Goal: Information Seeking & Learning: Learn about a topic

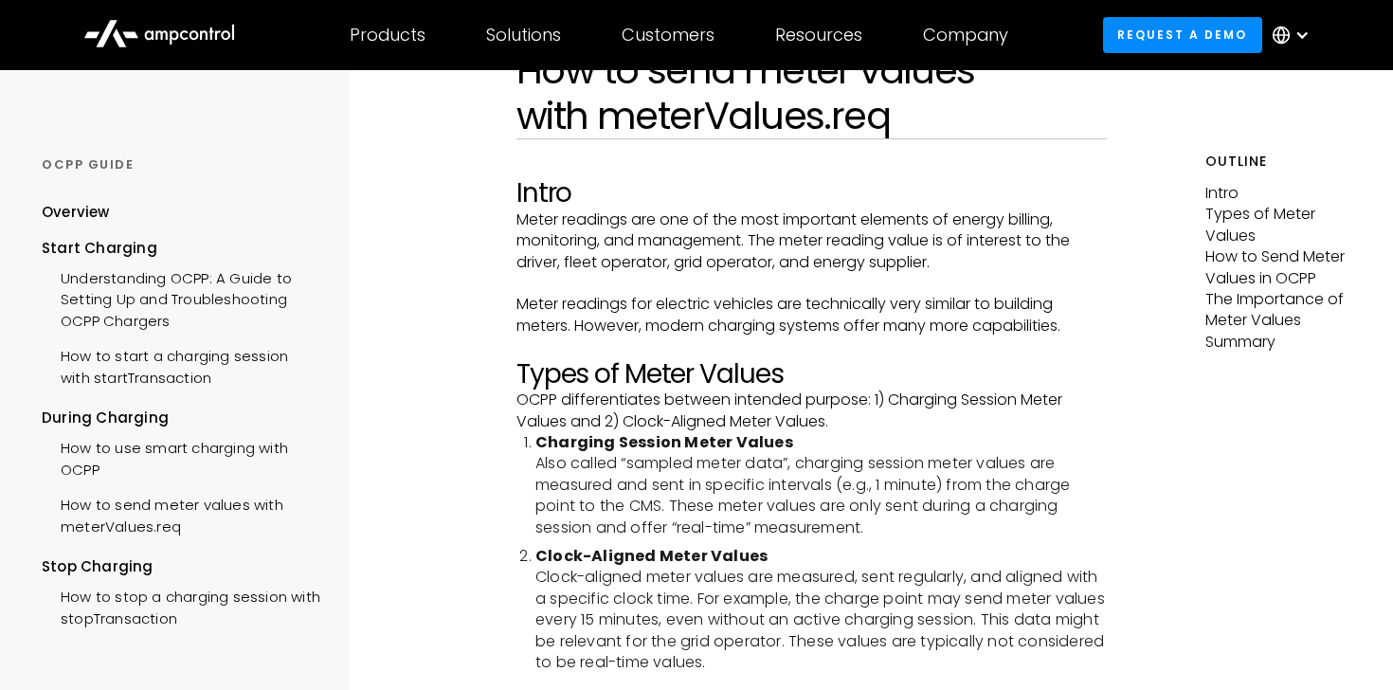
scroll to position [154, 0]
click at [662, 418] on p "OCPP differentiates between intended purpose: 1) Charging Session Meter Values …" at bounding box center [811, 409] width 591 height 43
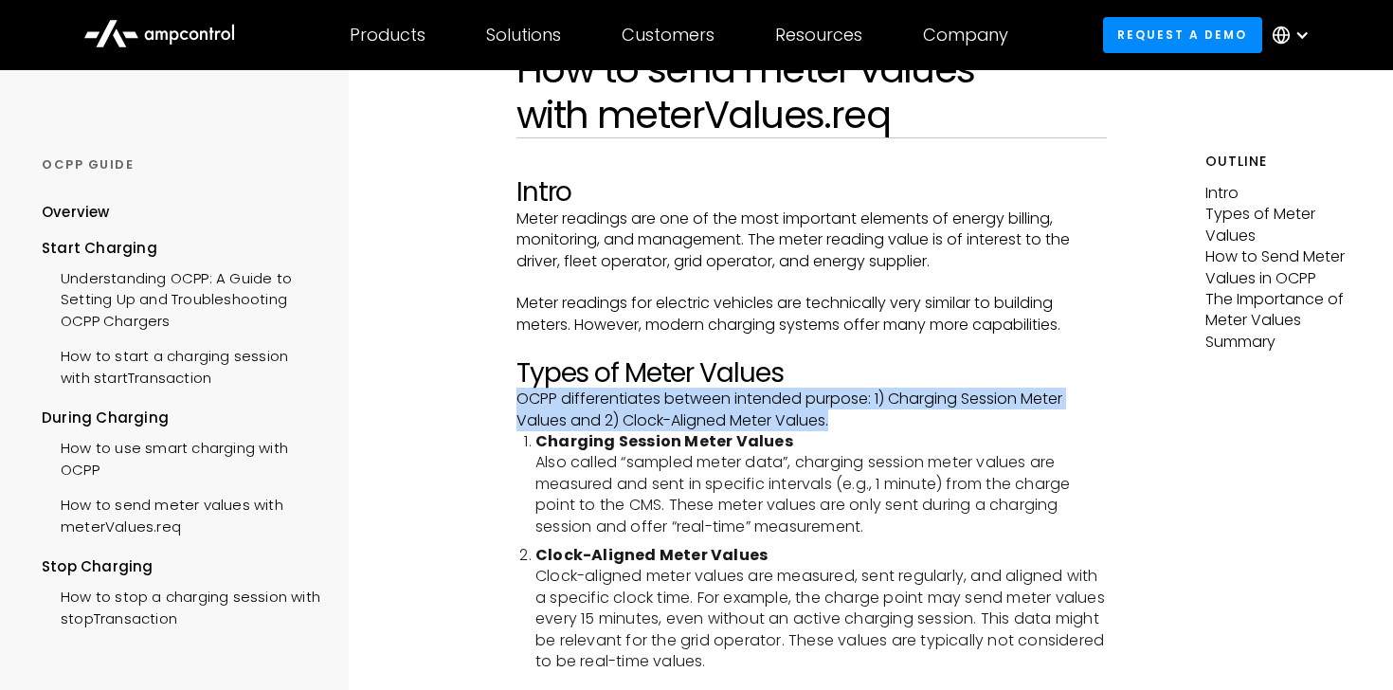
click at [662, 418] on p "OCPP differentiates between intended purpose: 1) Charging Session Meter Values …" at bounding box center [811, 409] width 591 height 43
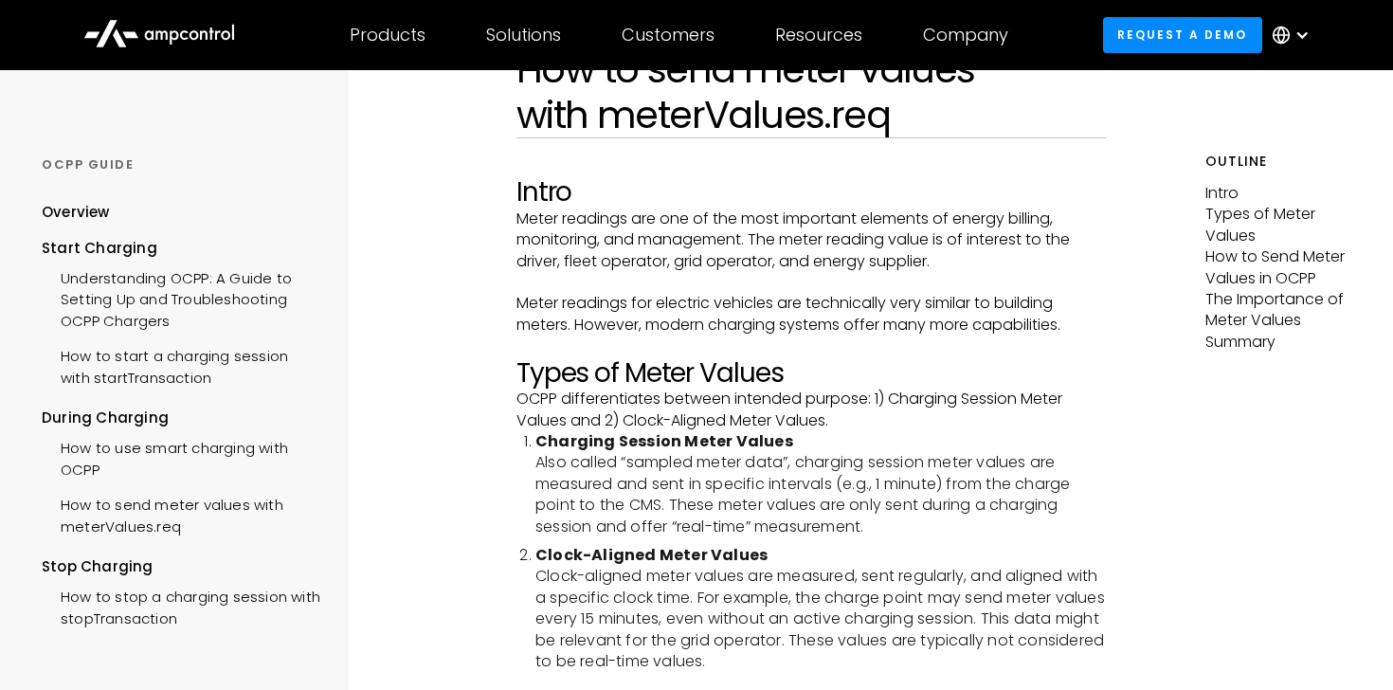
click at [662, 418] on p "OCPP differentiates between intended purpose: 1) Charging Session Meter Values …" at bounding box center [811, 409] width 591 height 43
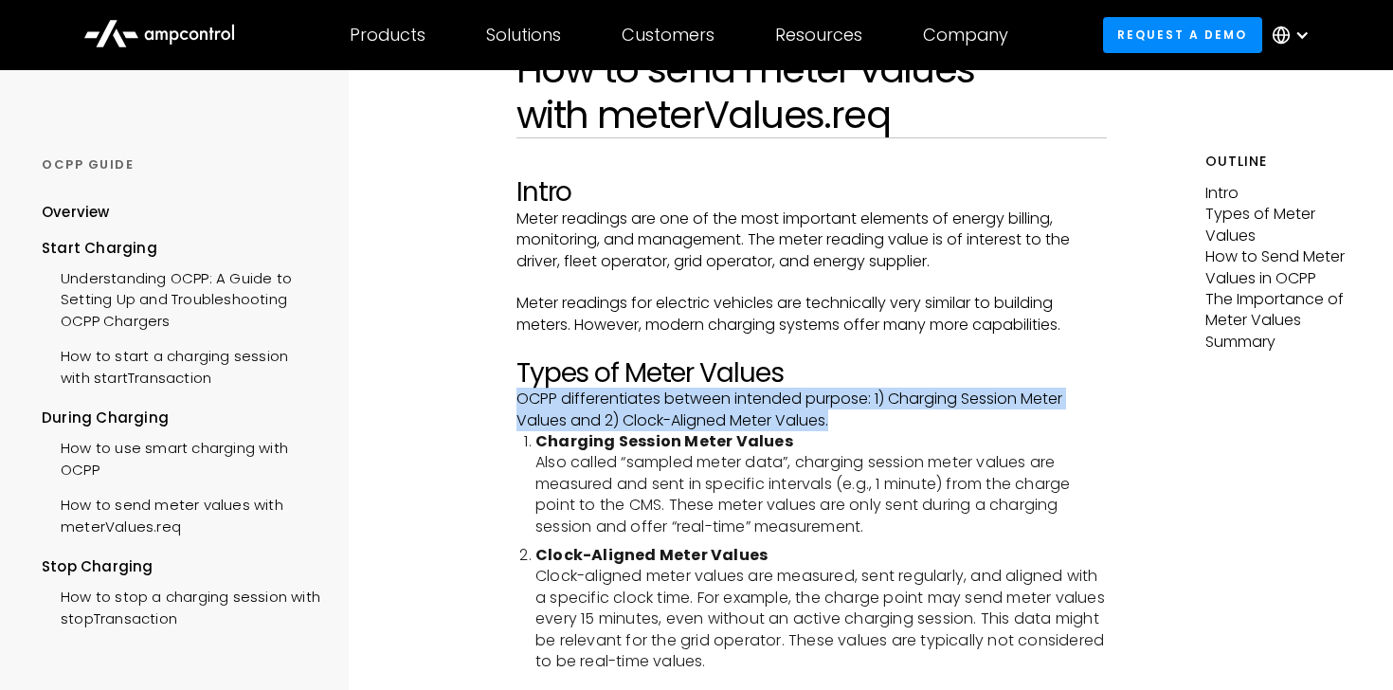
click at [710, 518] on li "Charging Session Meter Values Also called “sampled meter data”, charging sessio…" at bounding box center [821, 484] width 572 height 106
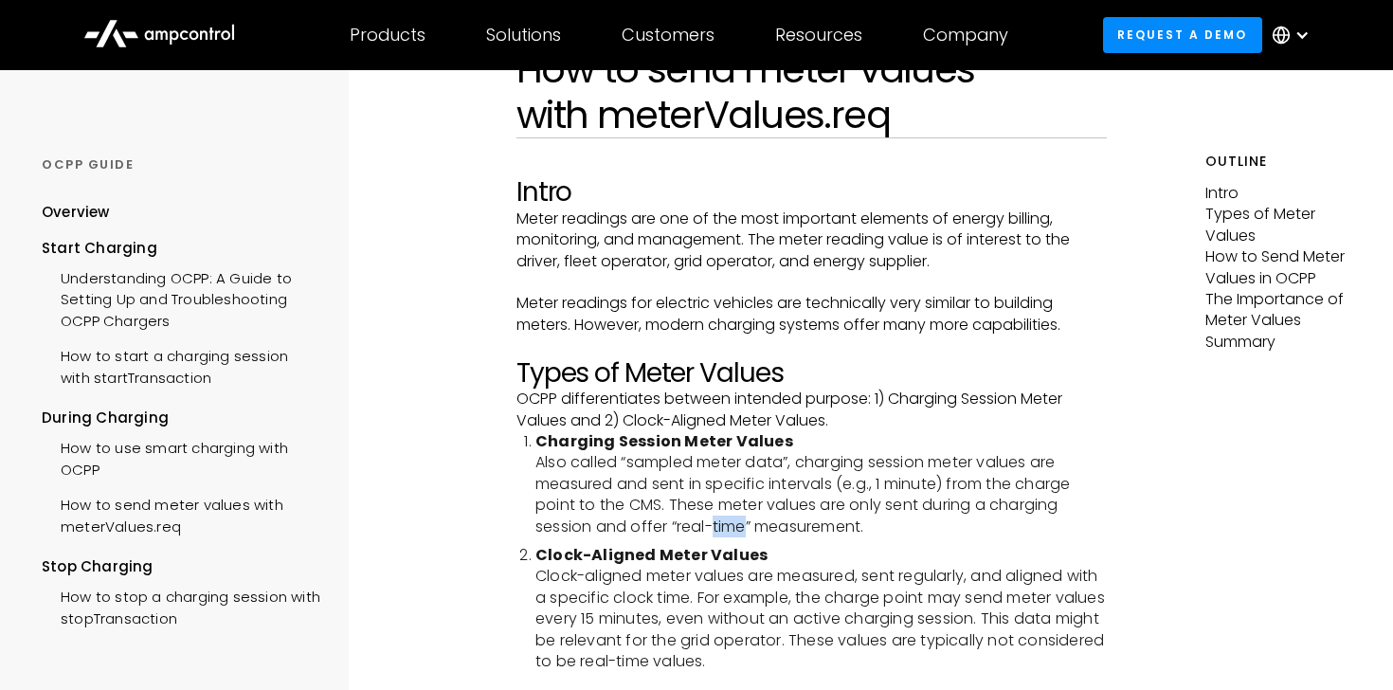
click at [710, 518] on li "Charging Session Meter Values Also called “sampled meter data”, charging sessio…" at bounding box center [821, 484] width 572 height 106
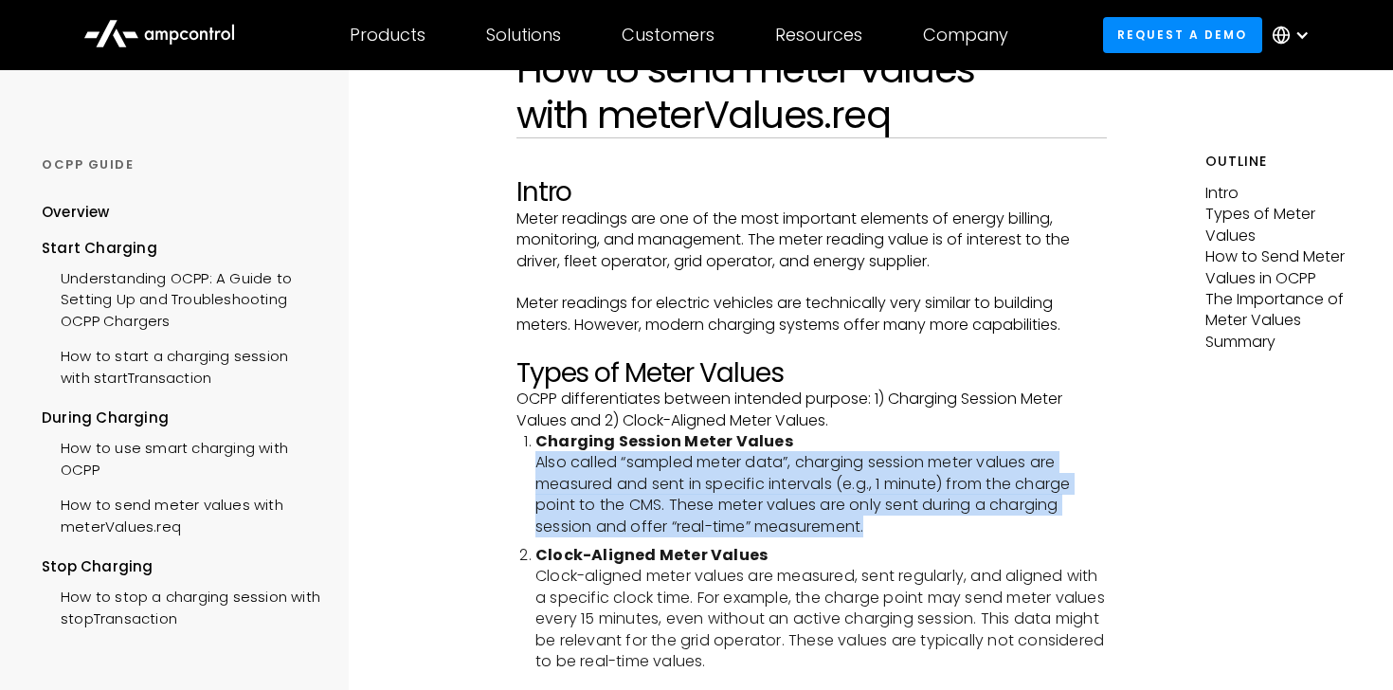
click at [710, 518] on li "Charging Session Meter Values Also called “sampled meter data”, charging sessio…" at bounding box center [821, 484] width 572 height 106
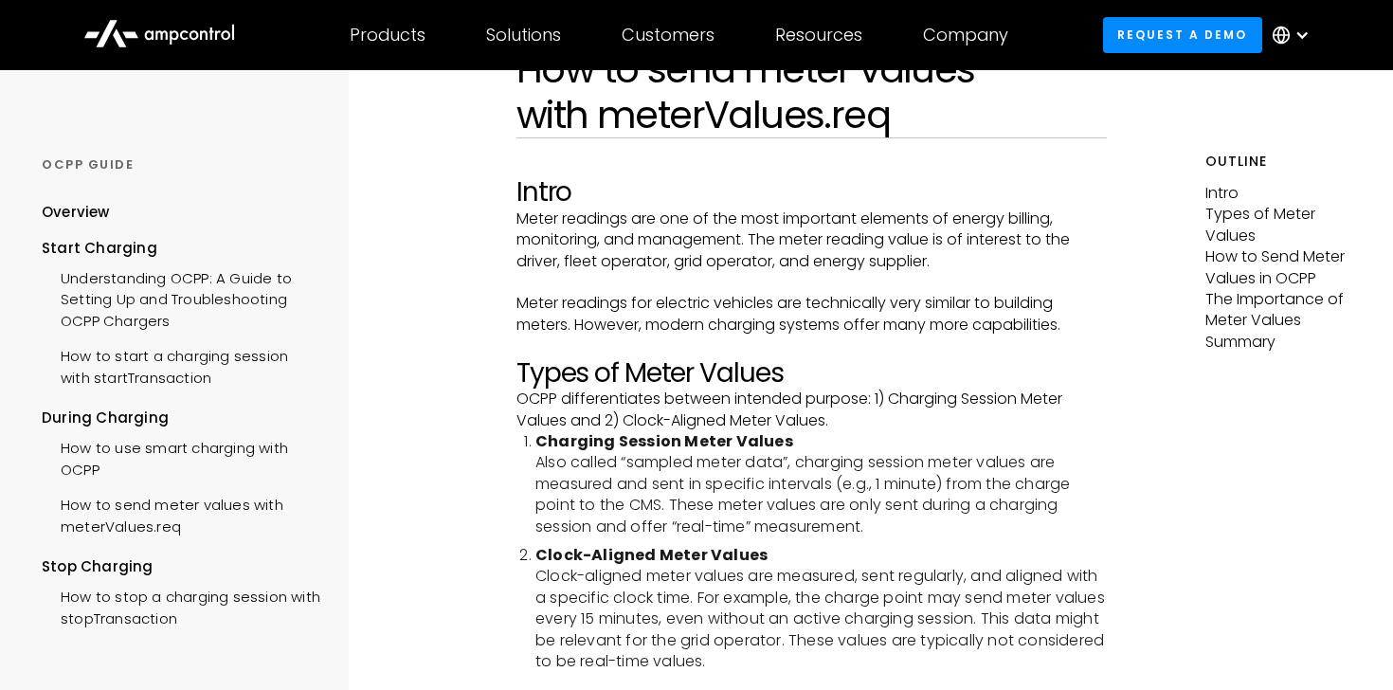
click at [710, 518] on li "Charging Session Meter Values Also called “sampled meter data”, charging sessio…" at bounding box center [821, 484] width 572 height 106
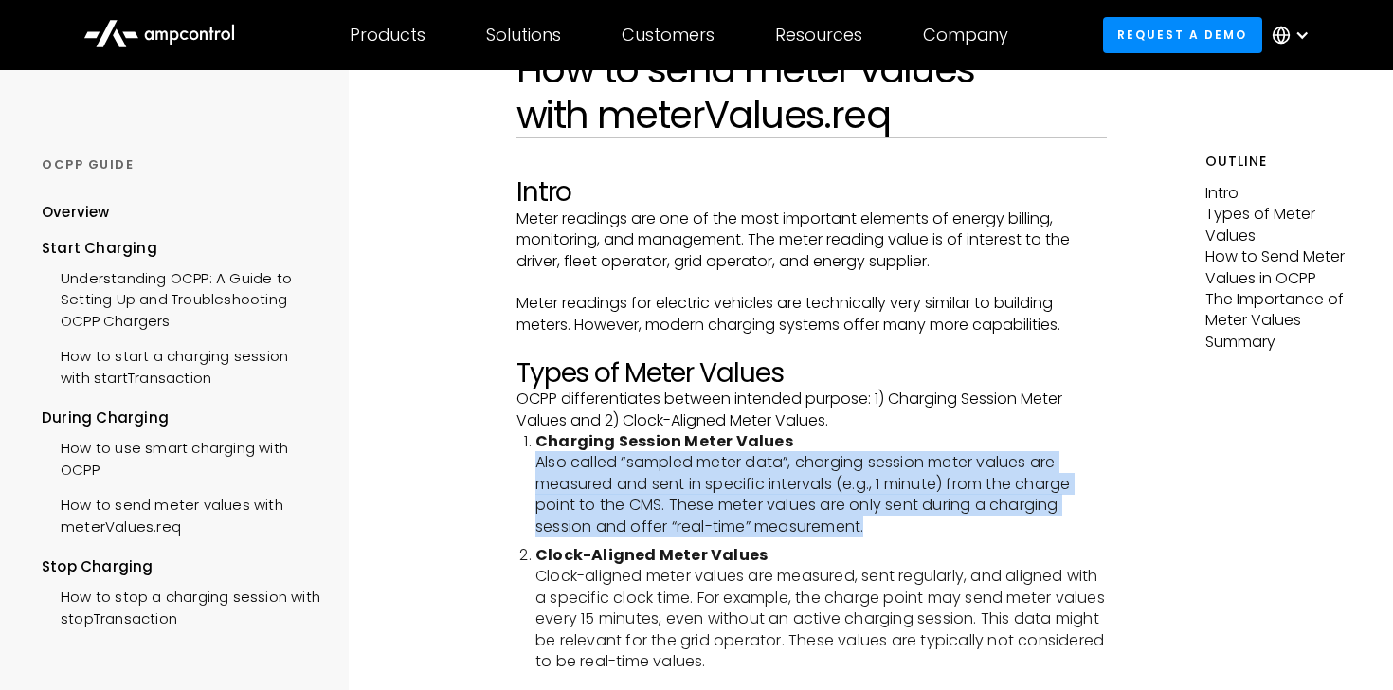
click at [710, 518] on li "Charging Session Meter Values Also called “sampled meter data”, charging sessio…" at bounding box center [821, 484] width 572 height 106
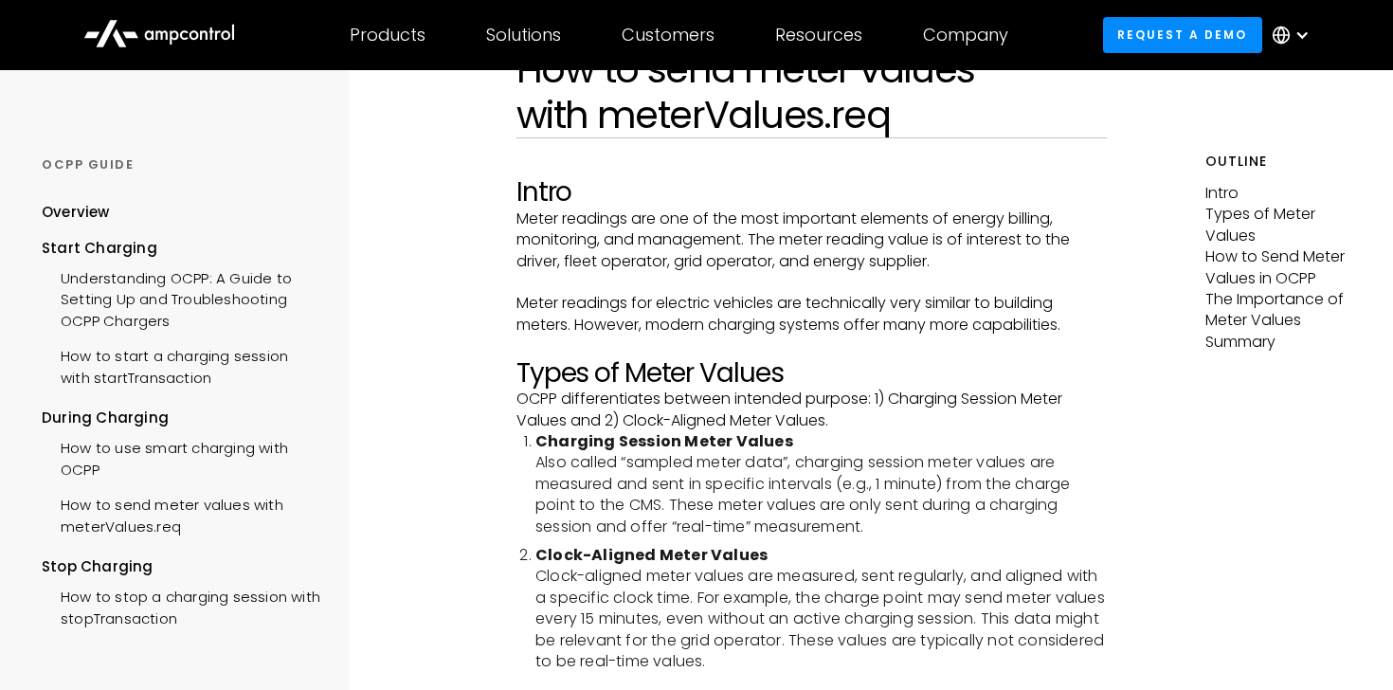
click at [710, 518] on li "Charging Session Meter Values Also called “sampled meter data”, charging sessio…" at bounding box center [821, 484] width 572 height 106
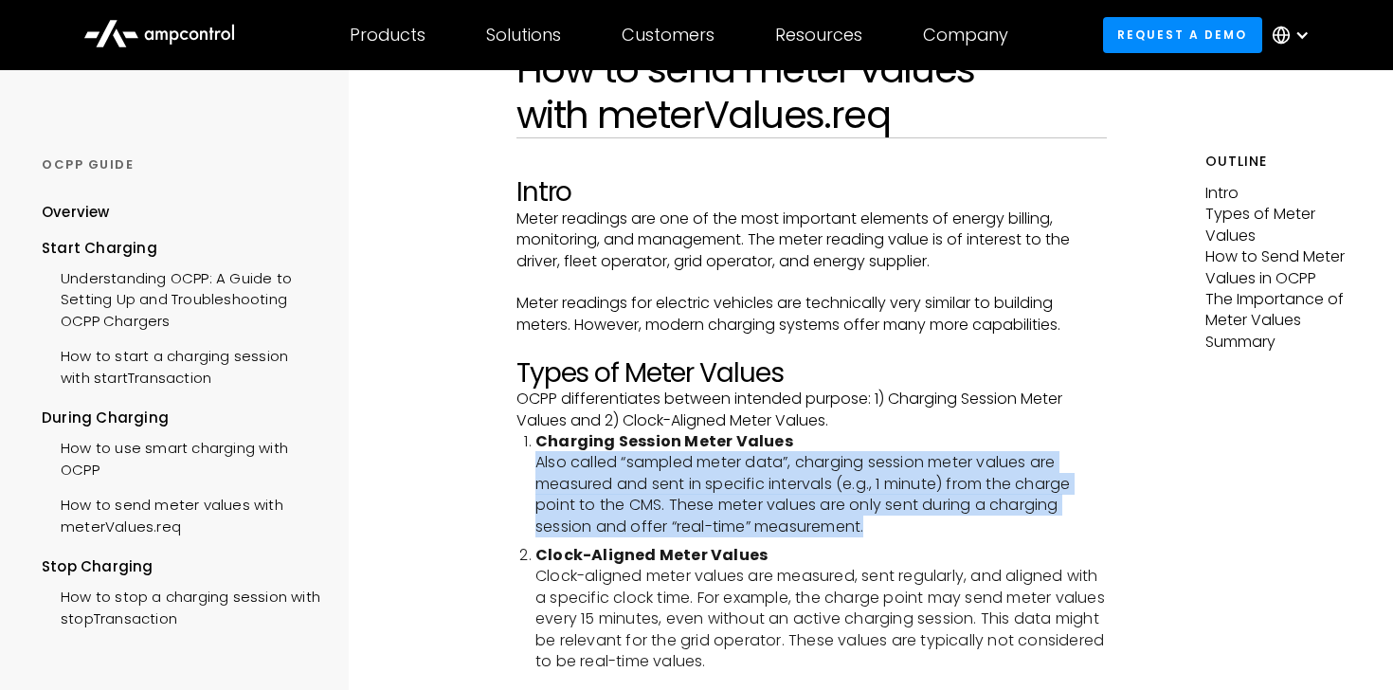
click at [702, 488] on li "Charging Session Meter Values Also called “sampled meter data”, charging sessio…" at bounding box center [821, 484] width 572 height 106
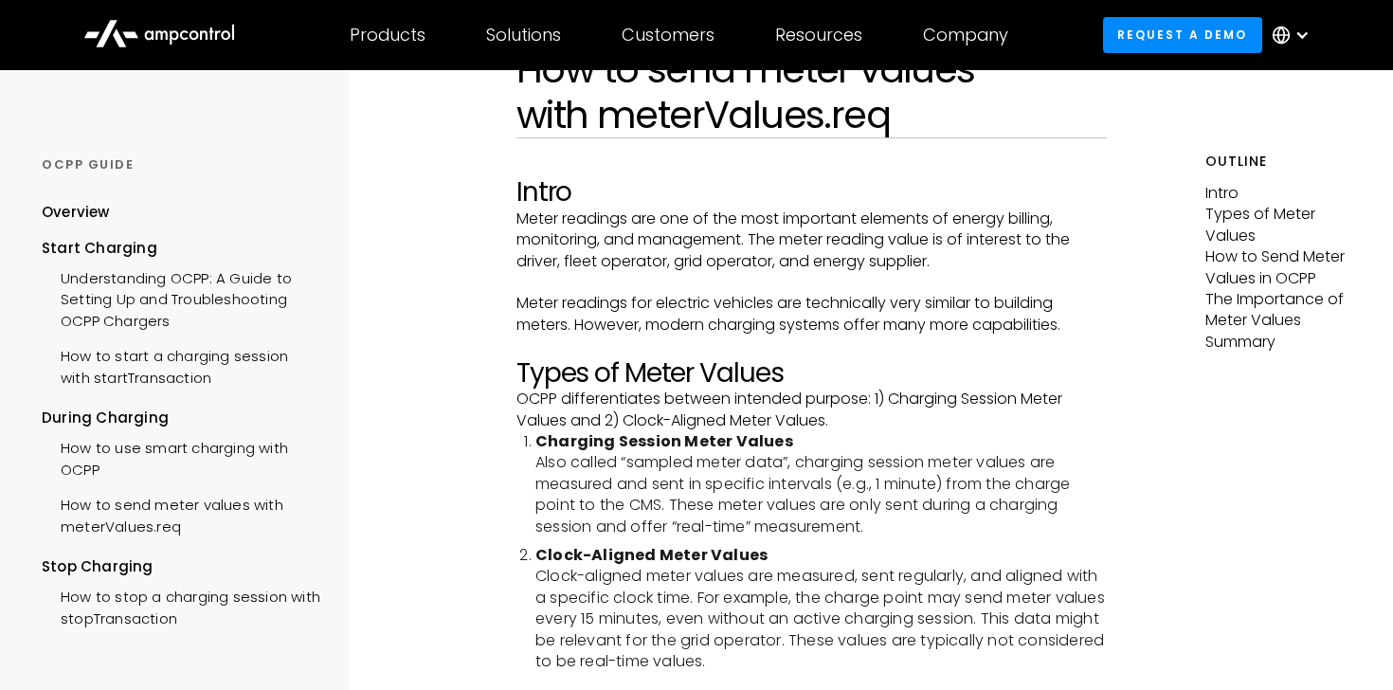
click at [702, 488] on li "Charging Session Meter Values Also called “sampled meter data”, charging sessio…" at bounding box center [821, 484] width 572 height 106
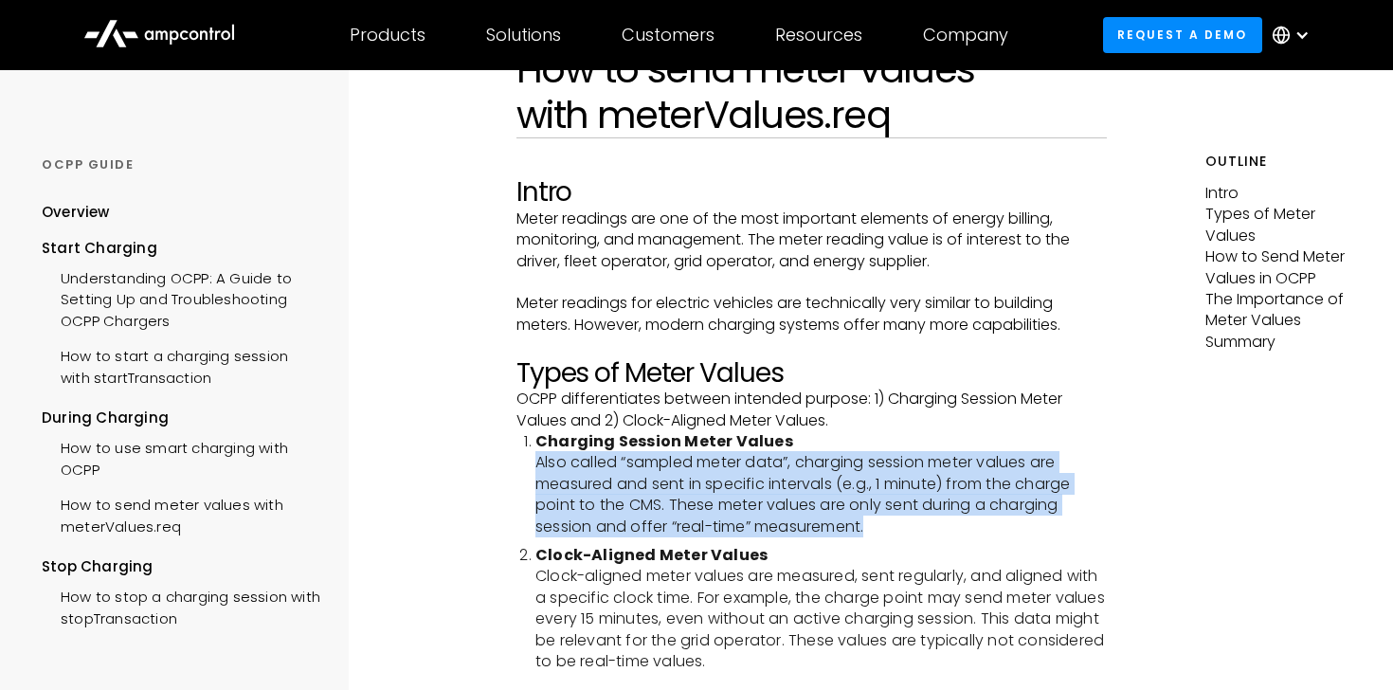
click at [744, 501] on li "Charging Session Meter Values Also called “sampled meter data”, charging sessio…" at bounding box center [821, 484] width 572 height 106
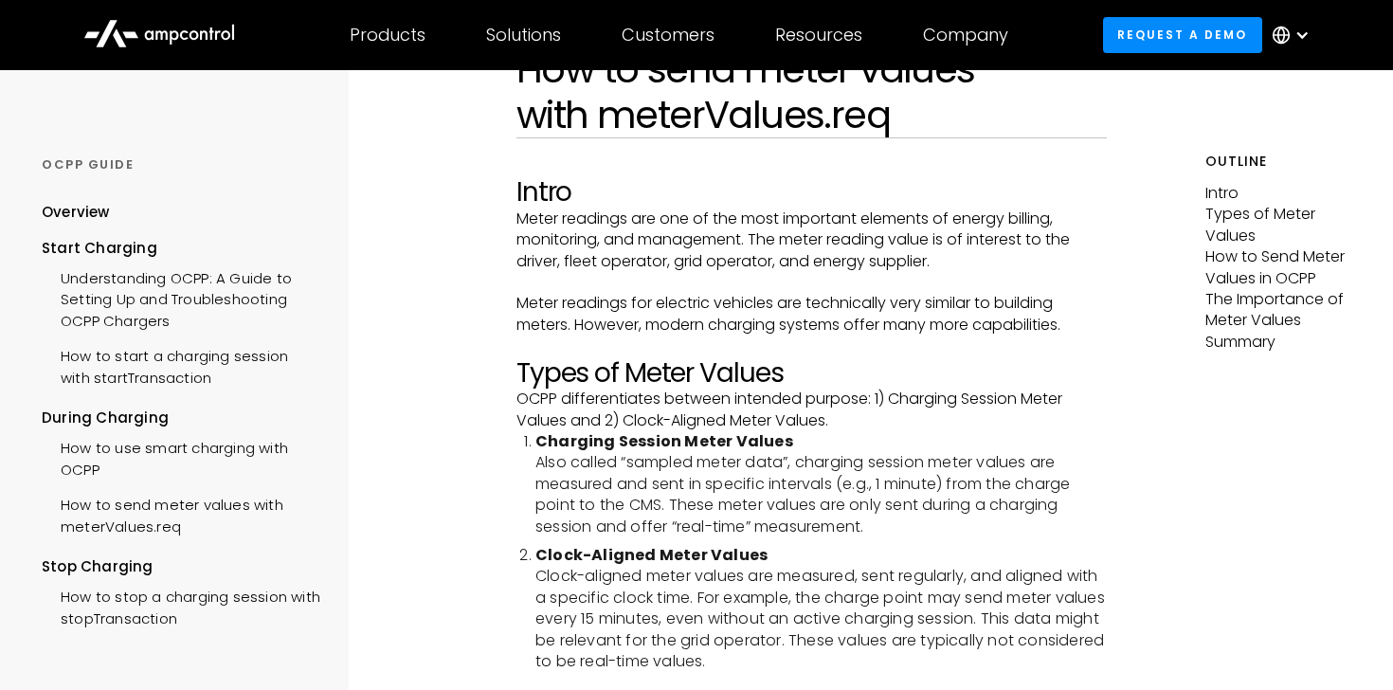
click at [744, 501] on li "Charging Session Meter Values Also called “sampled meter data”, charging sessio…" at bounding box center [821, 484] width 572 height 106
click at [783, 494] on li "Charging Session Meter Values Also called “sampled meter data”, charging sessio…" at bounding box center [821, 484] width 572 height 106
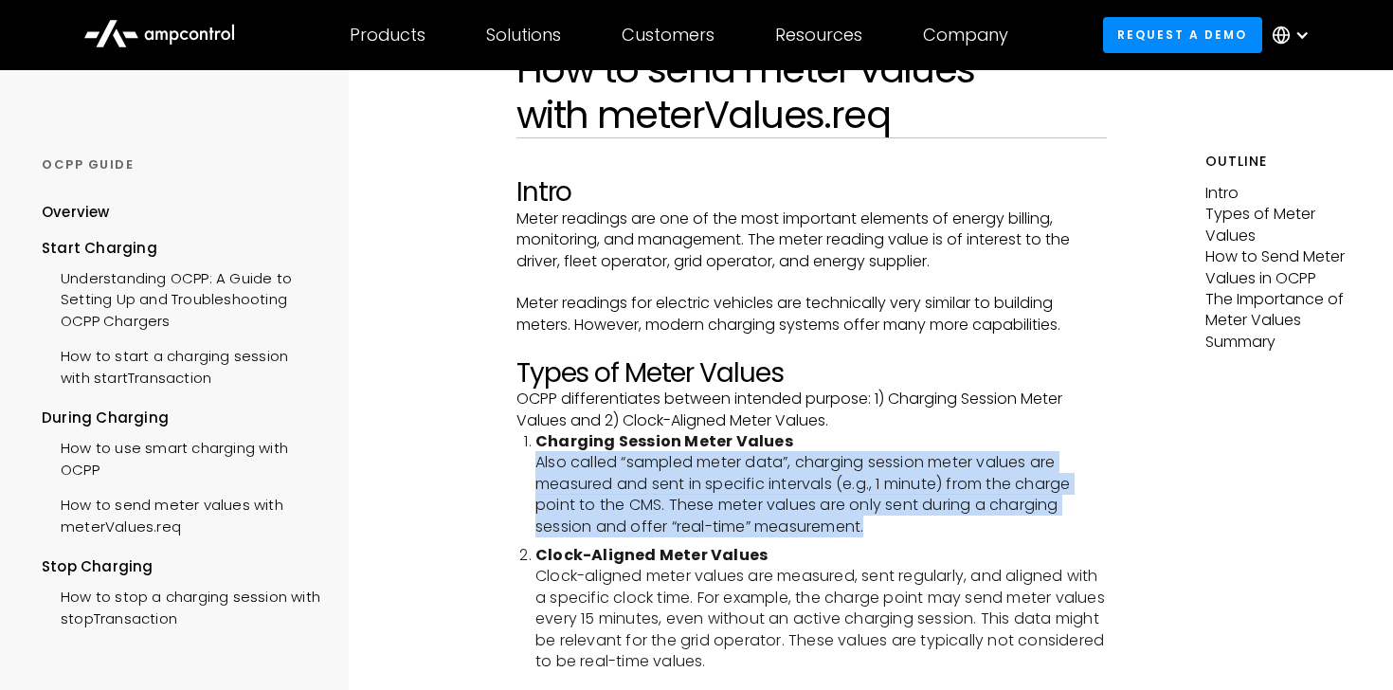
click at [800, 511] on li "Charging Session Meter Values Also called “sampled meter data”, charging sessio…" at bounding box center [821, 484] width 572 height 106
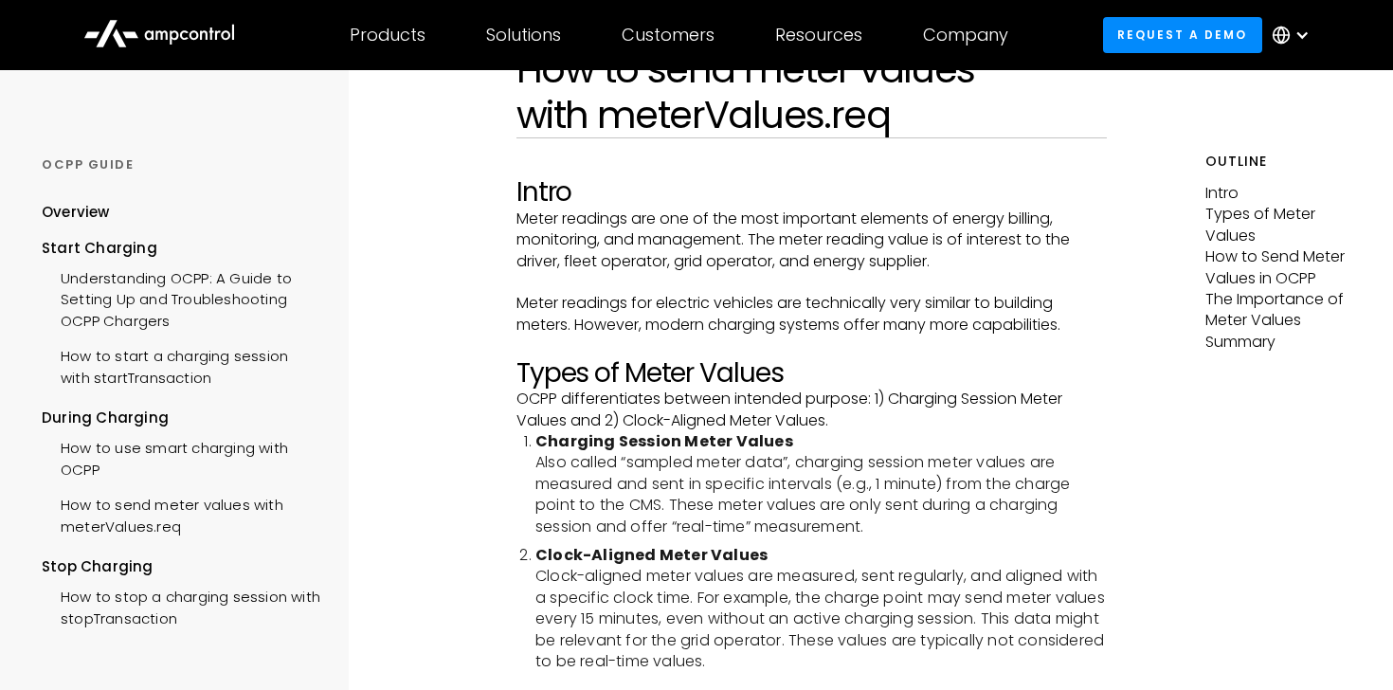
click at [800, 511] on li "Charging Session Meter Values Also called “sampled meter data”, charging sessio…" at bounding box center [821, 484] width 572 height 106
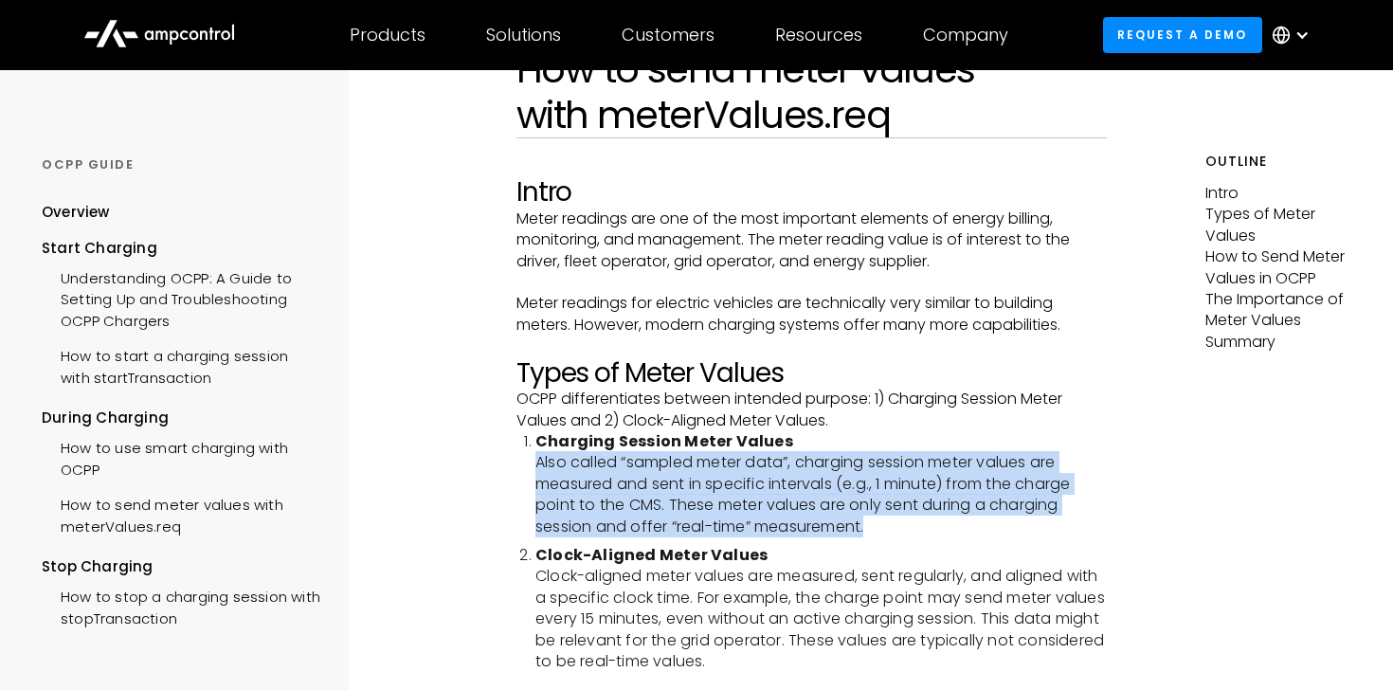
click at [800, 511] on li "Charging Session Meter Values Also called “sampled meter data”, charging sessio…" at bounding box center [821, 484] width 572 height 106
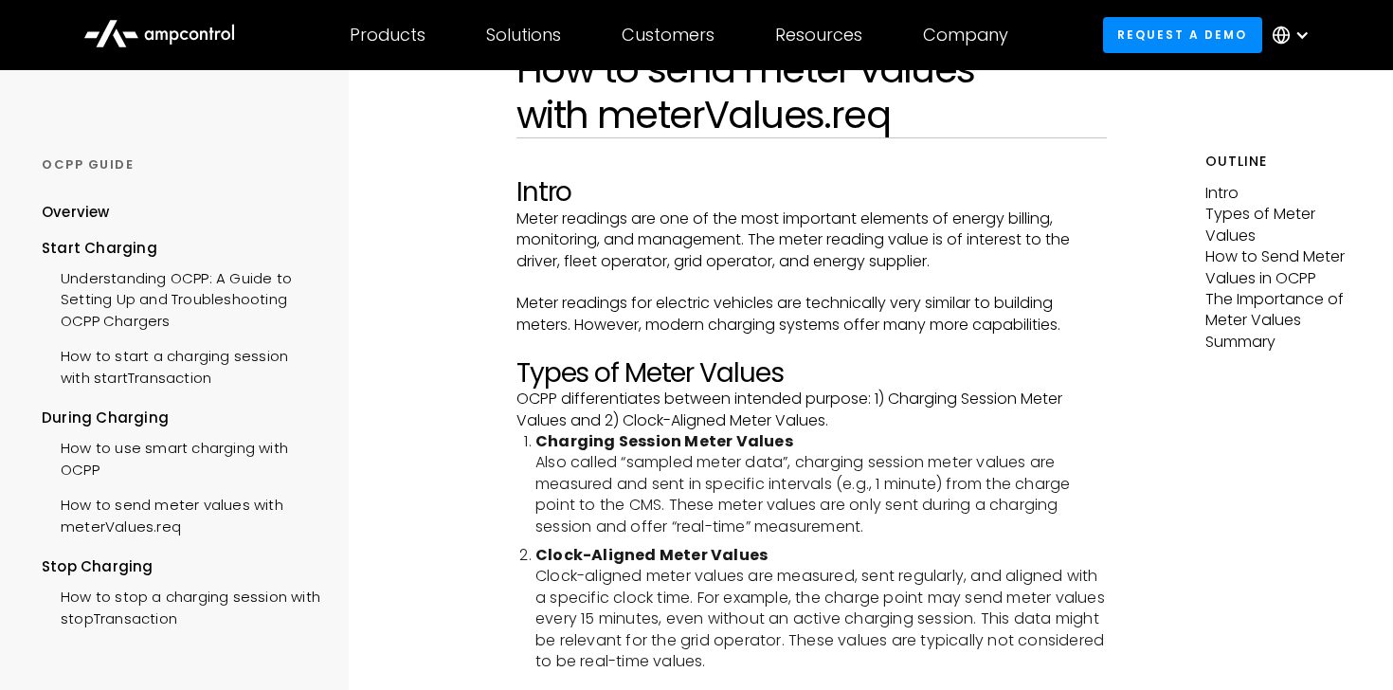
click at [800, 511] on li "Charging Session Meter Values Also called “sampled meter data”, charging sessio…" at bounding box center [821, 484] width 572 height 106
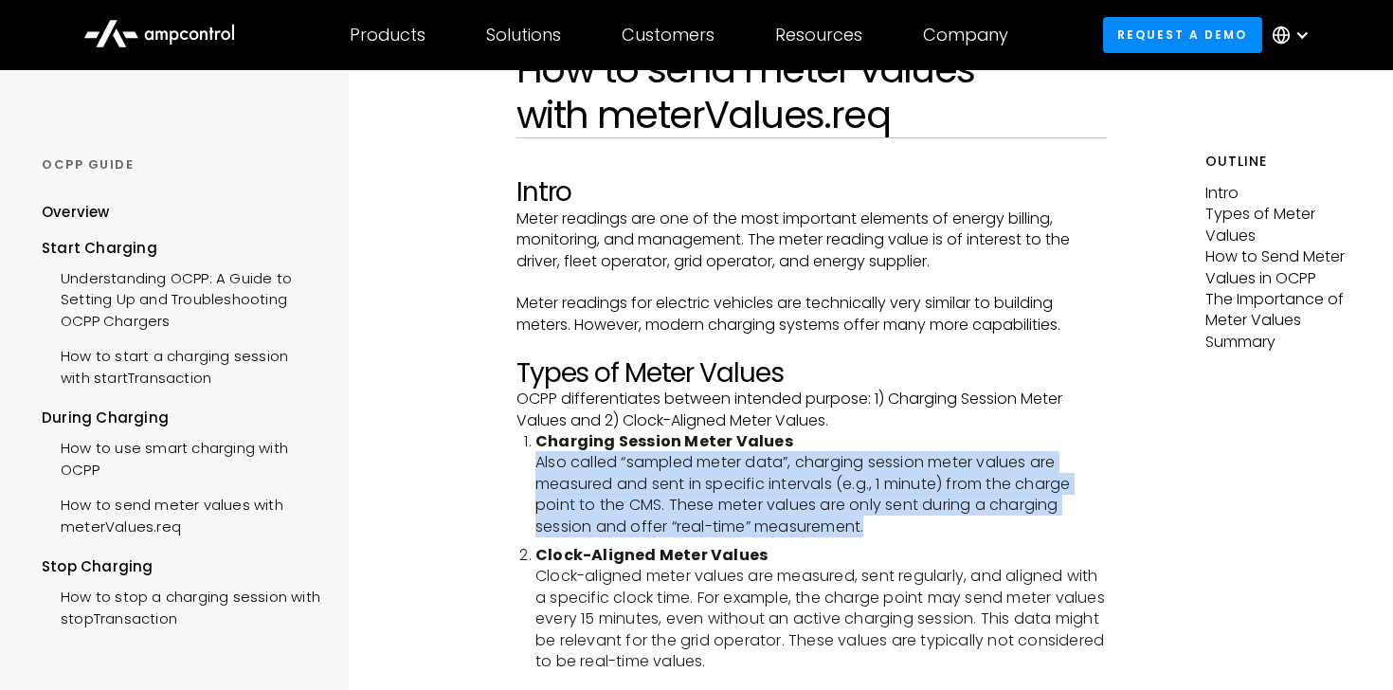
click at [800, 511] on li "Charging Session Meter Values Also called “sampled meter data”, charging sessio…" at bounding box center [821, 484] width 572 height 106
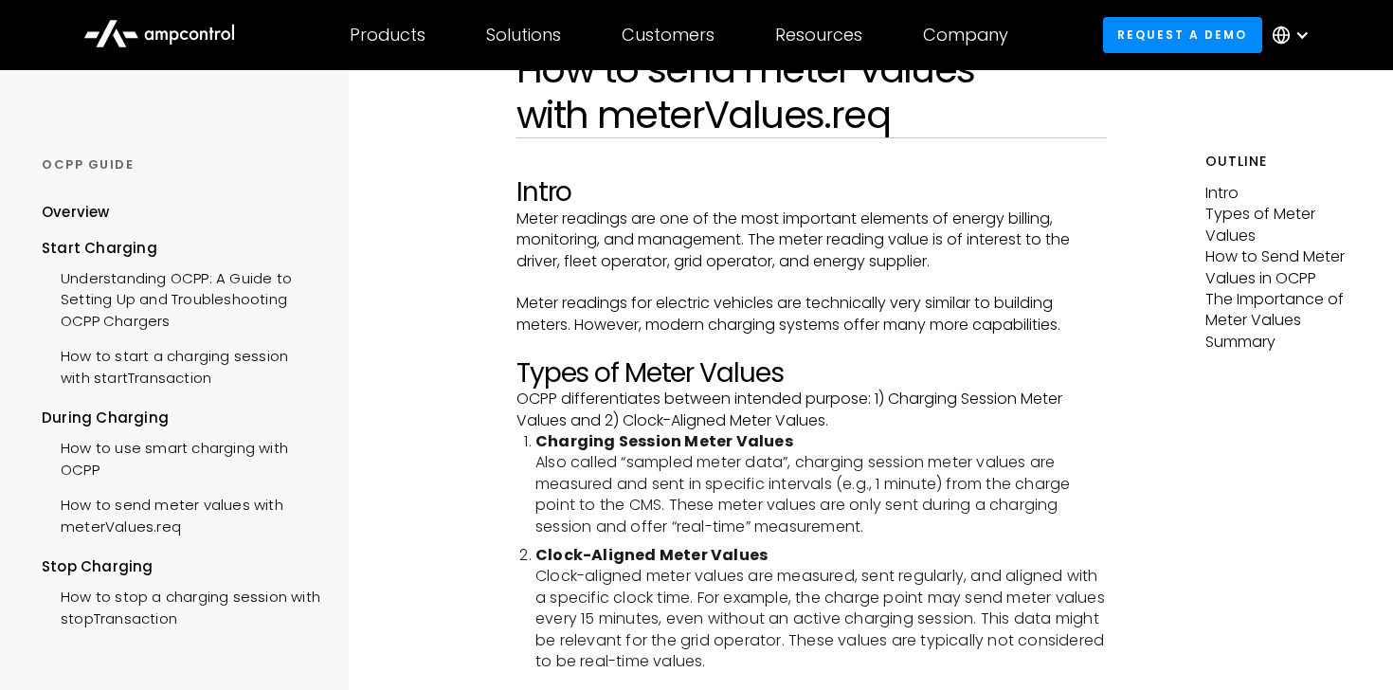
click at [800, 511] on li "Charging Session Meter Values Also called “sampled meter data”, charging sessio…" at bounding box center [821, 484] width 572 height 106
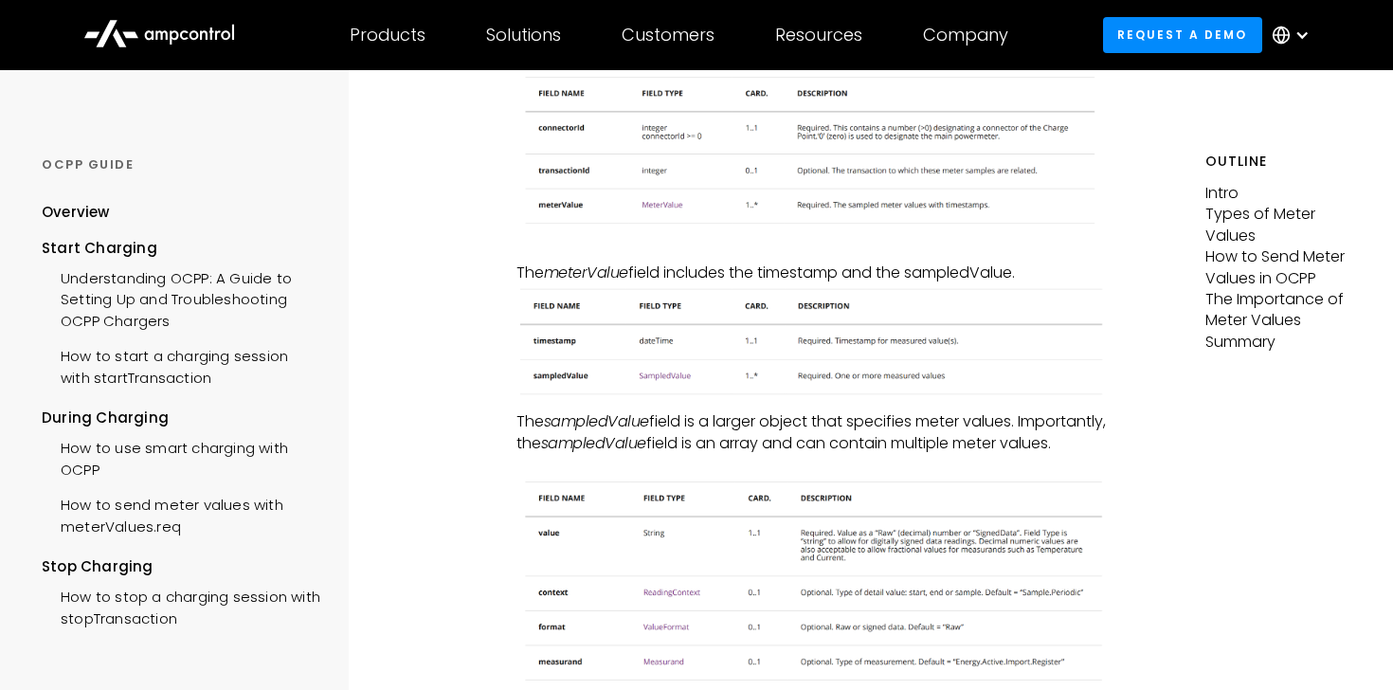
scroll to position [1203, 0]
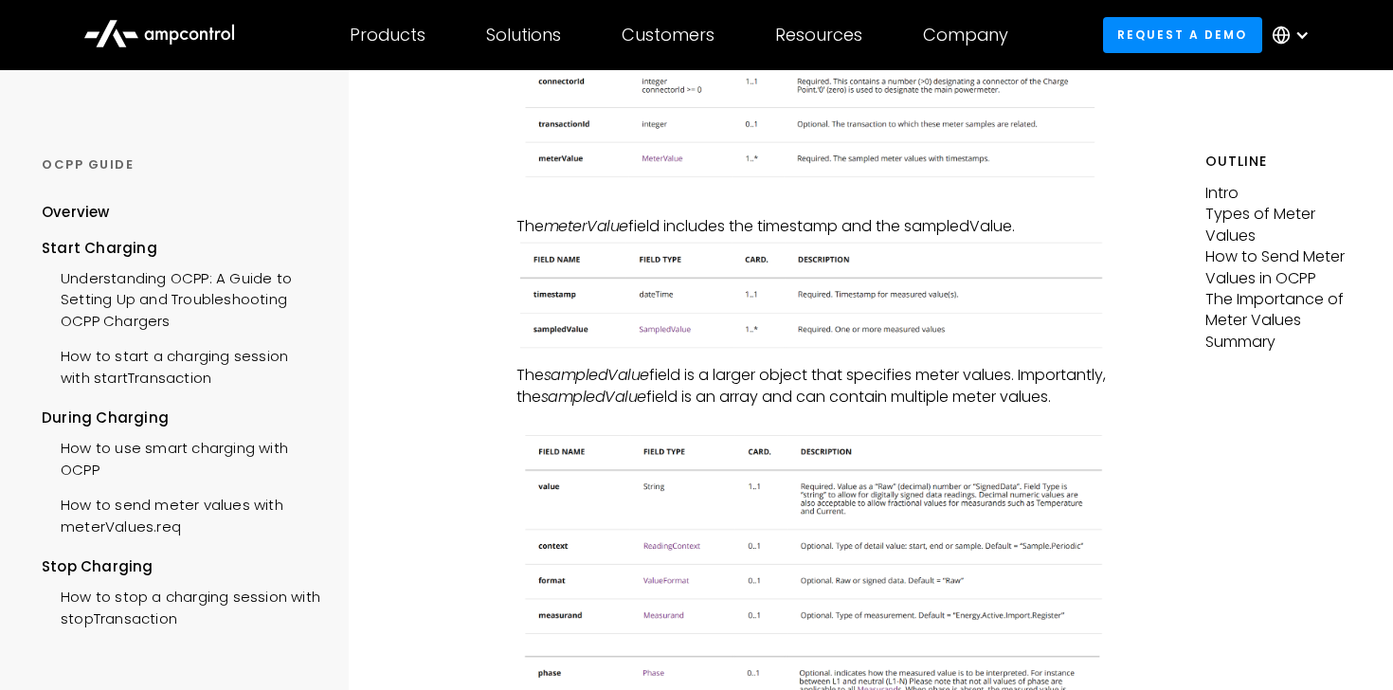
click at [832, 391] on p "The sampledValue field is a larger object that specifies meter values. Importan…" at bounding box center [811, 386] width 591 height 43
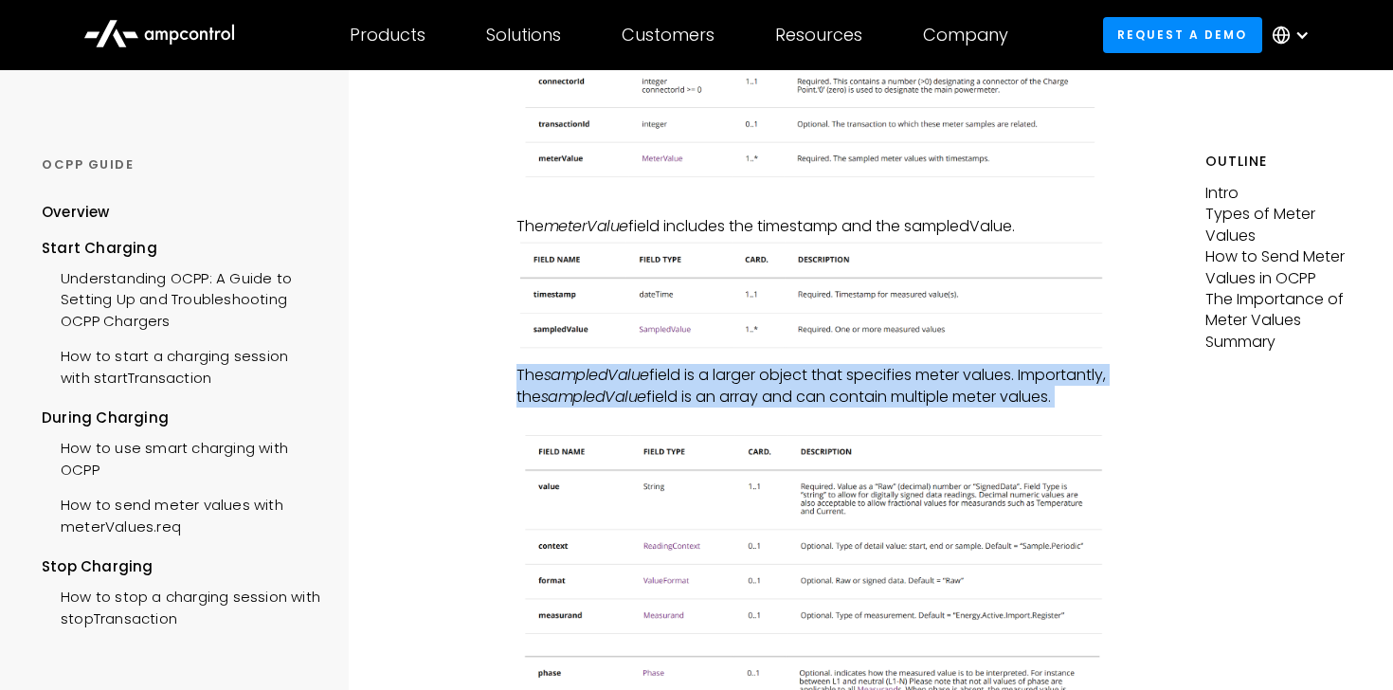
click at [832, 391] on p "The sampledValue field is a larger object that specifies meter values. Importan…" at bounding box center [811, 386] width 591 height 43
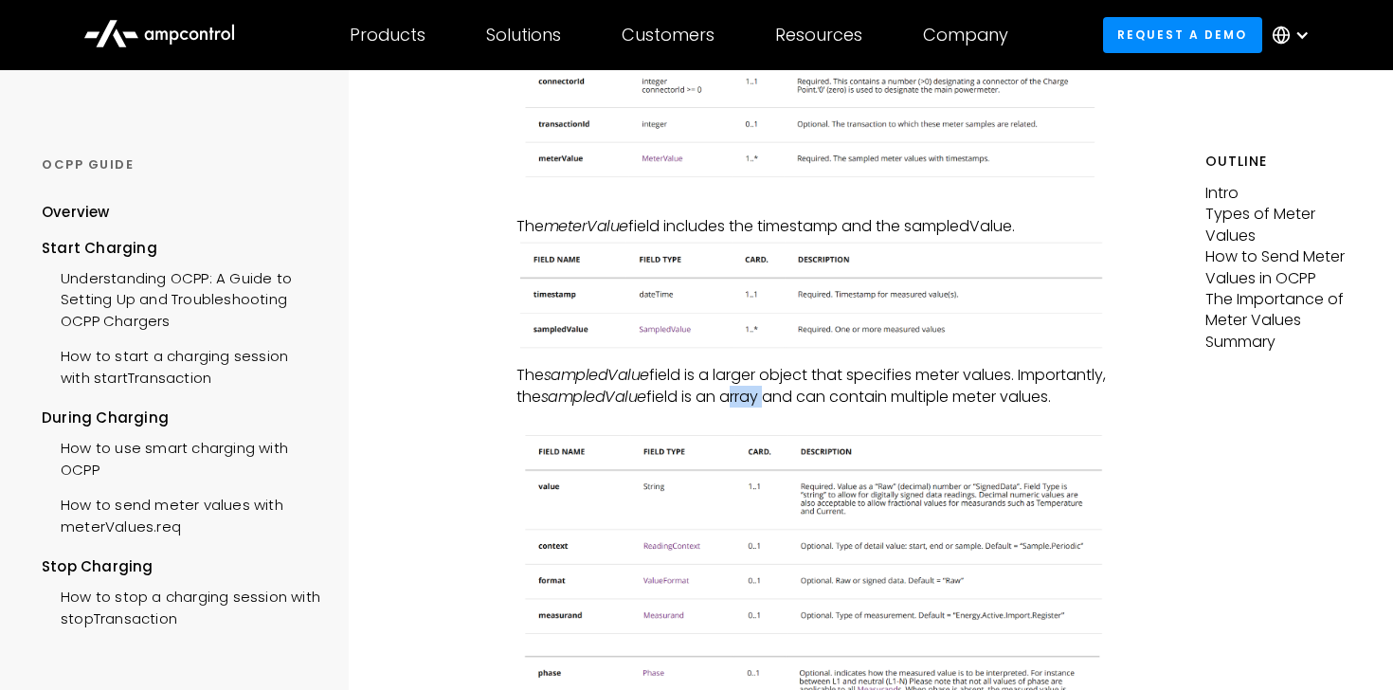
click at [832, 391] on p "The sampledValue field is a larger object that specifies meter values. Importan…" at bounding box center [811, 386] width 591 height 43
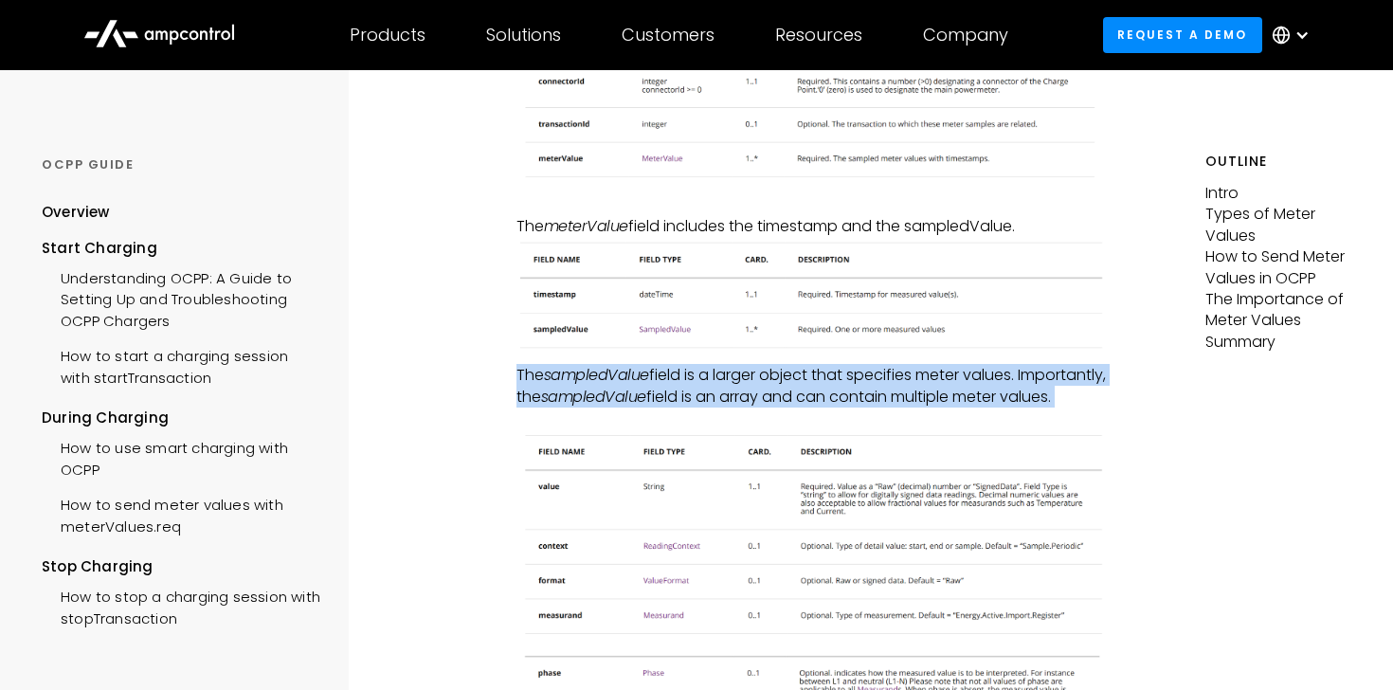
click at [832, 391] on p "The sampledValue field is a larger object that specifies meter values. Importan…" at bounding box center [811, 386] width 591 height 43
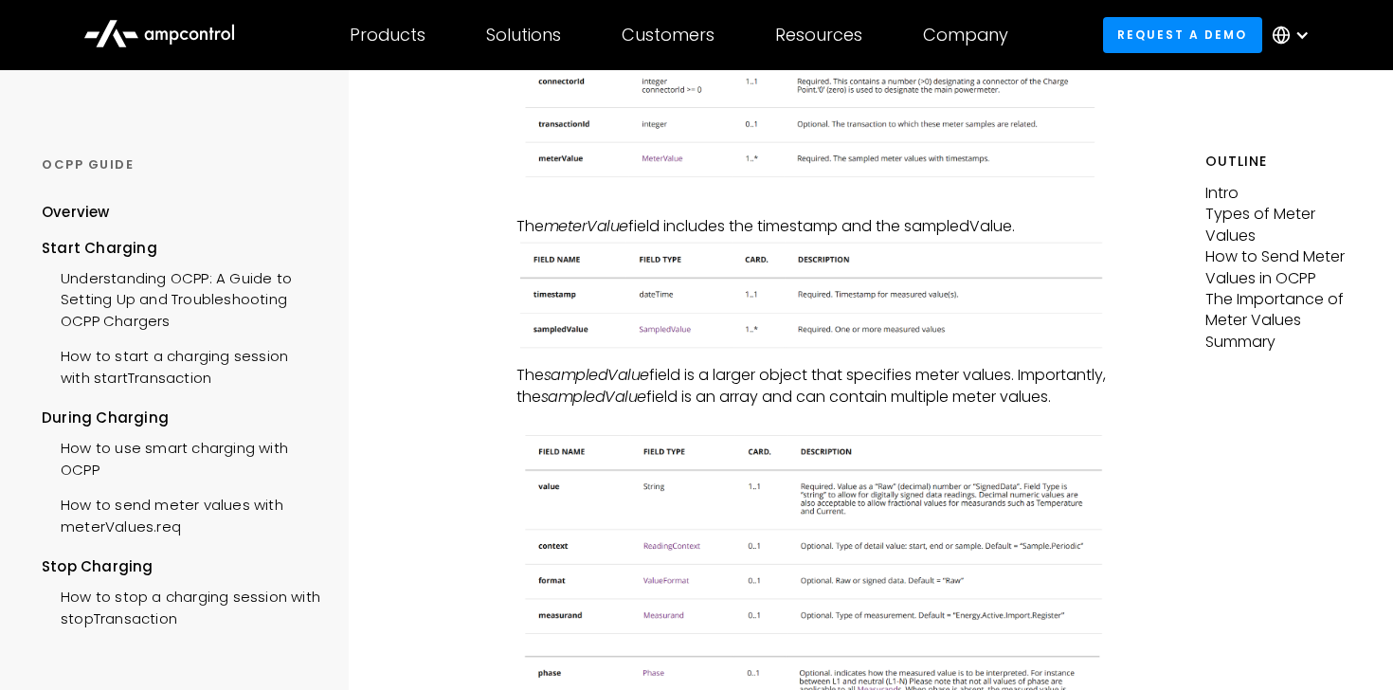
click at [832, 391] on p "The sampledValue field is a larger object that specifies meter values. Importan…" at bounding box center [811, 386] width 591 height 43
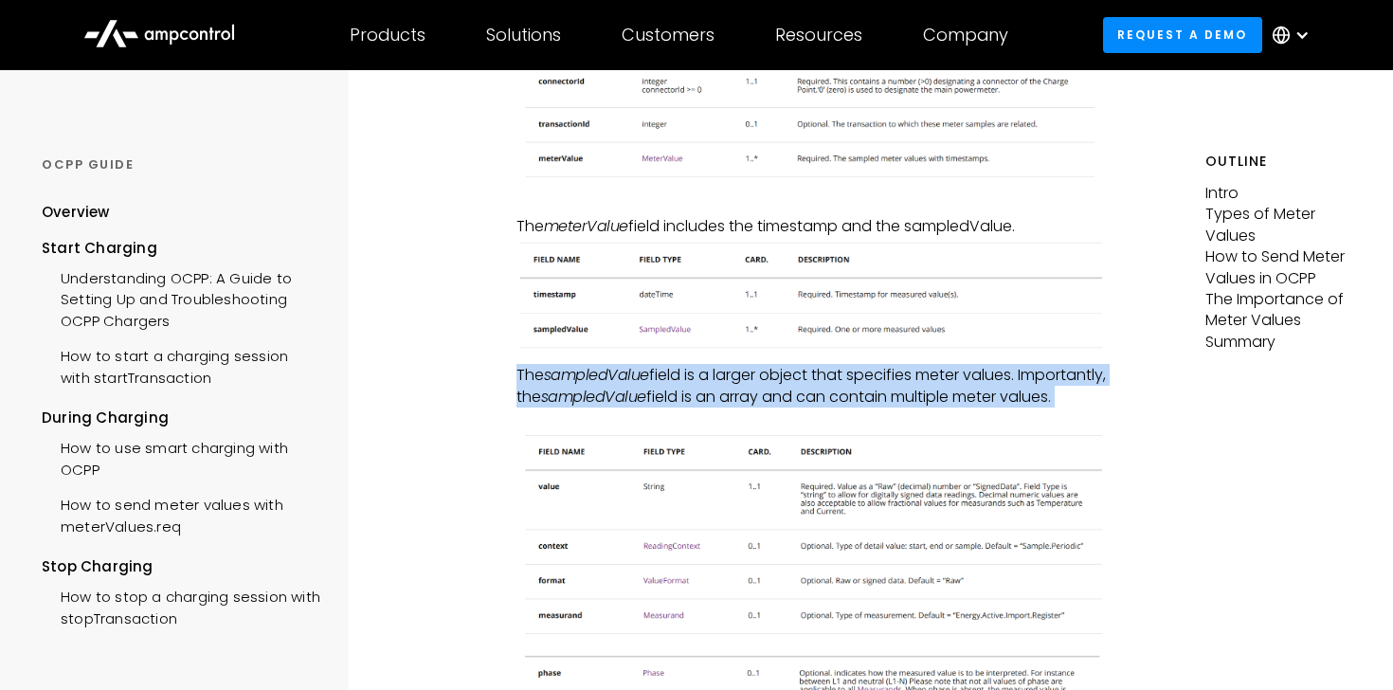
click at [832, 391] on p "The sampledValue field is a larger object that specifies meter values. Importan…" at bounding box center [811, 386] width 591 height 43
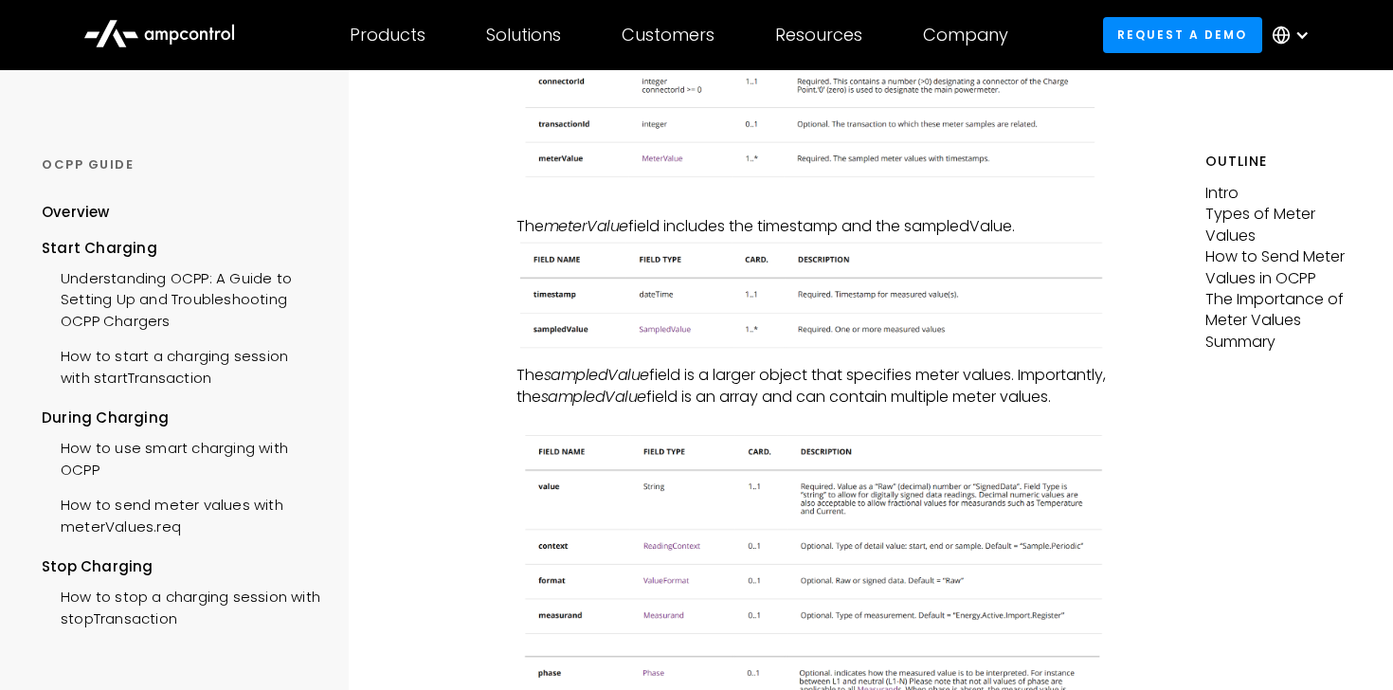
click at [817, 407] on p "The sampledValue field is a larger object that specifies meter values. Importan…" at bounding box center [811, 386] width 591 height 43
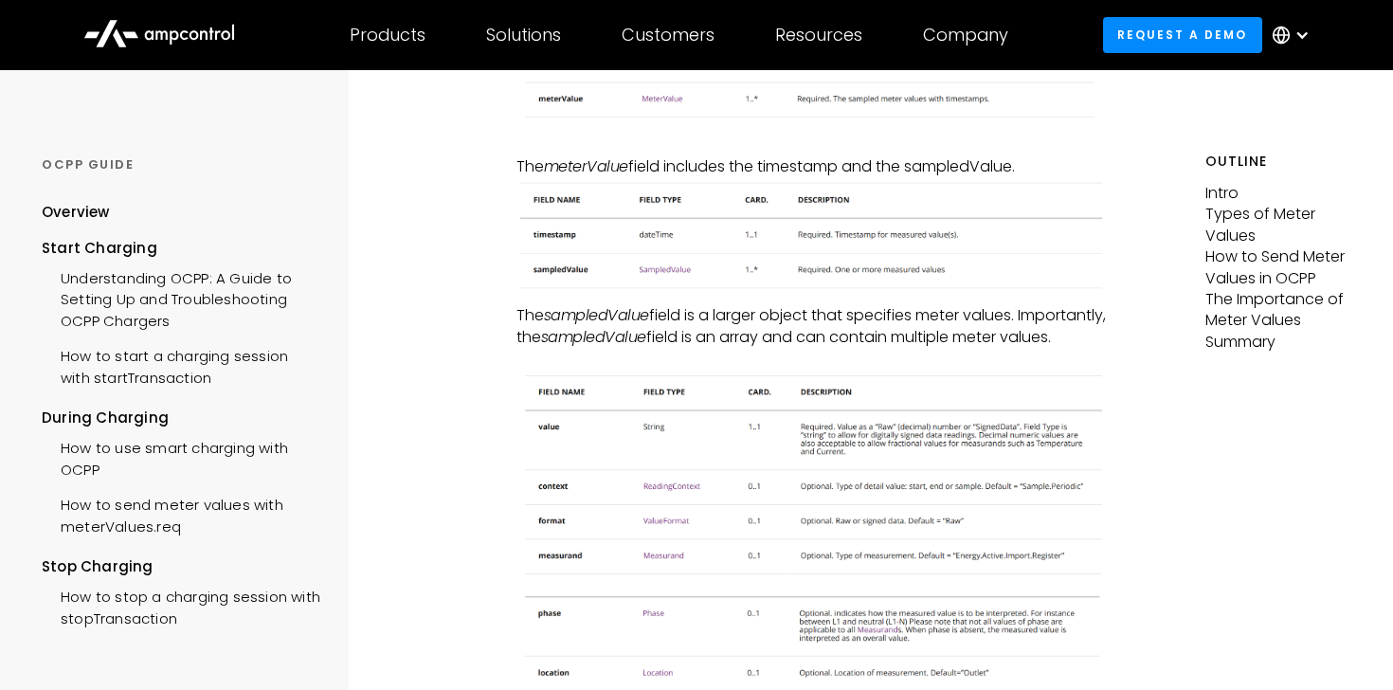
scroll to position [1270, 0]
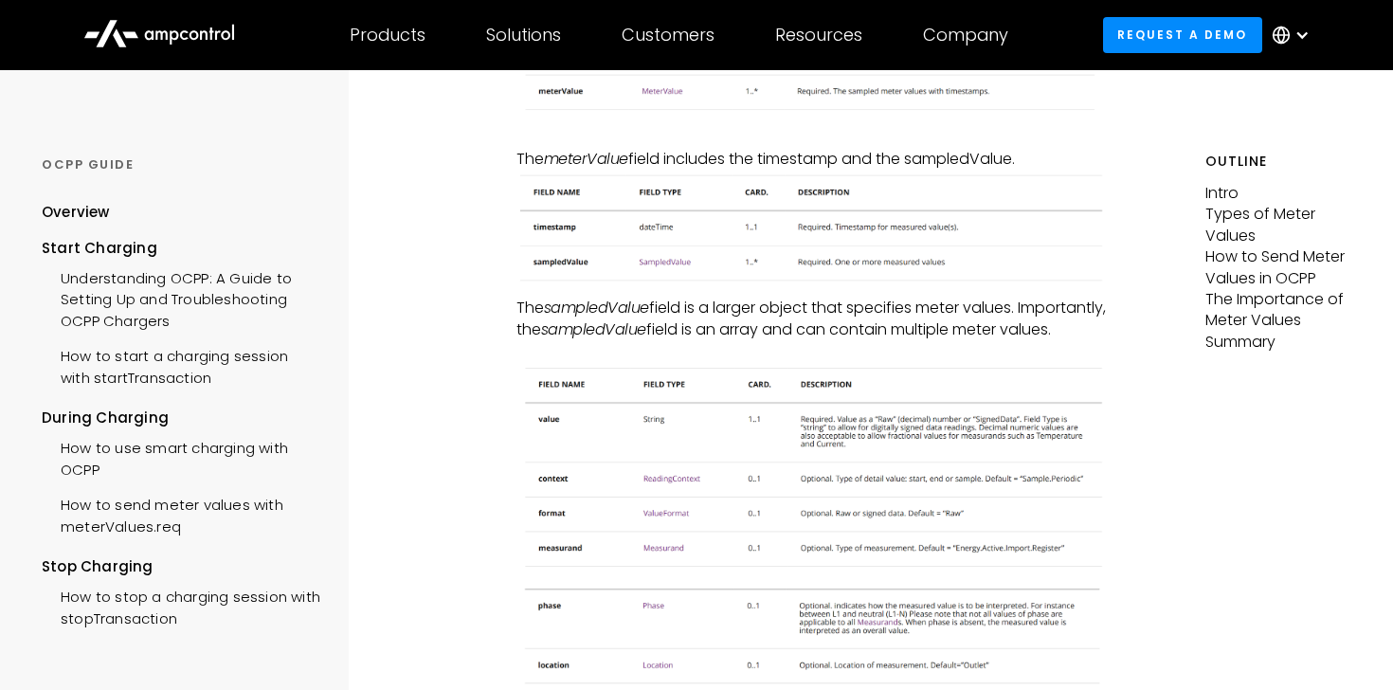
click at [587, 321] on p "The sampledValue field is a larger object that specifies meter values. Importan…" at bounding box center [811, 318] width 591 height 43
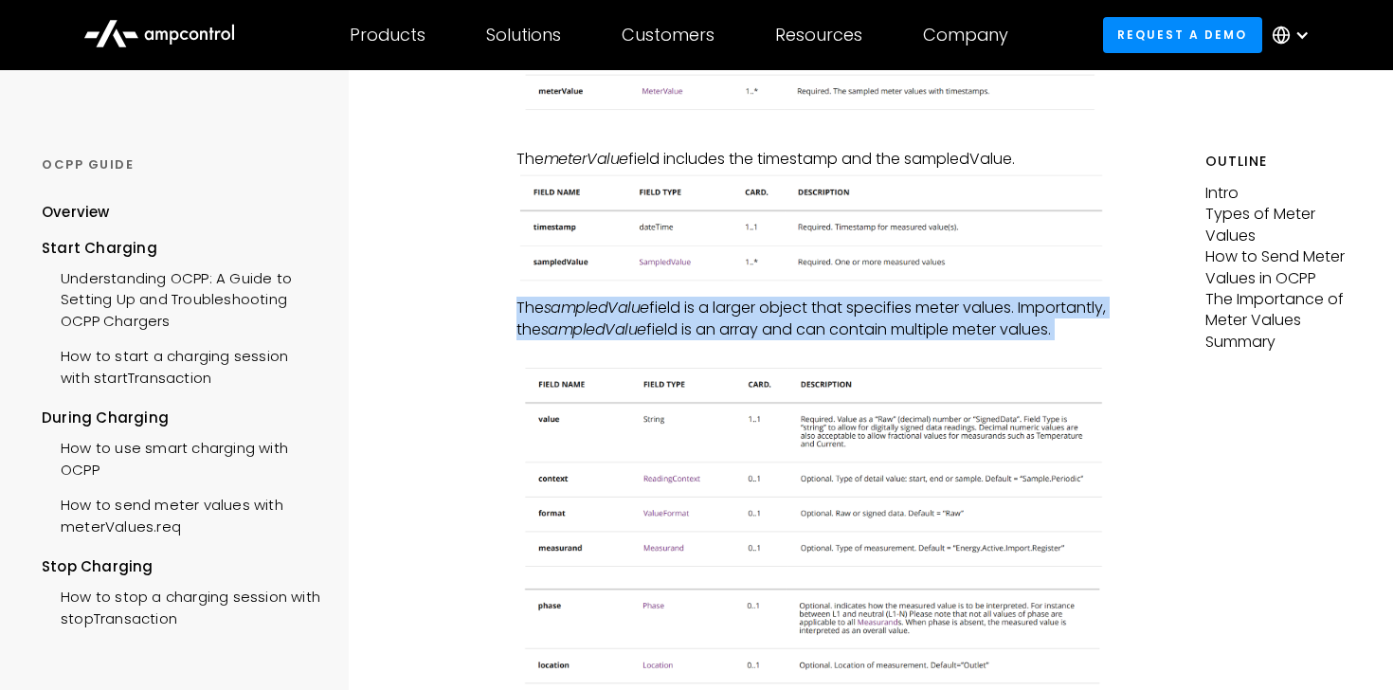
click at [587, 321] on p "The sampledValue field is a larger object that specifies meter values. Importan…" at bounding box center [811, 318] width 591 height 43
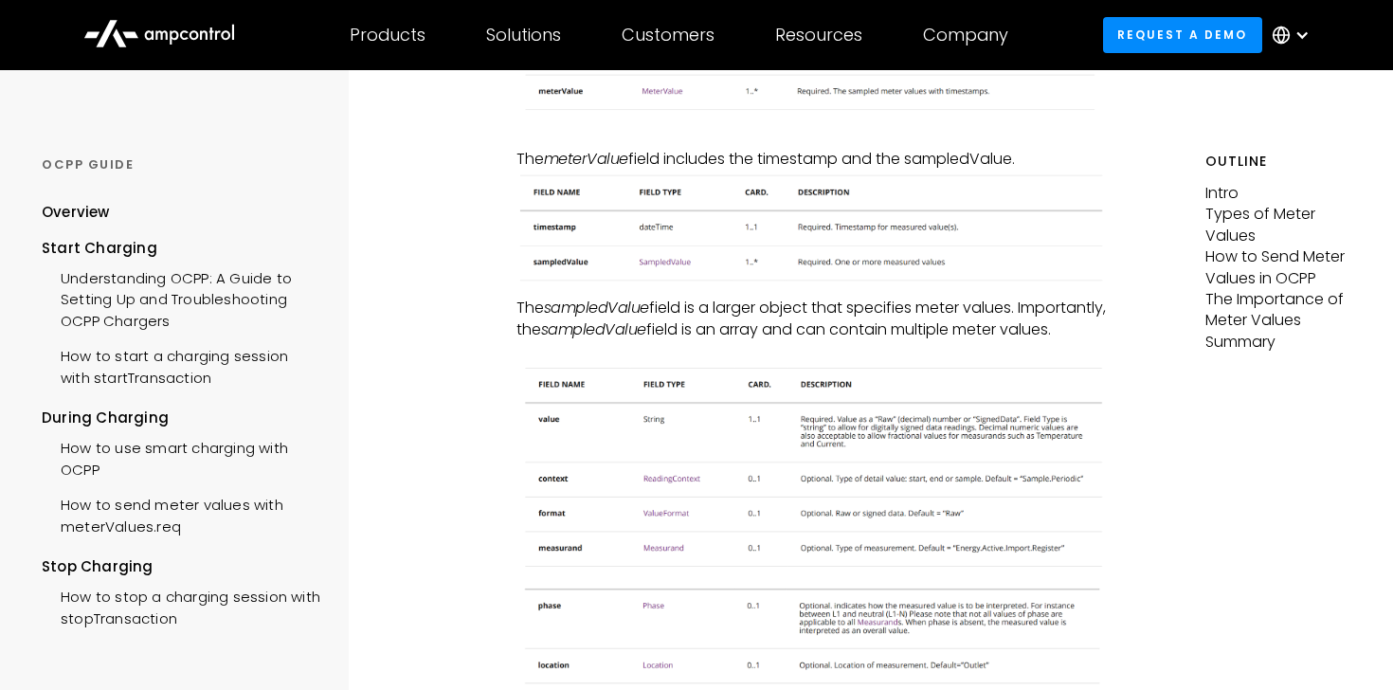
click at [587, 321] on p "The sampledValue field is a larger object that specifies meter values. Importan…" at bounding box center [811, 318] width 591 height 43
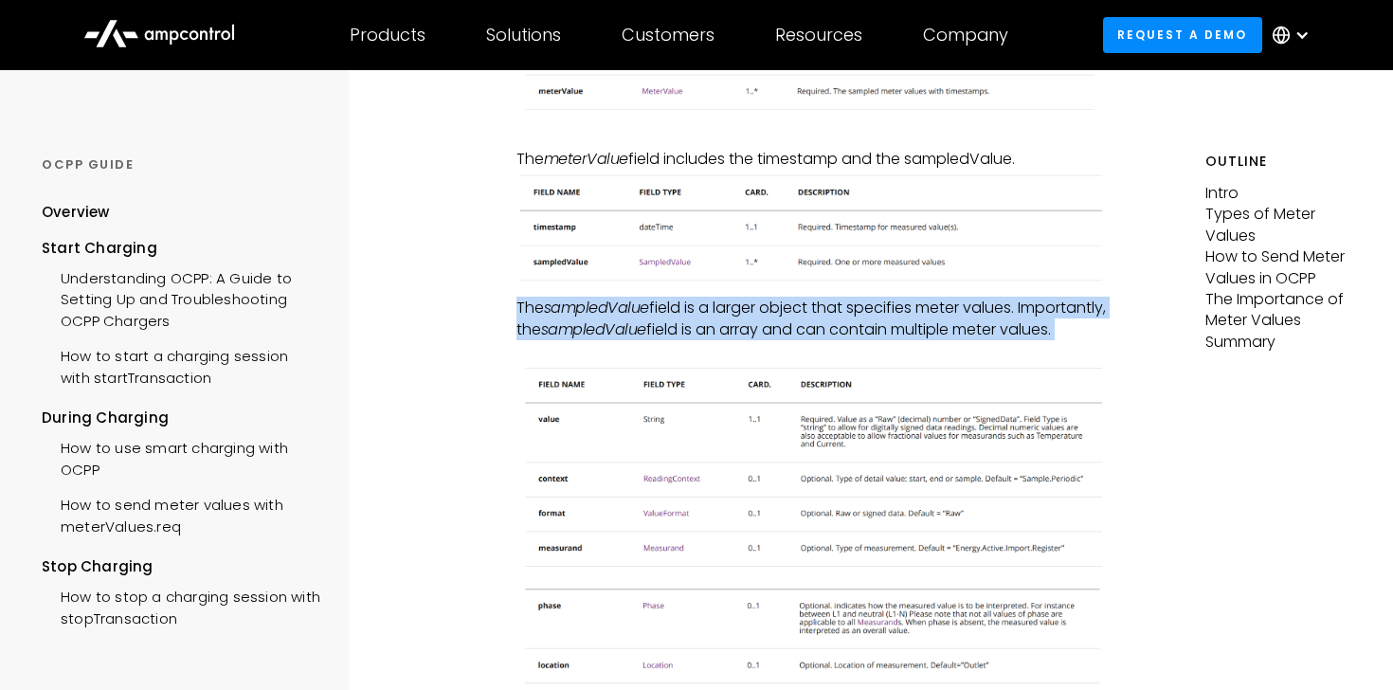
click at [587, 321] on p "The sampledValue field is a larger object that specifies meter values. Importan…" at bounding box center [811, 318] width 591 height 43
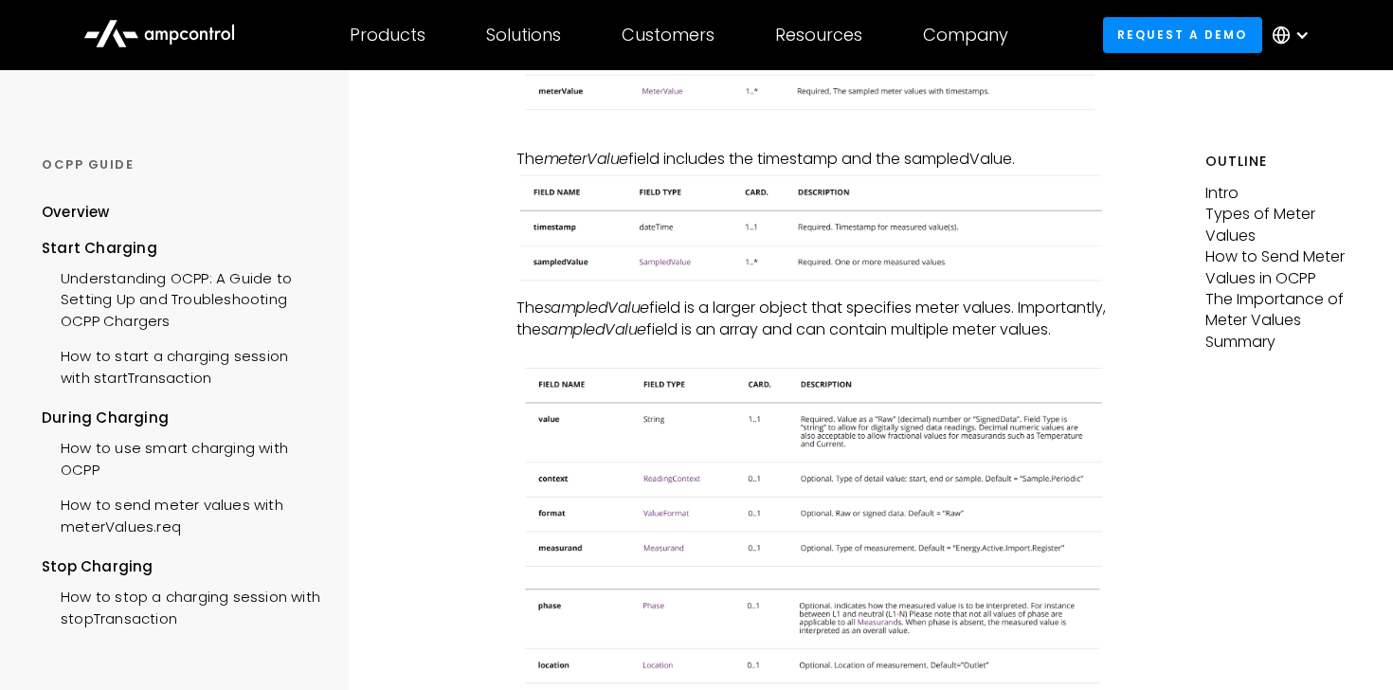
click at [587, 321] on p "The sampledValue field is a larger object that specifies meter values. Importan…" at bounding box center [811, 318] width 591 height 43
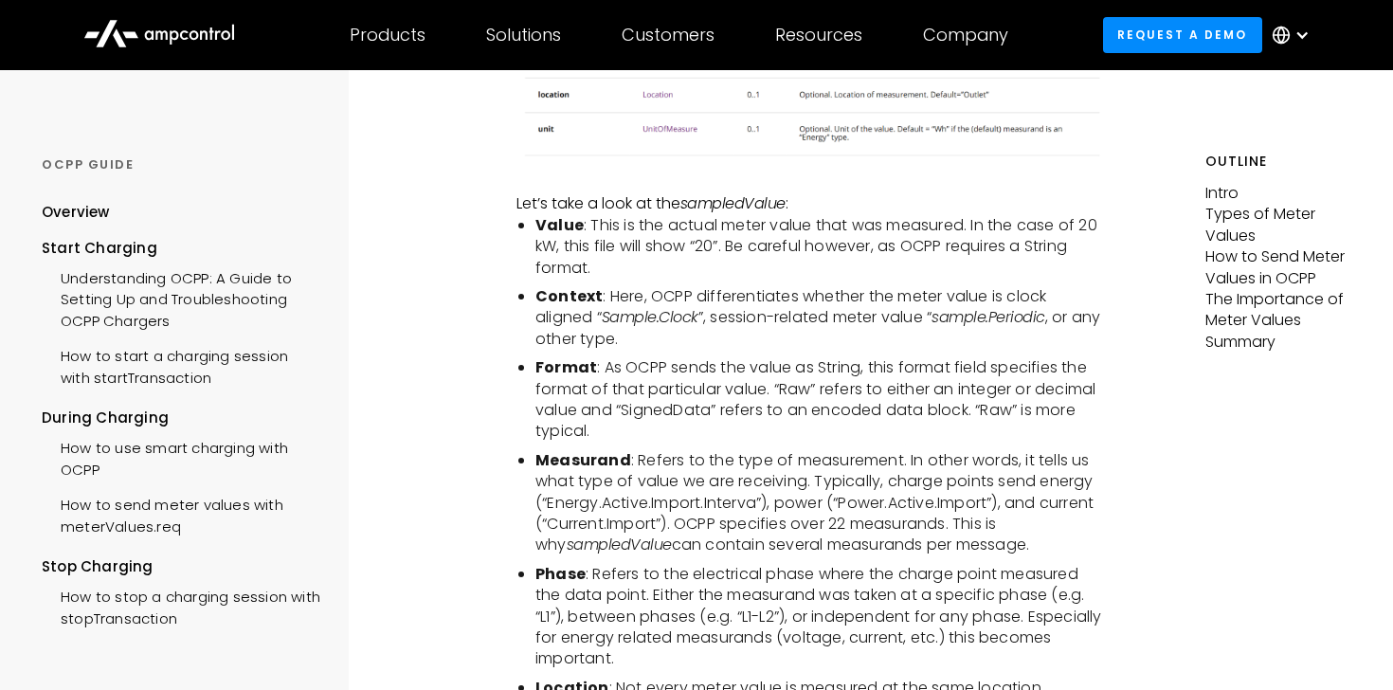
scroll to position [1840, 0]
click at [872, 247] on li "Value : This is the actual meter value that was measured. In the case of 20 kW,…" at bounding box center [821, 247] width 572 height 63
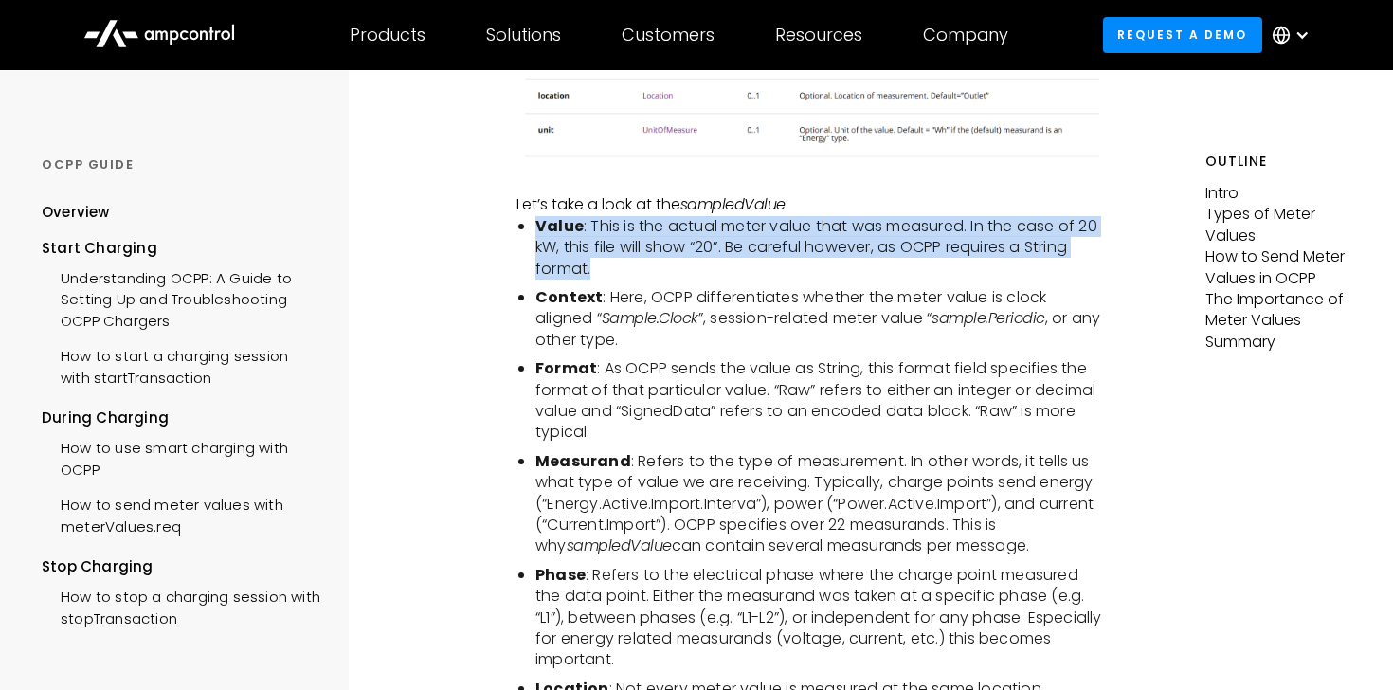
click at [872, 247] on li "Value : This is the actual meter value that was measured. In the case of 20 kW,…" at bounding box center [821, 247] width 572 height 63
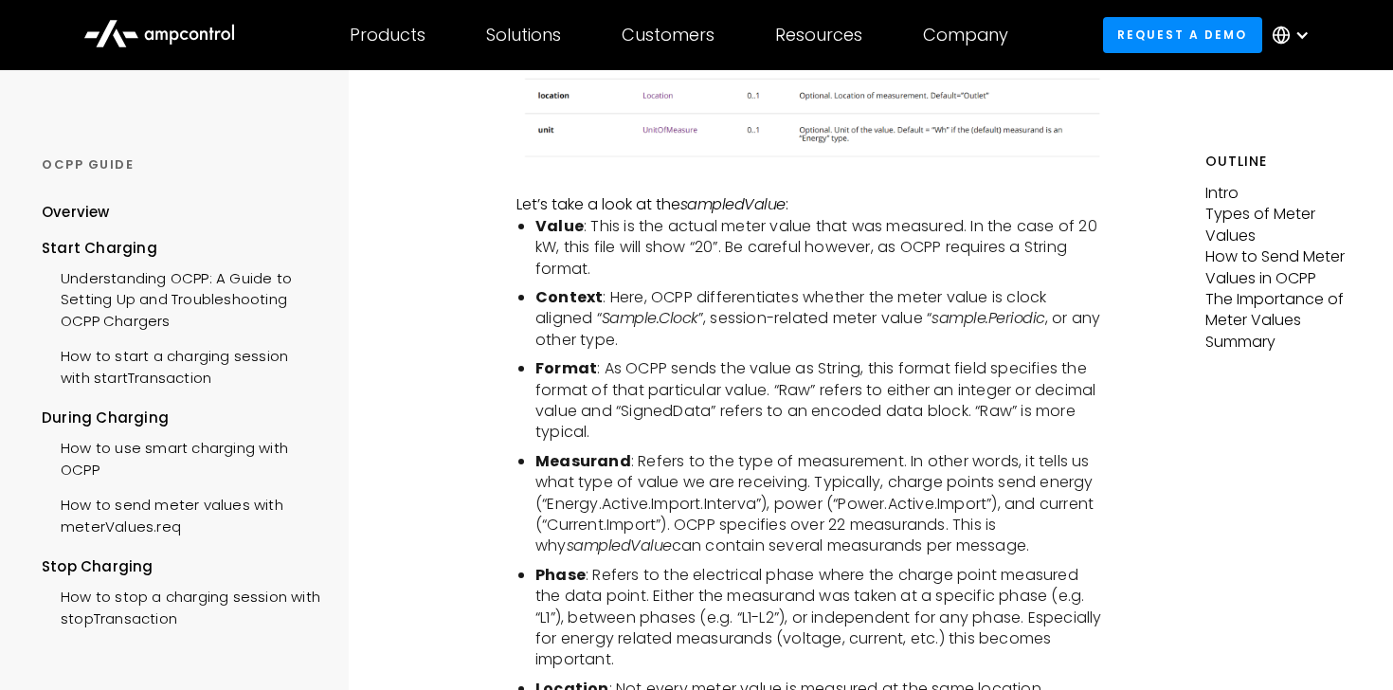
click at [872, 247] on li "Value : This is the actual meter value that was measured. In the case of 20 kW,…" at bounding box center [821, 247] width 572 height 63
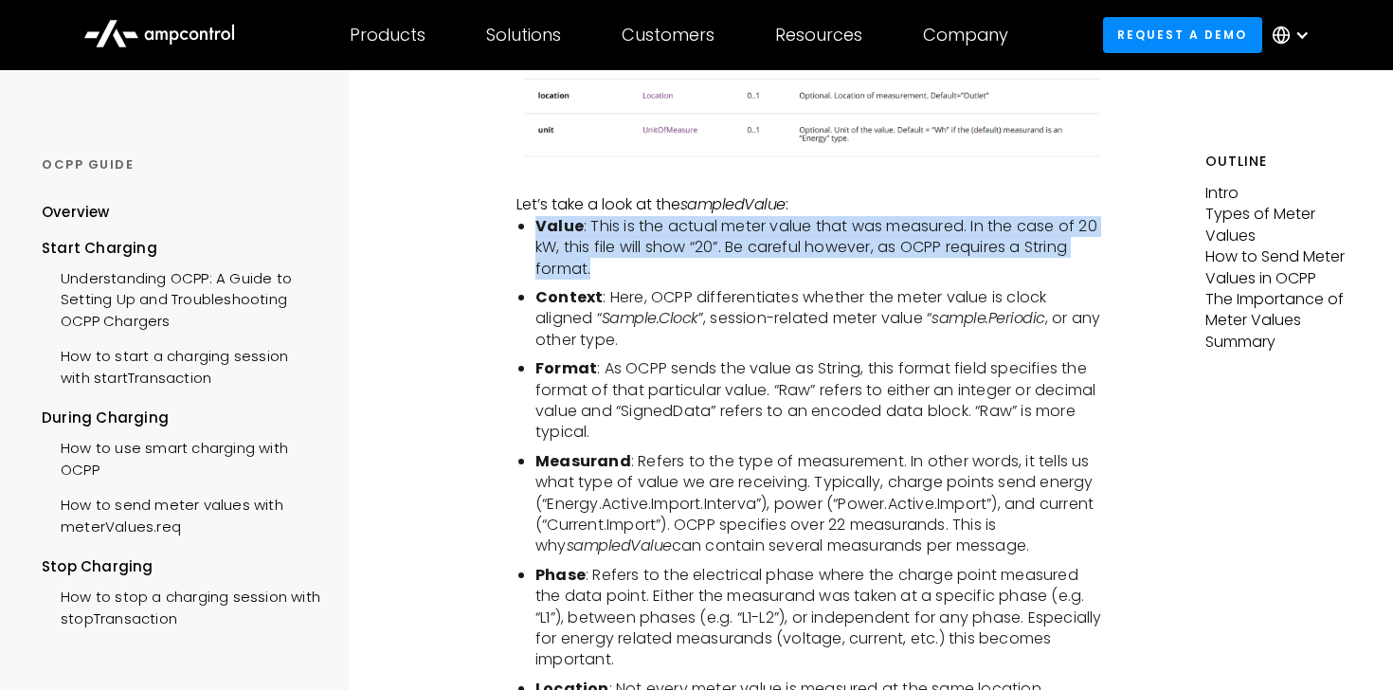
click at [872, 247] on li "Value : This is the actual meter value that was measured. In the case of 20 kW,…" at bounding box center [821, 247] width 572 height 63
click at [771, 265] on li "Value : This is the actual meter value that was measured. In the case of 20 kW,…" at bounding box center [821, 247] width 572 height 63
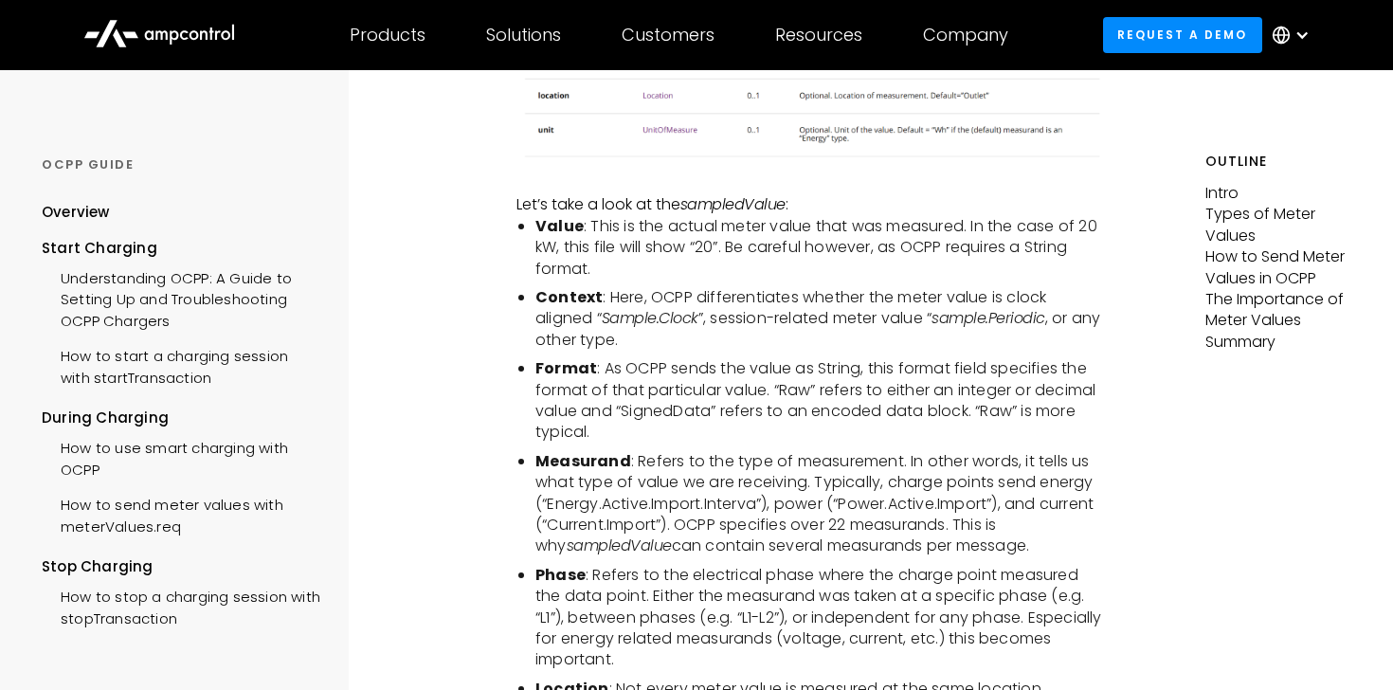
click at [771, 265] on li "Value : This is the actual meter value that was measured. In the case of 20 kW,…" at bounding box center [821, 247] width 572 height 63
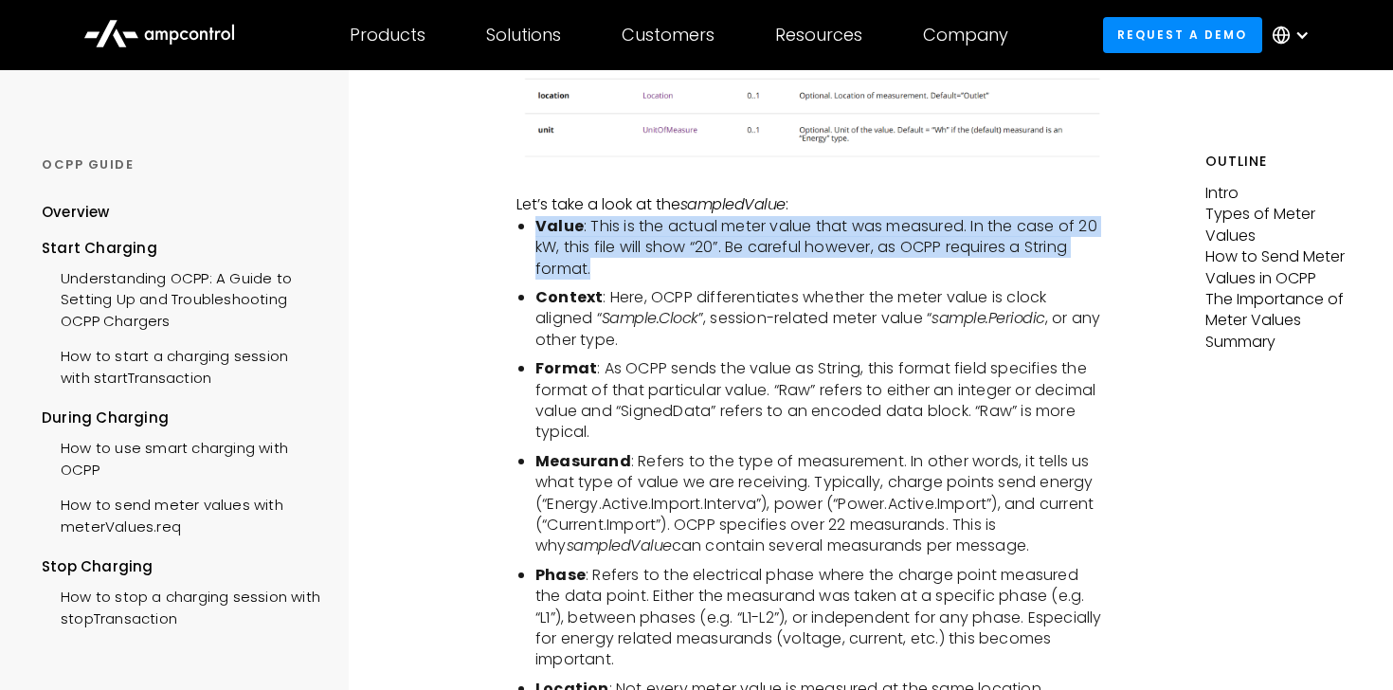
click at [771, 265] on li "Value : This is the actual meter value that was measured. In the case of 20 kW,…" at bounding box center [821, 247] width 572 height 63
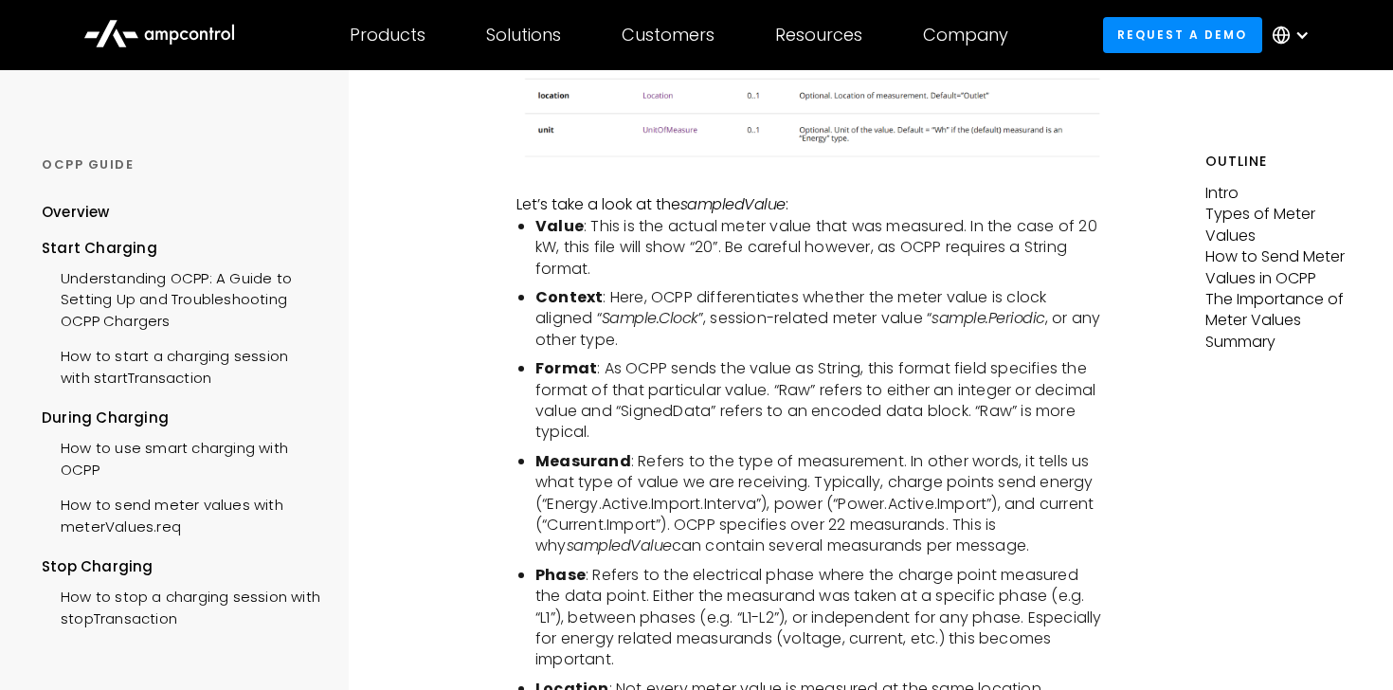
click at [771, 265] on li "Value : This is the actual meter value that was measured. In the case of 20 kW,…" at bounding box center [821, 247] width 572 height 63
click at [771, 270] on li "Value : This is the actual meter value that was measured. In the case of 20 kW,…" at bounding box center [821, 247] width 572 height 63
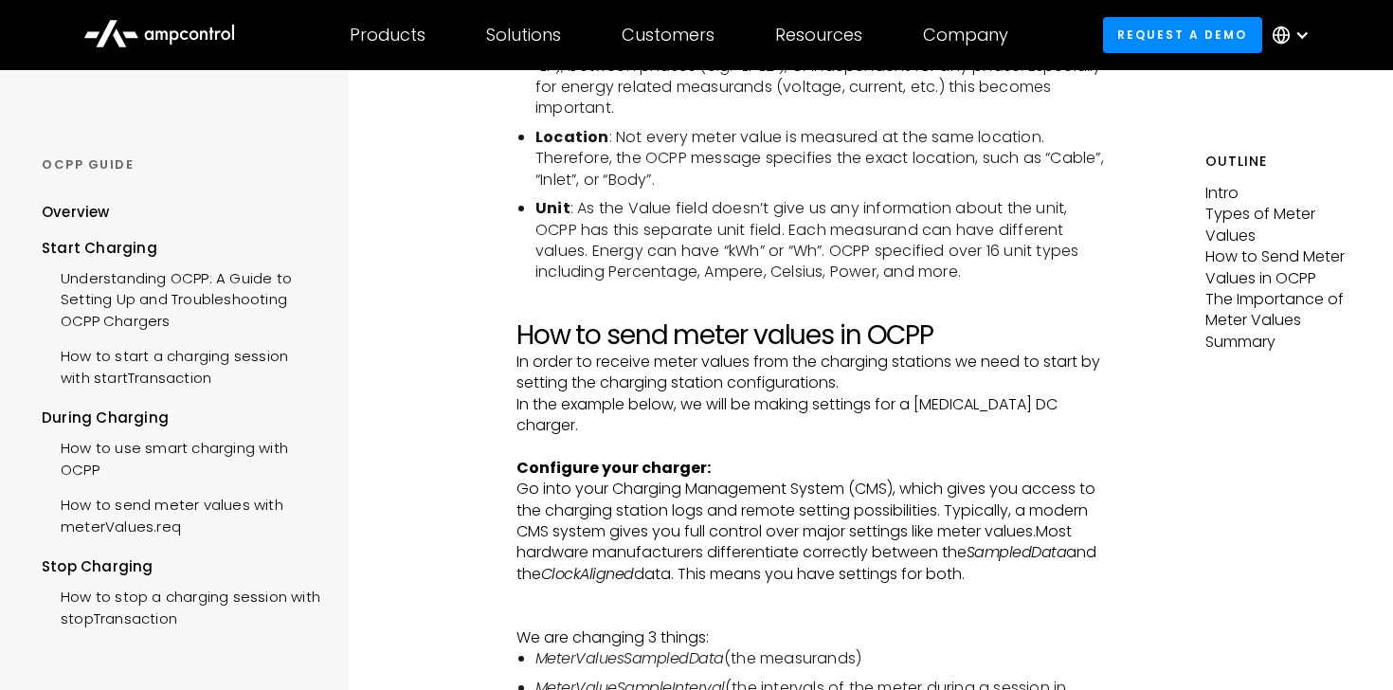
scroll to position [2453, 0]
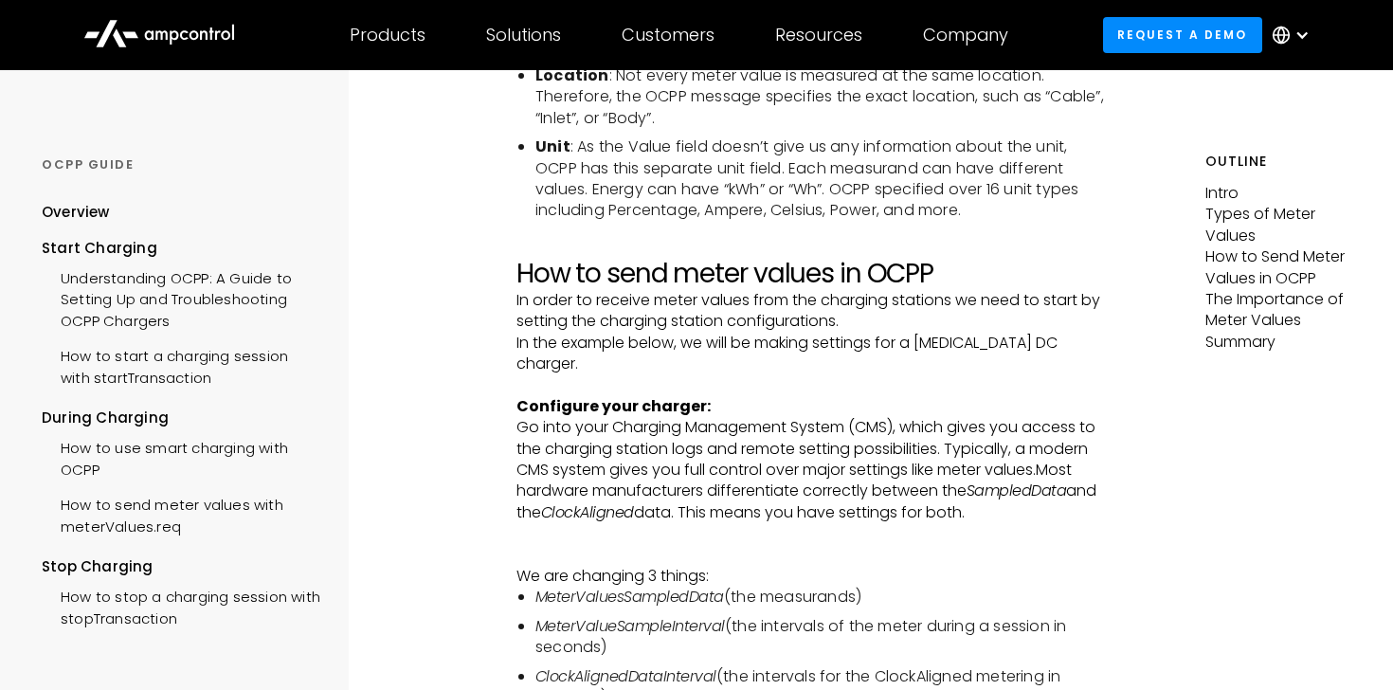
click at [746, 458] on p "Go into your Charging Management System (CMS), which gives you access to the ch…" at bounding box center [811, 491] width 591 height 149
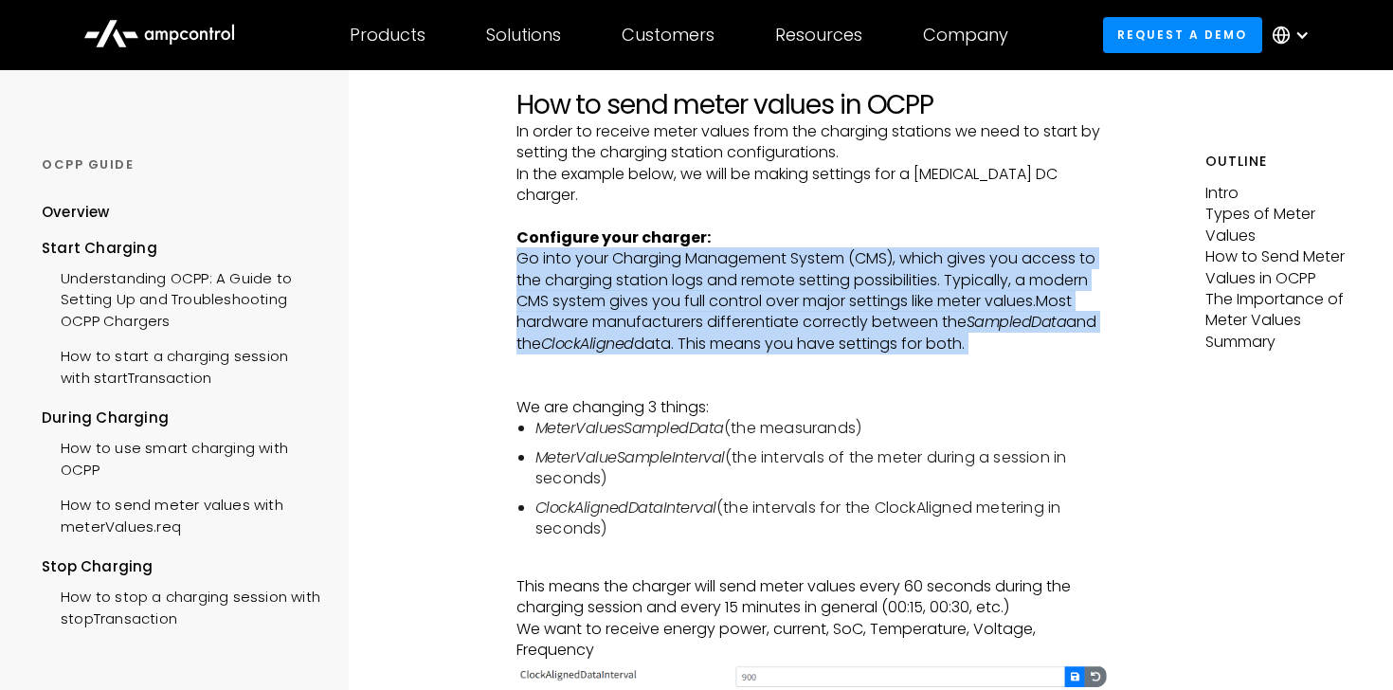
scroll to position [2628, 0]
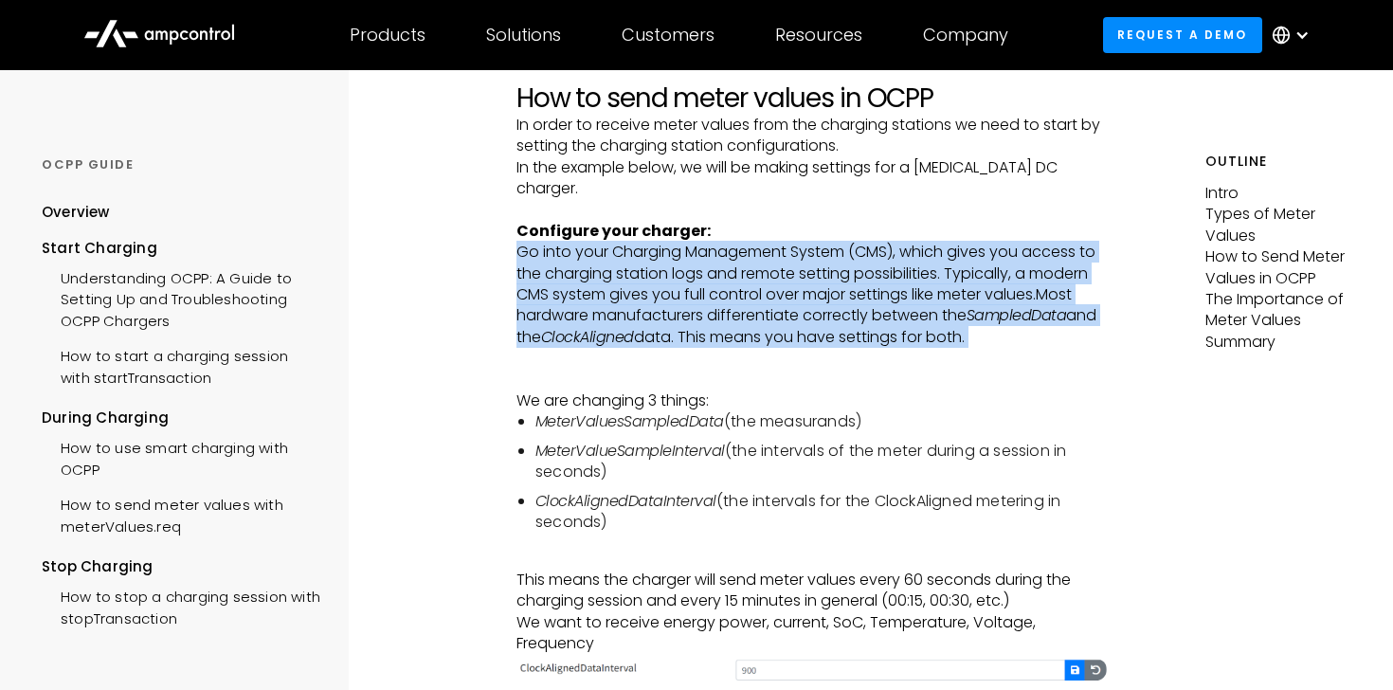
click at [734, 330] on p "Go into your Charging Management System (CMS), which gives you access to the ch…" at bounding box center [811, 316] width 591 height 149
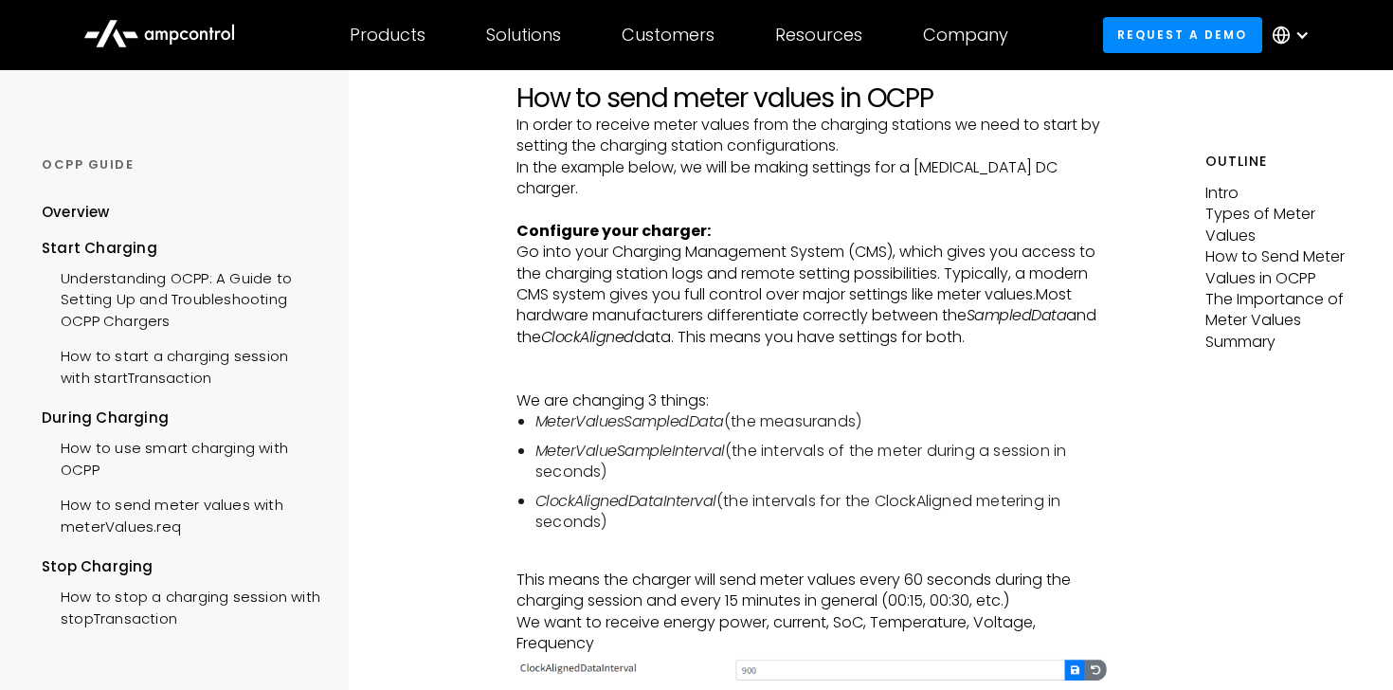
click at [734, 330] on p "Go into your Charging Management System (CMS), which gives you access to the ch…" at bounding box center [811, 316] width 591 height 149
click at [761, 288] on p "Go into your Charging Management System (CMS), which gives you access to the ch…" at bounding box center [811, 316] width 591 height 149
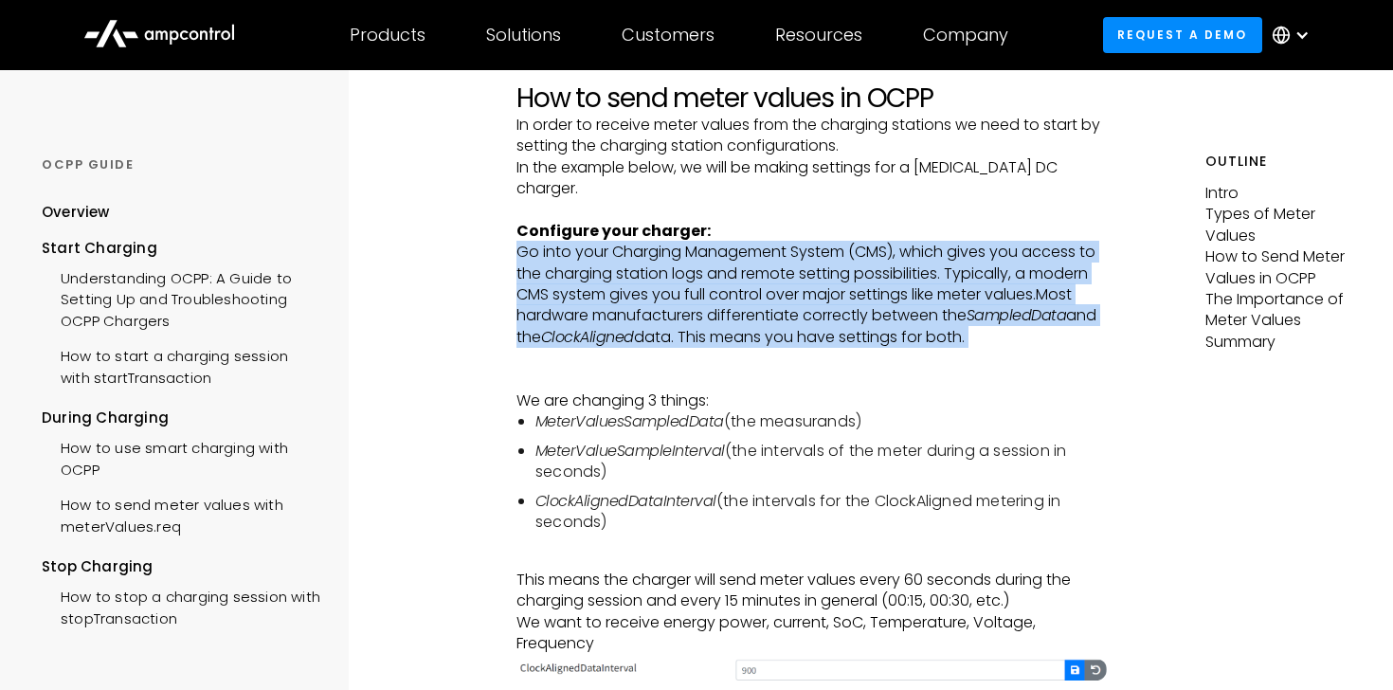
click at [761, 288] on p "Go into your Charging Management System (CMS), which gives you access to the ch…" at bounding box center [811, 316] width 591 height 149
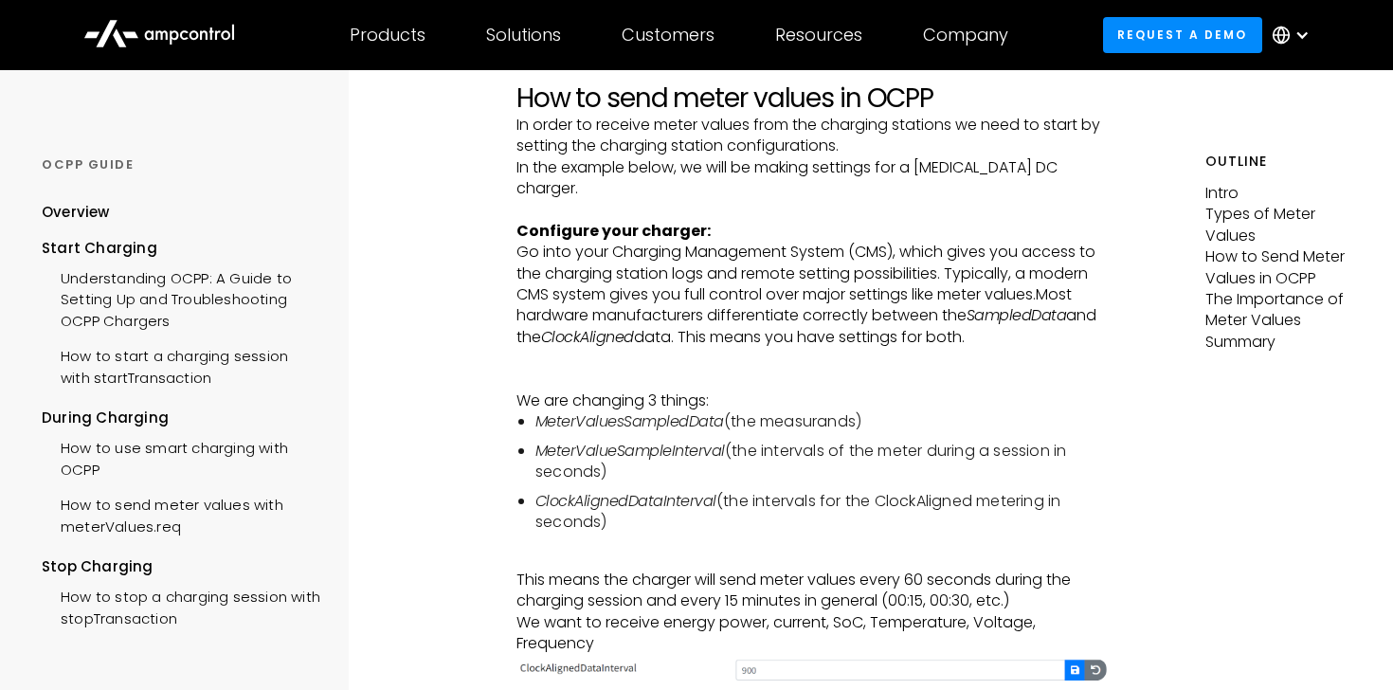
click at [761, 288] on p "Go into your Charging Management System (CMS), which gives you access to the ch…" at bounding box center [811, 316] width 591 height 149
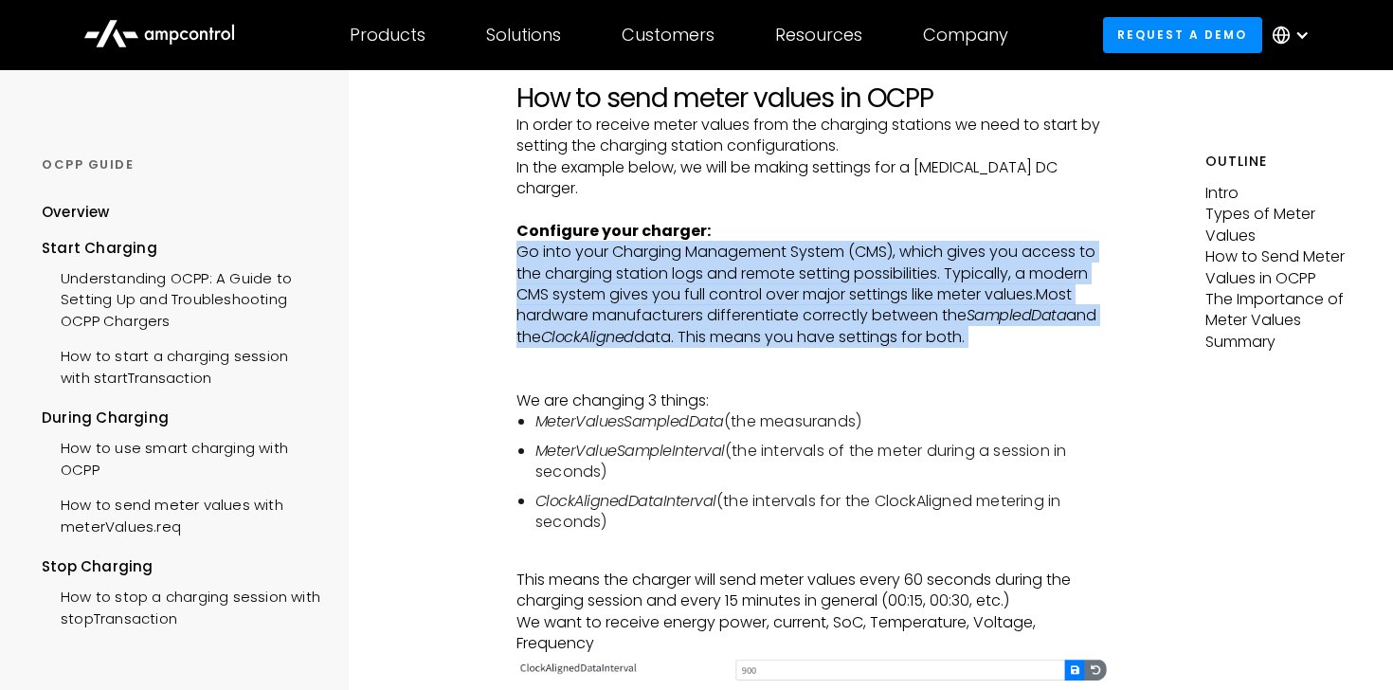
click at [761, 288] on p "Go into your Charging Management System (CMS), which gives you access to the ch…" at bounding box center [811, 316] width 591 height 149
click at [764, 323] on p "Go into your Charging Management System (CMS), which gives you access to the ch…" at bounding box center [811, 316] width 591 height 149
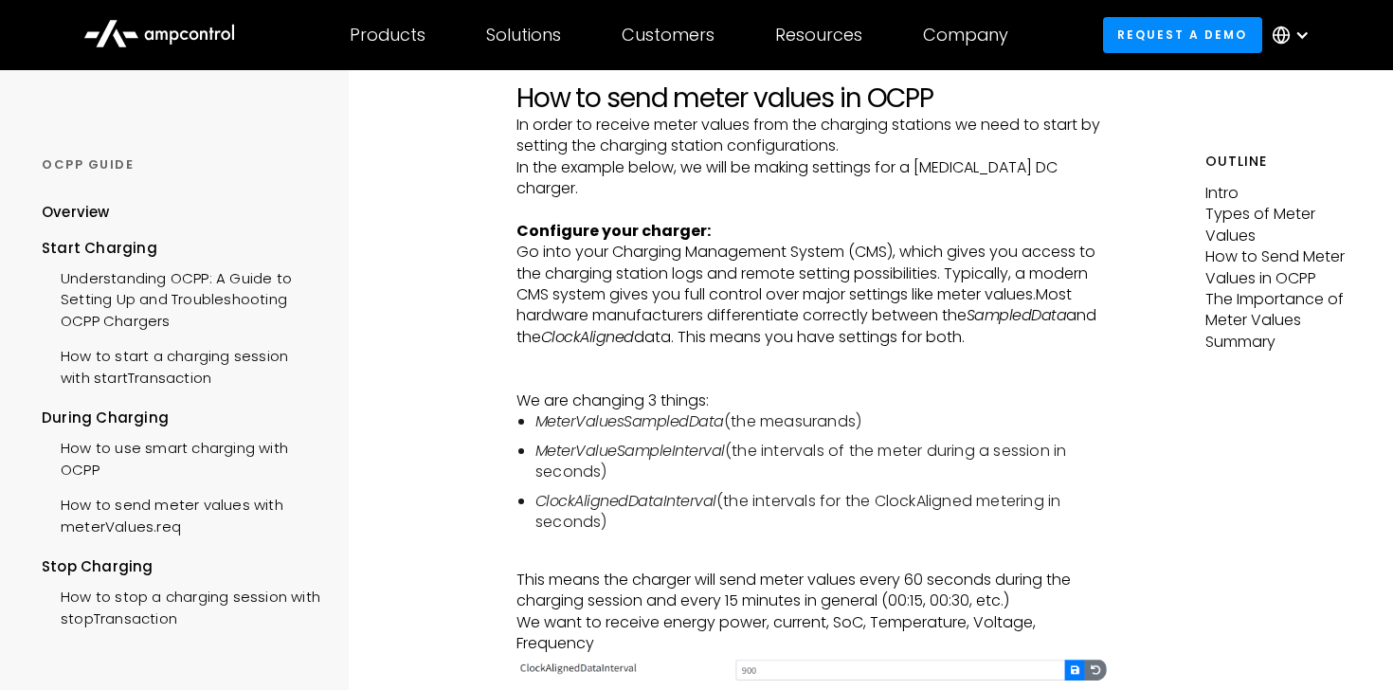
click at [764, 323] on p "Go into your Charging Management System (CMS), which gives you access to the ch…" at bounding box center [811, 316] width 591 height 149
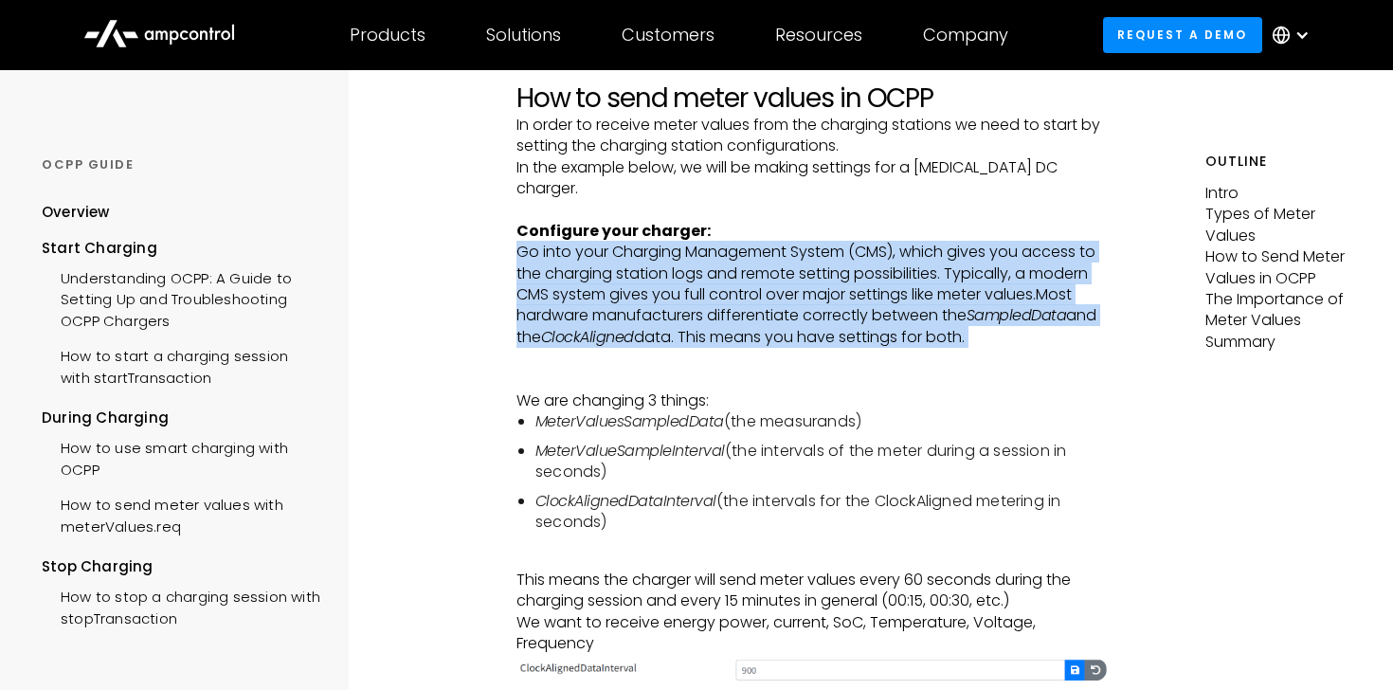
click at [764, 323] on p "Go into your Charging Management System (CMS), which gives you access to the ch…" at bounding box center [811, 316] width 591 height 149
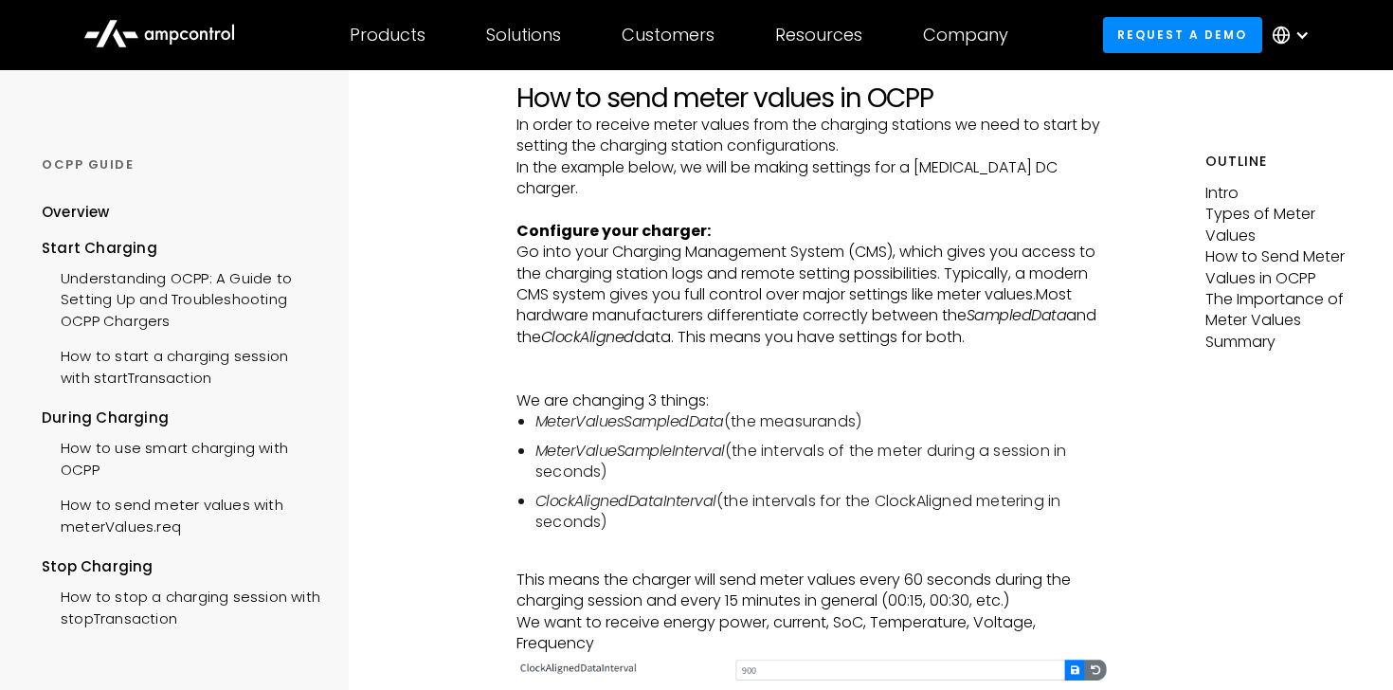
click at [764, 323] on p "Go into your Charging Management System (CMS), which gives you access to the ch…" at bounding box center [811, 316] width 591 height 149
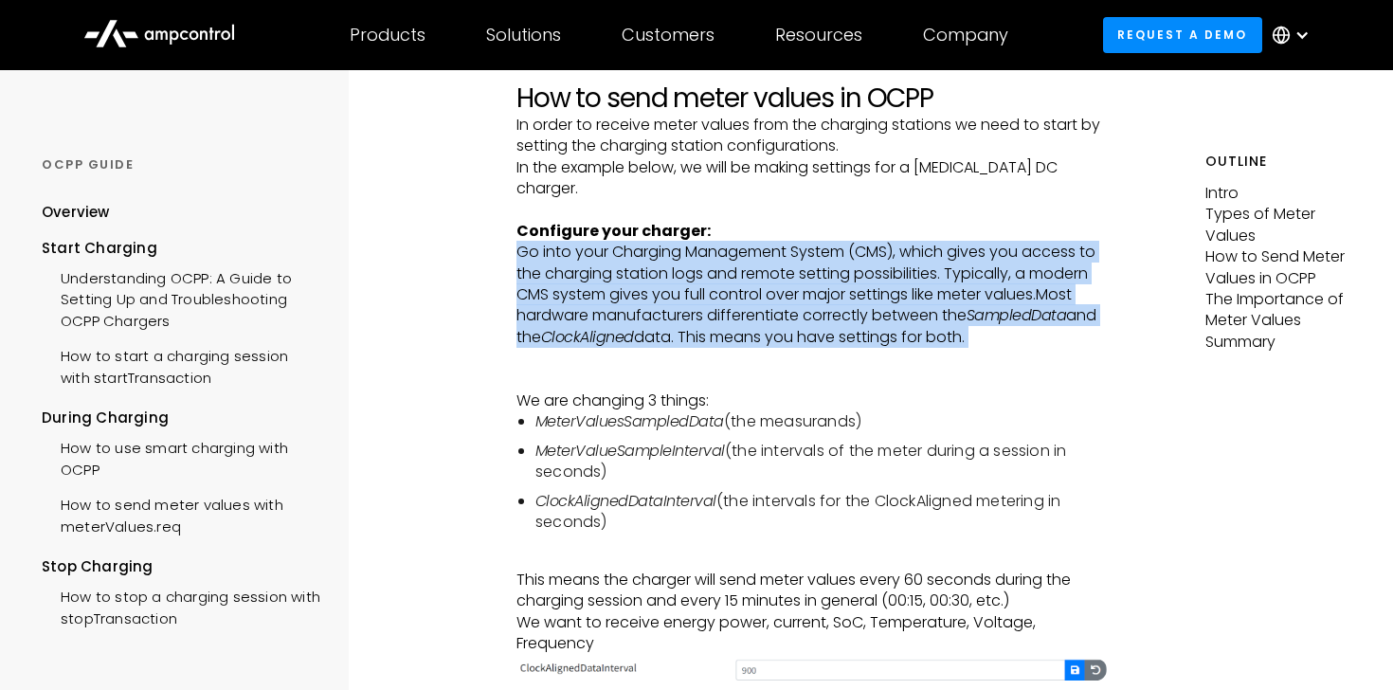
click at [859, 298] on p "Go into your Charging Management System (CMS), which gives you access to the ch…" at bounding box center [811, 316] width 591 height 149
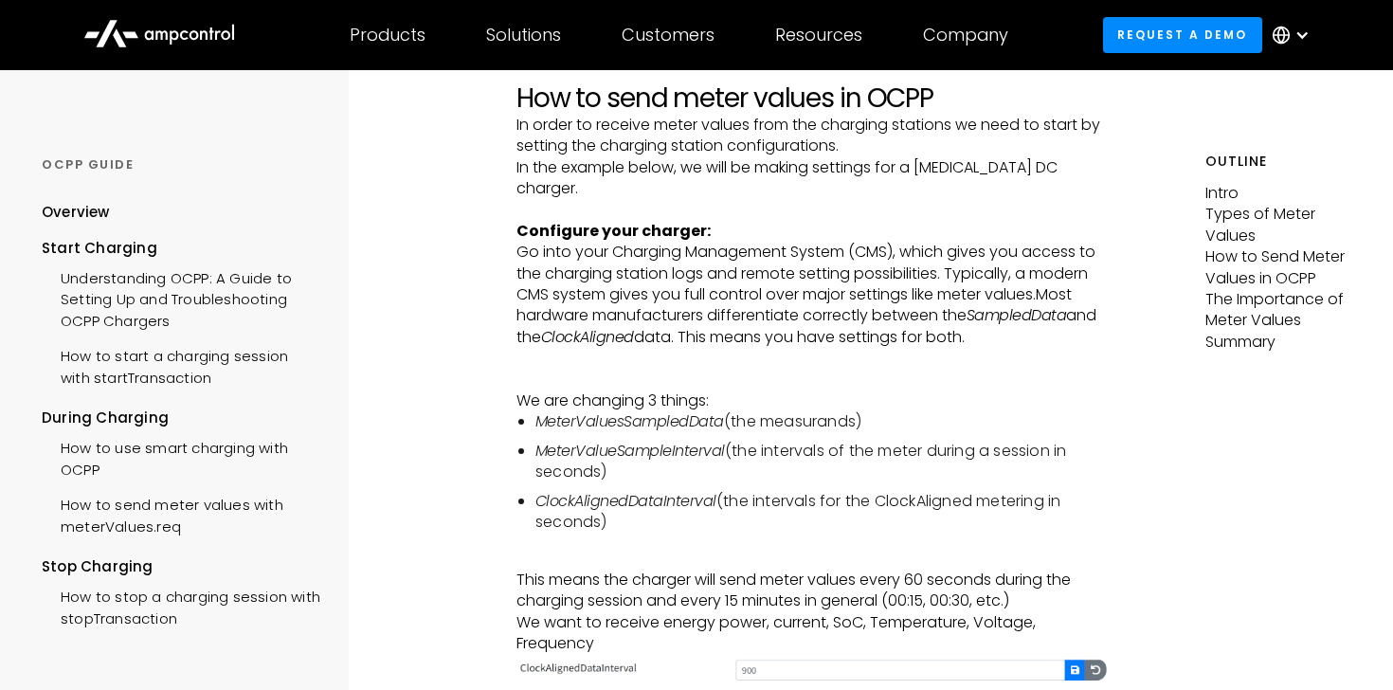
click at [859, 298] on p "Go into your Charging Management System (CMS), which gives you access to the ch…" at bounding box center [811, 316] width 591 height 149
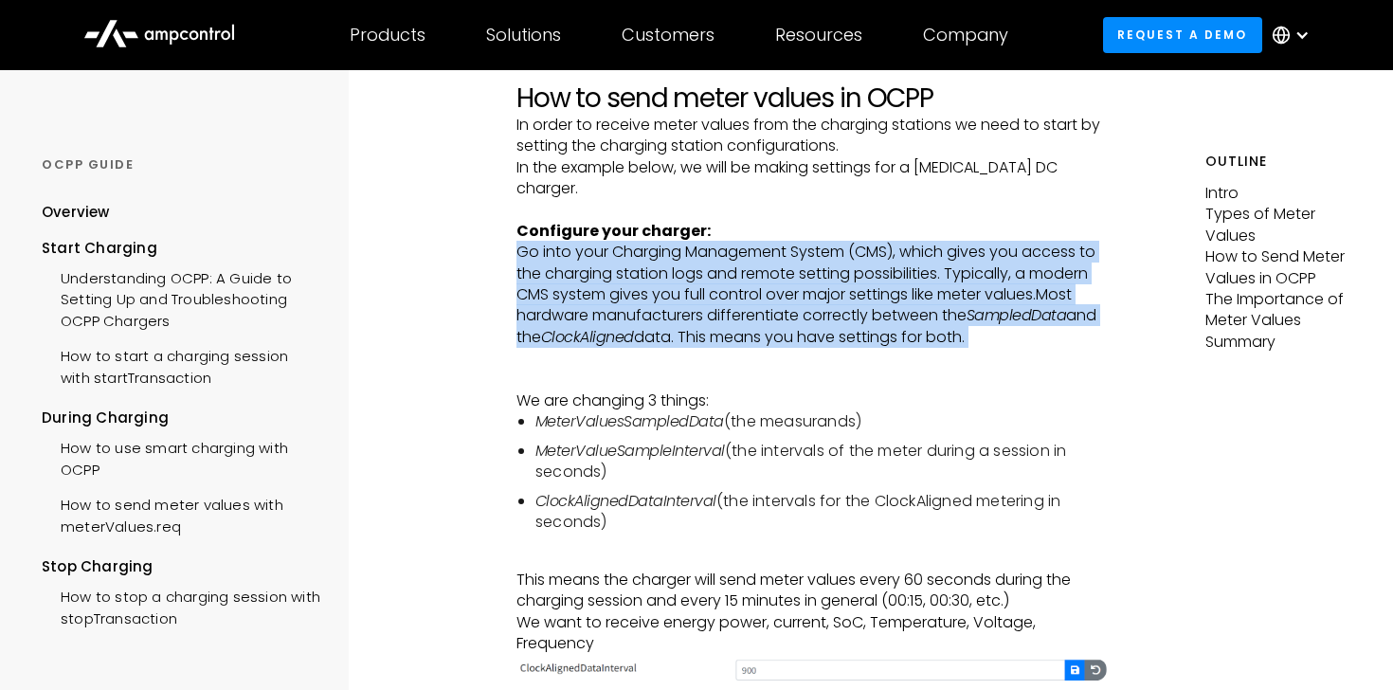
click at [847, 303] on p "Go into your Charging Management System (CMS), which gives you access to the ch…" at bounding box center [811, 316] width 591 height 149
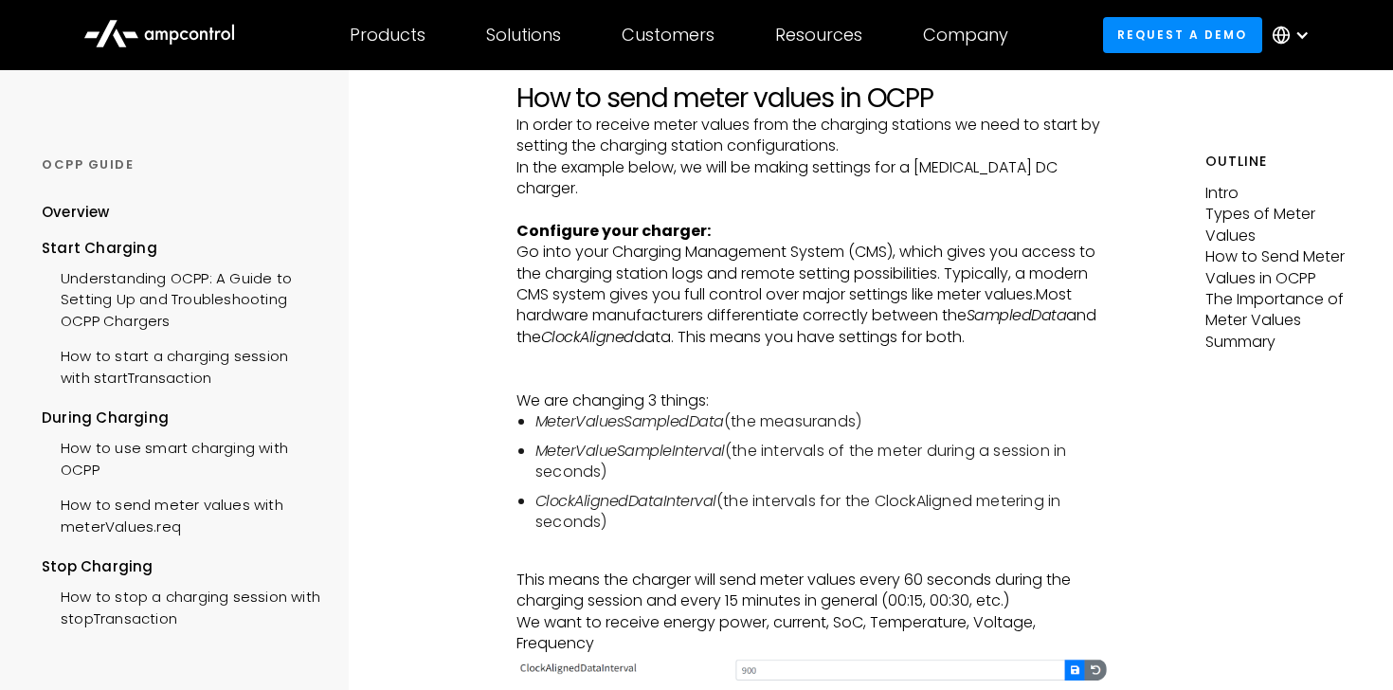
click at [847, 303] on p "Go into your Charging Management System (CMS), which gives you access to the ch…" at bounding box center [811, 316] width 591 height 149
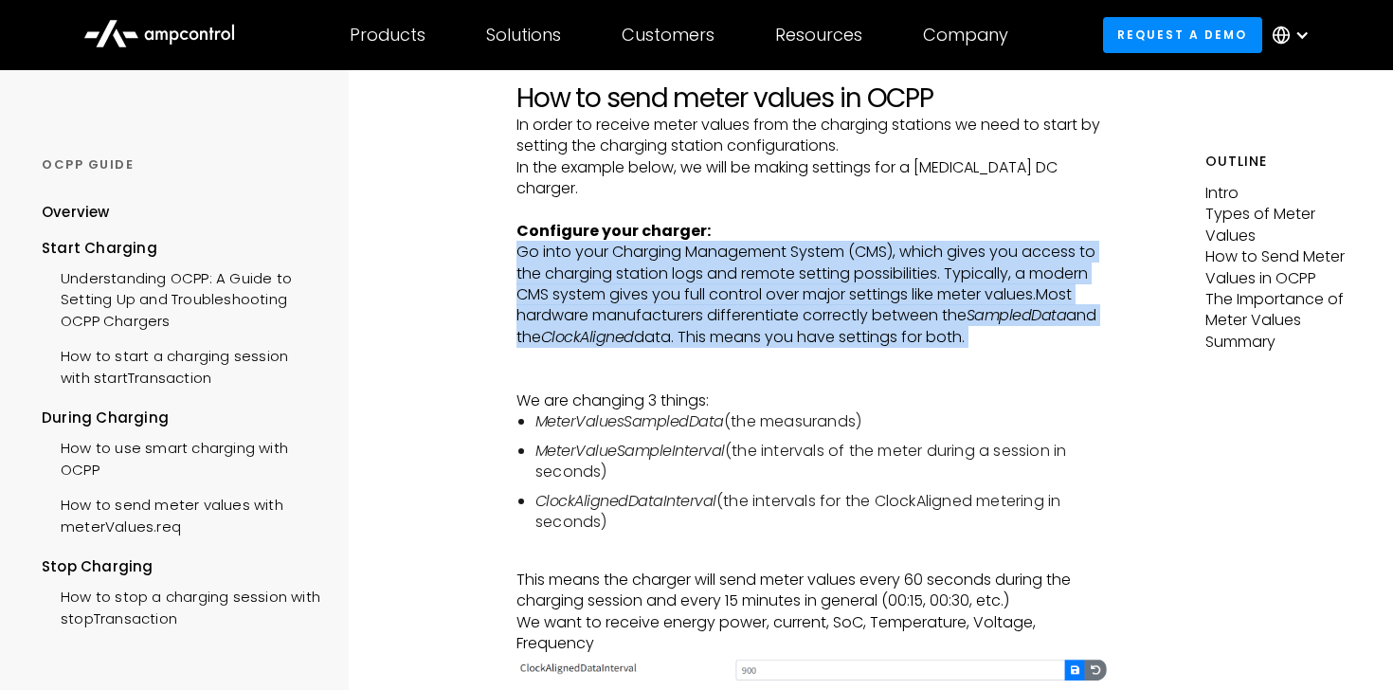
click at [847, 303] on p "Go into your Charging Management System (CMS), which gives you access to the ch…" at bounding box center [811, 316] width 591 height 149
click at [790, 532] on div "Intro Meter readings are one of the most important elements of energy billing, …" at bounding box center [811, 559] width 591 height 5712
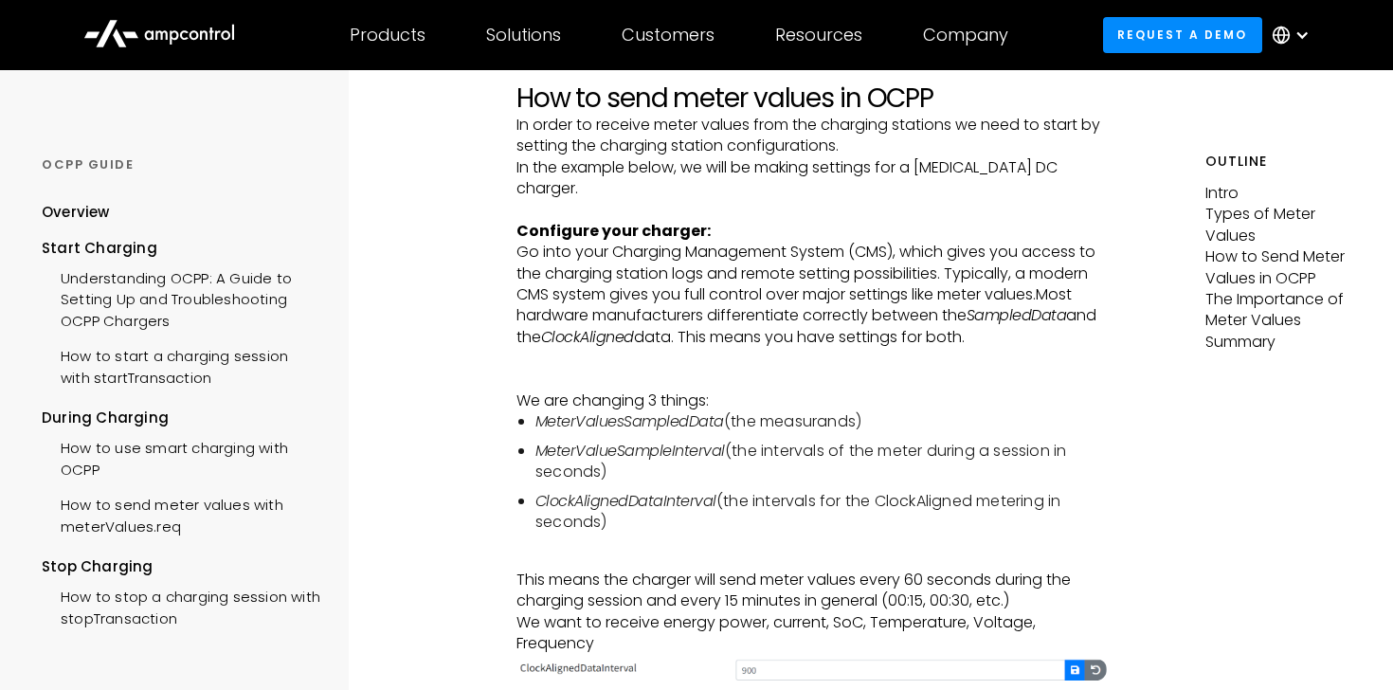
click at [790, 532] on div "Intro Meter readings are one of the most important elements of energy billing, …" at bounding box center [811, 559] width 591 height 5712
click at [777, 512] on li "ClockAlignedDataInterval (the intervals for the ClockAligned metering in second…" at bounding box center [821, 512] width 572 height 43
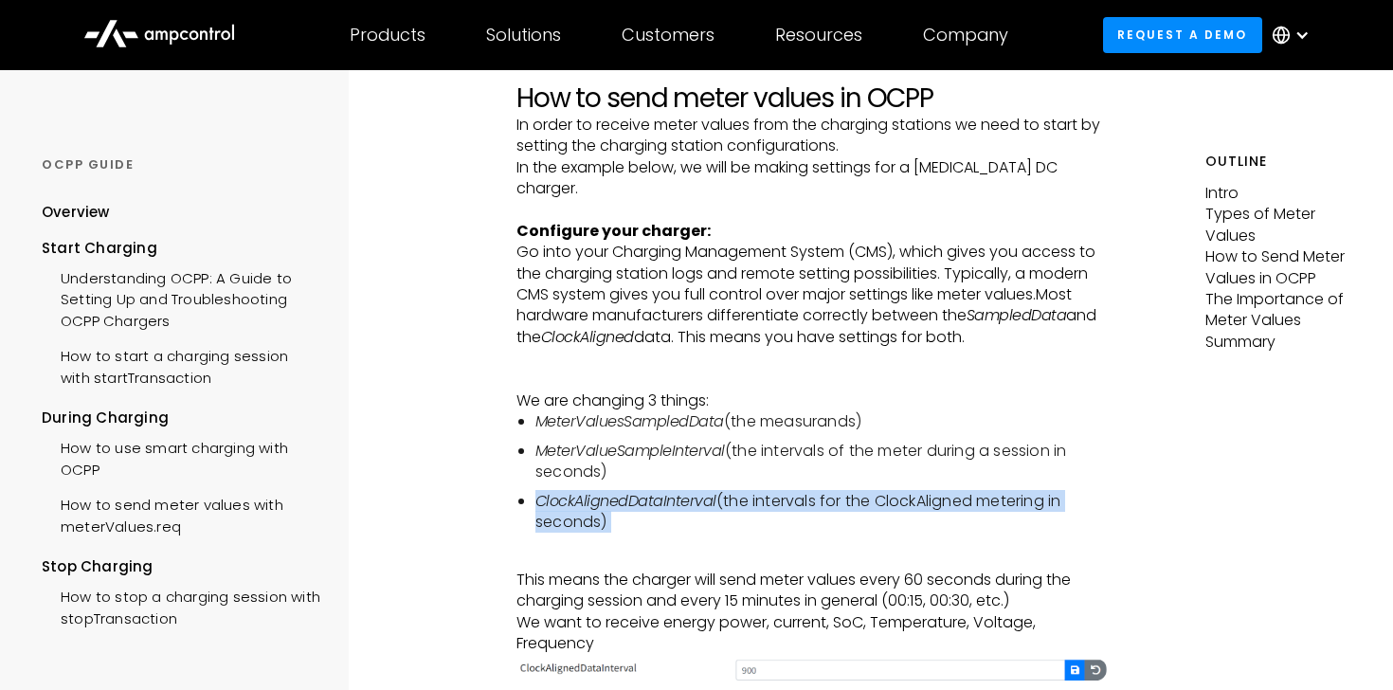
click at [770, 530] on li "ClockAlignedDataInterval (the intervals for the ClockAligned metering in second…" at bounding box center [821, 512] width 572 height 43
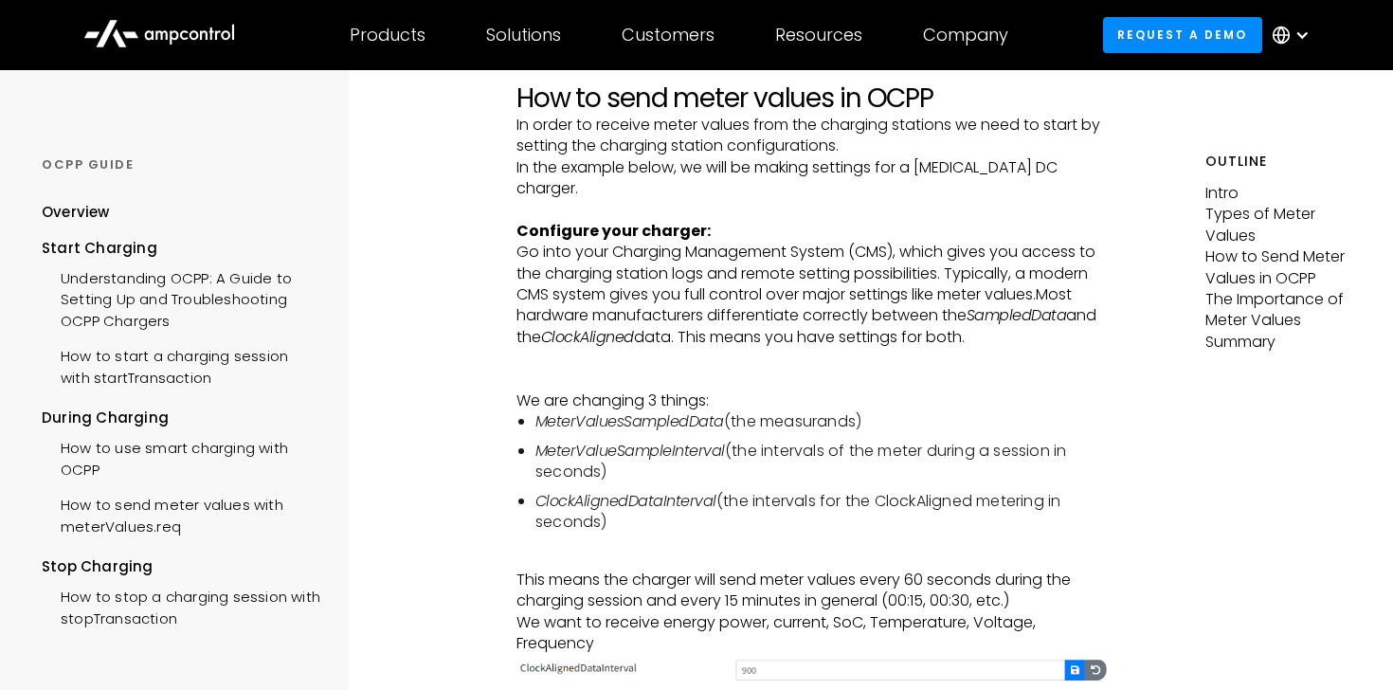
click at [770, 530] on li "ClockAlignedDataInterval (the intervals for the ClockAligned metering in second…" at bounding box center [821, 512] width 572 height 43
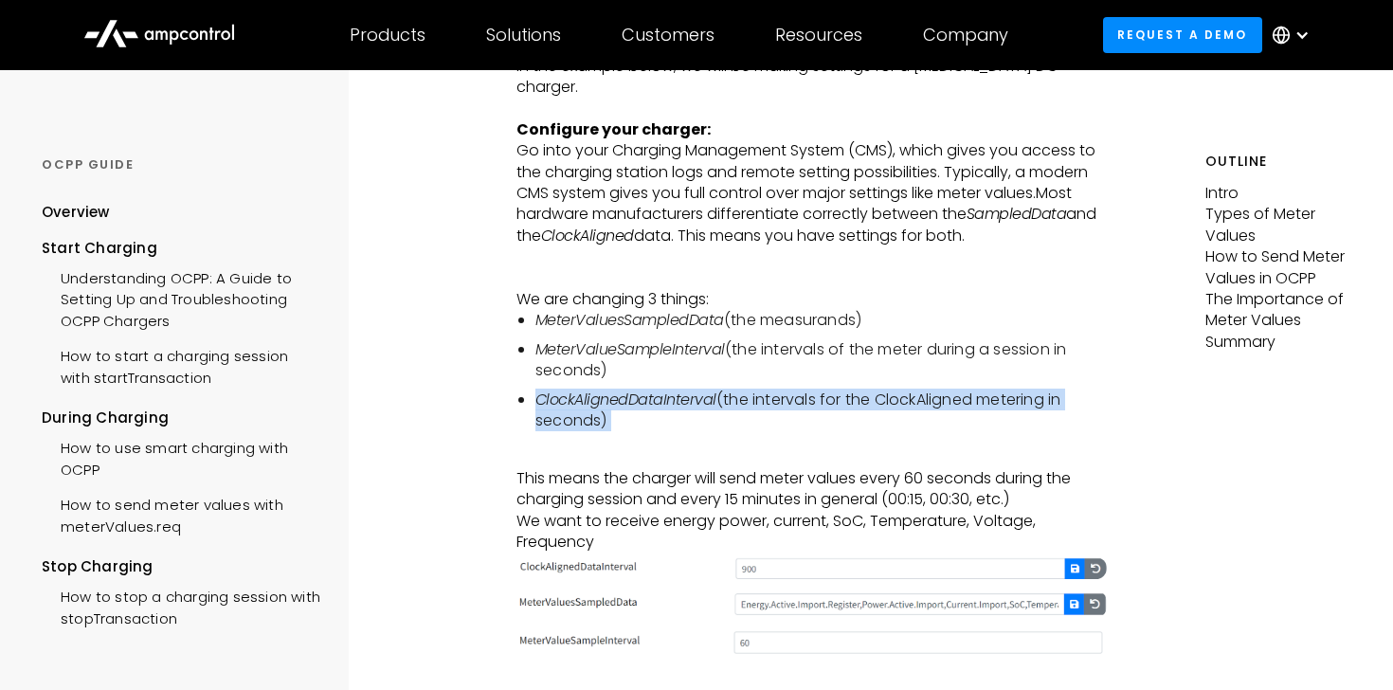
scroll to position [2733, 0]
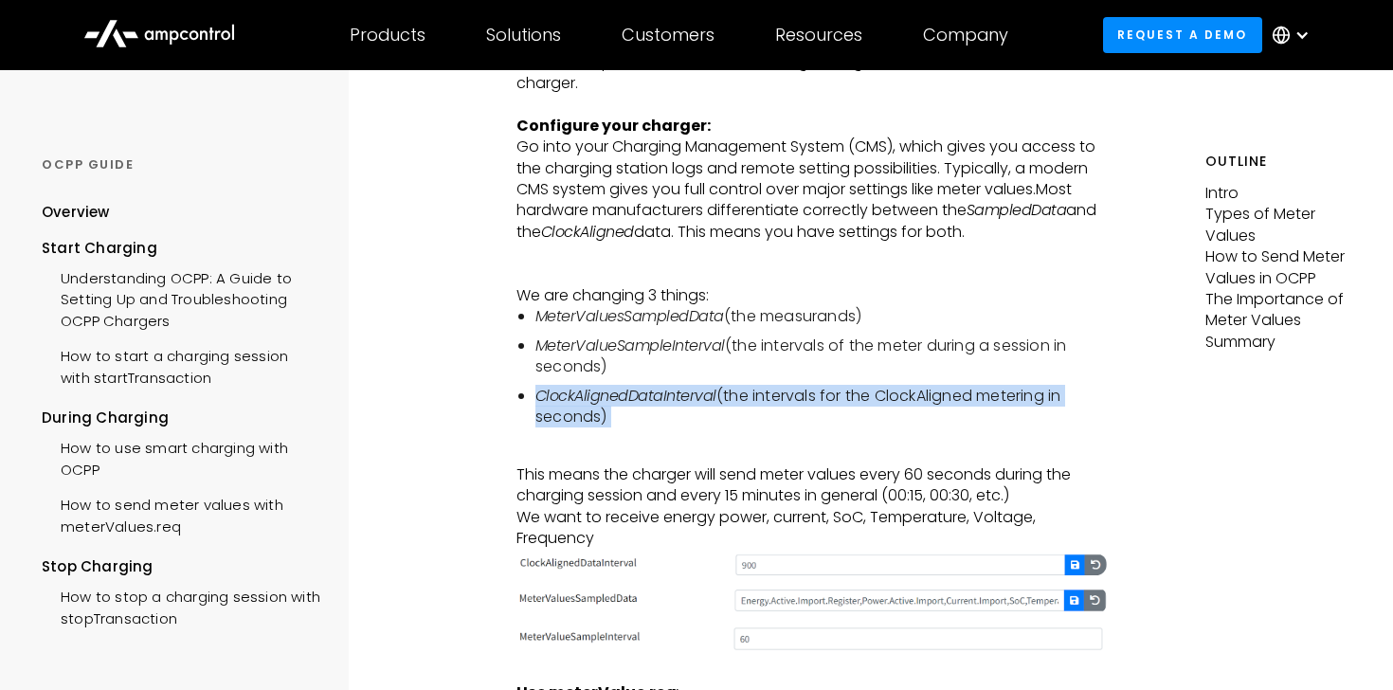
click at [759, 512] on p "This means the charger will send meter values every 60 seconds during the charg…" at bounding box center [811, 506] width 591 height 85
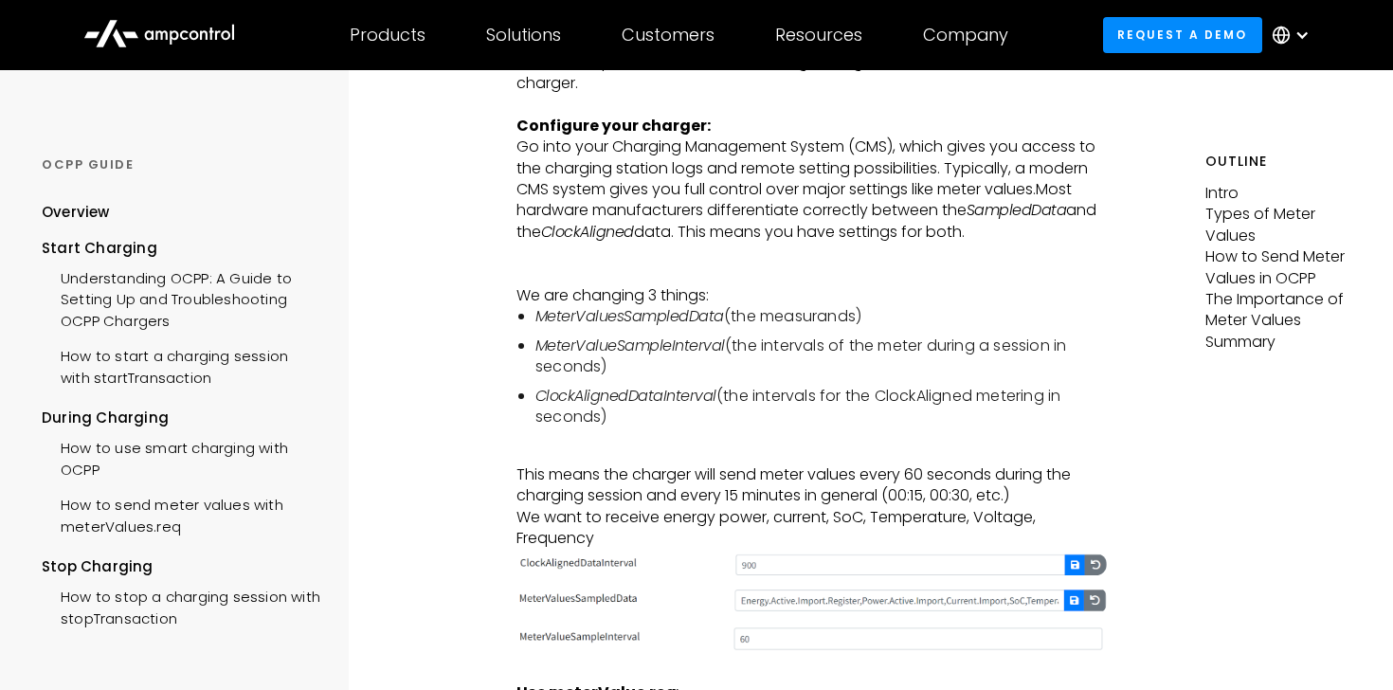
click at [759, 512] on p "This means the charger will send meter values every 60 seconds during the charg…" at bounding box center [811, 506] width 591 height 85
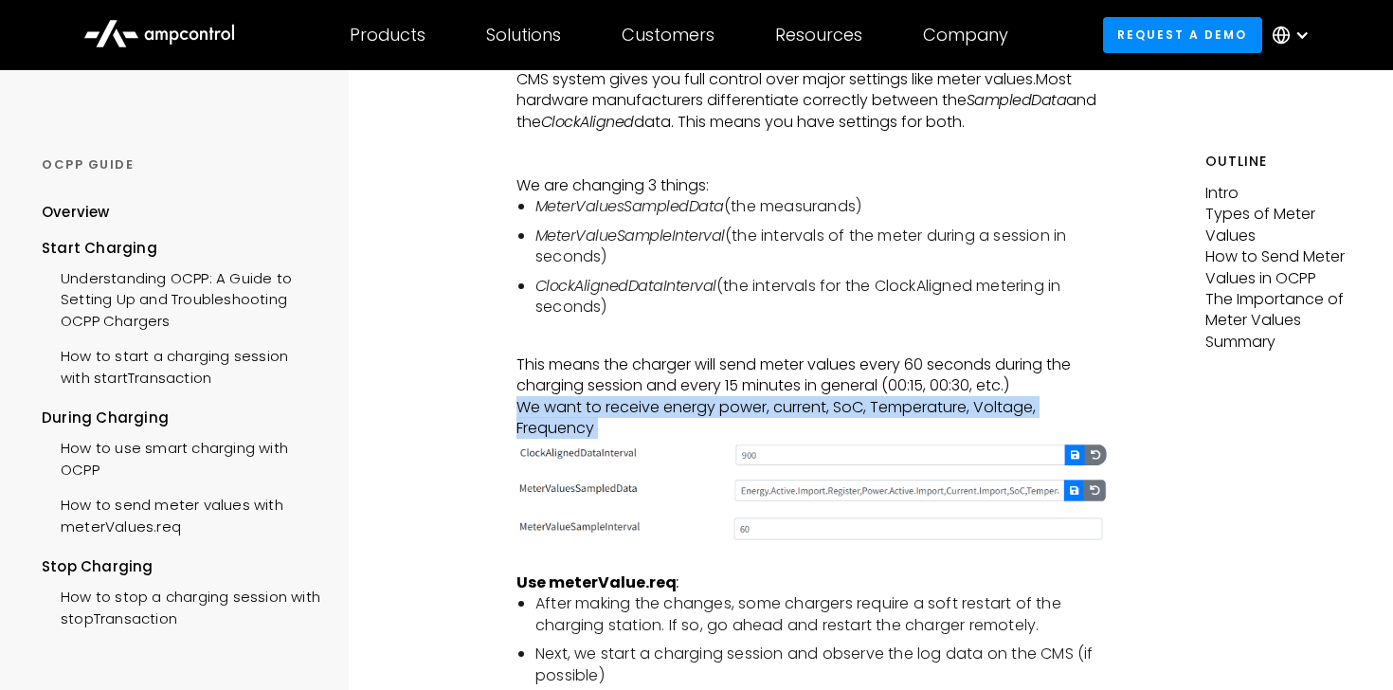
scroll to position [2847, 0]
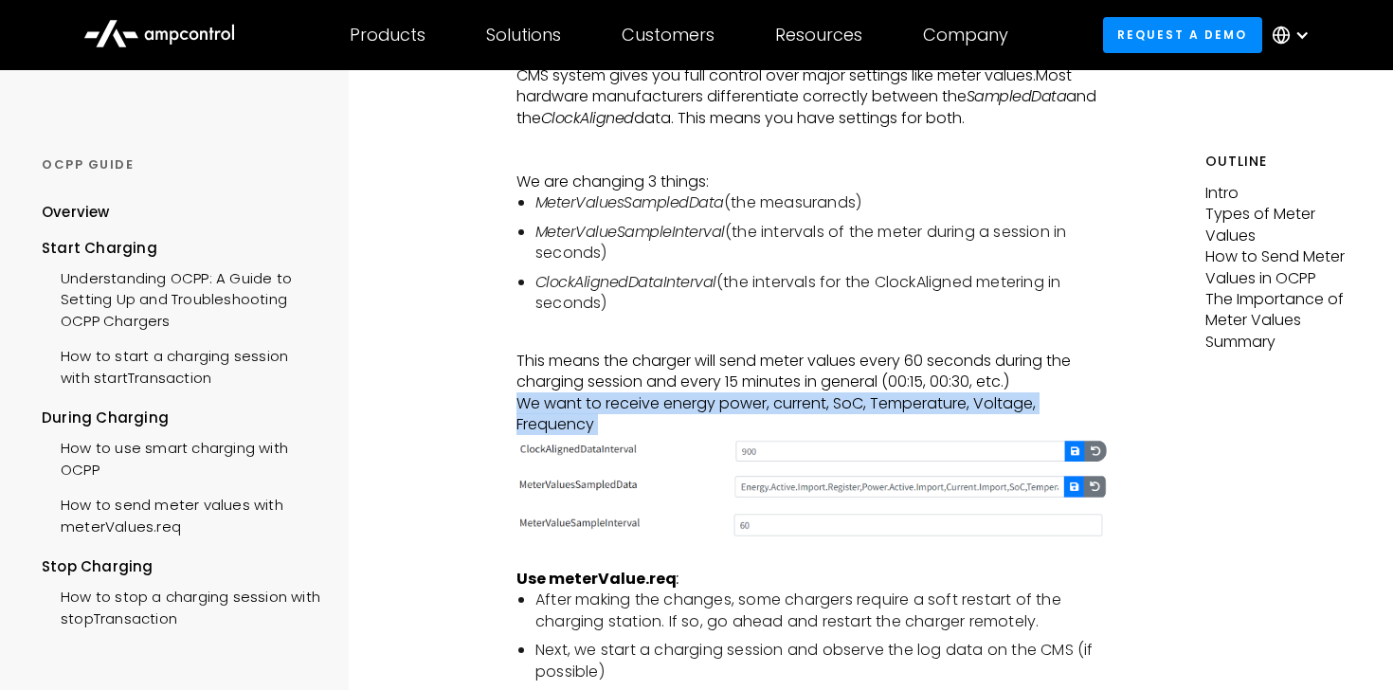
click at [750, 386] on p "This means the charger will send meter values every 60 seconds during the charg…" at bounding box center [811, 392] width 591 height 85
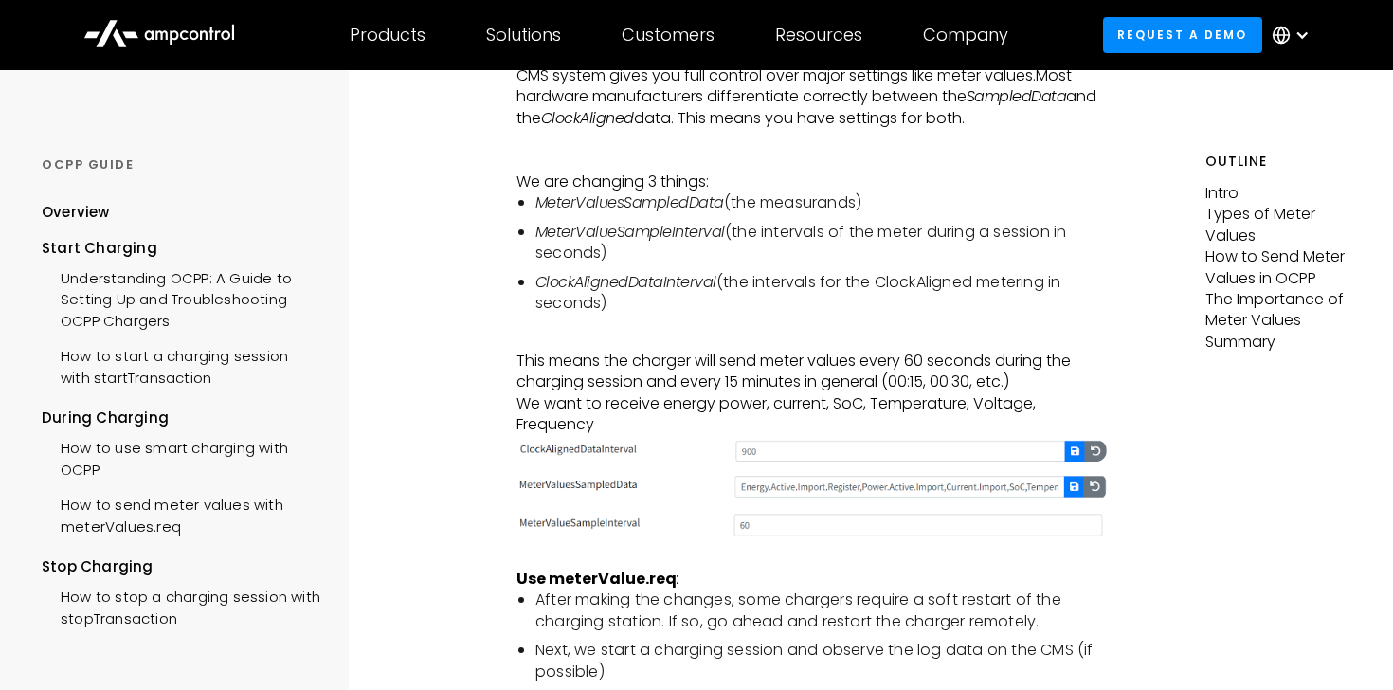
click at [750, 386] on p "This means the charger will send meter values every 60 seconds during the charg…" at bounding box center [811, 392] width 591 height 85
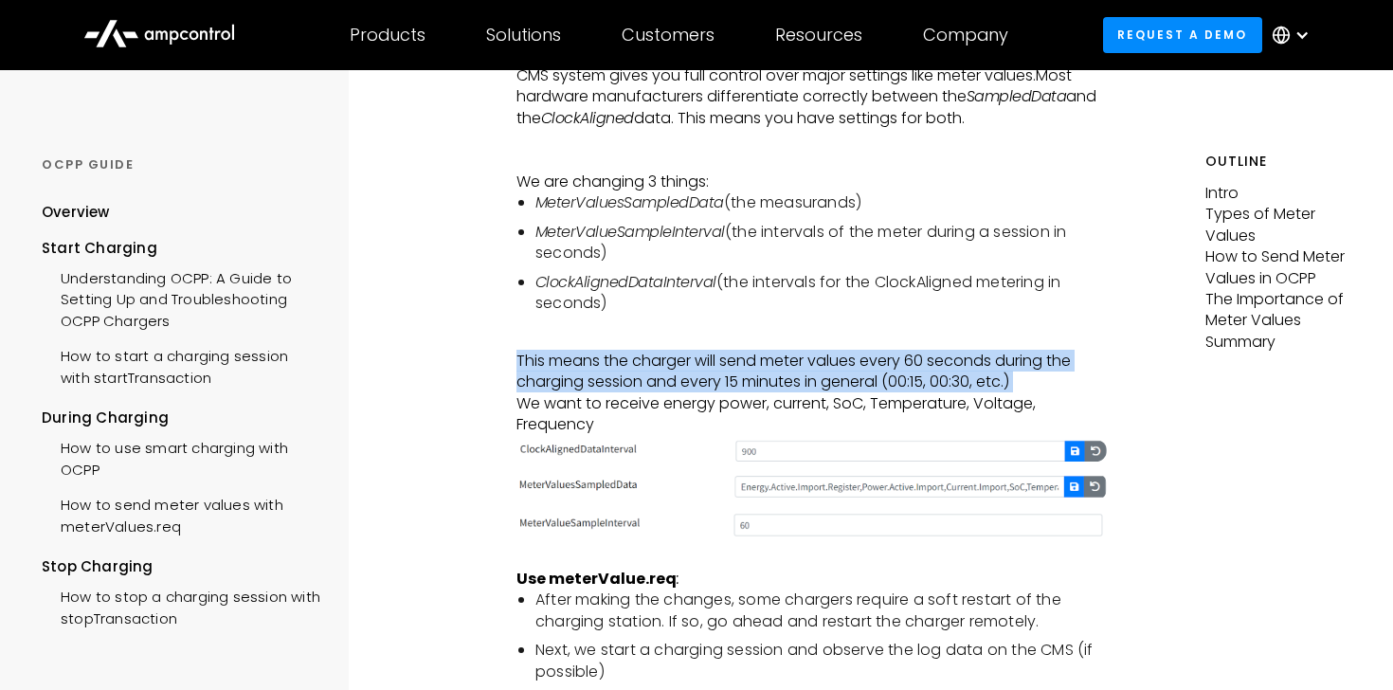
click at [750, 386] on p "This means the charger will send meter values every 60 seconds during the charg…" at bounding box center [811, 392] width 591 height 85
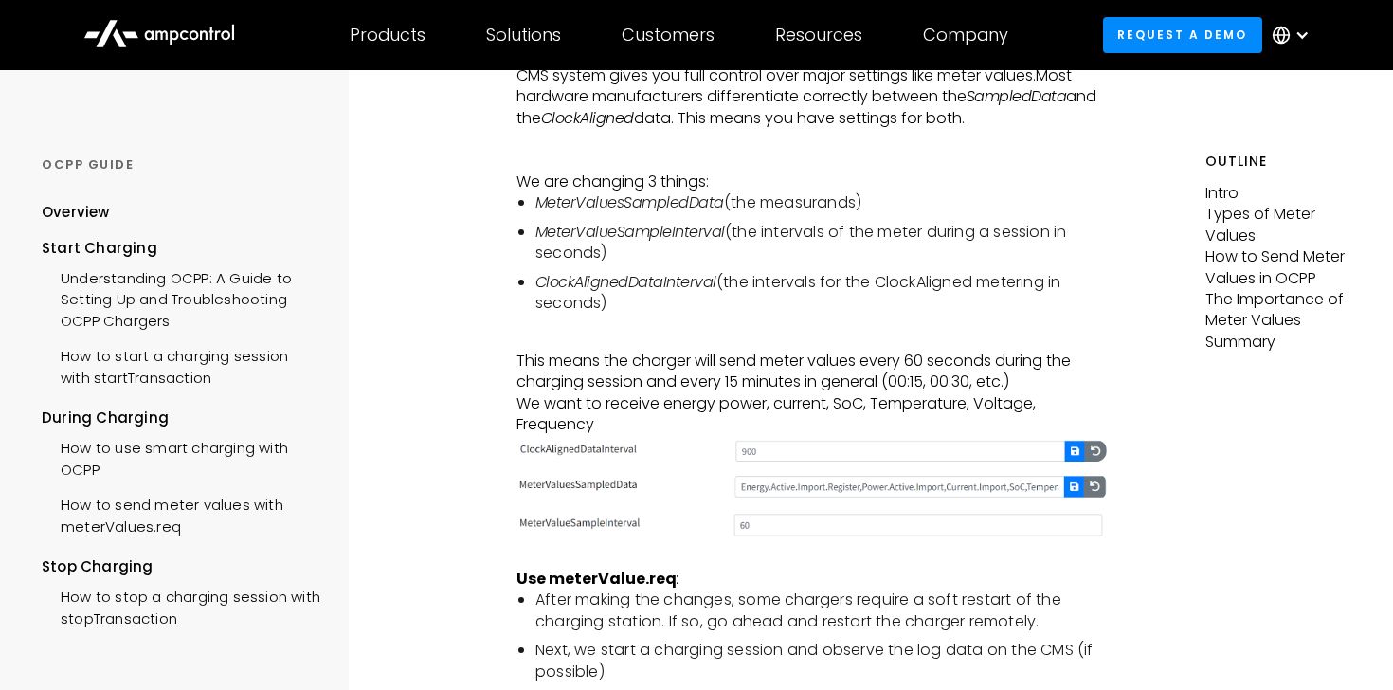
click at [750, 386] on p "This means the charger will send meter values every 60 seconds during the charg…" at bounding box center [811, 392] width 591 height 85
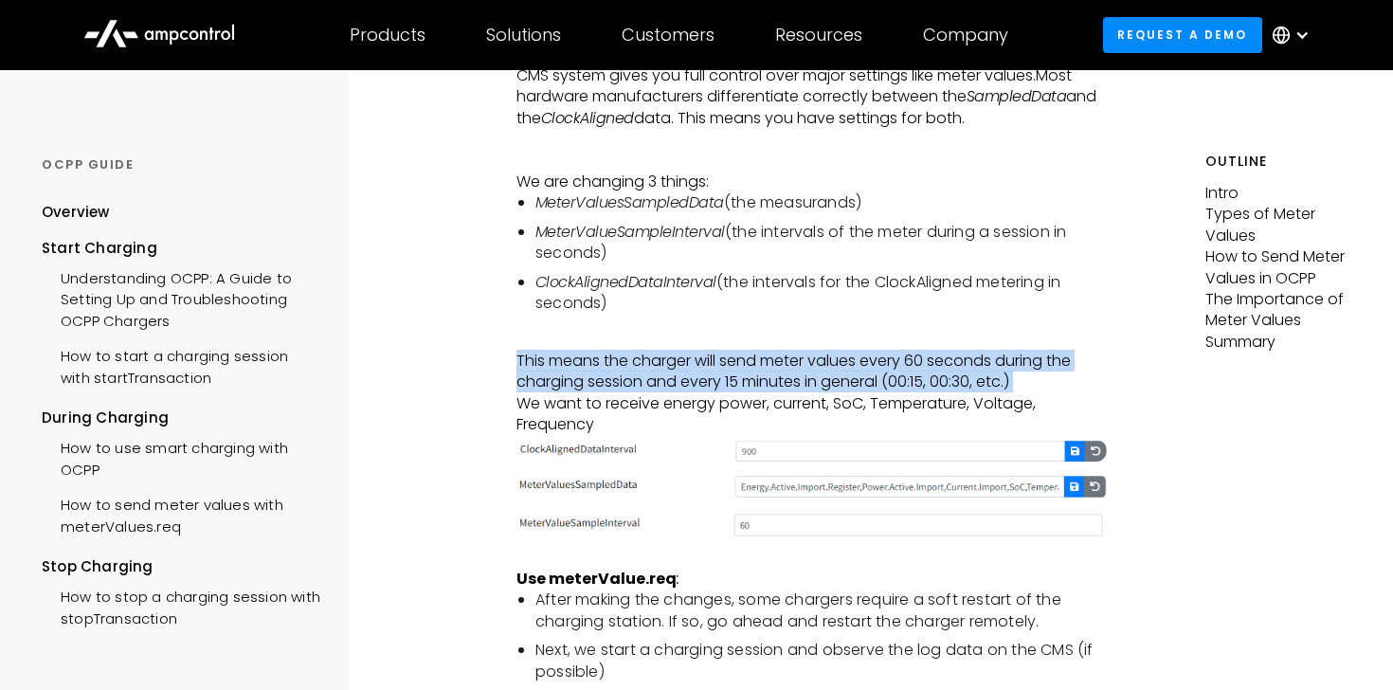
click at [750, 386] on p "This means the charger will send meter values every 60 seconds during the charg…" at bounding box center [811, 392] width 591 height 85
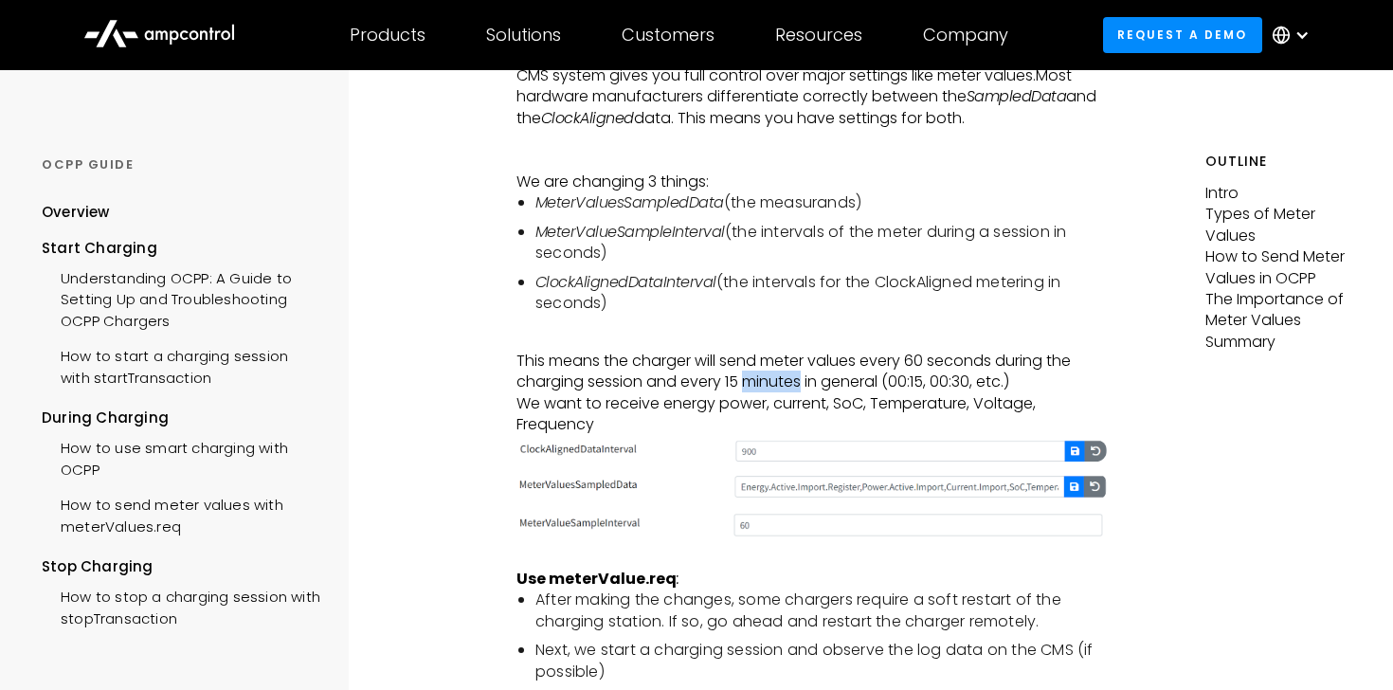
click at [750, 386] on p "This means the charger will send meter values every 60 seconds during the charg…" at bounding box center [811, 392] width 591 height 85
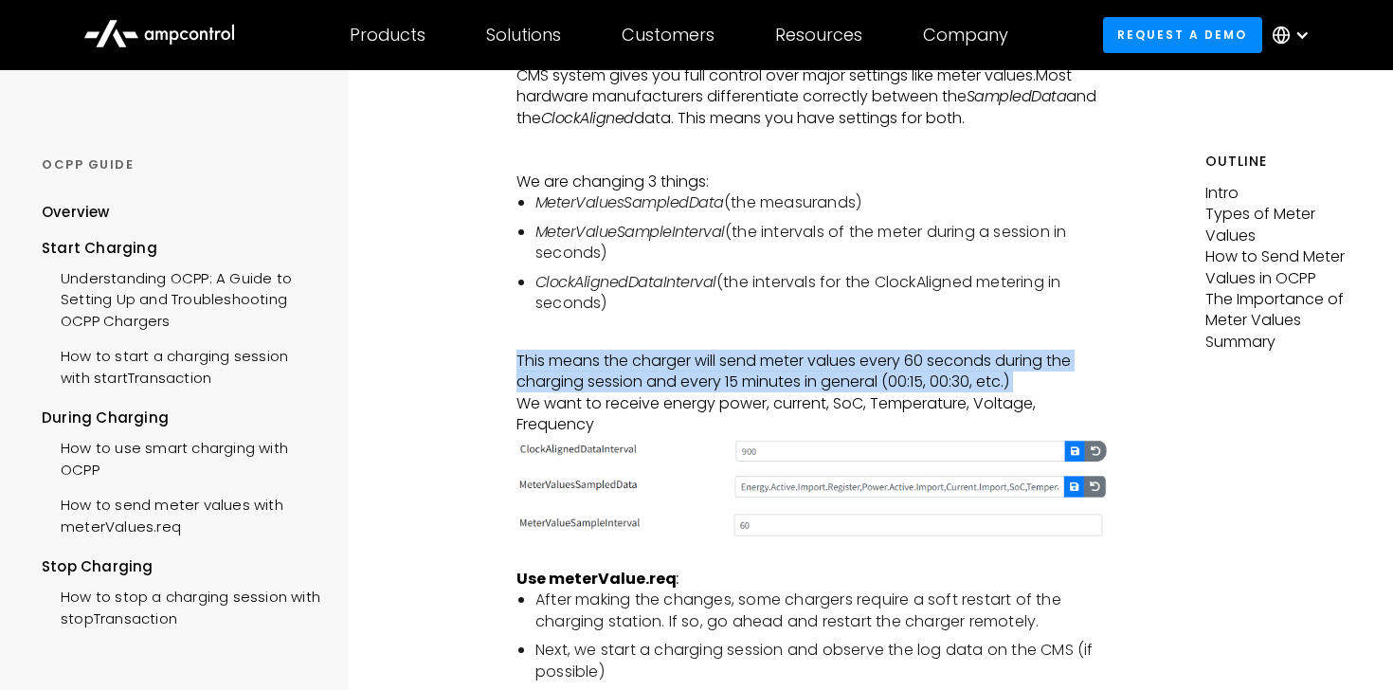
click at [750, 386] on p "This means the charger will send meter values every 60 seconds during the charg…" at bounding box center [811, 392] width 591 height 85
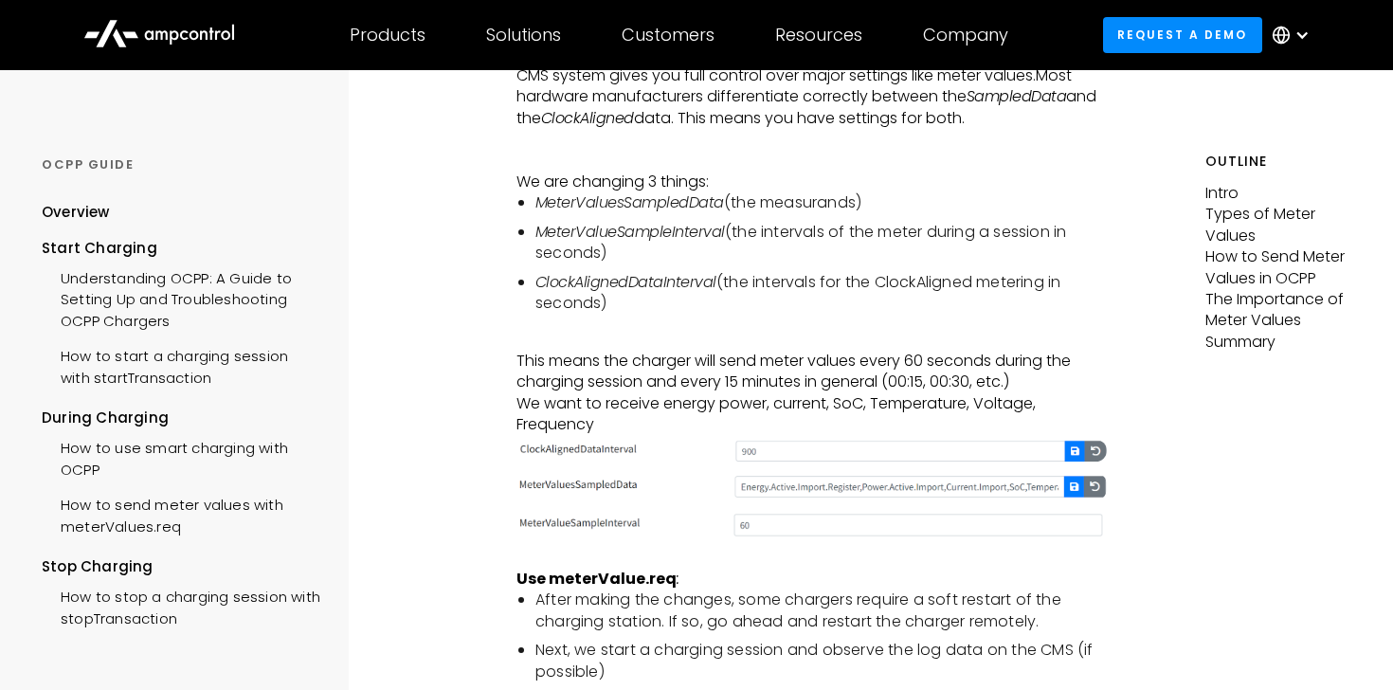
click at [750, 386] on p "This means the charger will send meter values every 60 seconds during the charg…" at bounding box center [811, 392] width 591 height 85
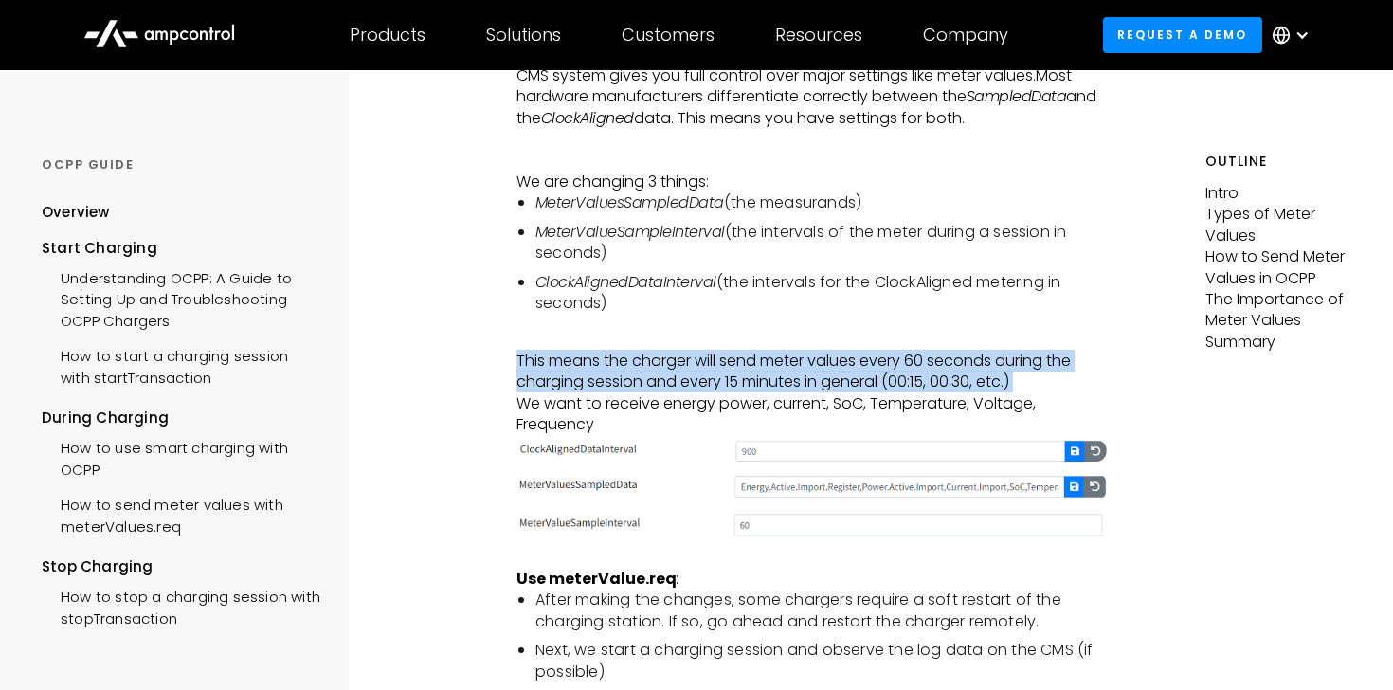
click at [750, 386] on p "This means the charger will send meter values every 60 seconds during the charg…" at bounding box center [811, 392] width 591 height 85
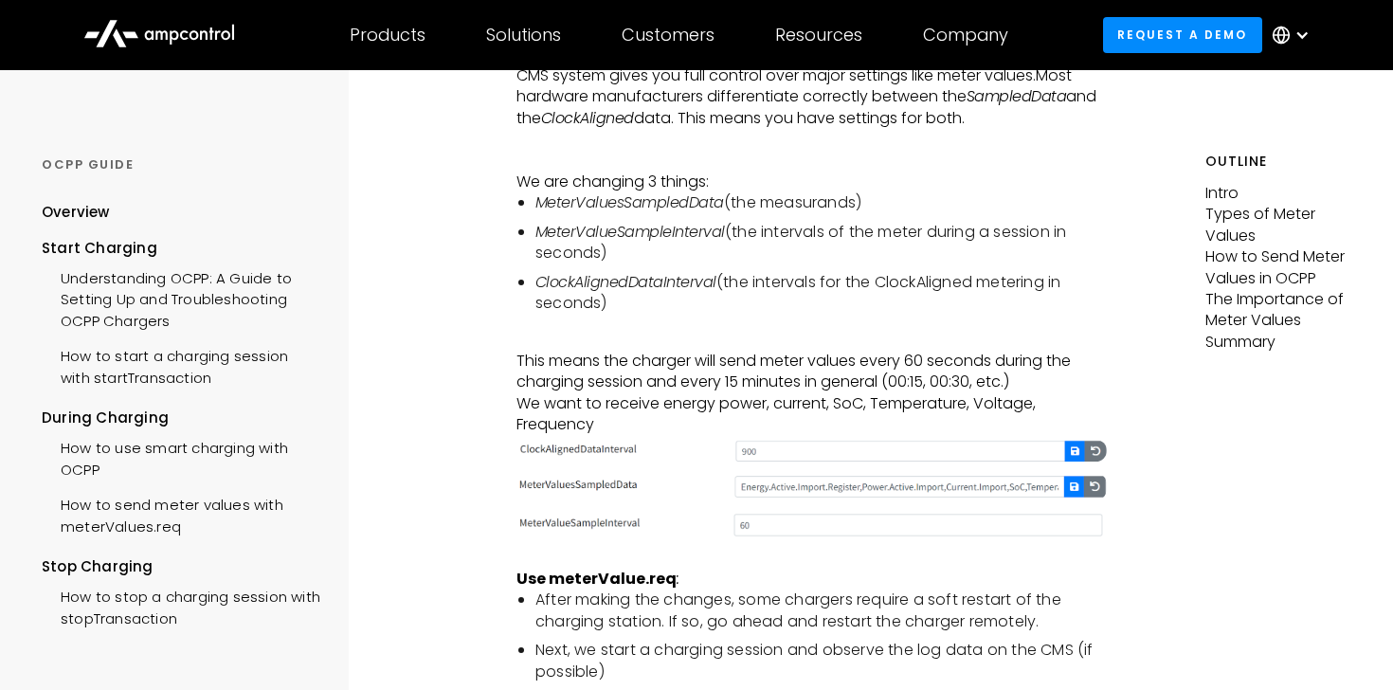
click at [750, 386] on p "This means the charger will send meter values every 60 seconds during the charg…" at bounding box center [811, 392] width 591 height 85
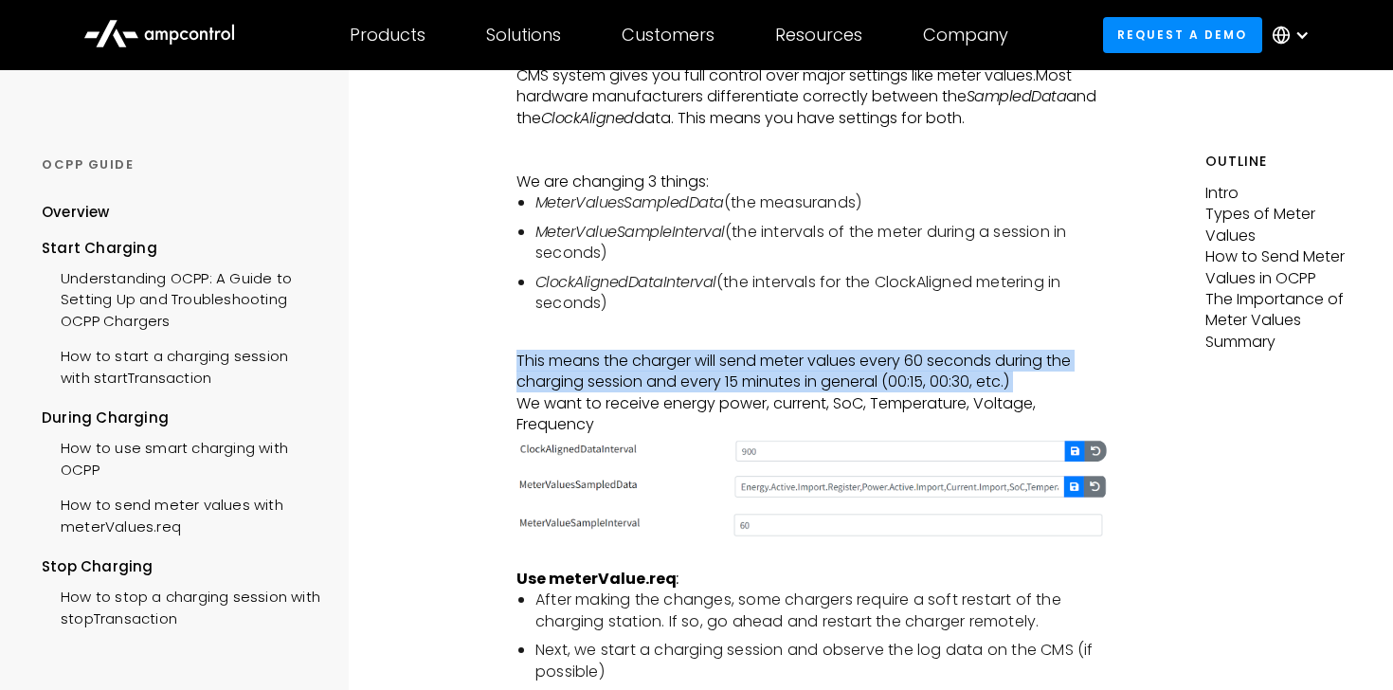
click at [750, 386] on p "This means the charger will send meter values every 60 seconds during the charg…" at bounding box center [811, 392] width 591 height 85
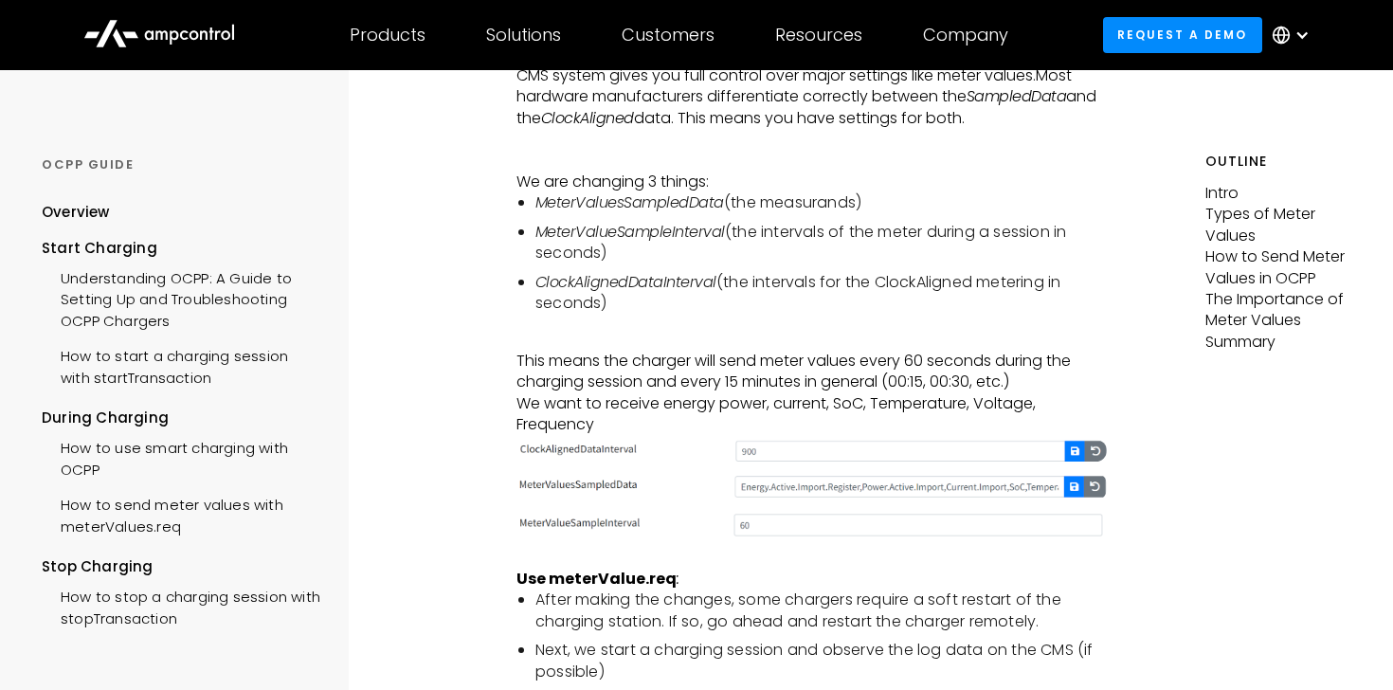
click at [750, 386] on p "This means the charger will send meter values every 60 seconds during the charg…" at bounding box center [811, 392] width 591 height 85
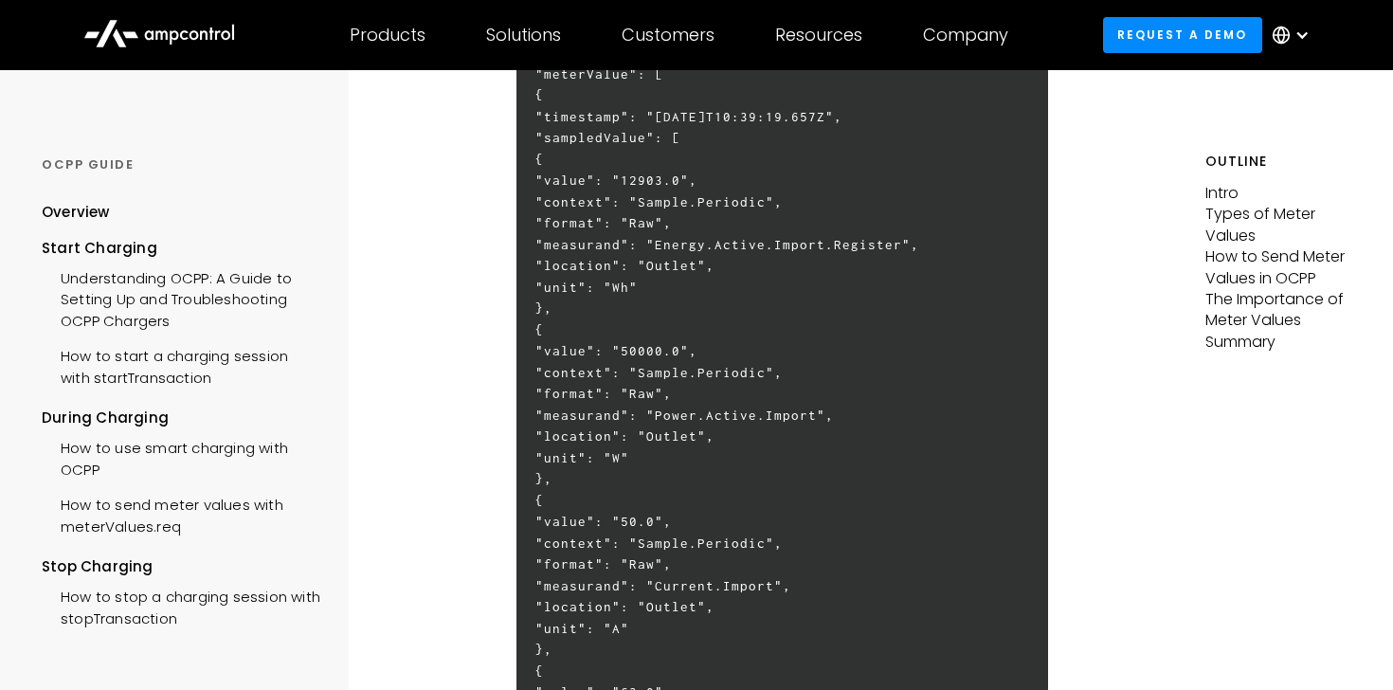
scroll to position [3244, 0]
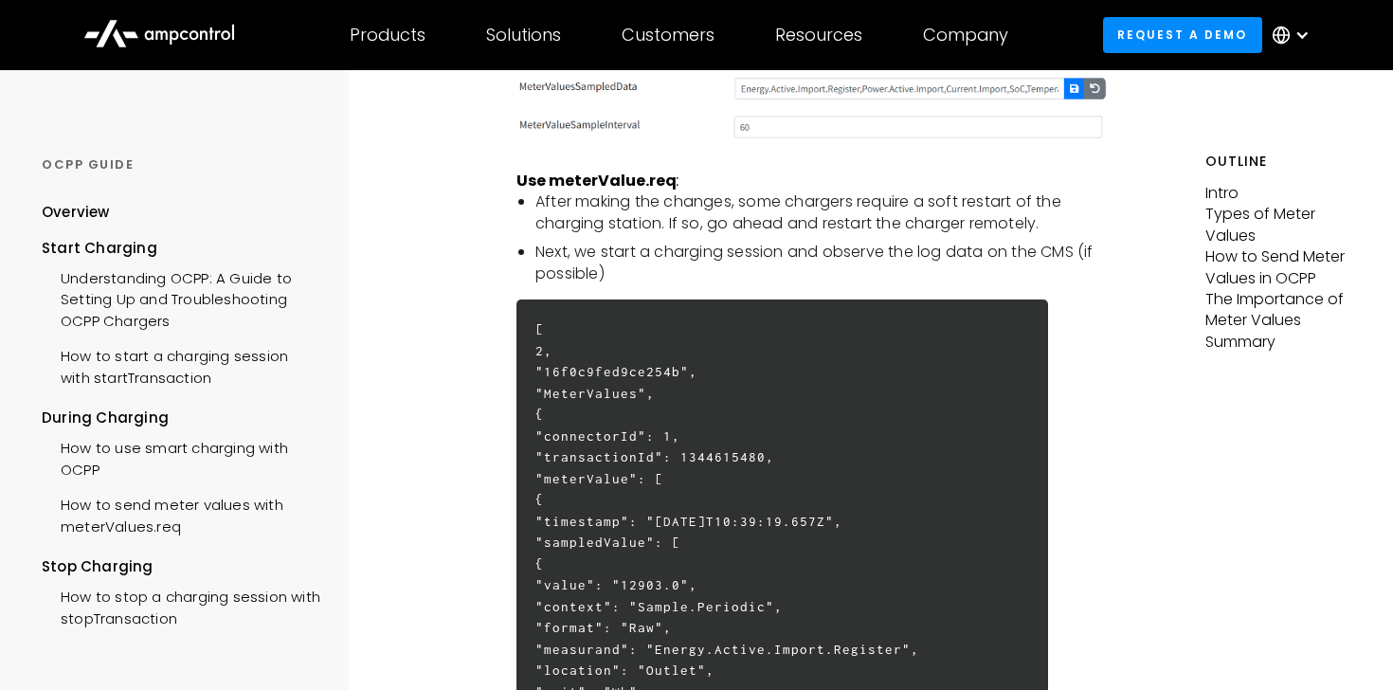
click at [578, 253] on li "Next, we start a charging session and observe the log data on the CMS (if possi…" at bounding box center [821, 263] width 572 height 43
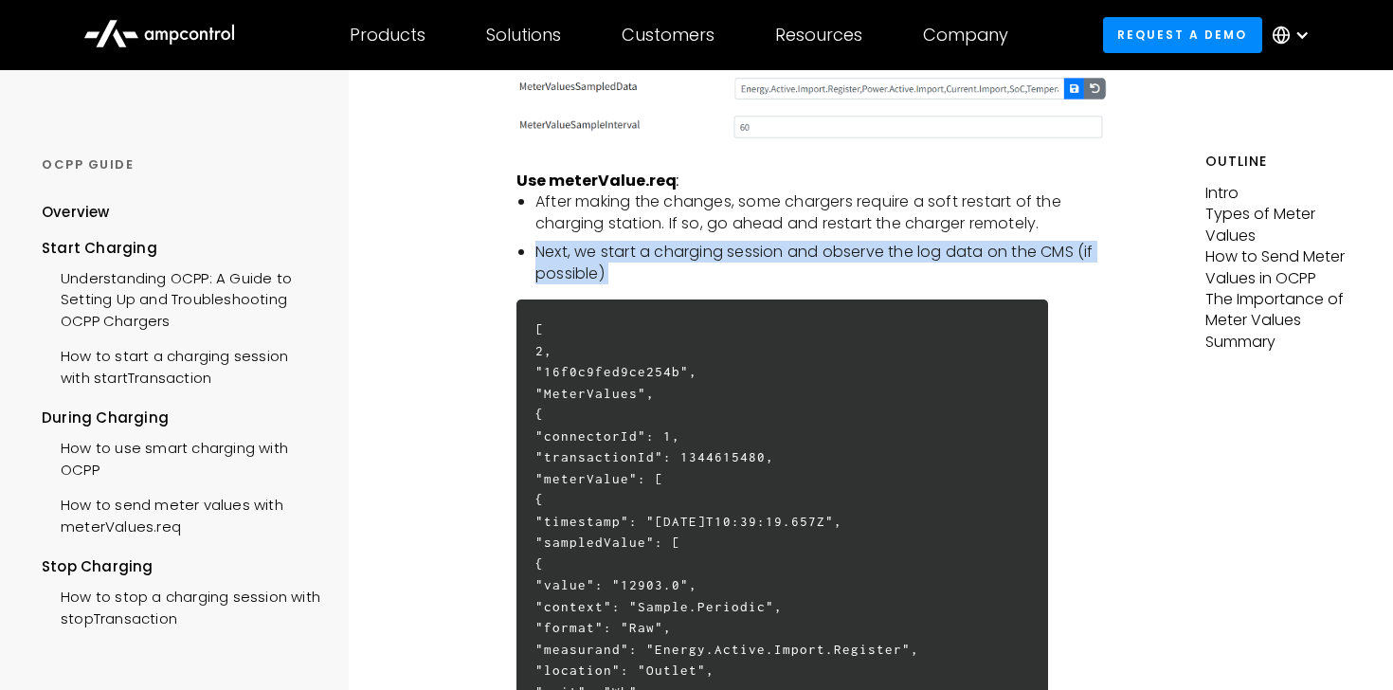
click at [578, 253] on li "Next, we start a charging session and observe the log data on the CMS (if possi…" at bounding box center [821, 263] width 572 height 43
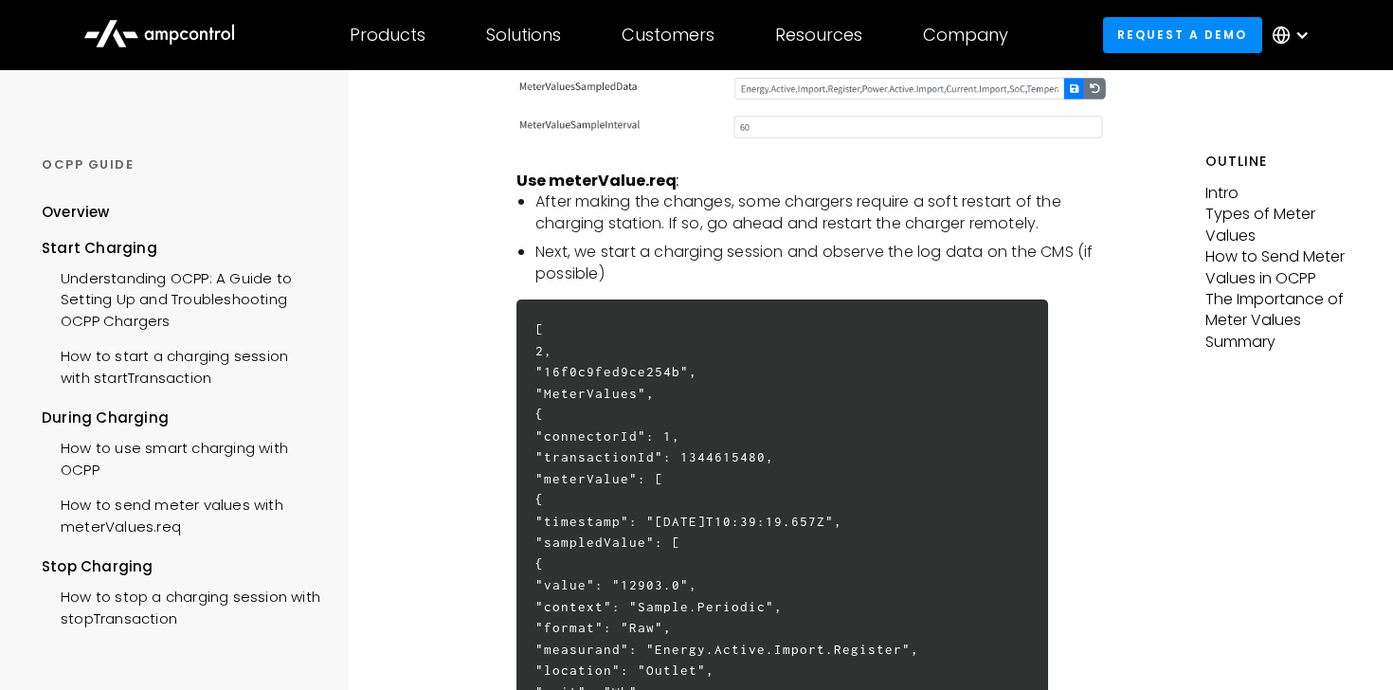
click at [578, 253] on li "Next, we start a charging session and observe the log data on the CMS (if possi…" at bounding box center [821, 263] width 572 height 43
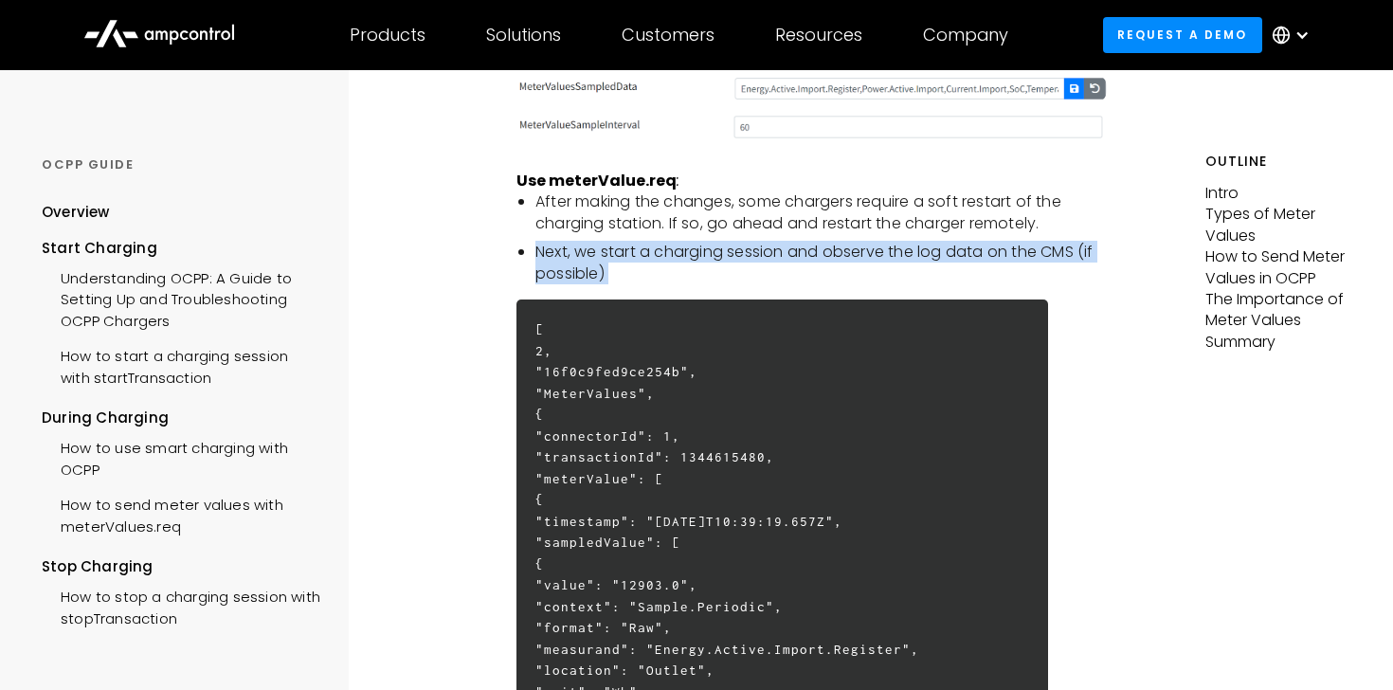
click at [578, 253] on li "Next, we start a charging session and observe the log data on the CMS (if possi…" at bounding box center [821, 263] width 572 height 43
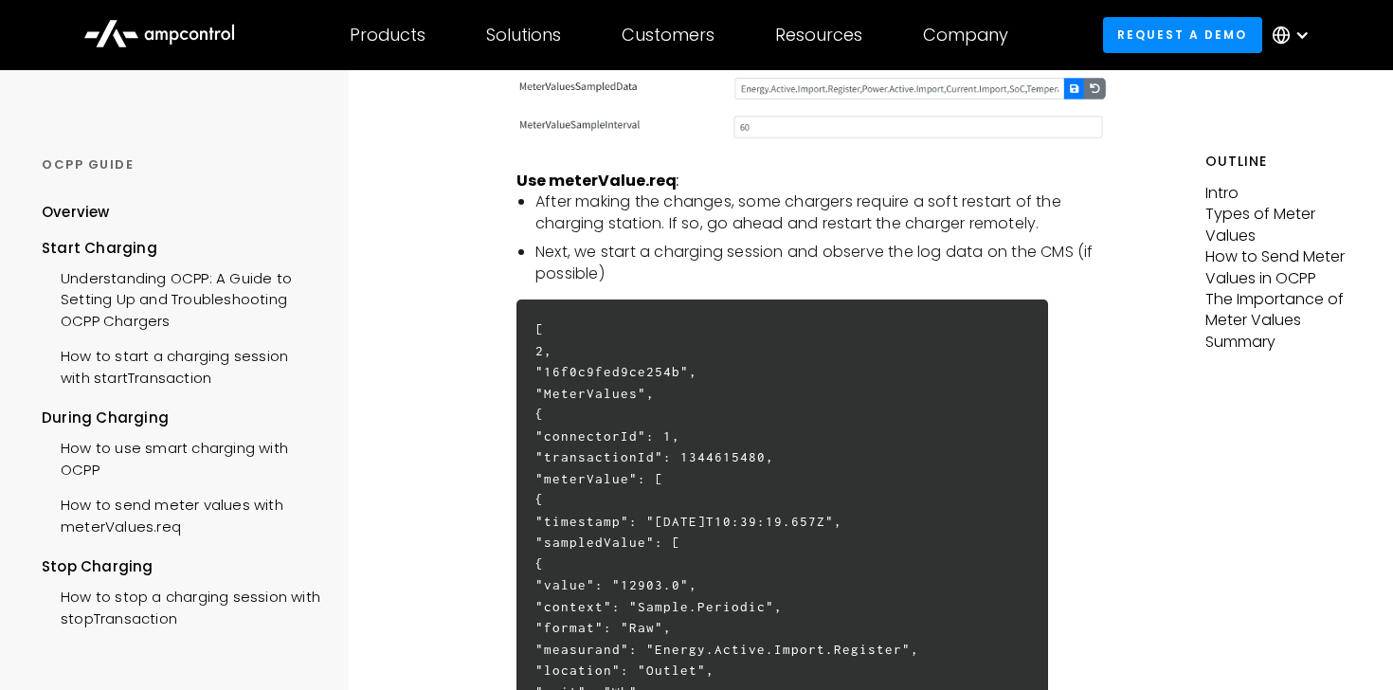
click at [578, 253] on li "Next, we start a charging session and observe the log data on the CMS (if possi…" at bounding box center [821, 263] width 572 height 43
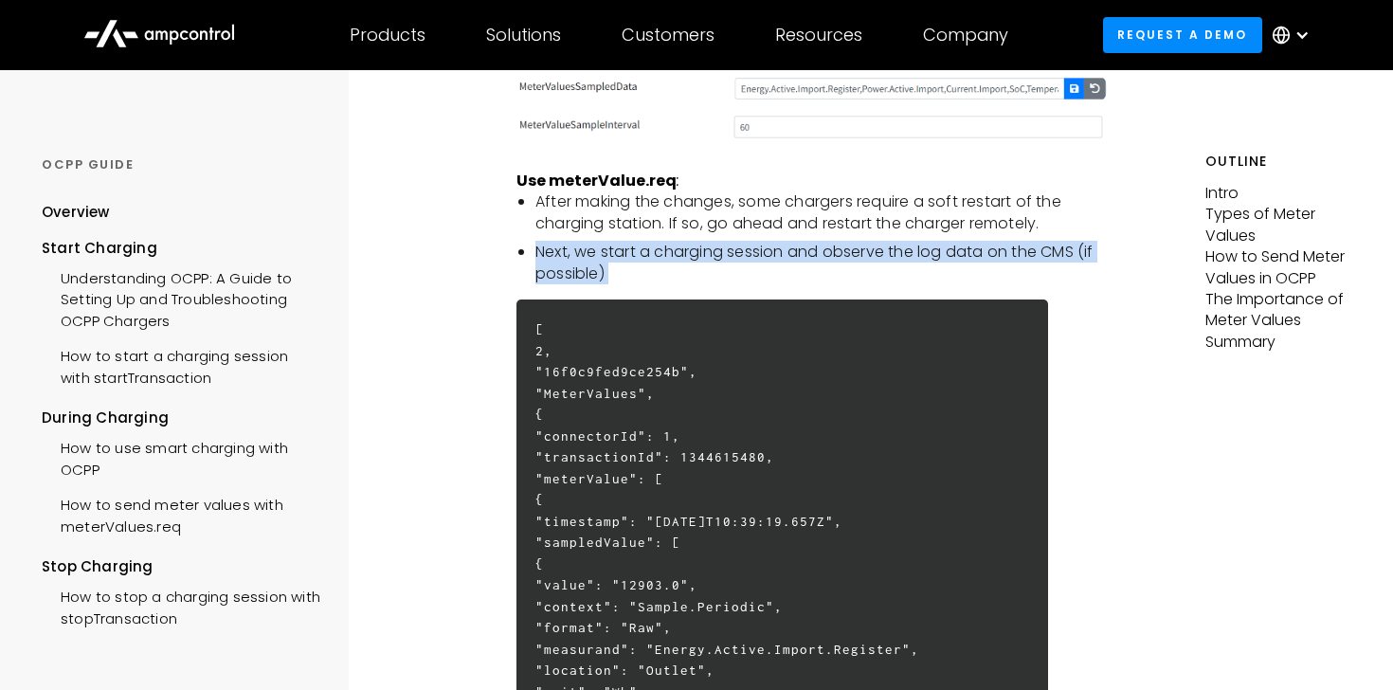
click at [578, 253] on li "Next, we start a charging session and observe the log data on the CMS (if possi…" at bounding box center [821, 263] width 572 height 43
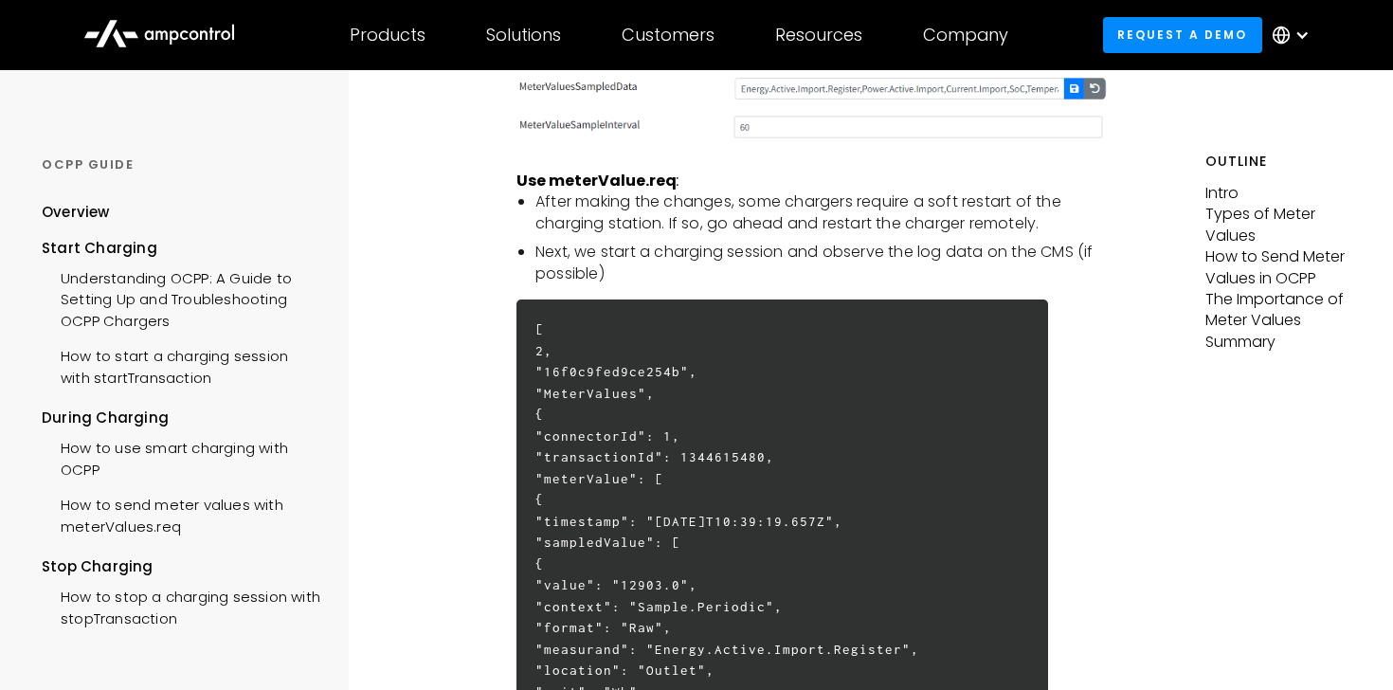
click at [578, 253] on li "Next, we start a charging session and observe the log data on the CMS (if possi…" at bounding box center [821, 263] width 572 height 43
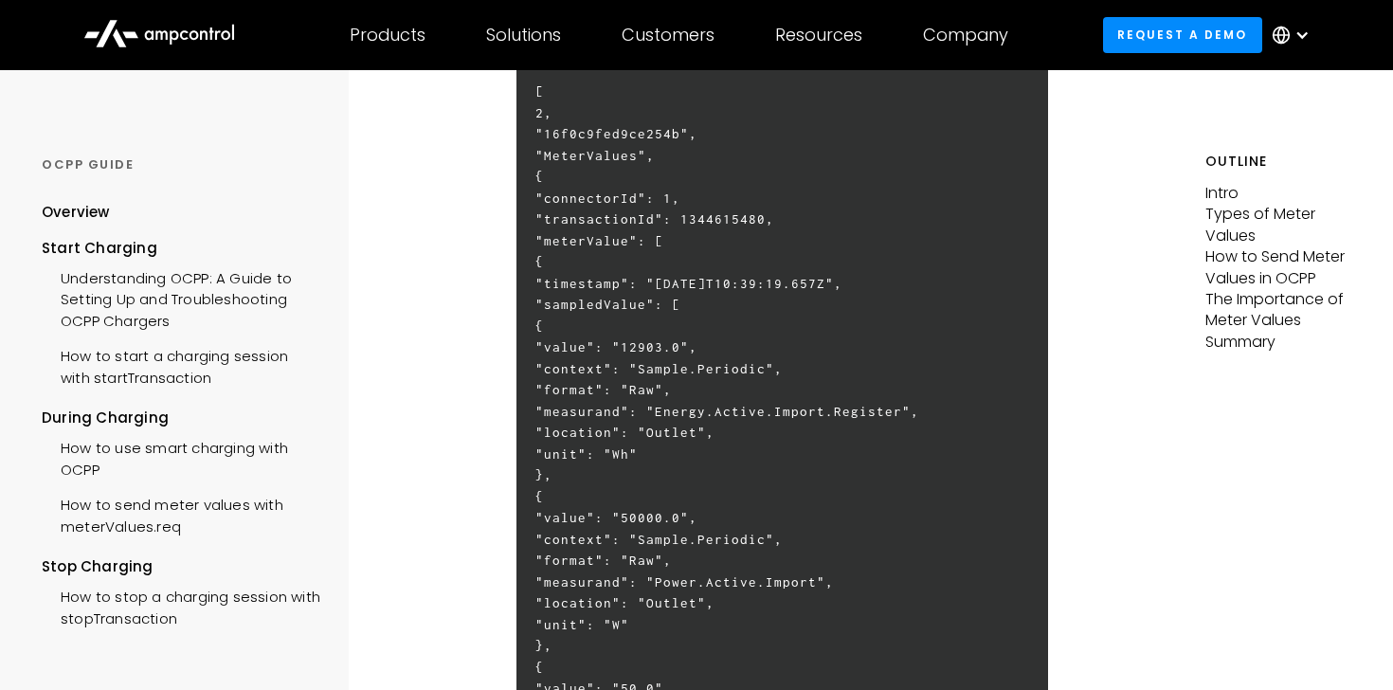
scroll to position [3489, 0]
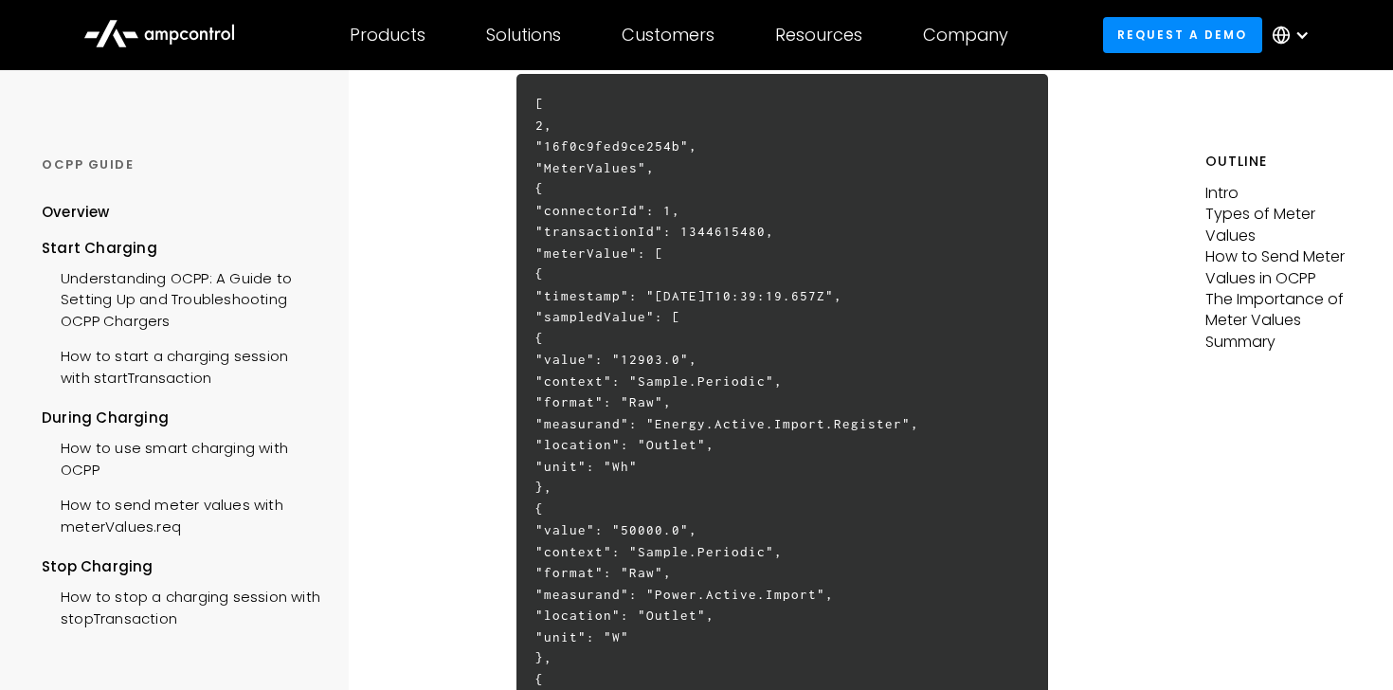
scroll to position [3516, 0]
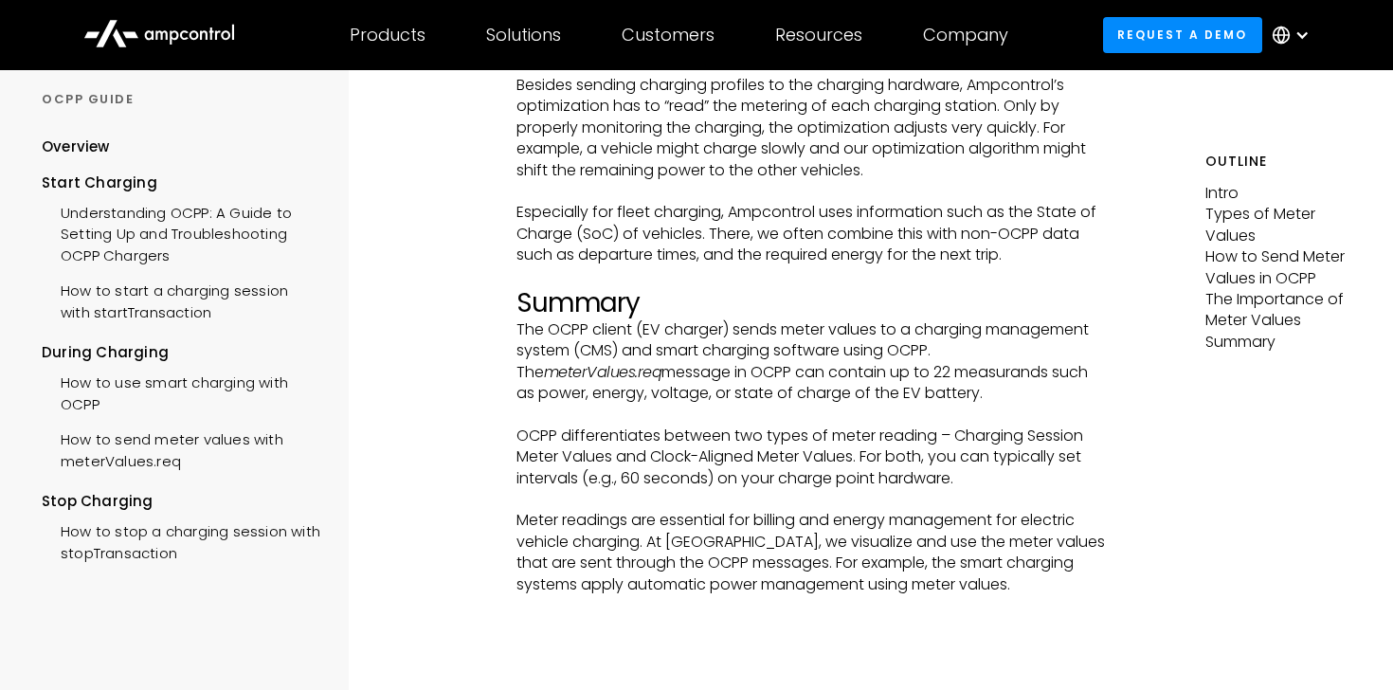
scroll to position [5450, 0]
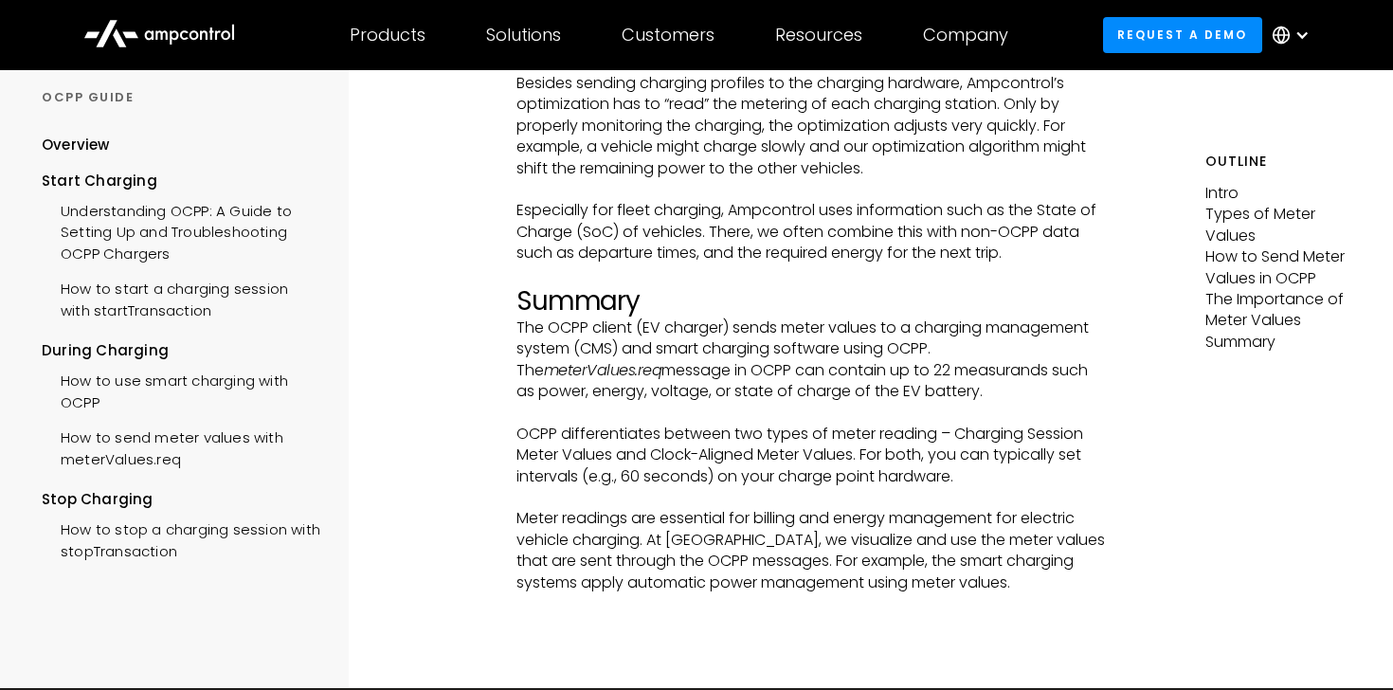
click at [679, 406] on p "‍" at bounding box center [811, 412] width 591 height 21
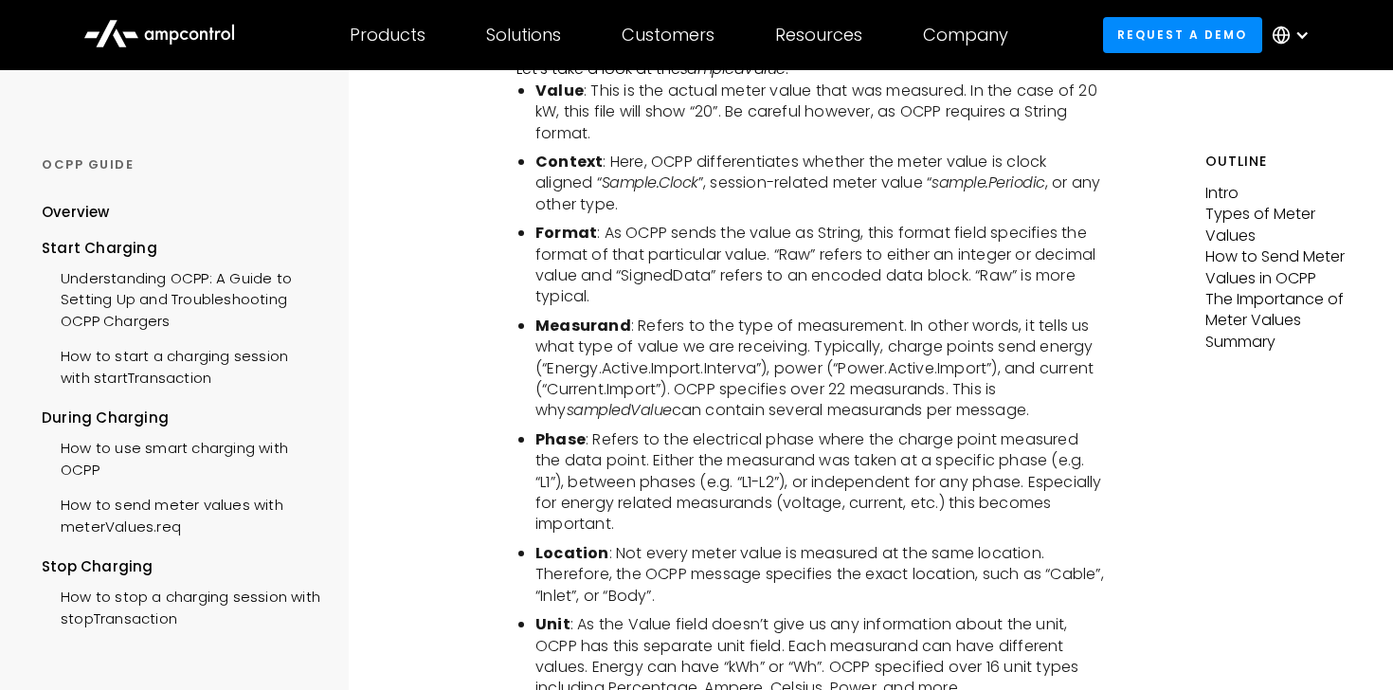
scroll to position [1958, 0]
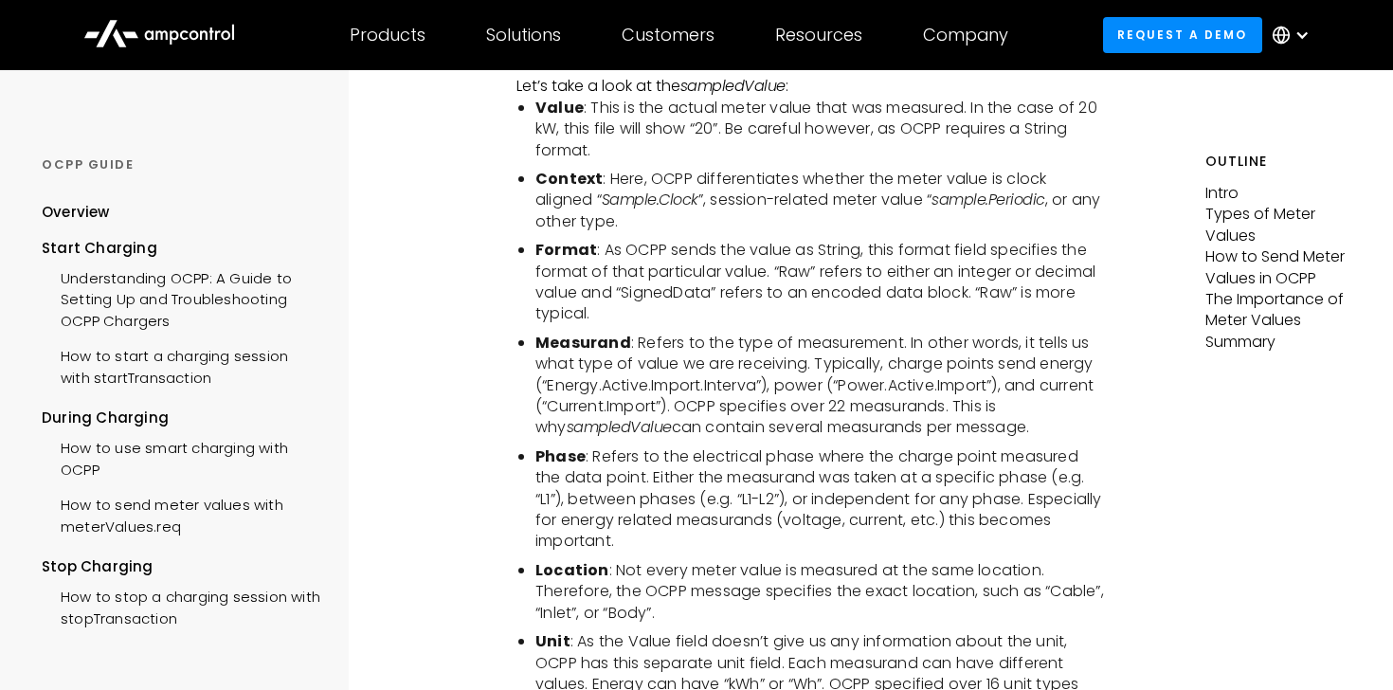
click at [706, 418] on li "Measurand : Refers to the type of measurement. In other words, it tells us what…" at bounding box center [821, 385] width 572 height 106
click at [718, 394] on li "Measurand : Refers to the type of measurement. In other words, it tells us what…" at bounding box center [821, 385] width 572 height 106
click at [733, 407] on li "Measurand : Refers to the type of measurement. In other words, it tells us what…" at bounding box center [821, 385] width 572 height 106
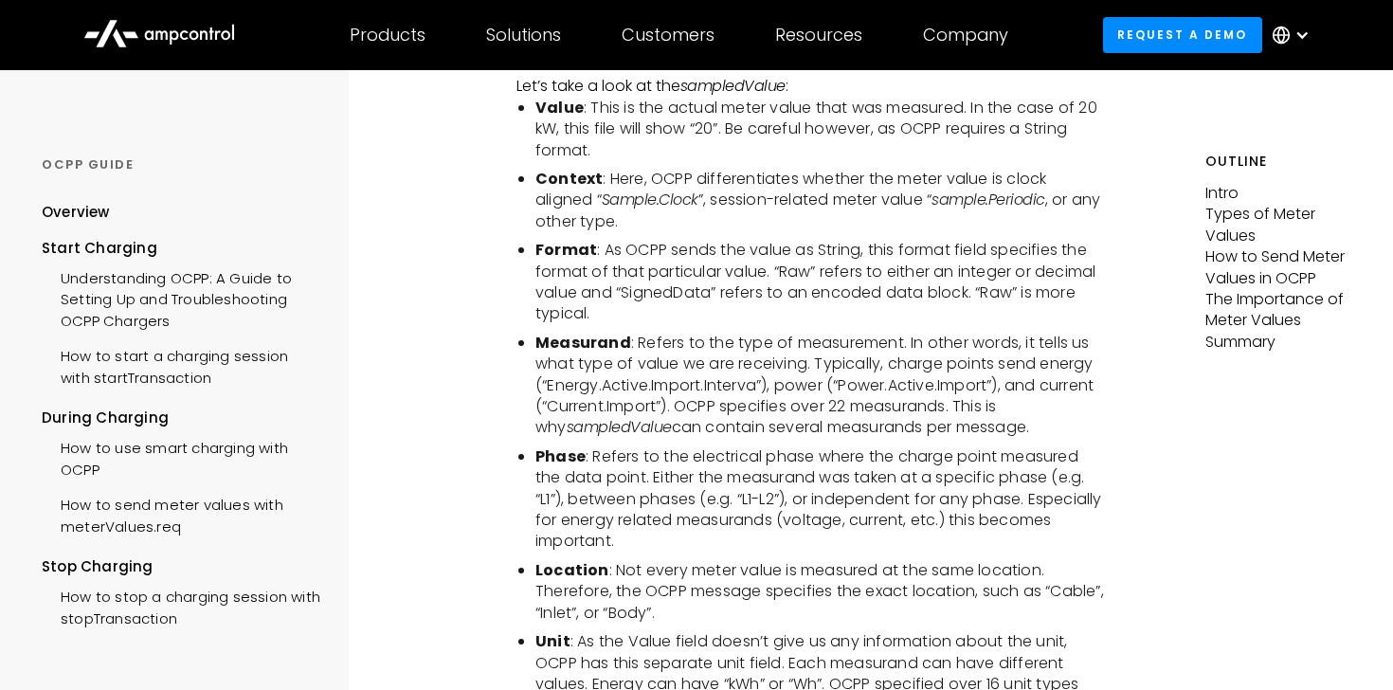
click at [784, 431] on li "Measurand : Refers to the type of measurement. In other words, it tells us what…" at bounding box center [821, 385] width 572 height 106
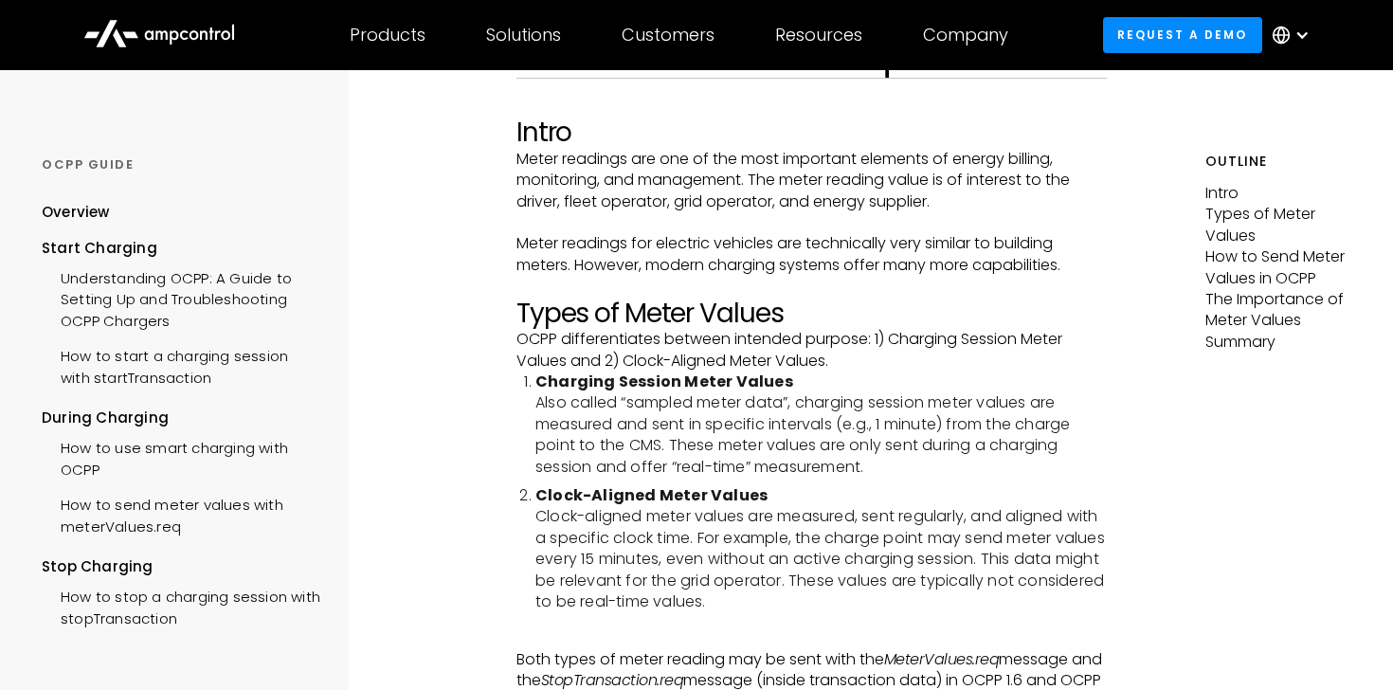
scroll to position [0, 0]
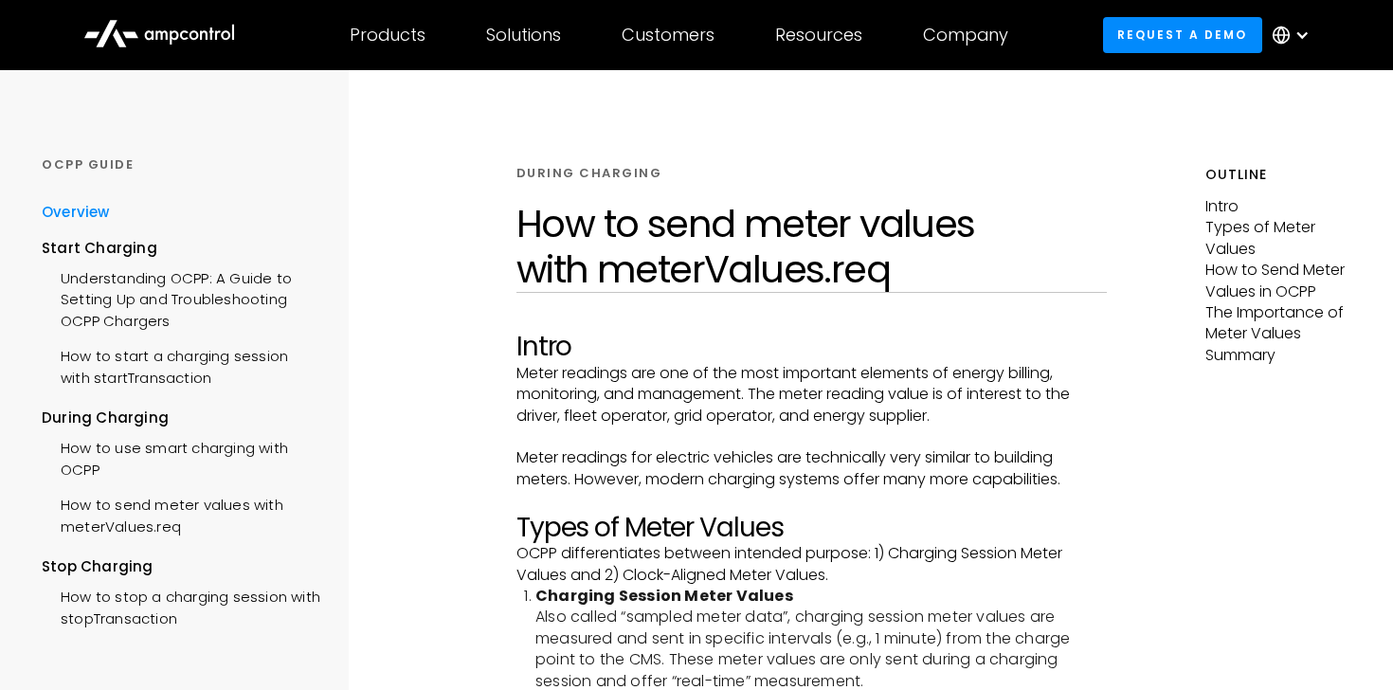
click at [99, 216] on div "Overview" at bounding box center [76, 212] width 68 height 21
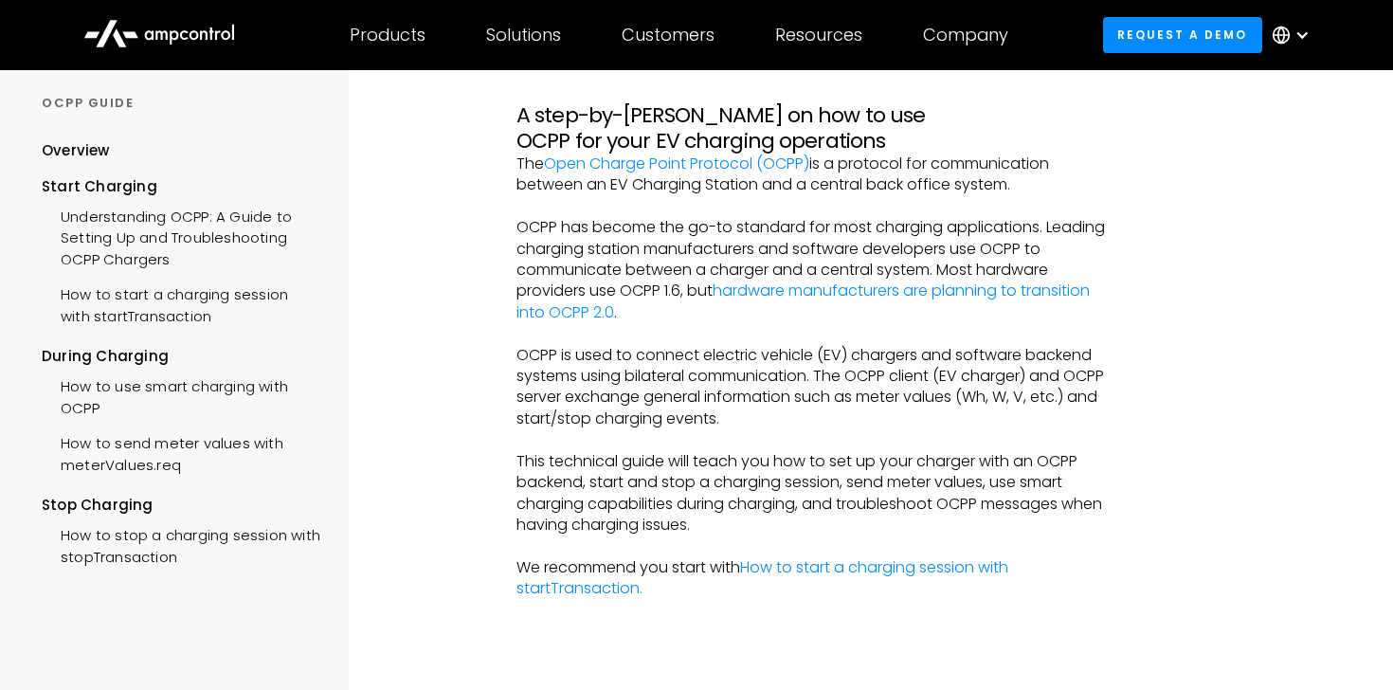
scroll to position [184, 0]
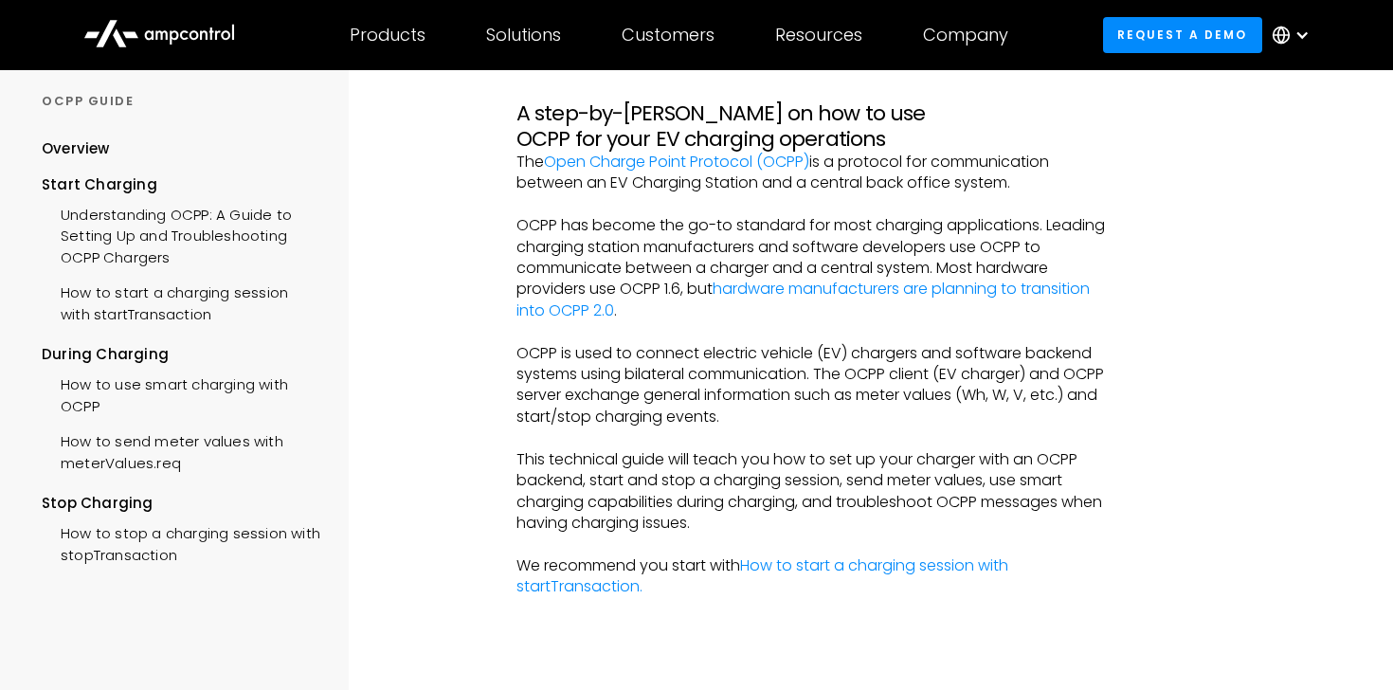
click at [665, 256] on p "OCPP has become the go-to standard for most charging applications. Leading char…" at bounding box center [811, 268] width 591 height 106
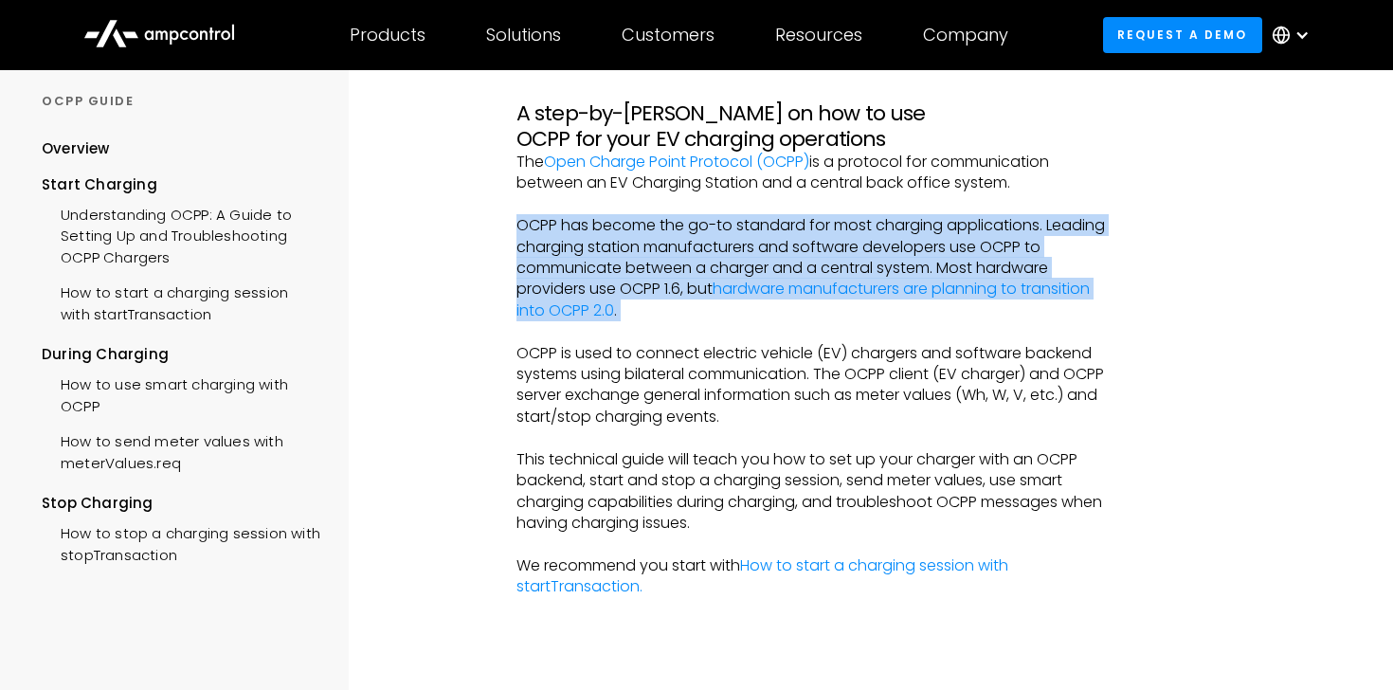
click at [665, 256] on p "OCPP has become the go-to standard for most charging applications. Leading char…" at bounding box center [811, 268] width 591 height 106
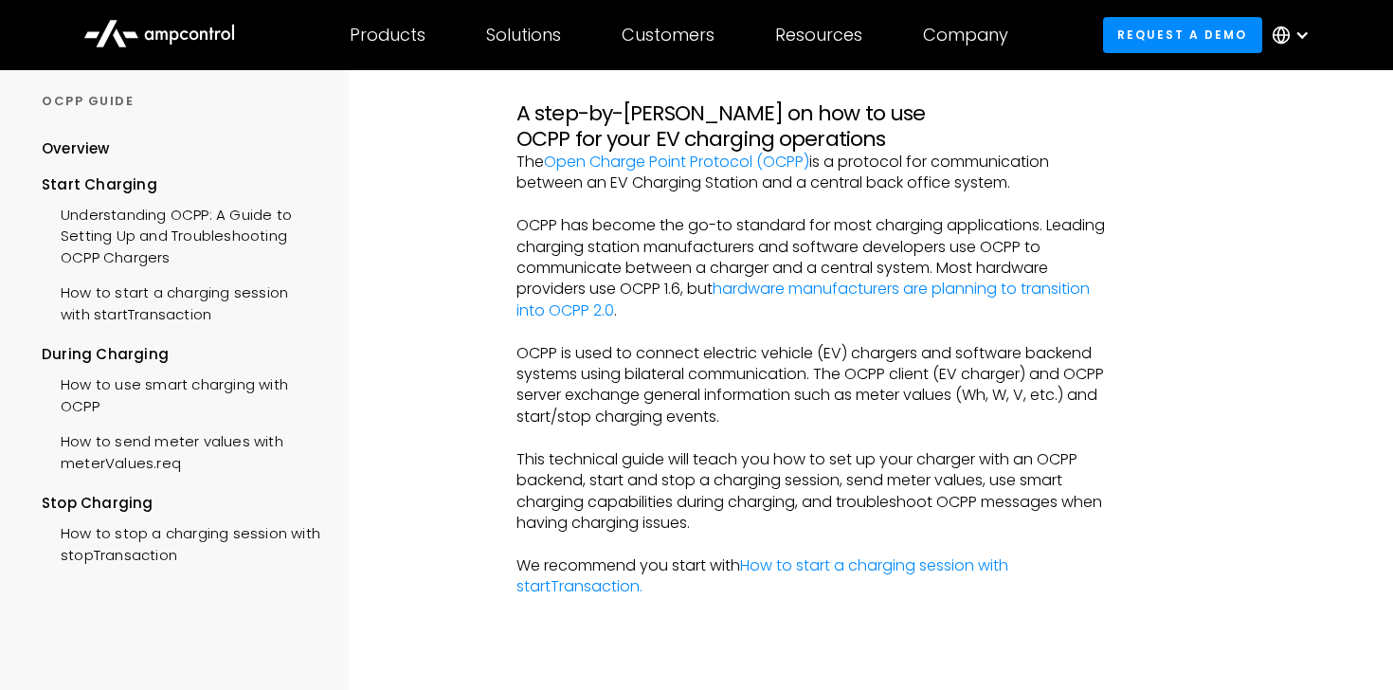
click at [665, 256] on p "OCPP has become the go-to standard for most charging applications. Leading char…" at bounding box center [811, 268] width 591 height 106
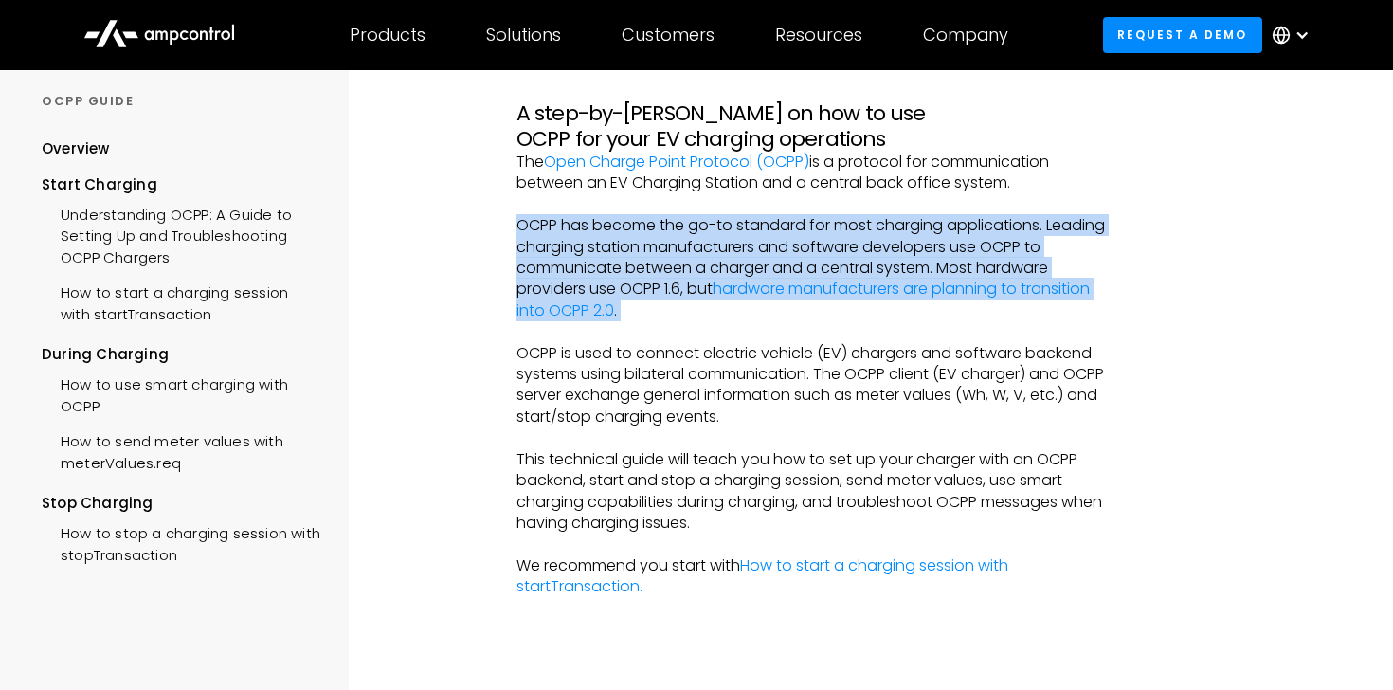
click at [673, 271] on p "OCPP has become the go-to standard for most charging applications. Leading char…" at bounding box center [811, 268] width 591 height 106
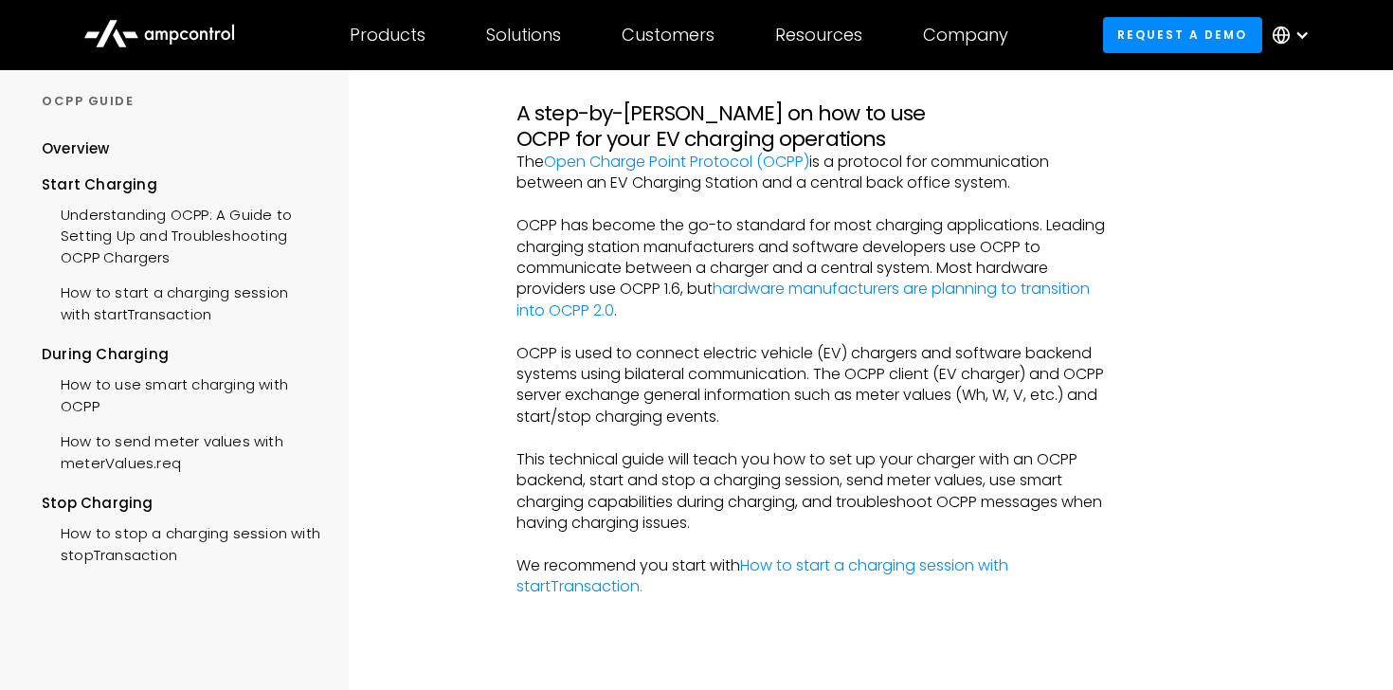
click at [673, 271] on p "OCPP has become the go-to standard for most charging applications. Leading char…" at bounding box center [811, 268] width 591 height 106
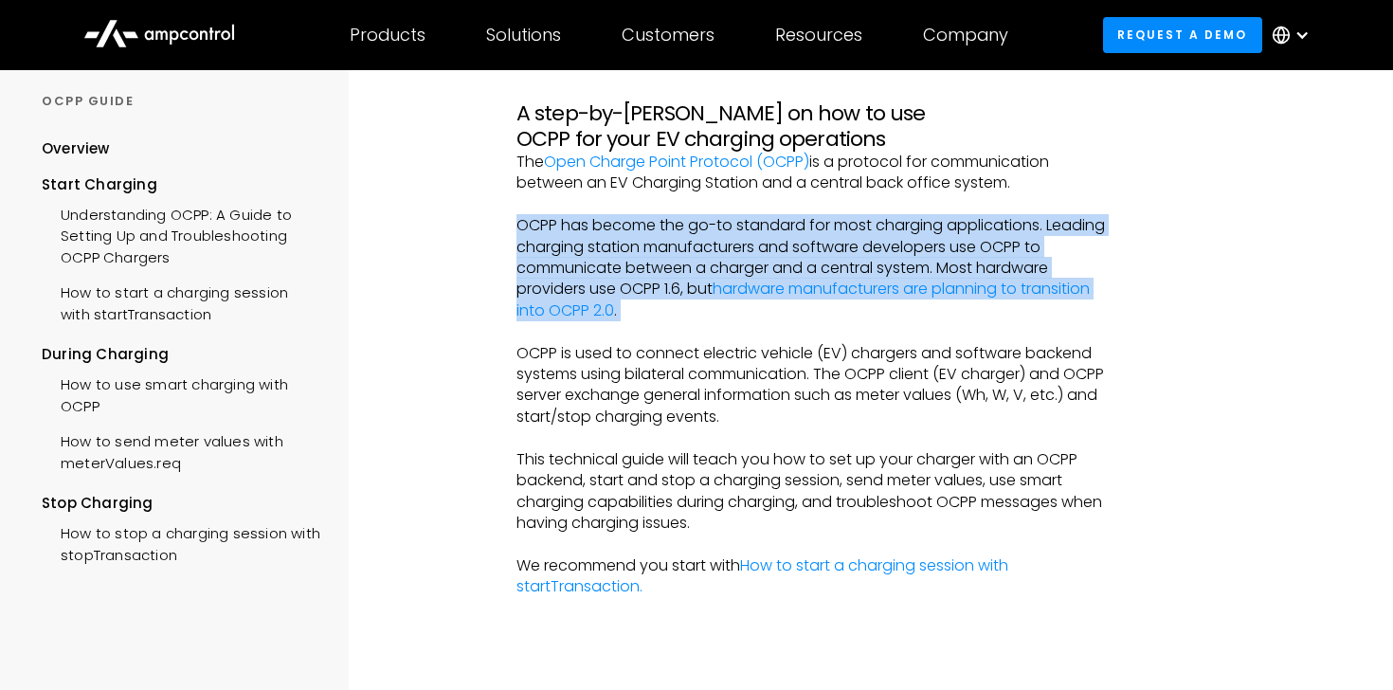
click at [668, 289] on p "OCPP has become the go-to standard for most charging applications. Leading char…" at bounding box center [811, 268] width 591 height 106
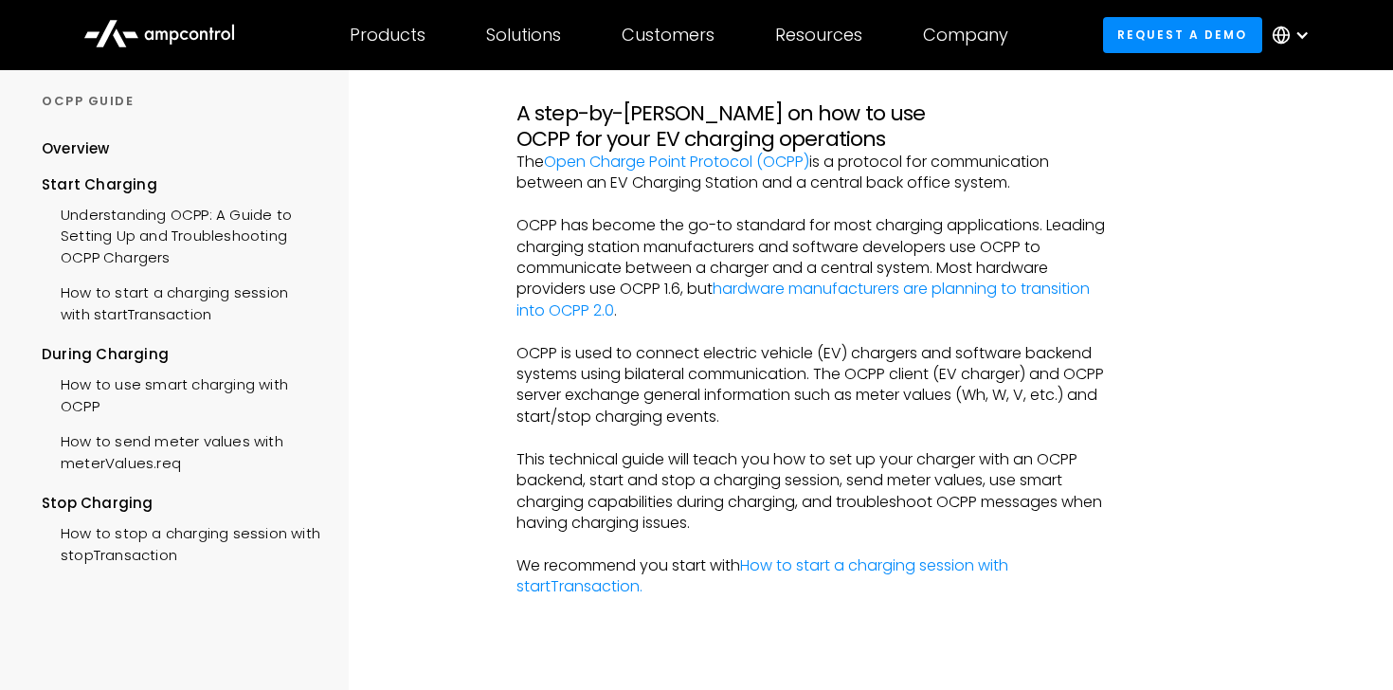
click at [668, 289] on p "OCPP has become the go-to standard for most charging applications. Leading char…" at bounding box center [811, 268] width 591 height 106
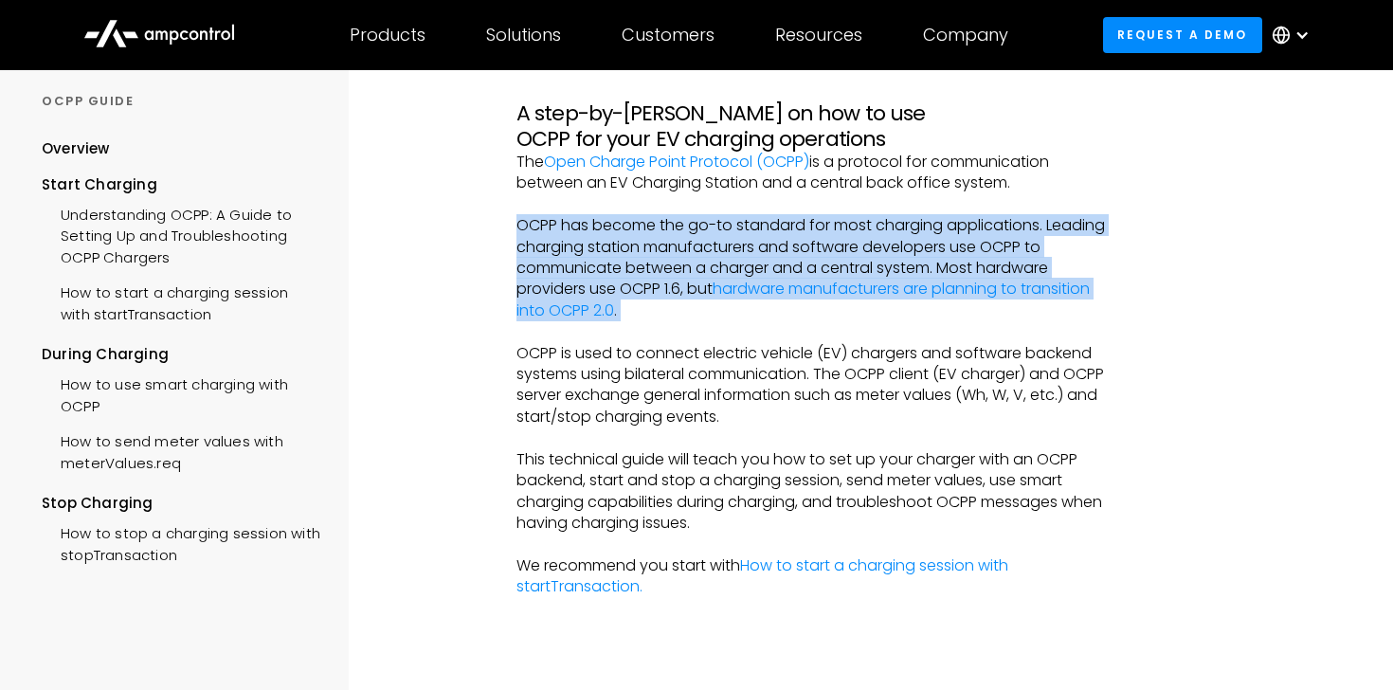
click at [706, 364] on p "OCPP is used to connect electric vehicle (EV) chargers and software backend sys…" at bounding box center [811, 385] width 591 height 85
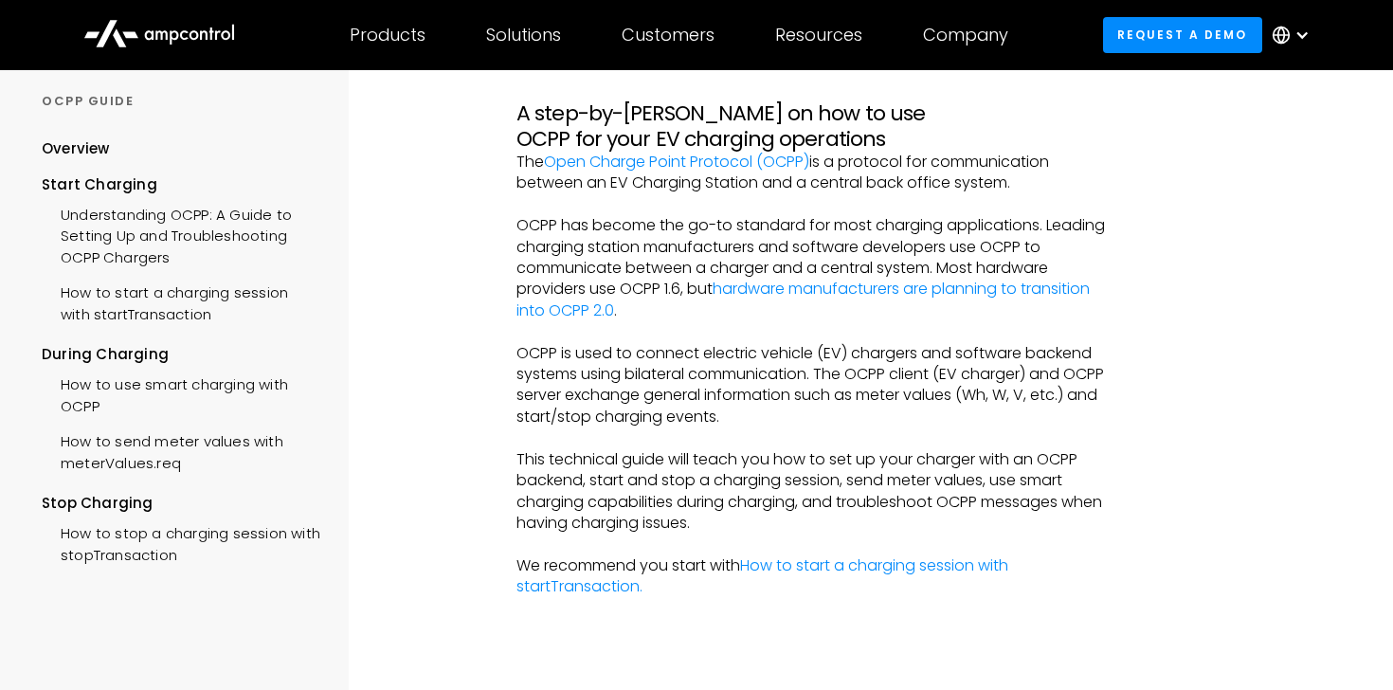
click at [706, 364] on p "OCPP is used to connect electric vehicle (EV) chargers and software backend sys…" at bounding box center [811, 385] width 591 height 85
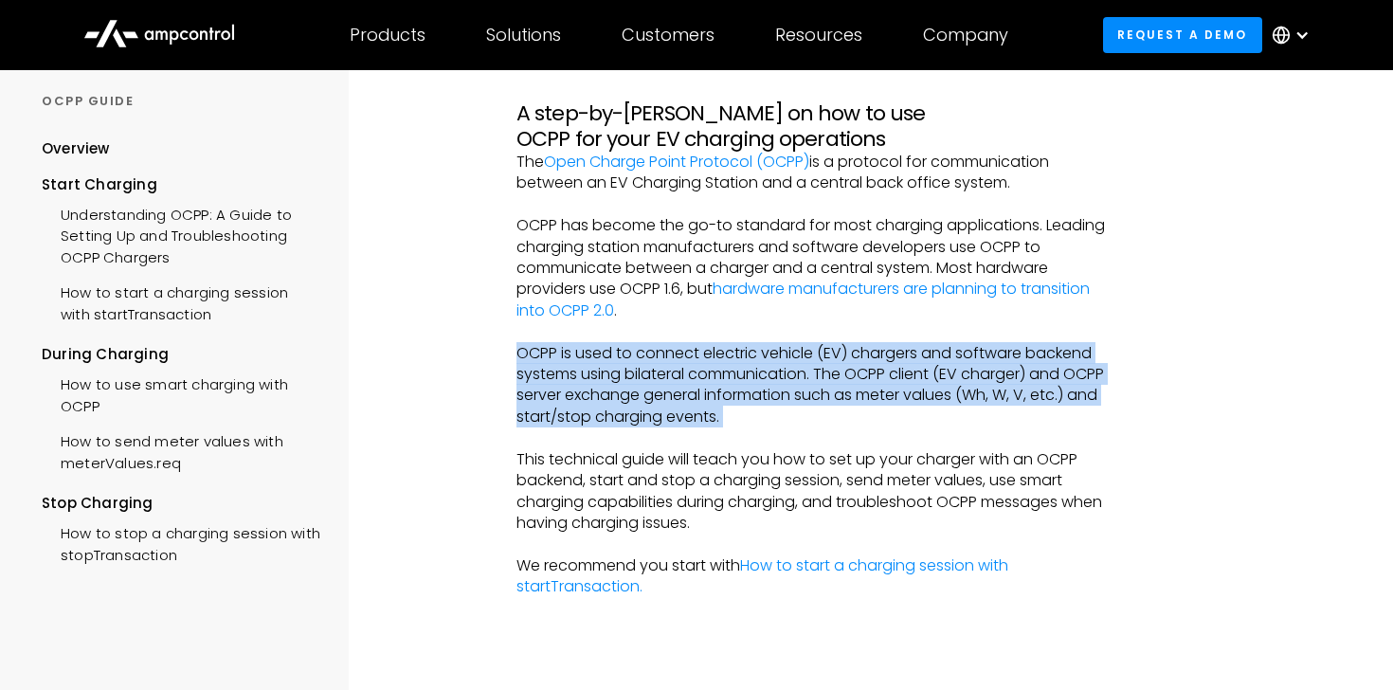
click at [708, 384] on p "OCPP is used to connect electric vehicle (EV) chargers and software backend sys…" at bounding box center [811, 385] width 591 height 85
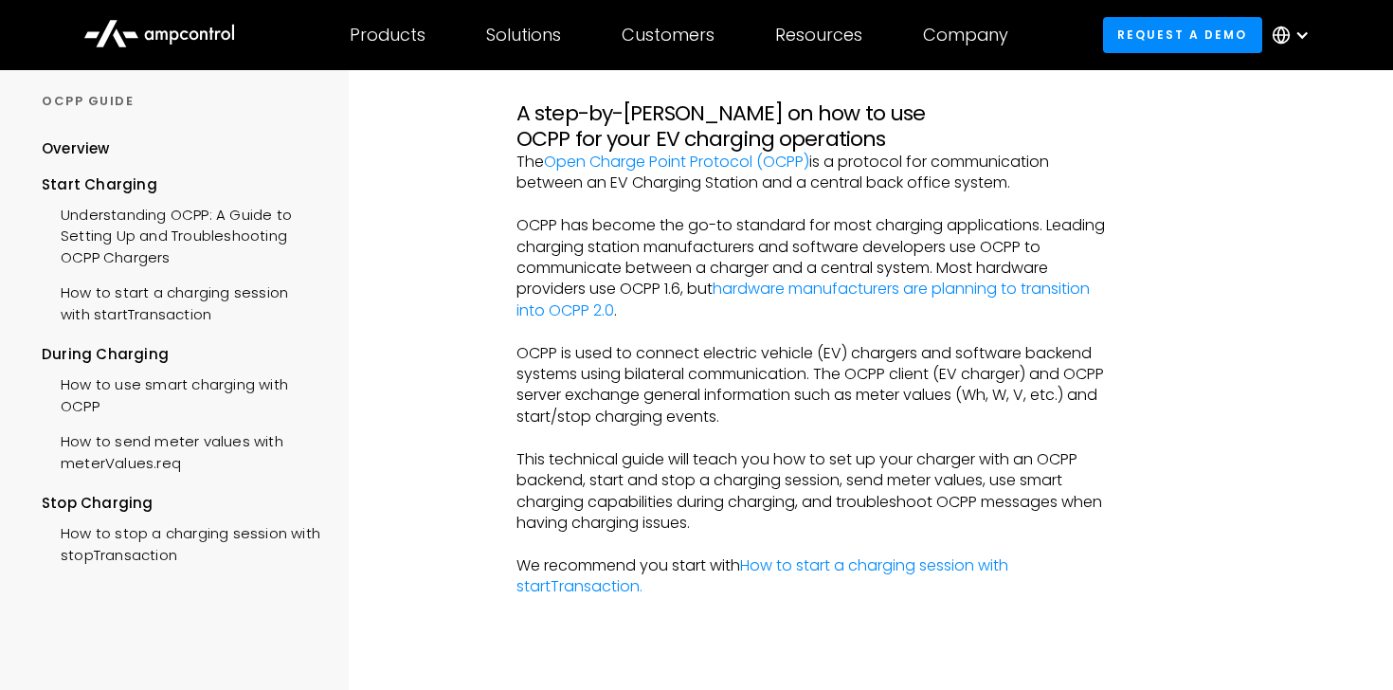
click at [708, 384] on p "OCPP is used to connect electric vehicle (EV) chargers and software backend sys…" at bounding box center [811, 385] width 591 height 85
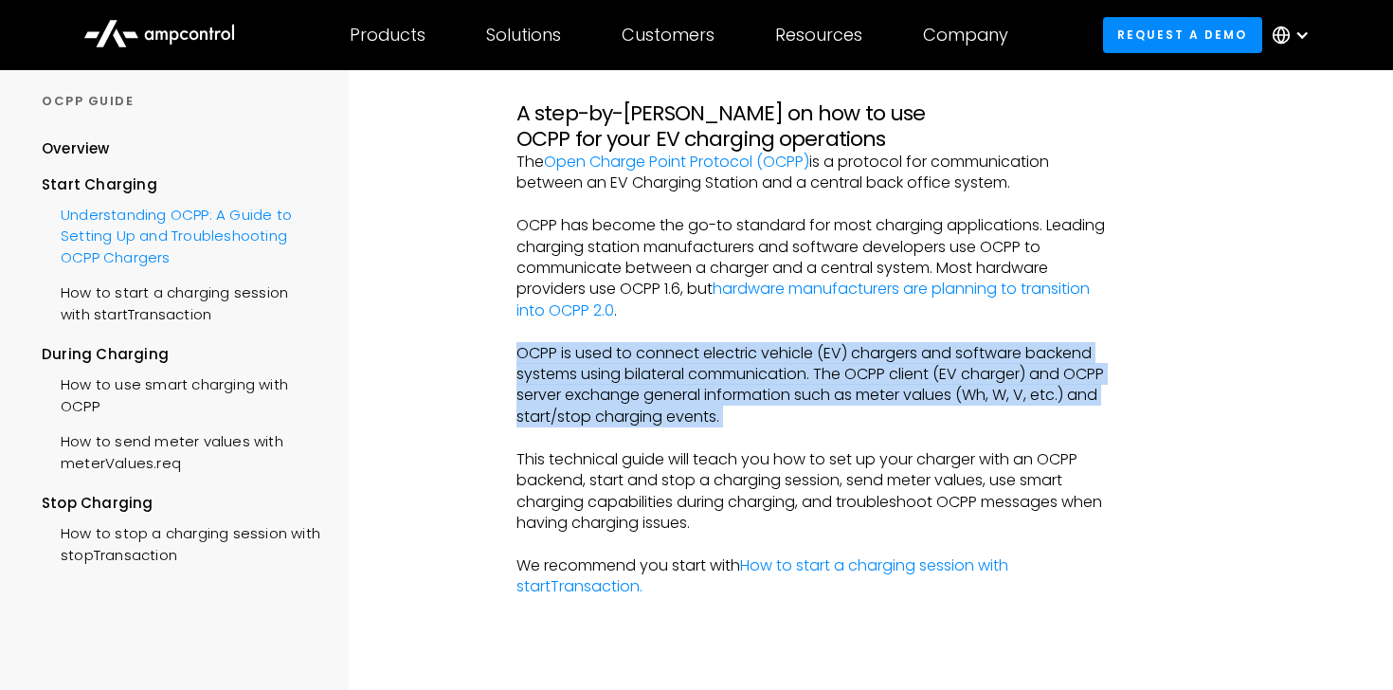
click at [152, 233] on div "Understanding OCPP: A Guide to Setting Up and Troubleshooting OCPP Chargers" at bounding box center [181, 234] width 279 height 78
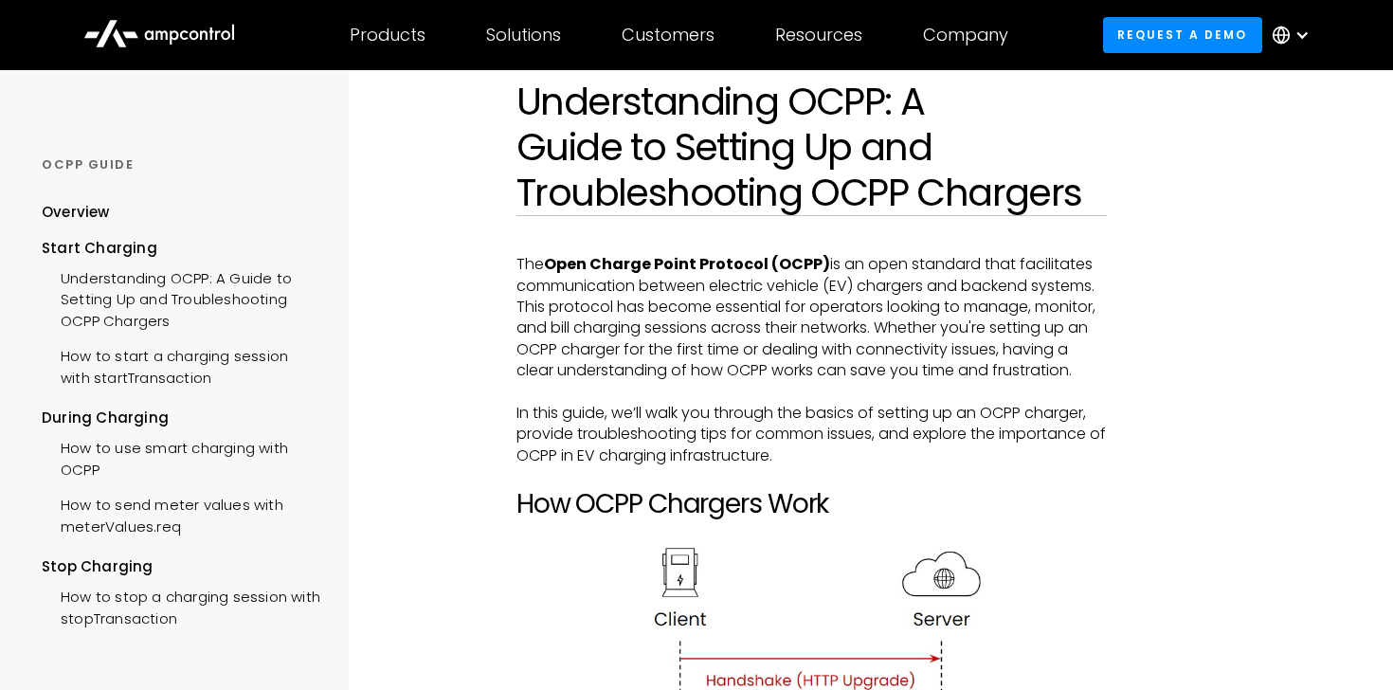
scroll to position [595, 0]
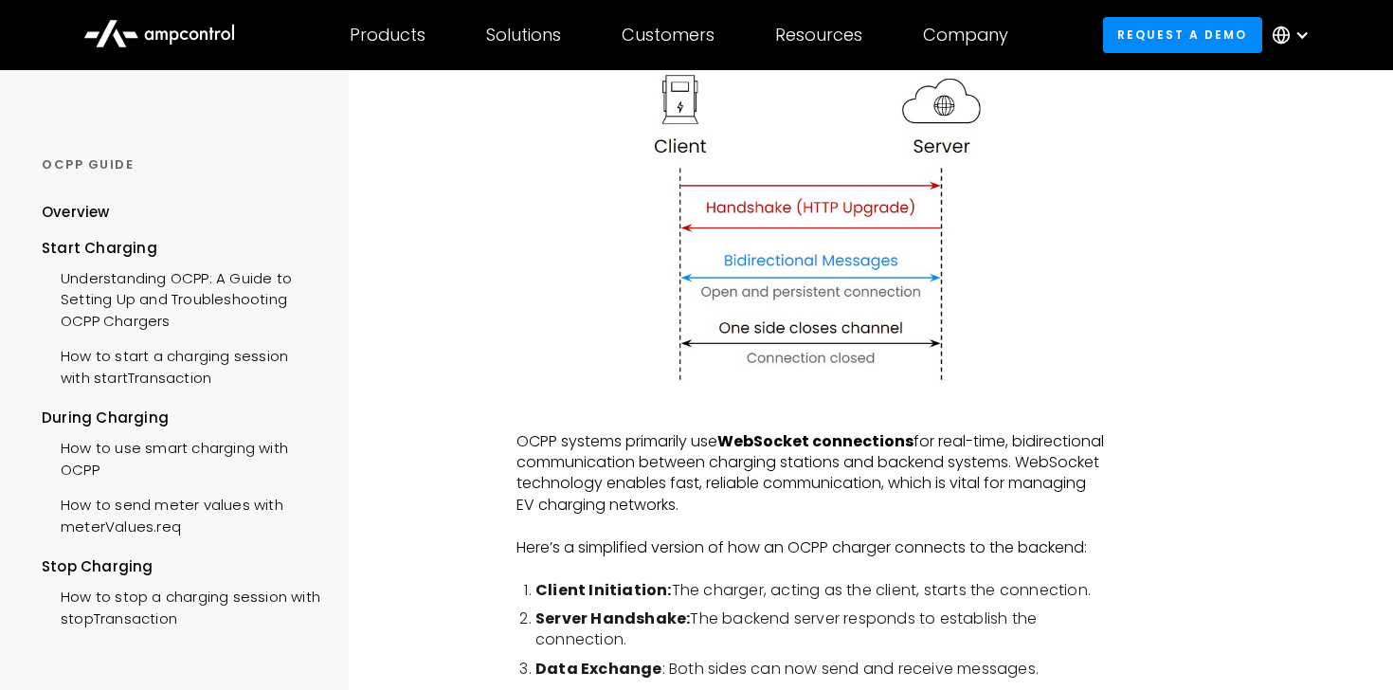
click at [581, 483] on p "OCPP systems primarily use WebSocket connections for real-time, bidirectional c…" at bounding box center [811, 473] width 591 height 85
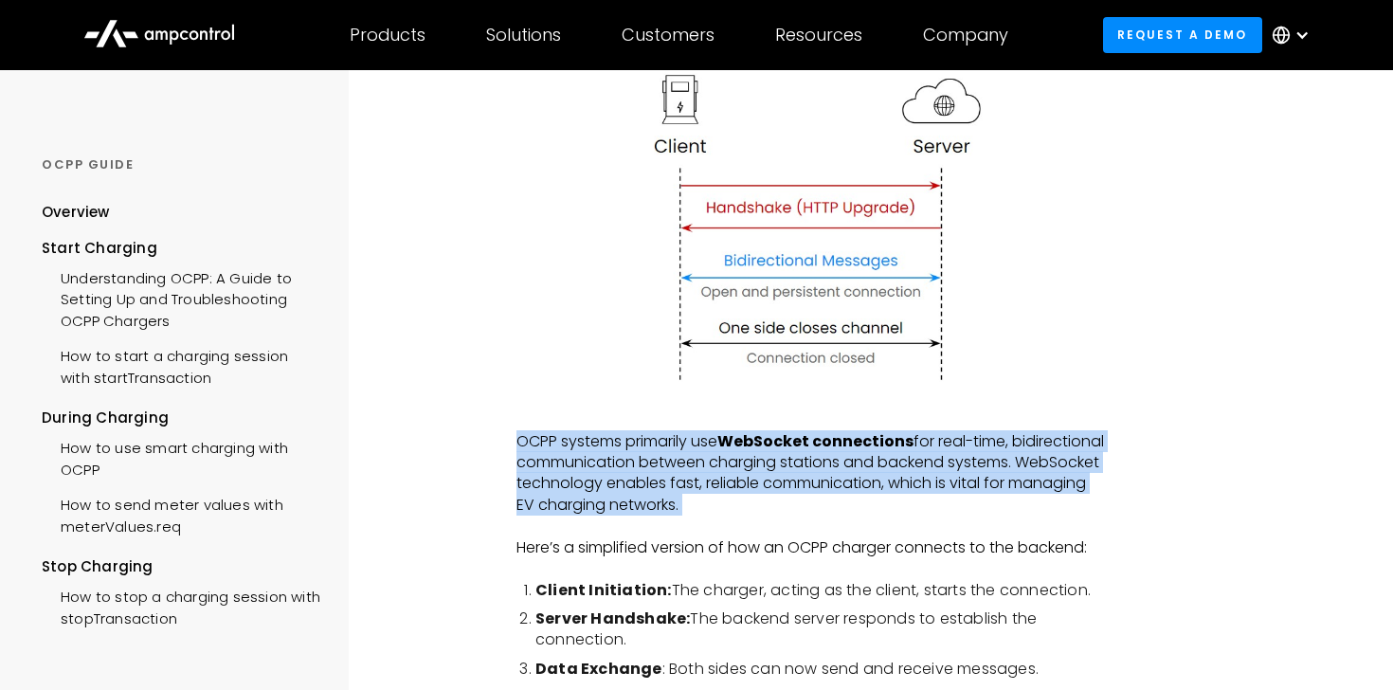
click at [581, 483] on p "OCPP systems primarily use WebSocket connections for real-time, bidirectional c…" at bounding box center [811, 473] width 591 height 85
click at [566, 466] on p "OCPP systems primarily use WebSocket connections for real-time, bidirectional c…" at bounding box center [811, 473] width 591 height 85
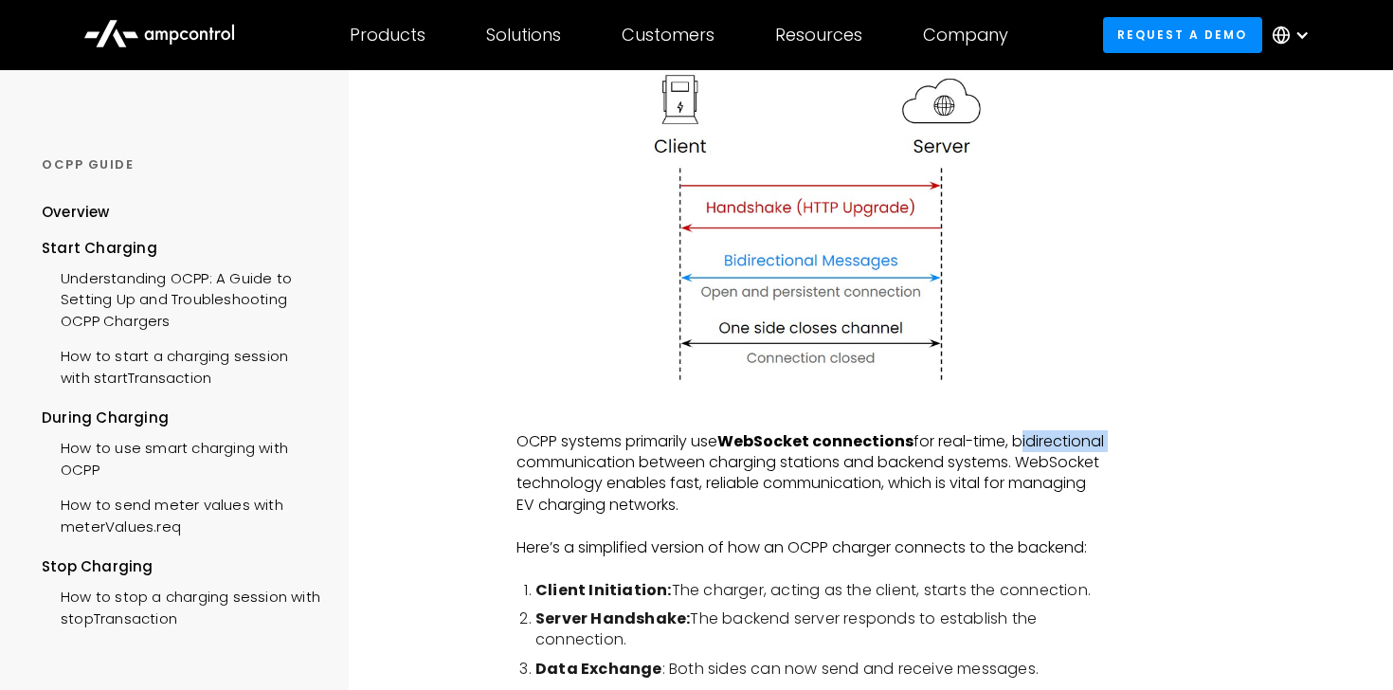
click at [566, 466] on p "OCPP systems primarily use WebSocket connections for real-time, bidirectional c…" at bounding box center [811, 473] width 591 height 85
click at [677, 465] on p "OCPP systems primarily use WebSocket connections for real-time, bidirectional c…" at bounding box center [811, 473] width 591 height 85
click at [639, 459] on p "OCPP systems primarily use WebSocket connections for real-time, bidirectional c…" at bounding box center [811, 473] width 591 height 85
drag, startPoint x: 515, startPoint y: 438, endPoint x: 875, endPoint y: 496, distance: 364.7
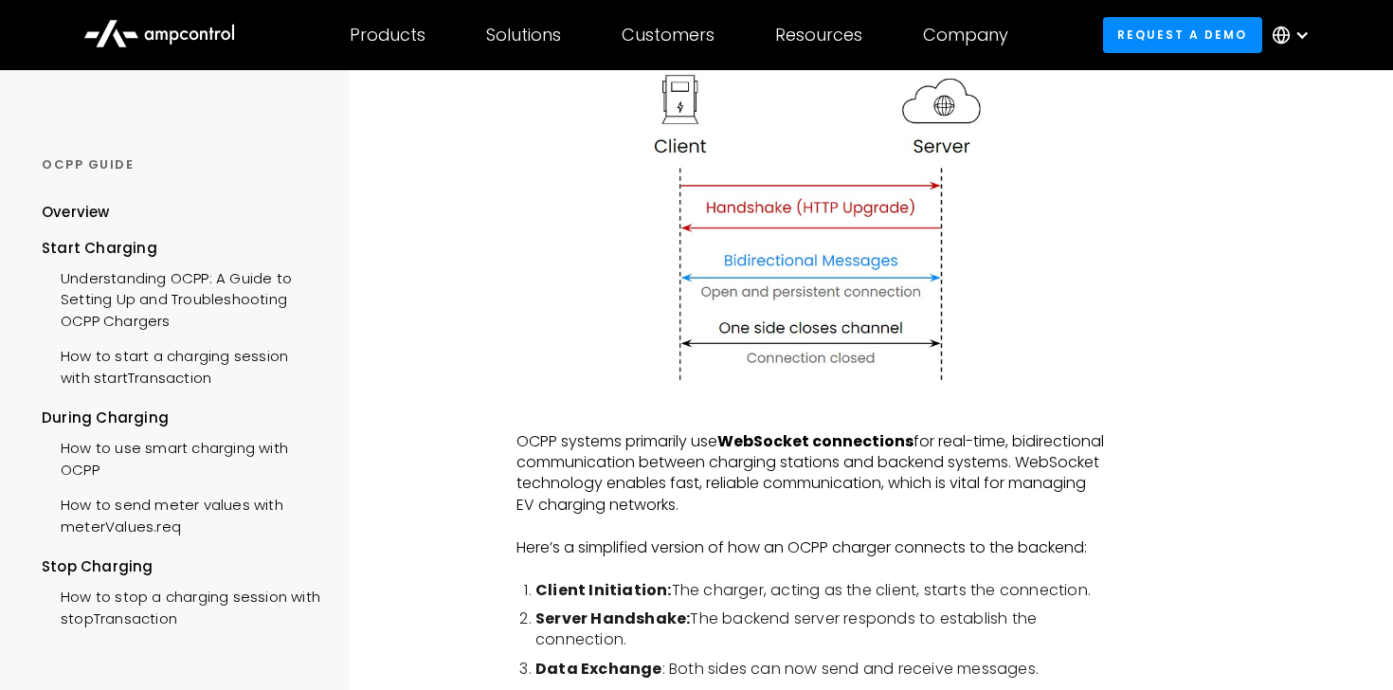
click at [875, 497] on p "OCPP systems primarily use WebSocket connections for real-time, bidirectional c…" at bounding box center [811, 473] width 591 height 85
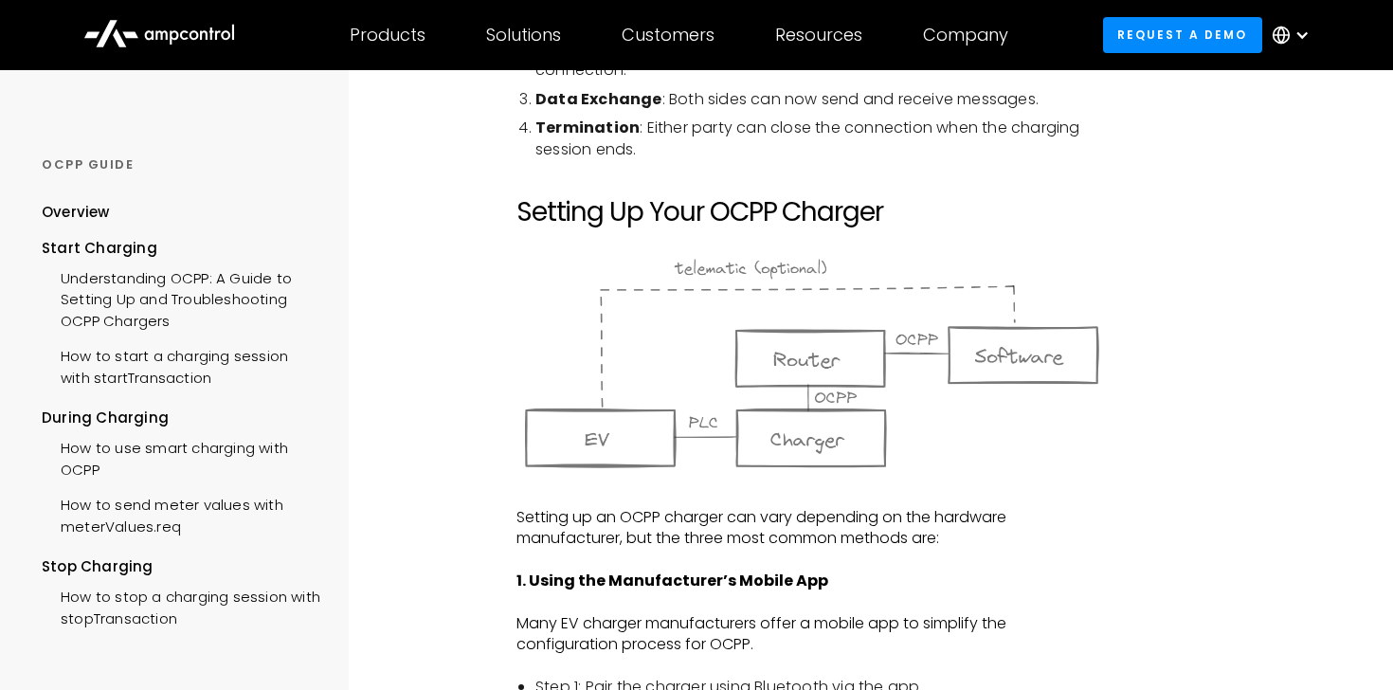
scroll to position [1165, 0]
click at [762, 545] on p "Setting up an OCPP charger can vary depending on the hardware manufacturer, but…" at bounding box center [811, 527] width 591 height 43
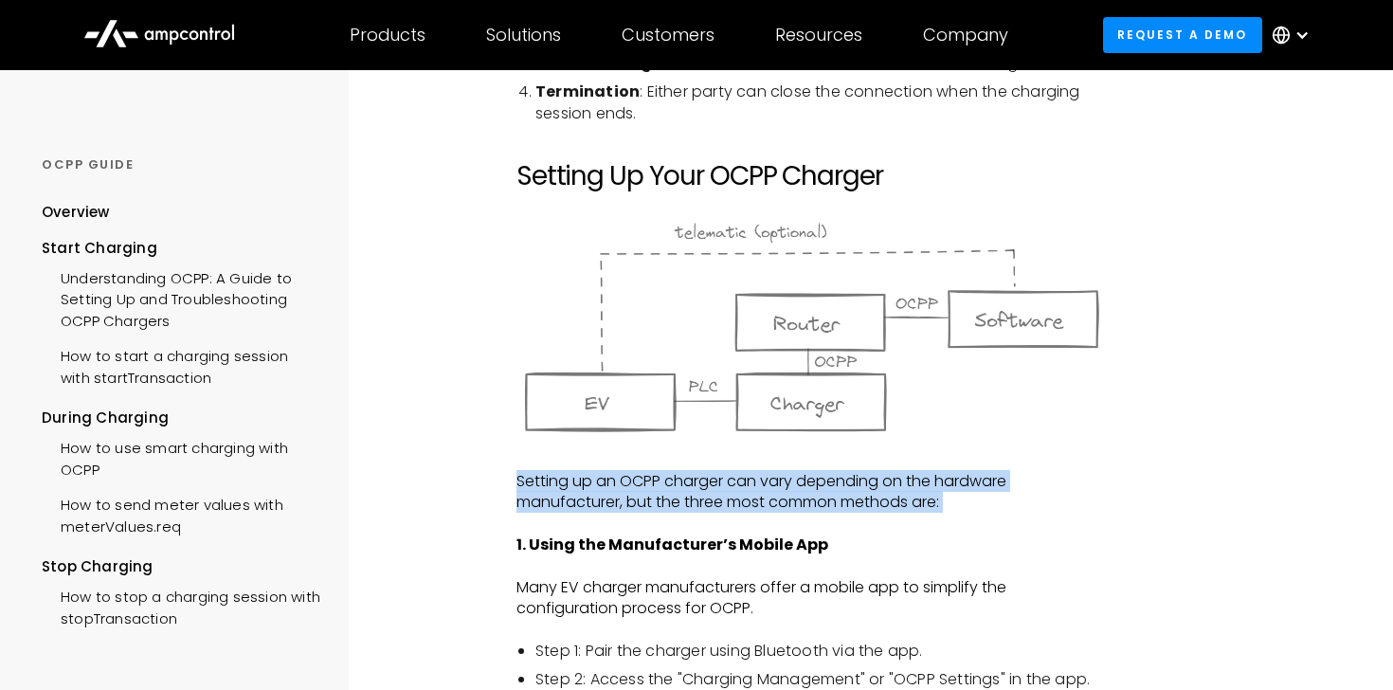
scroll to position [1201, 0]
click at [681, 600] on p "Many EV charger manufacturers offer a mobile app to simplify the configuration …" at bounding box center [811, 597] width 591 height 43
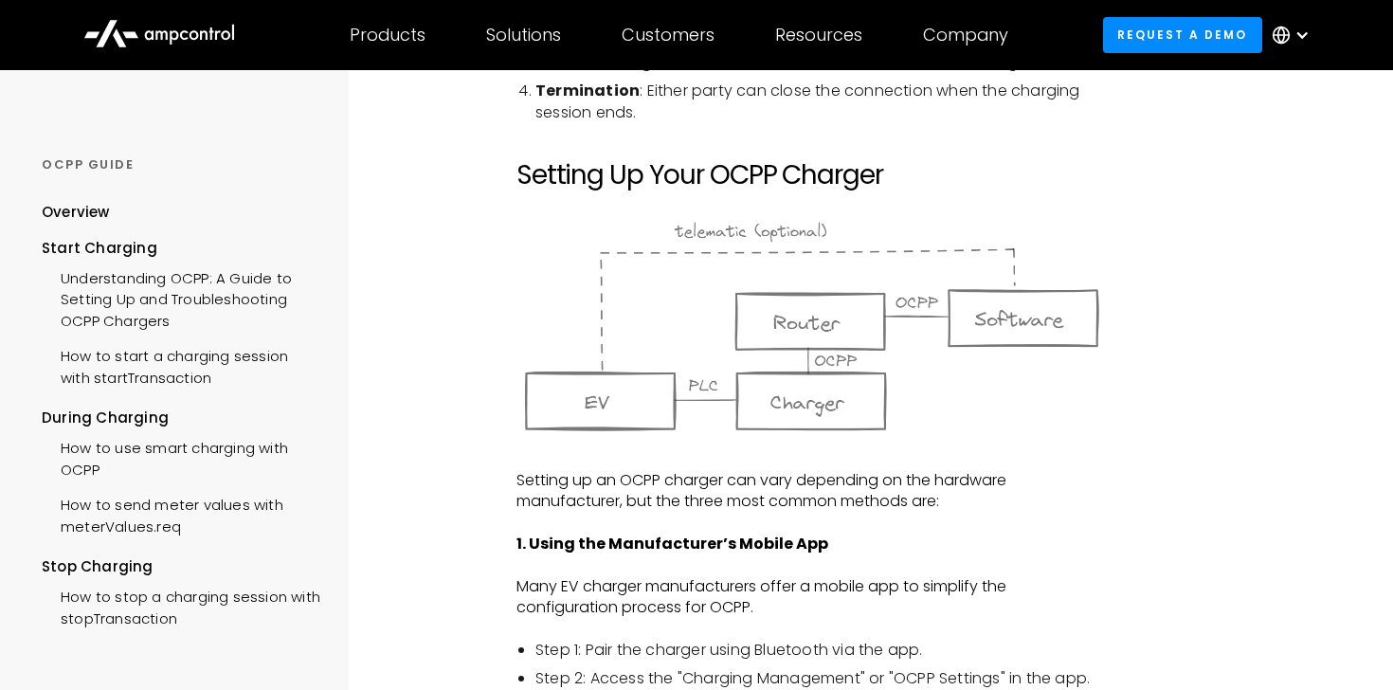
click at [681, 600] on p "Many EV charger manufacturers offer a mobile app to simplify the configuration …" at bounding box center [811, 597] width 591 height 43
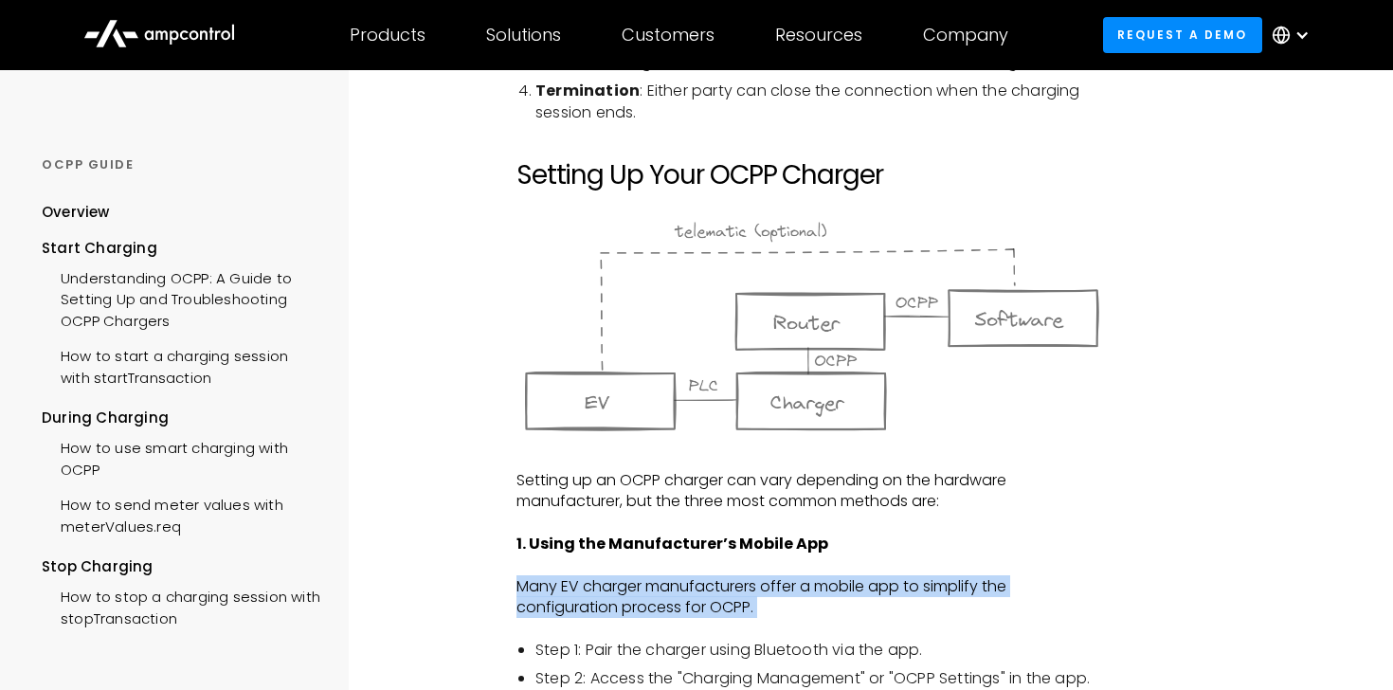
click at [710, 599] on p "Many EV charger manufacturers offer a mobile app to simplify the configuration …" at bounding box center [811, 597] width 591 height 43
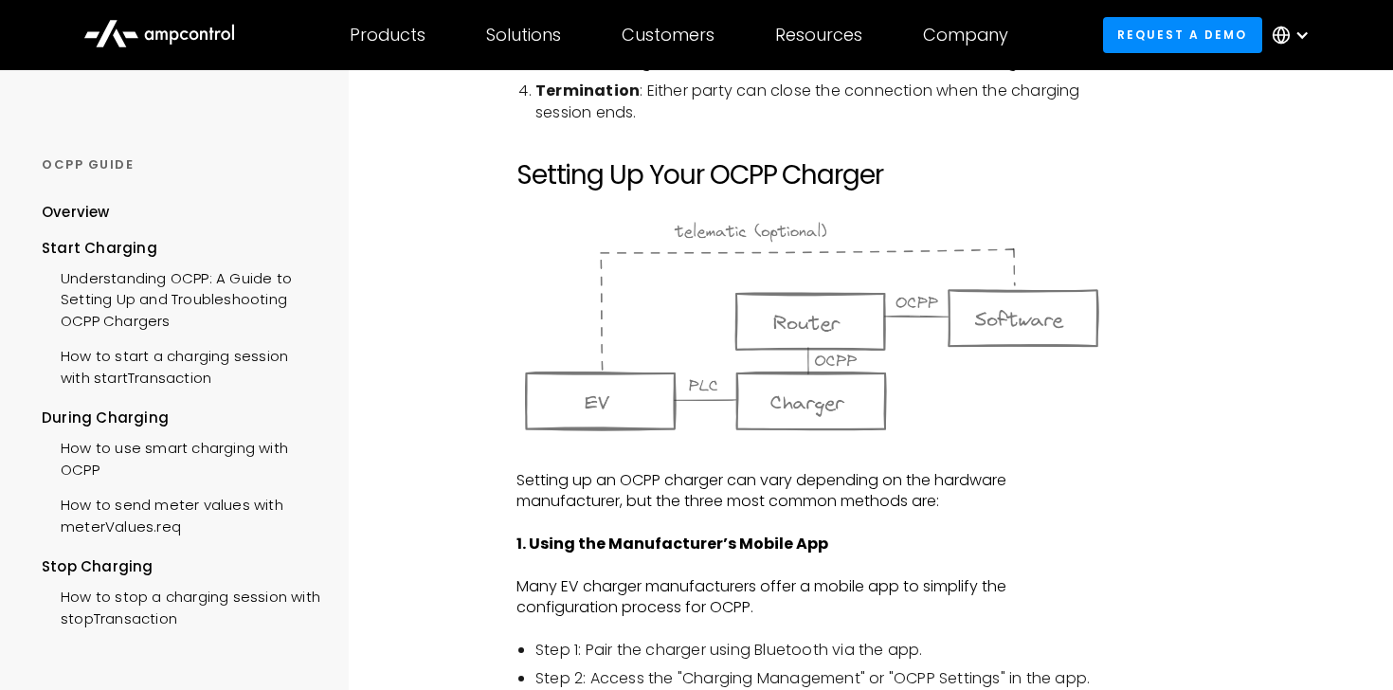
click at [710, 599] on p "Many EV charger manufacturers offer a mobile app to simplify the configuration …" at bounding box center [811, 597] width 591 height 43
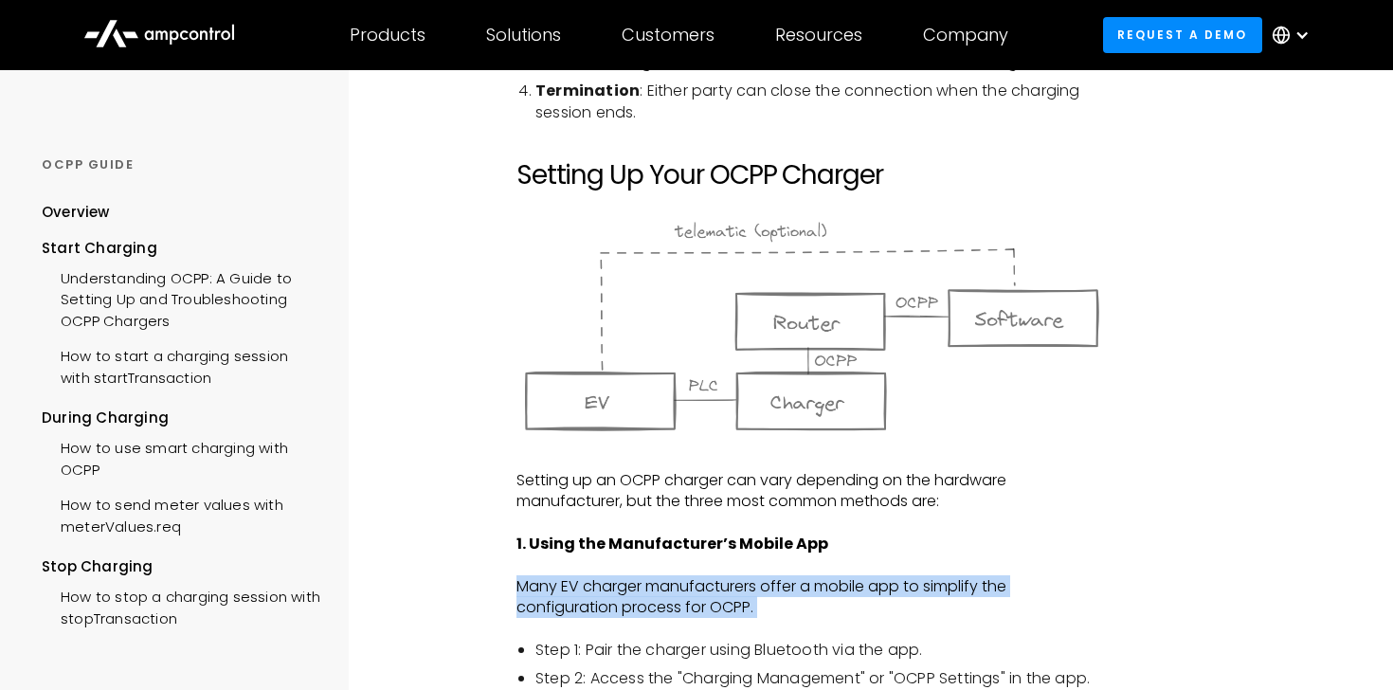
click at [710, 599] on p "Many EV charger manufacturers offer a mobile app to simplify the configuration …" at bounding box center [811, 597] width 591 height 43
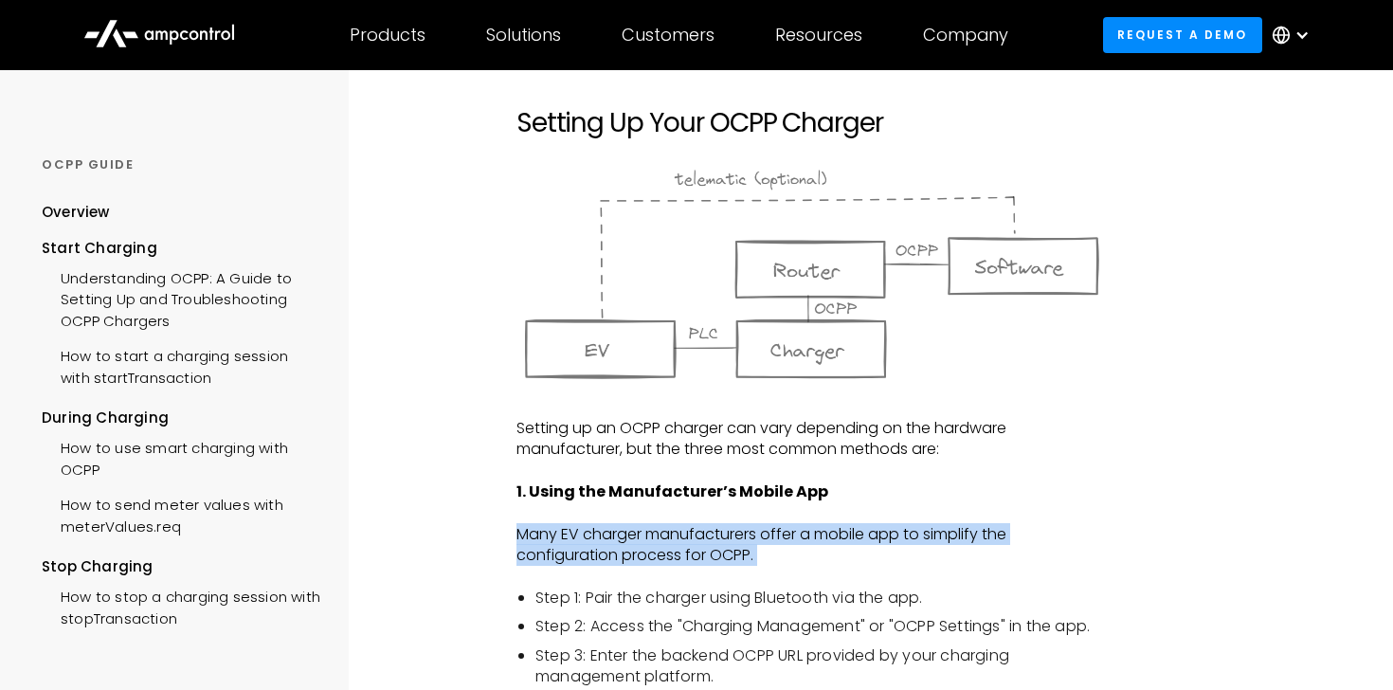
scroll to position [1251, 0]
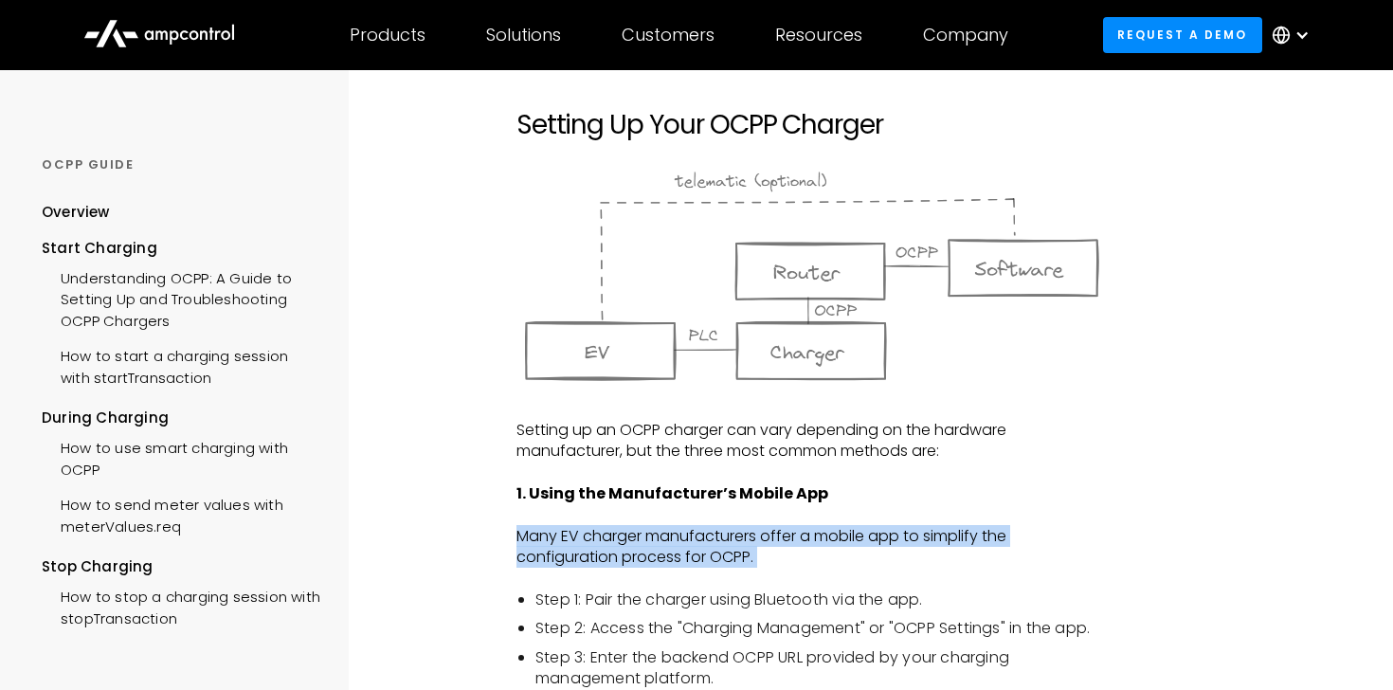
click at [703, 594] on li "Step 1: Pair the charger using Bluetooth via the app." at bounding box center [821, 599] width 572 height 21
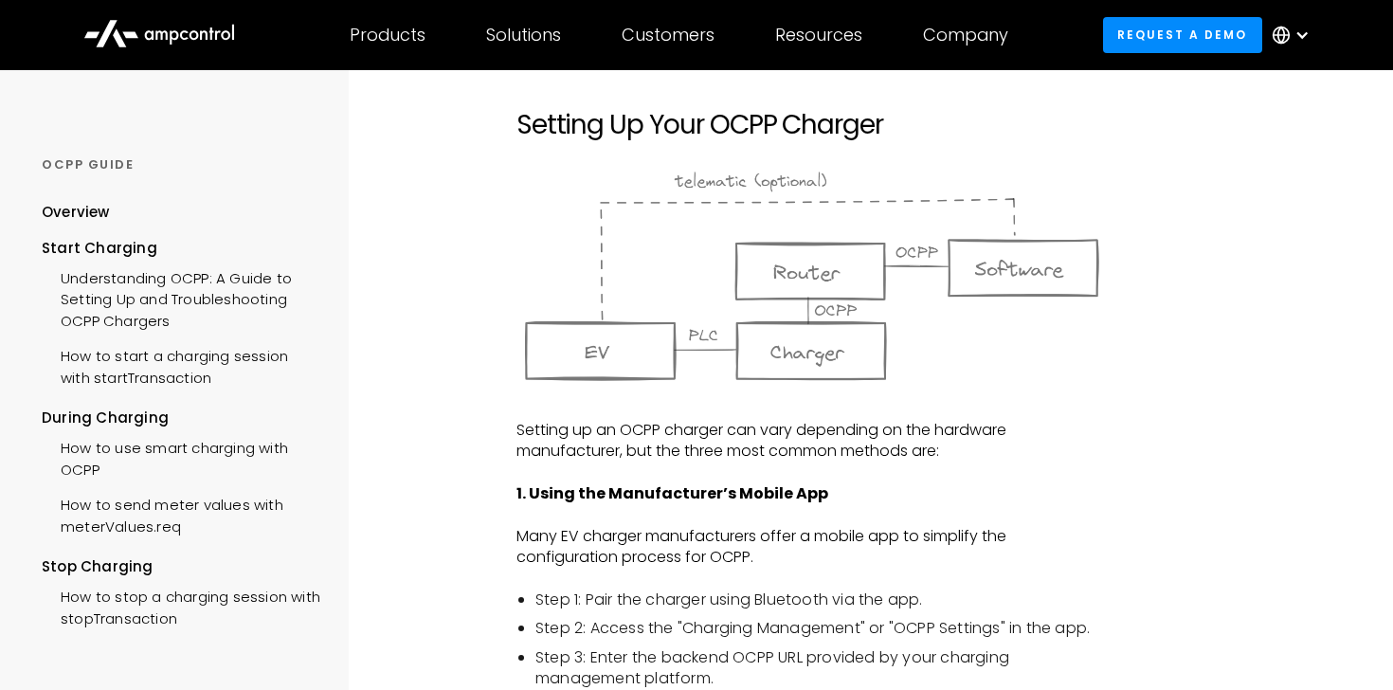
click at [703, 594] on li "Step 1: Pair the charger using Bluetooth via the app." at bounding box center [821, 599] width 572 height 21
click at [719, 634] on li "Step 2: Access the "Charging Management" or "OCPP Settings" in the app." at bounding box center [821, 628] width 572 height 21
click at [809, 634] on li "Step 2: Access the "Charging Management" or "OCPP Settings" in the app." at bounding box center [821, 628] width 572 height 21
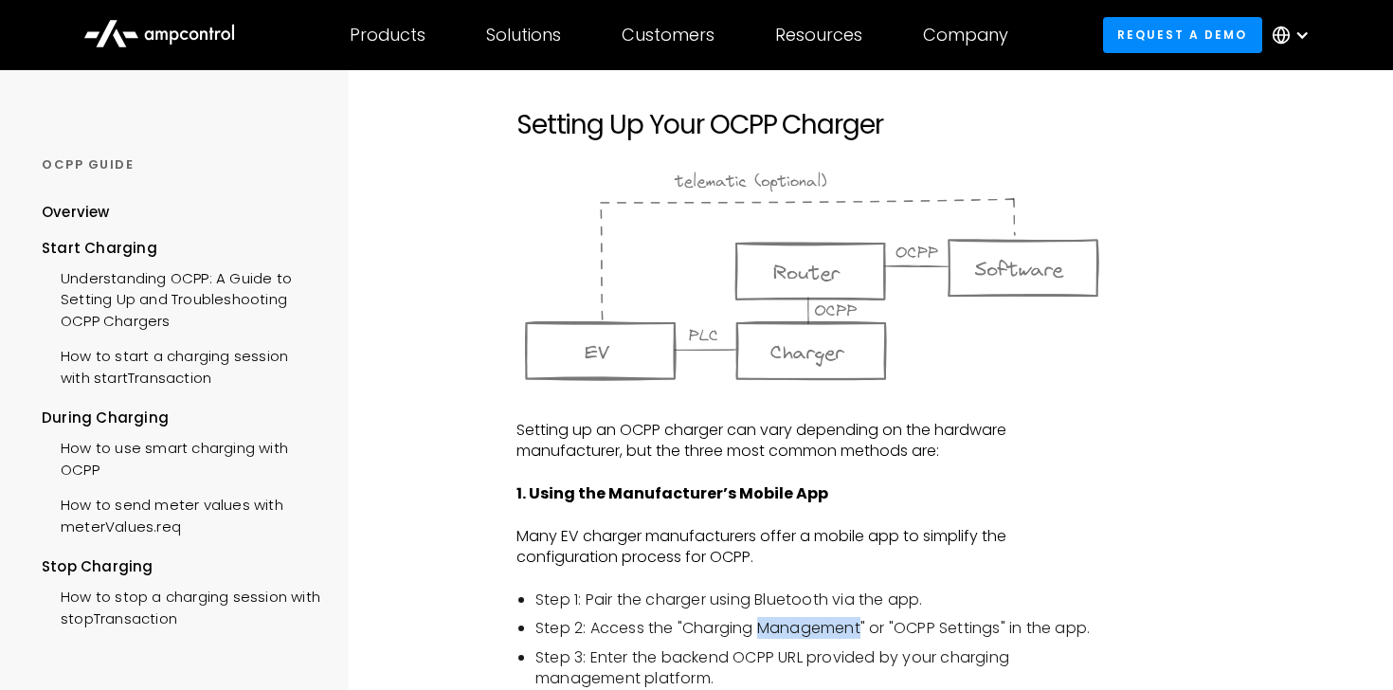
click at [809, 634] on li "Step 2: Access the "Charging Management" or "OCPP Settings" in the app." at bounding box center [821, 628] width 572 height 21
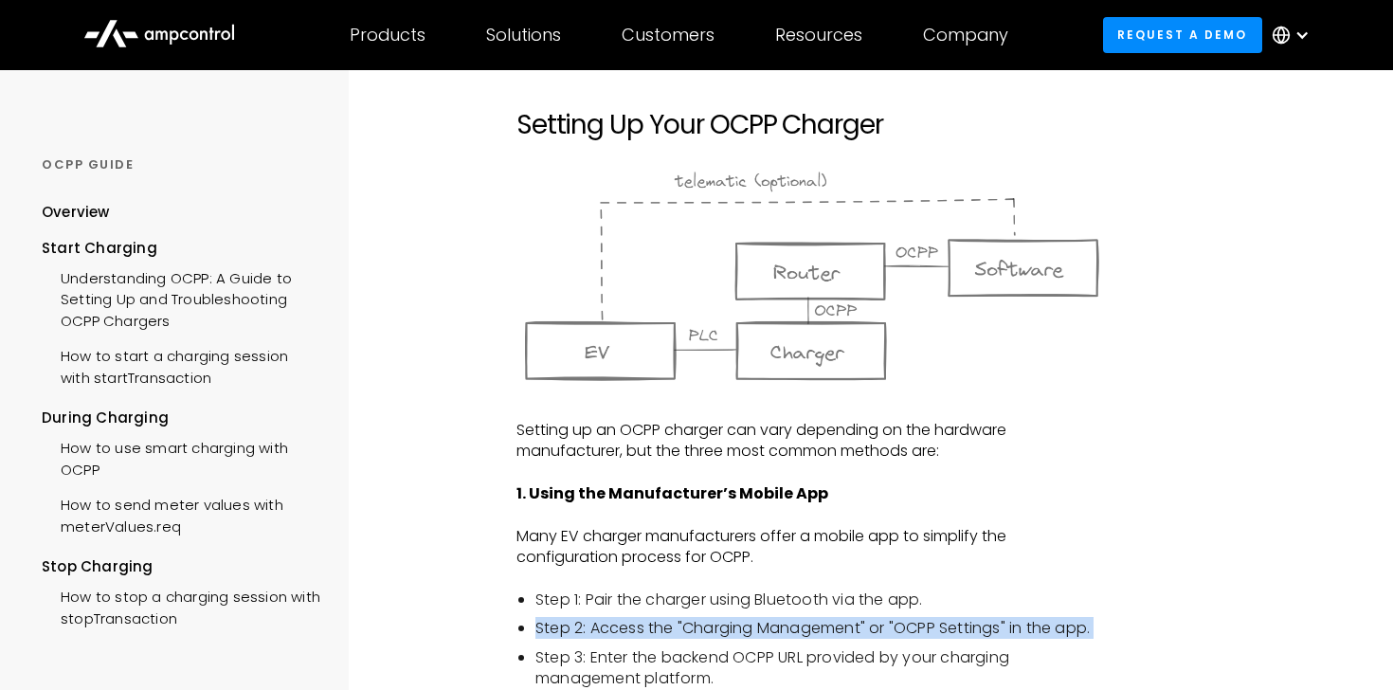
click at [809, 634] on li "Step 2: Access the "Charging Management" or "OCPP Settings" in the app." at bounding box center [821, 628] width 572 height 21
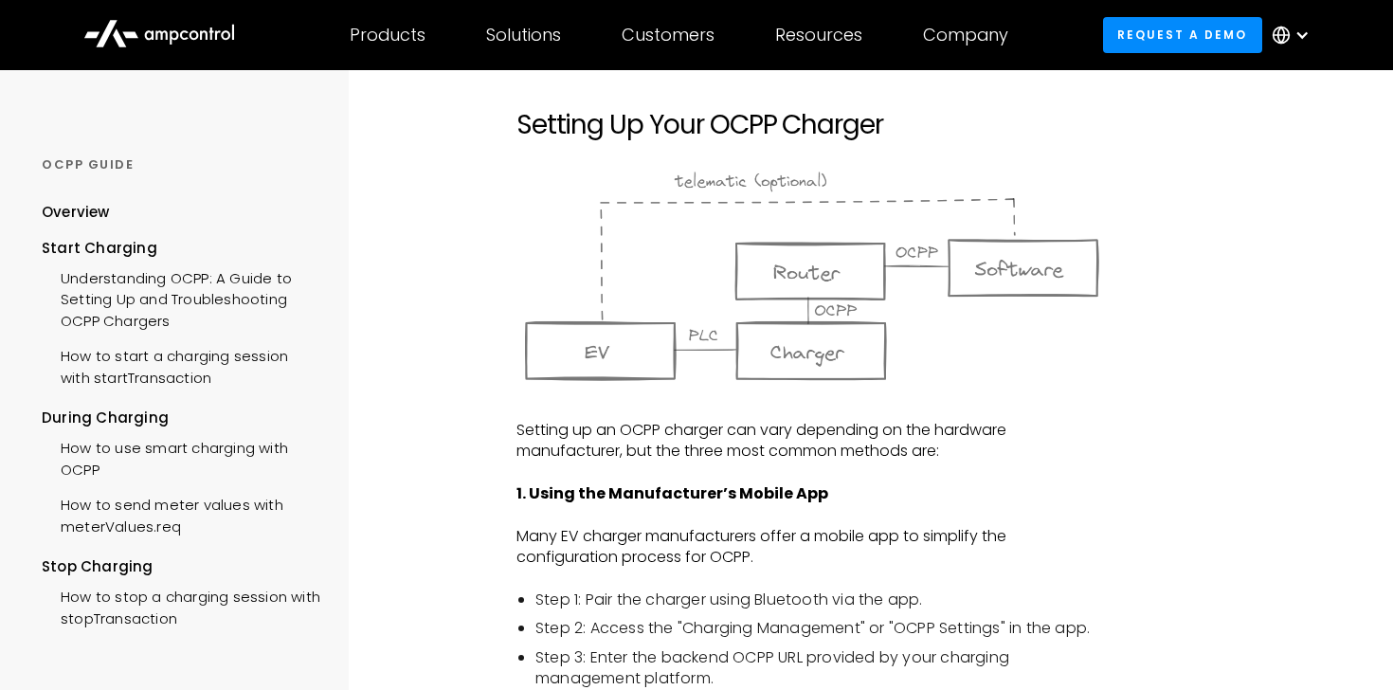
click at [809, 634] on li "Step 2: Access the "Charging Management" or "OCPP Settings" in the app." at bounding box center [821, 628] width 572 height 21
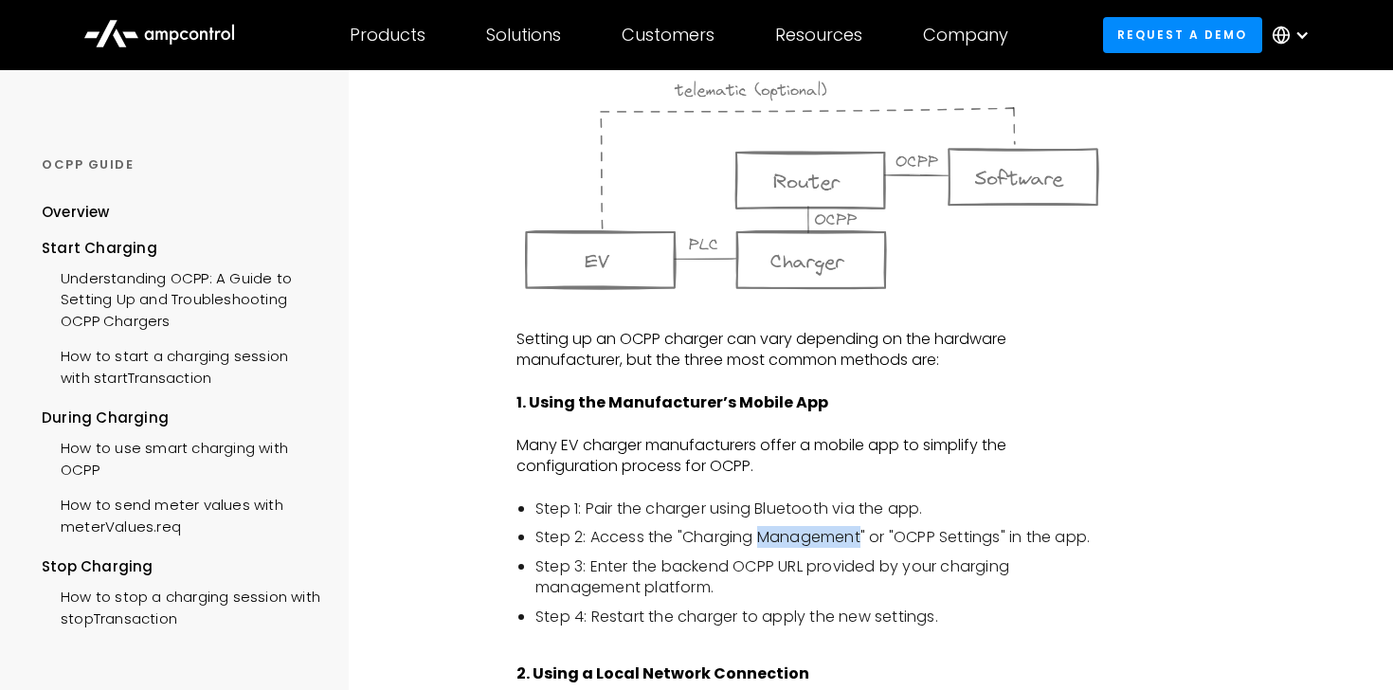
scroll to position [1344, 0]
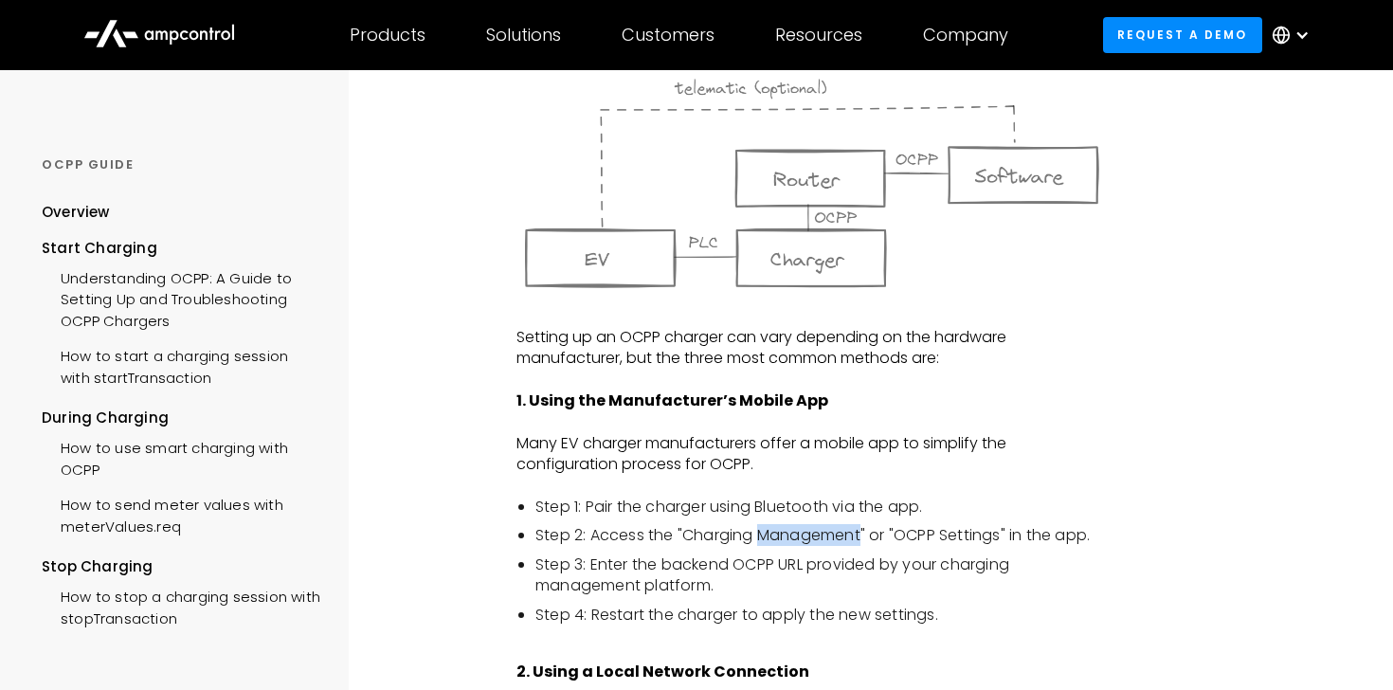
click at [710, 572] on li "Step 3: Enter the backend OCPP URL provided by your charging management platfor…" at bounding box center [821, 575] width 572 height 43
click at [692, 569] on li "Step 3: Enter the backend OCPP URL provided by your charging management platfor…" at bounding box center [821, 575] width 572 height 43
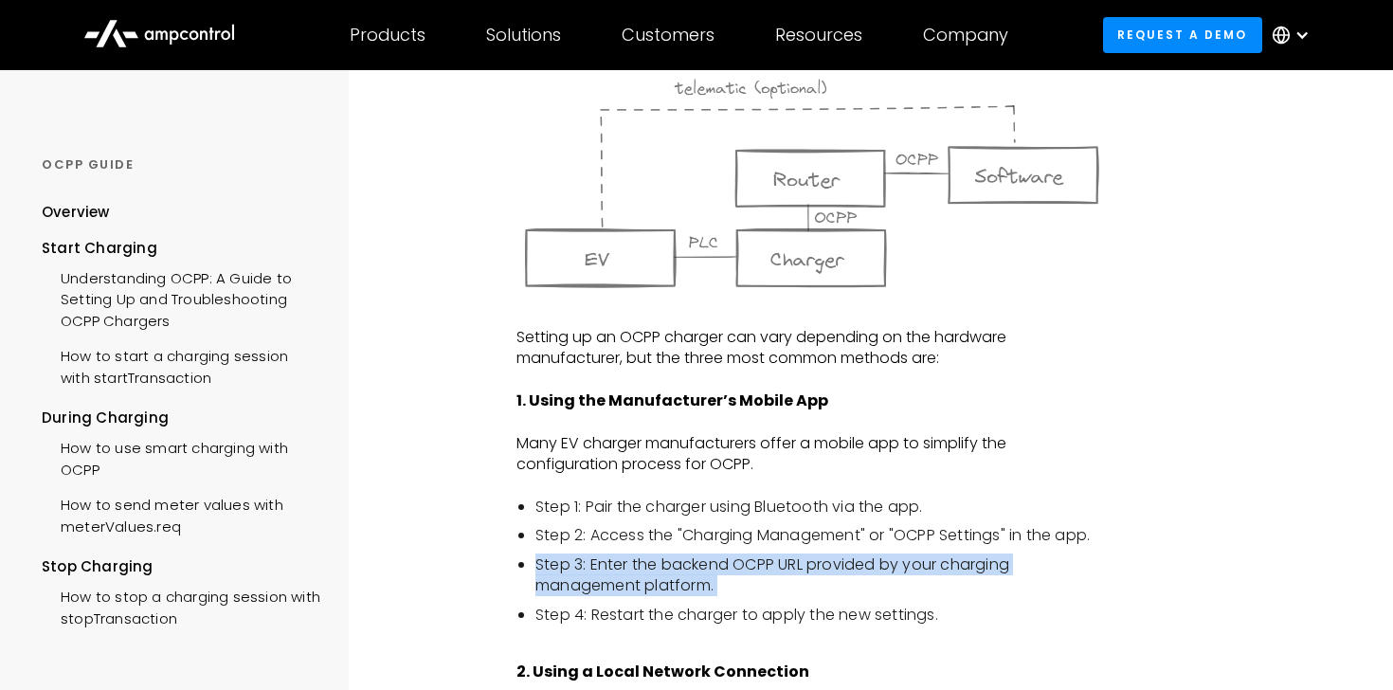
click at [692, 569] on li "Step 3: Enter the backend OCPP URL provided by your charging management platfor…" at bounding box center [821, 575] width 572 height 43
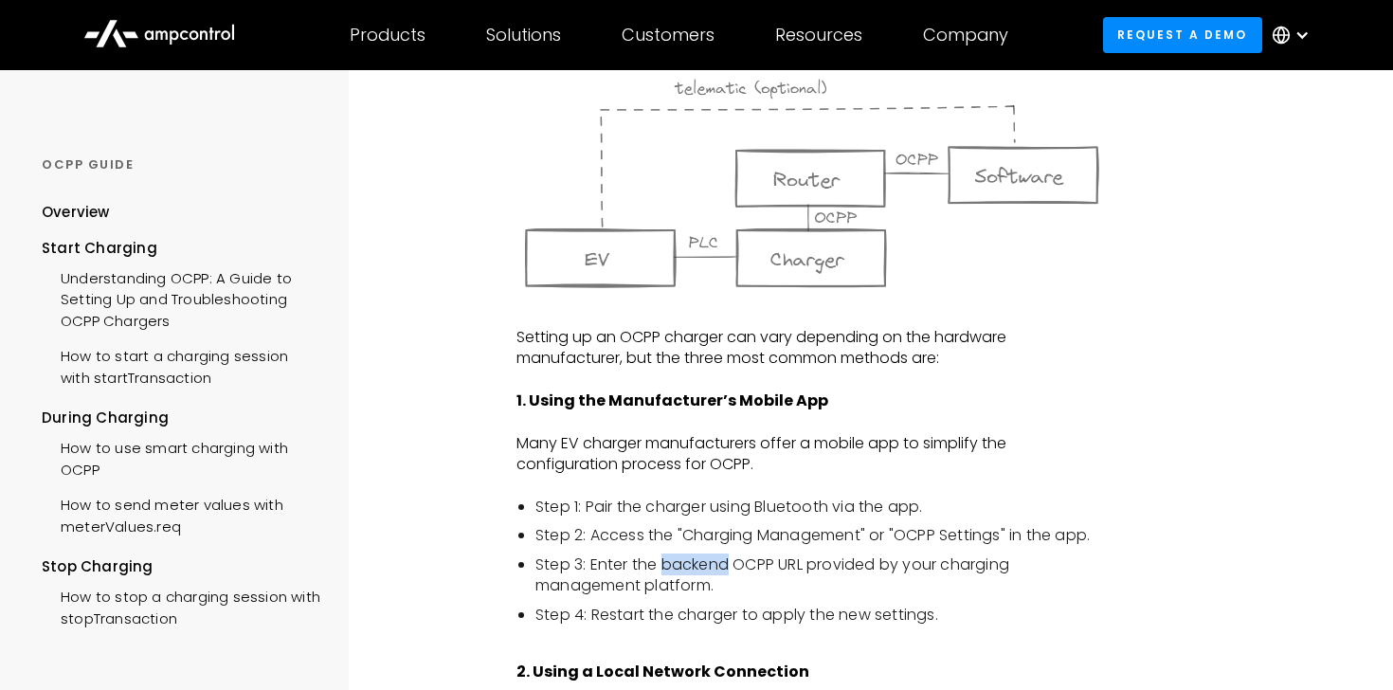
click at [692, 569] on li "Step 3: Enter the backend OCPP URL provided by your charging management platfor…" at bounding box center [821, 575] width 572 height 43
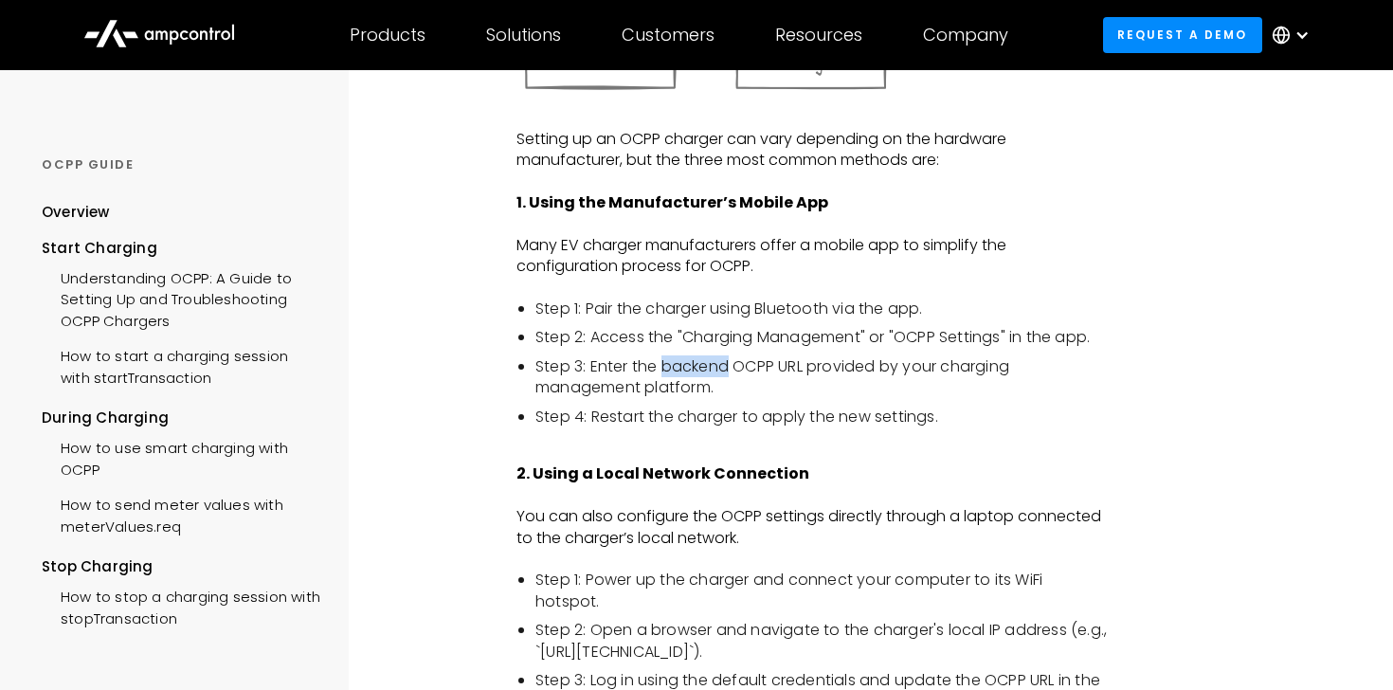
scroll to position [1543, 0]
click at [642, 512] on p "You can also configure the OCPP settings directly through a laptop connected to…" at bounding box center [811, 526] width 591 height 43
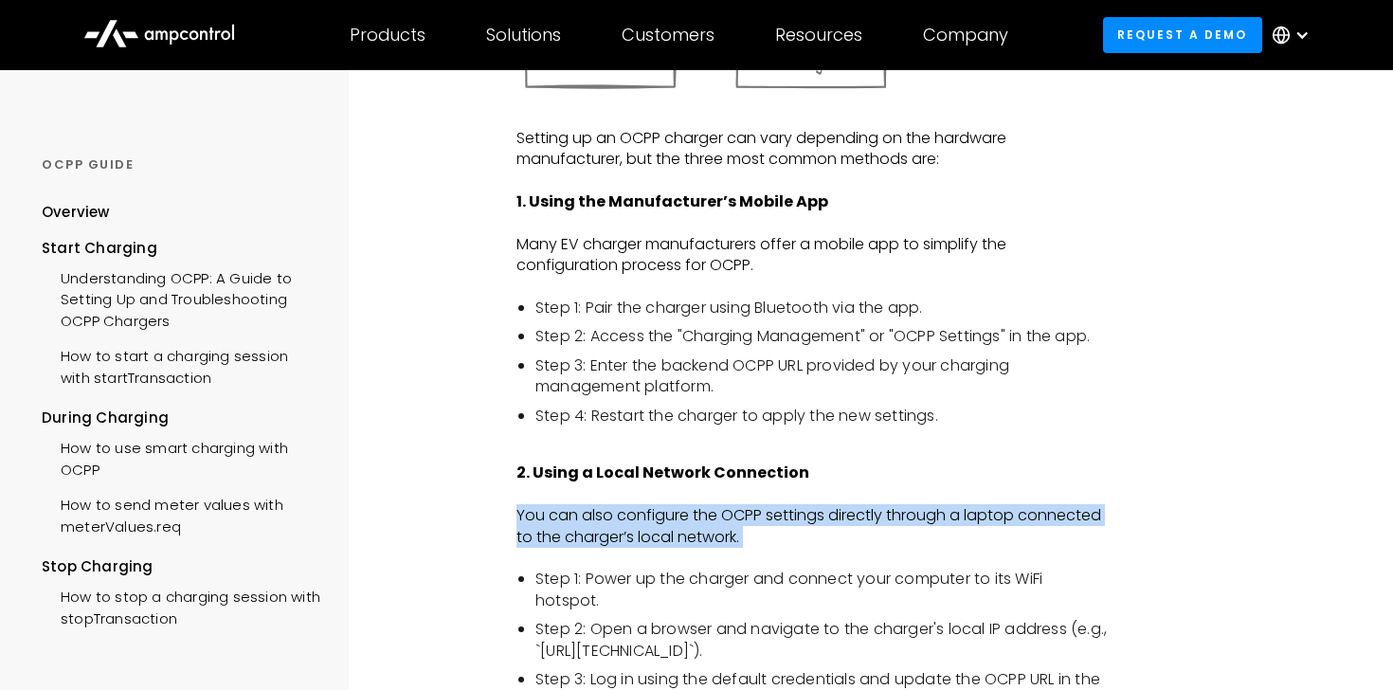
click at [642, 512] on p "You can also configure the OCPP settings directly through a laptop connected to…" at bounding box center [811, 526] width 591 height 43
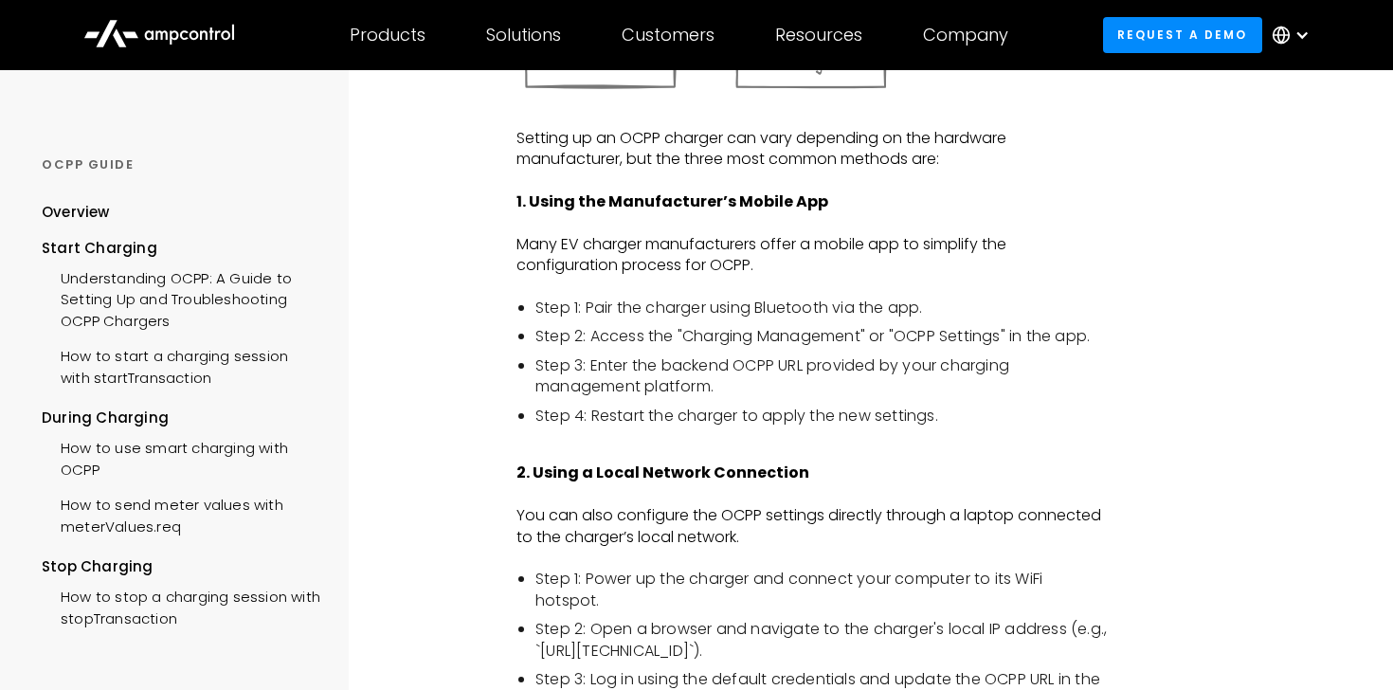
click at [642, 512] on p "You can also configure the OCPP settings directly through a laptop connected to…" at bounding box center [811, 526] width 591 height 43
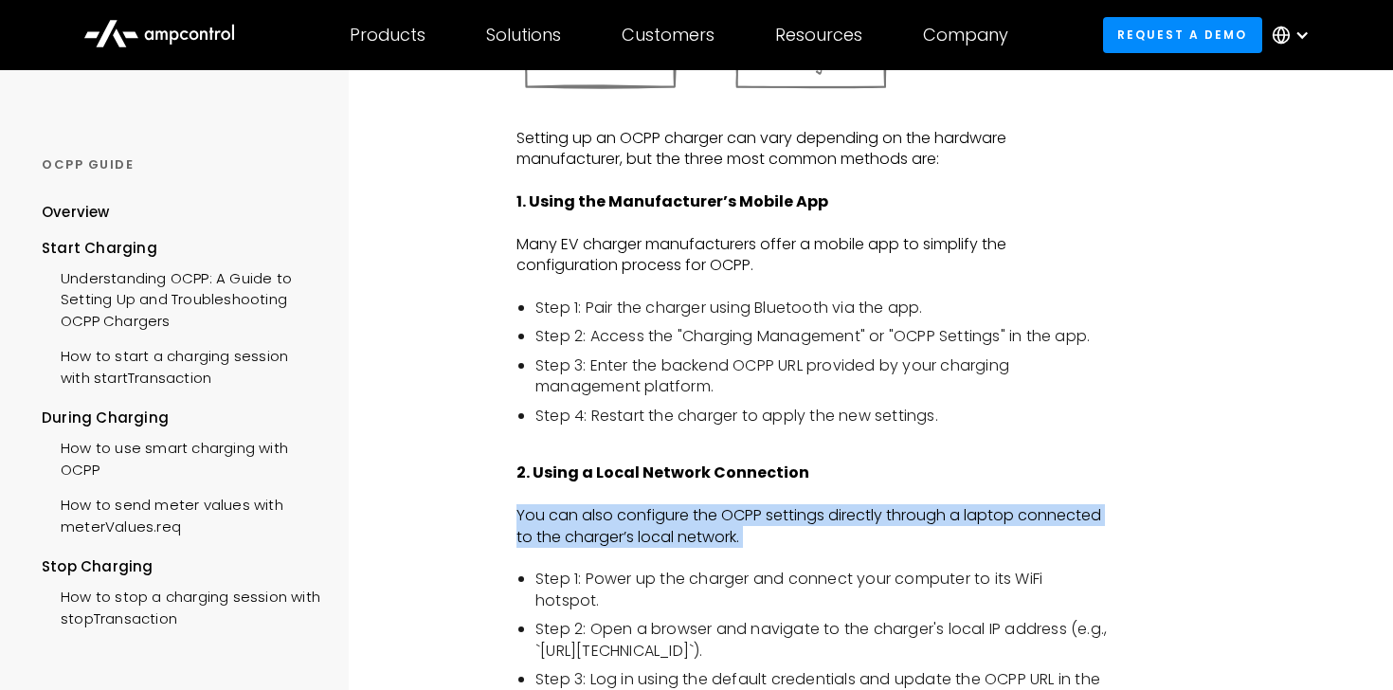
click at [649, 530] on p "You can also configure the OCPP settings directly through a laptop connected to…" at bounding box center [811, 526] width 591 height 43
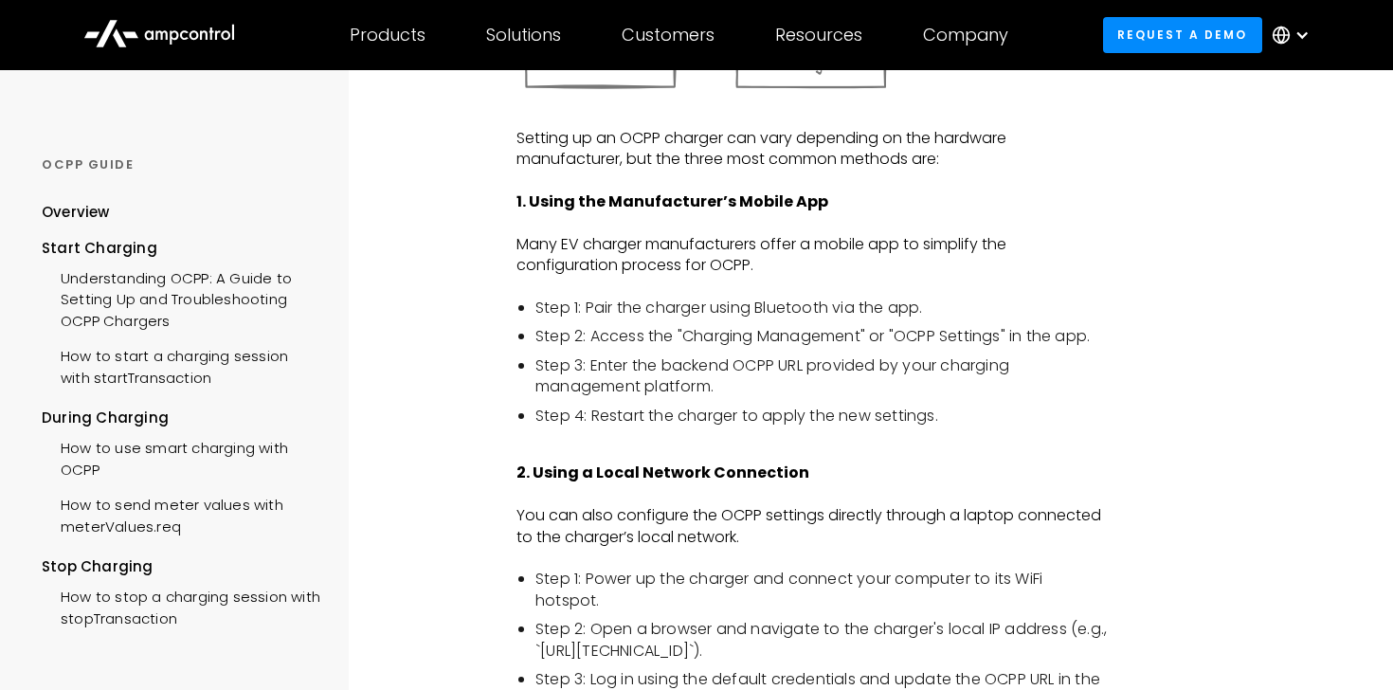
click at [649, 530] on p "You can also configure the OCPP settings directly through a laptop connected to…" at bounding box center [811, 526] width 591 height 43
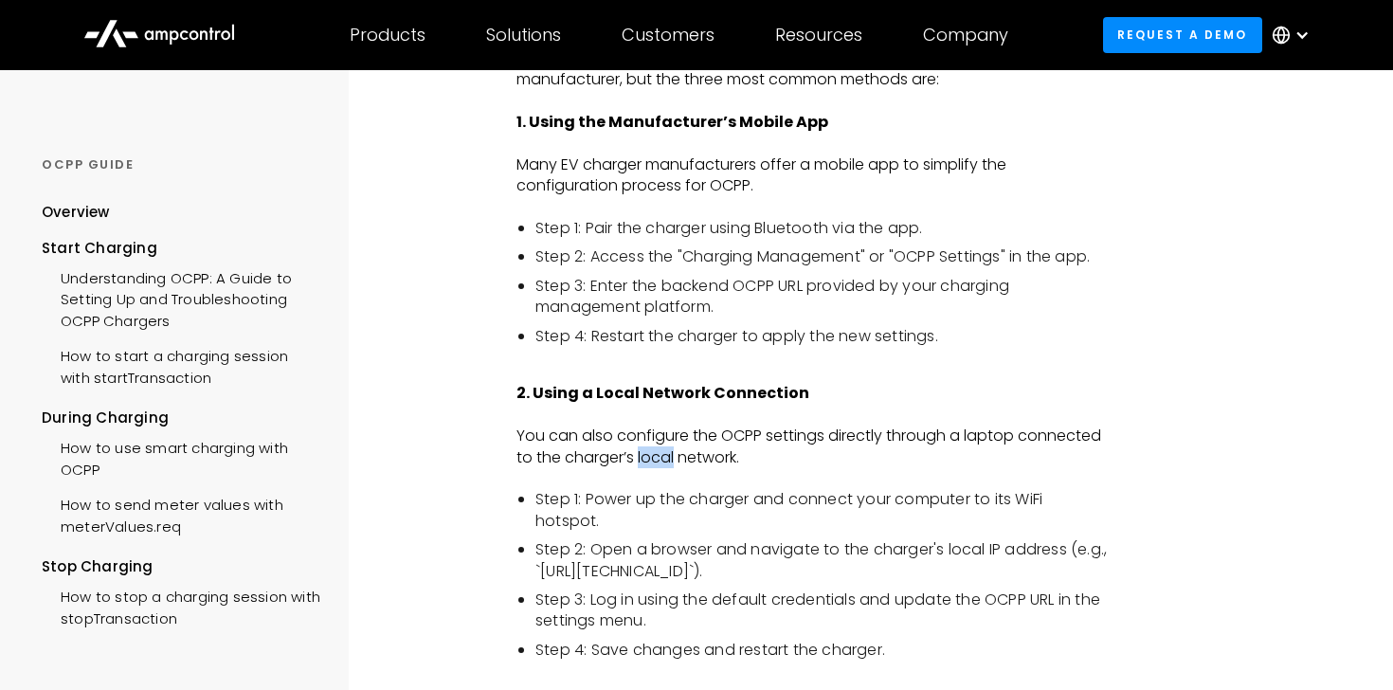
scroll to position [1625, 0]
click at [726, 548] on li "Step 2: Open a browser and navigate to the charger's local IP address (e.g., `h…" at bounding box center [821, 558] width 572 height 43
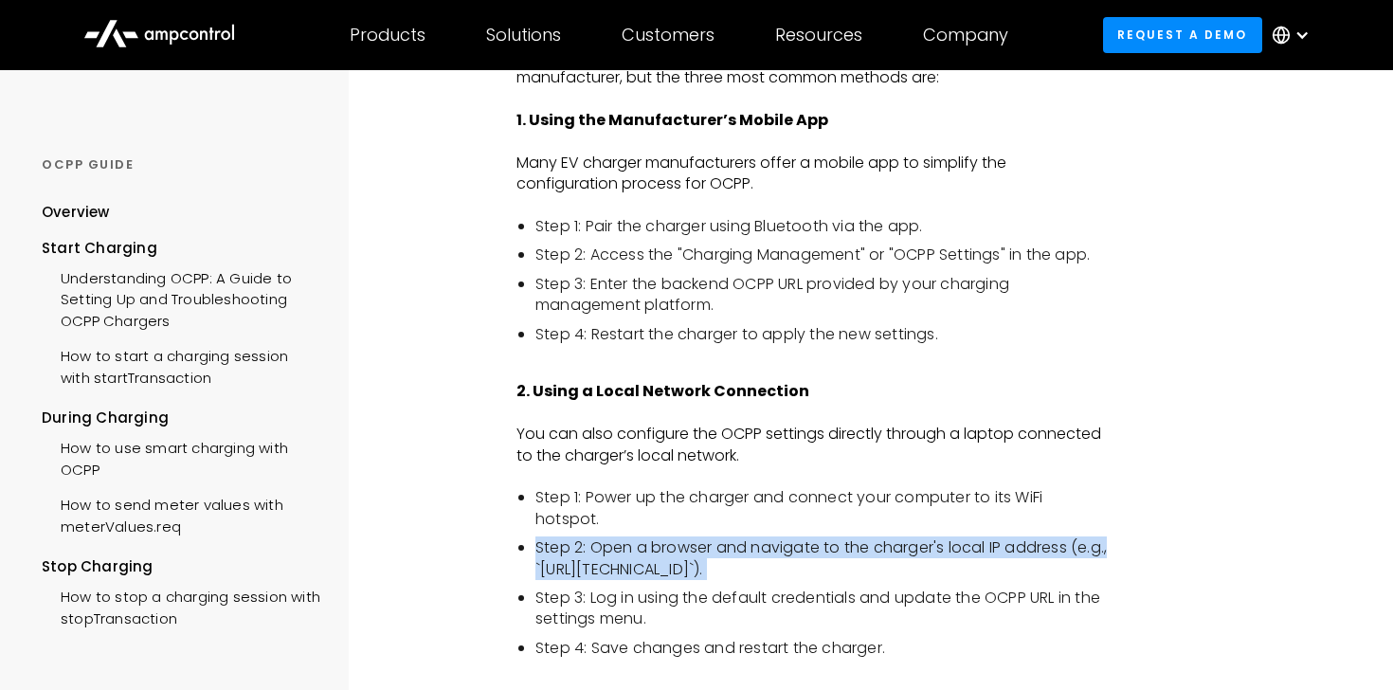
click at [726, 548] on li "Step 2: Open a browser and navigate to the charger's local IP address (e.g., `h…" at bounding box center [821, 558] width 572 height 43
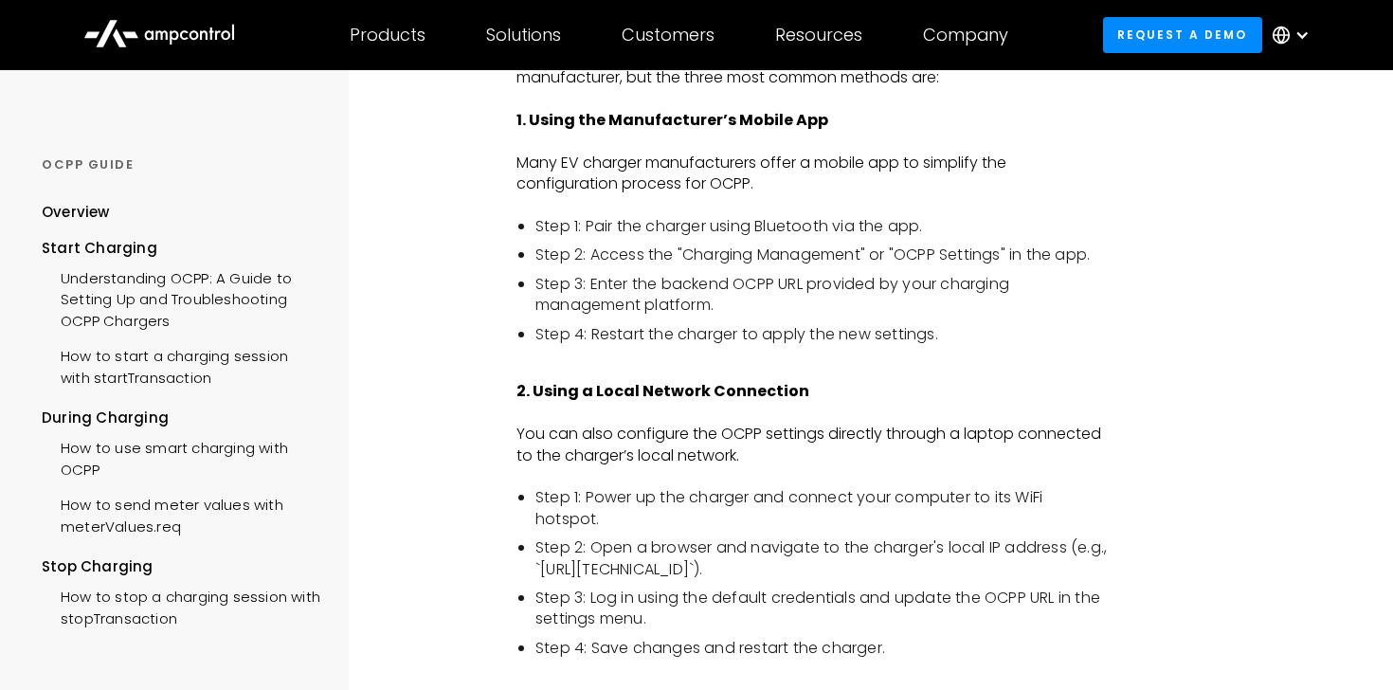
click at [726, 548] on li "Step 2: Open a browser and navigate to the charger's local IP address (e.g., `h…" at bounding box center [821, 558] width 572 height 43
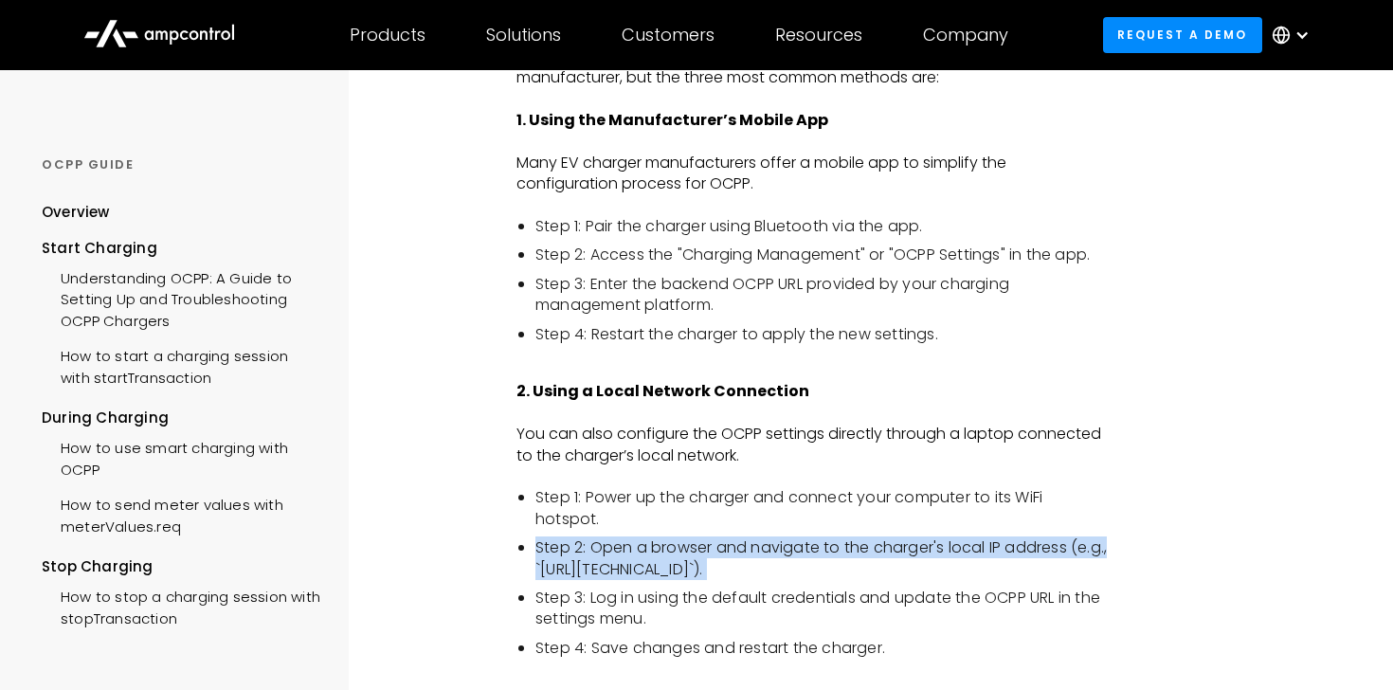
click at [726, 548] on li "Step 2: Open a browser and navigate to the charger's local IP address (e.g., `h…" at bounding box center [821, 558] width 572 height 43
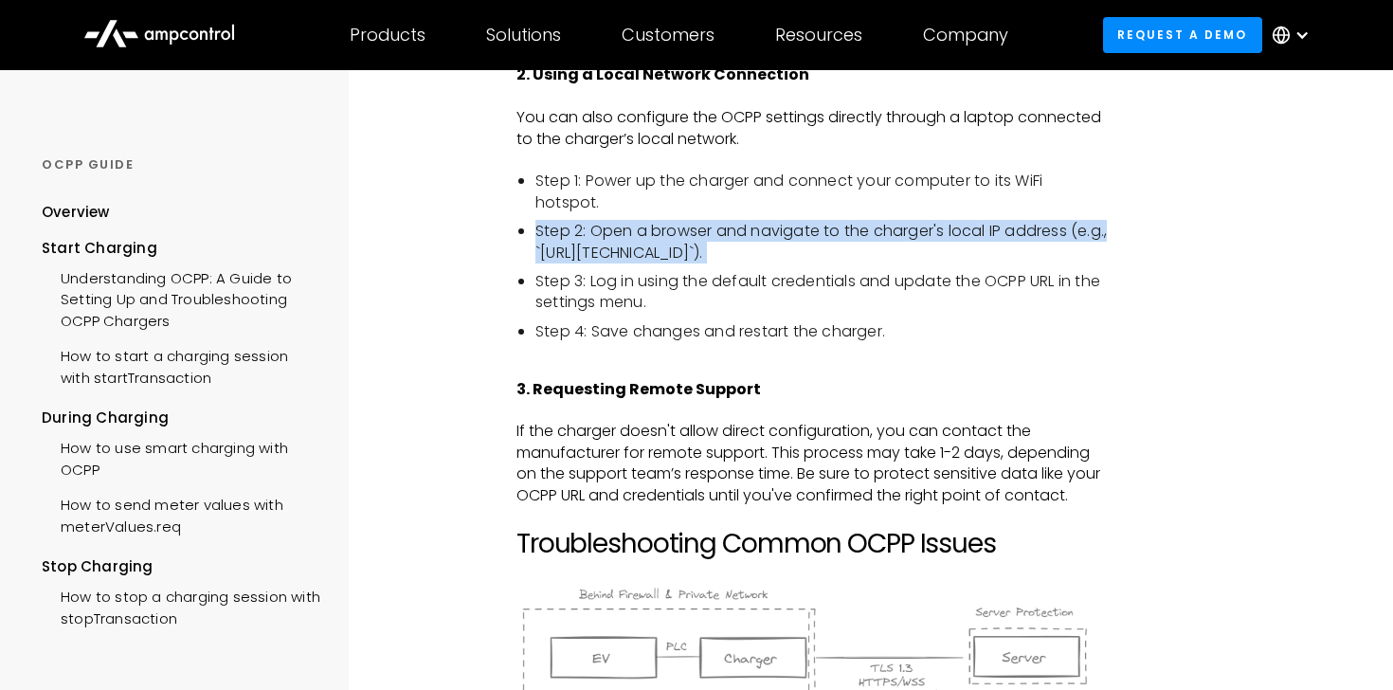
scroll to position [1944, 0]
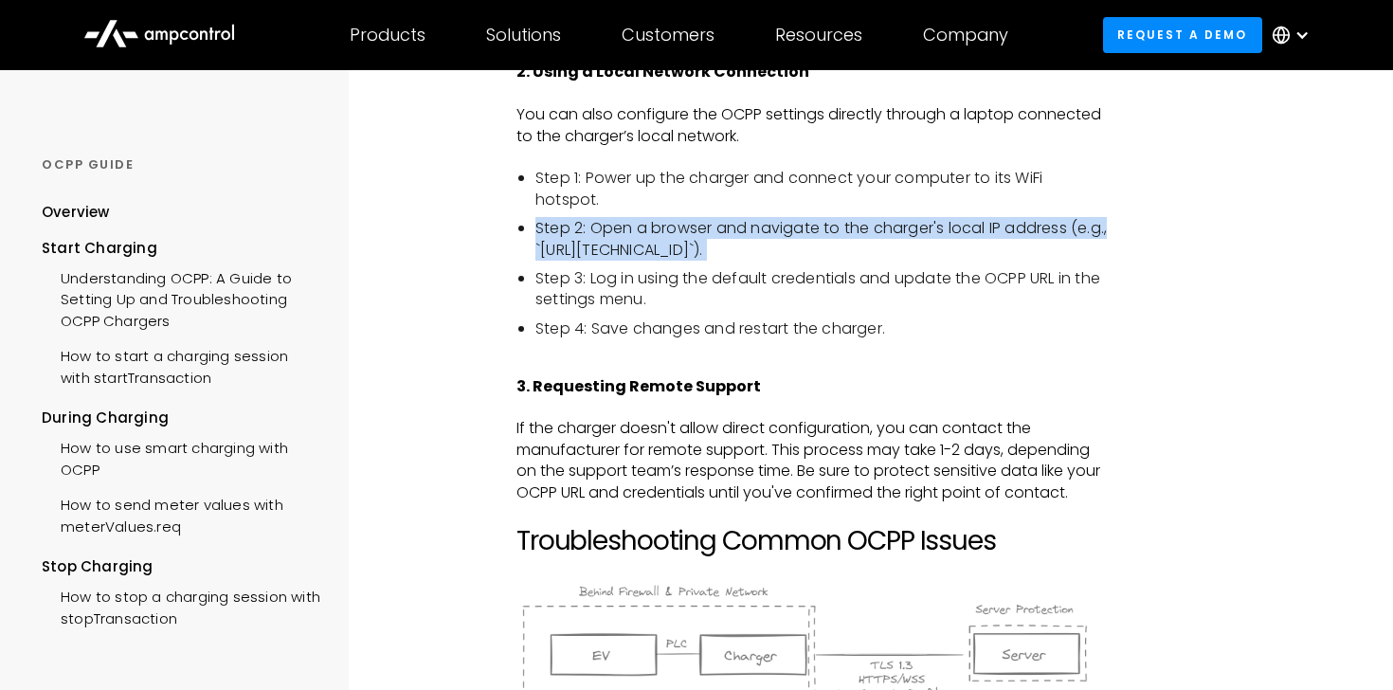
click at [696, 479] on p "If the charger doesn't allow direct configuration, you can contact the manufact…" at bounding box center [811, 460] width 591 height 85
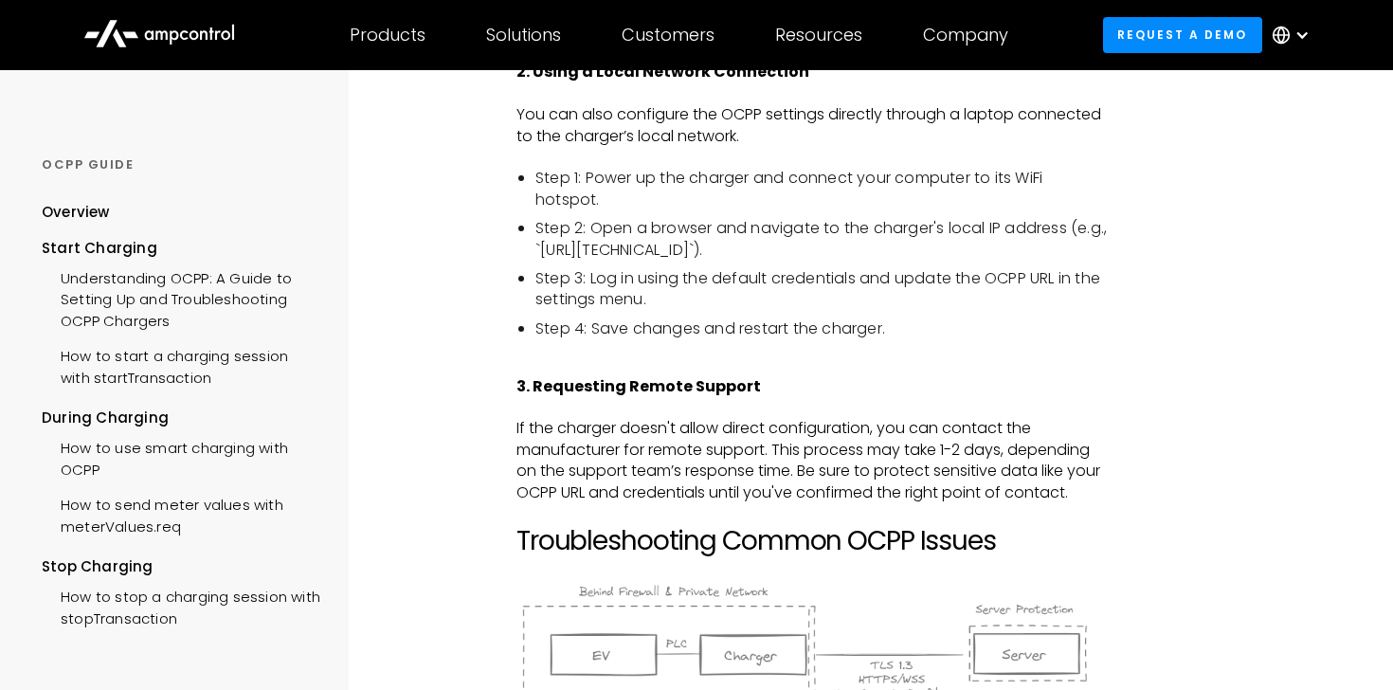
click at [696, 479] on p "If the charger doesn't allow direct configuration, you can contact the manufact…" at bounding box center [811, 460] width 591 height 85
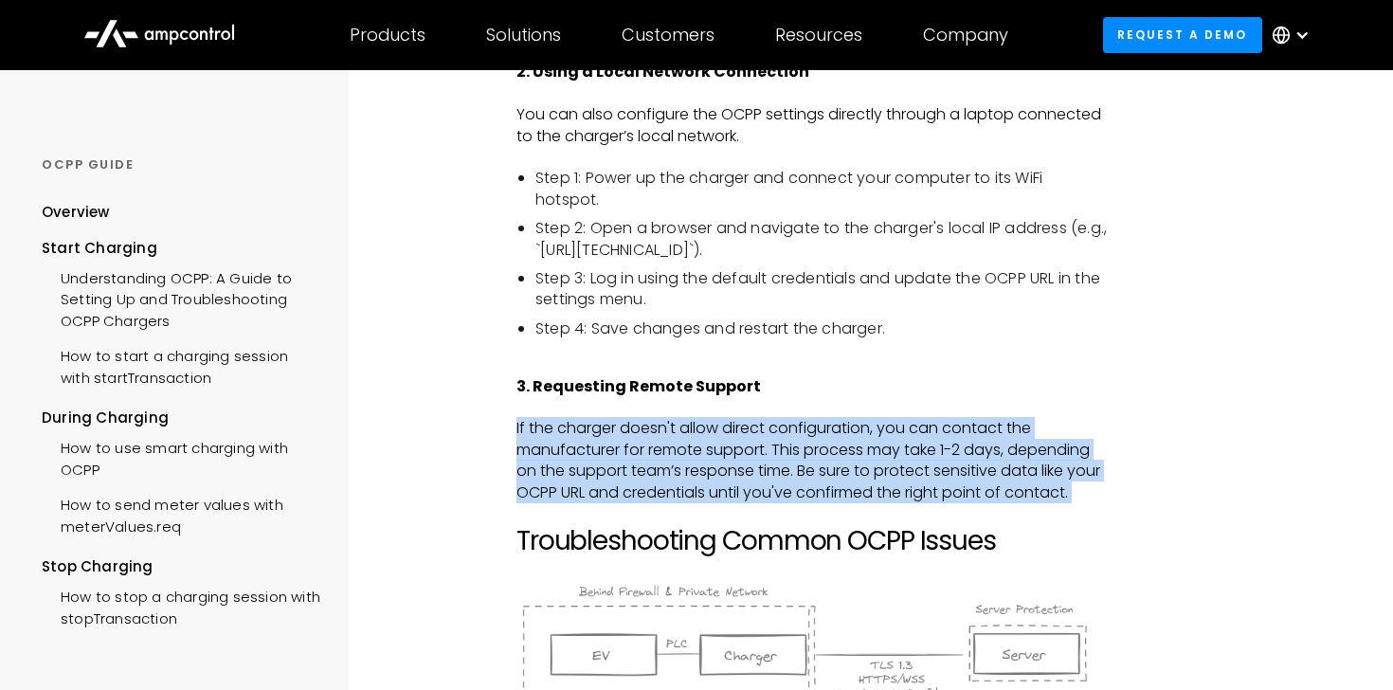
click at [696, 479] on p "If the charger doesn't allow direct configuration, you can contact the manufact…" at bounding box center [811, 460] width 591 height 85
click at [661, 456] on p "If the charger doesn't allow direct configuration, you can contact the manufact…" at bounding box center [811, 460] width 591 height 85
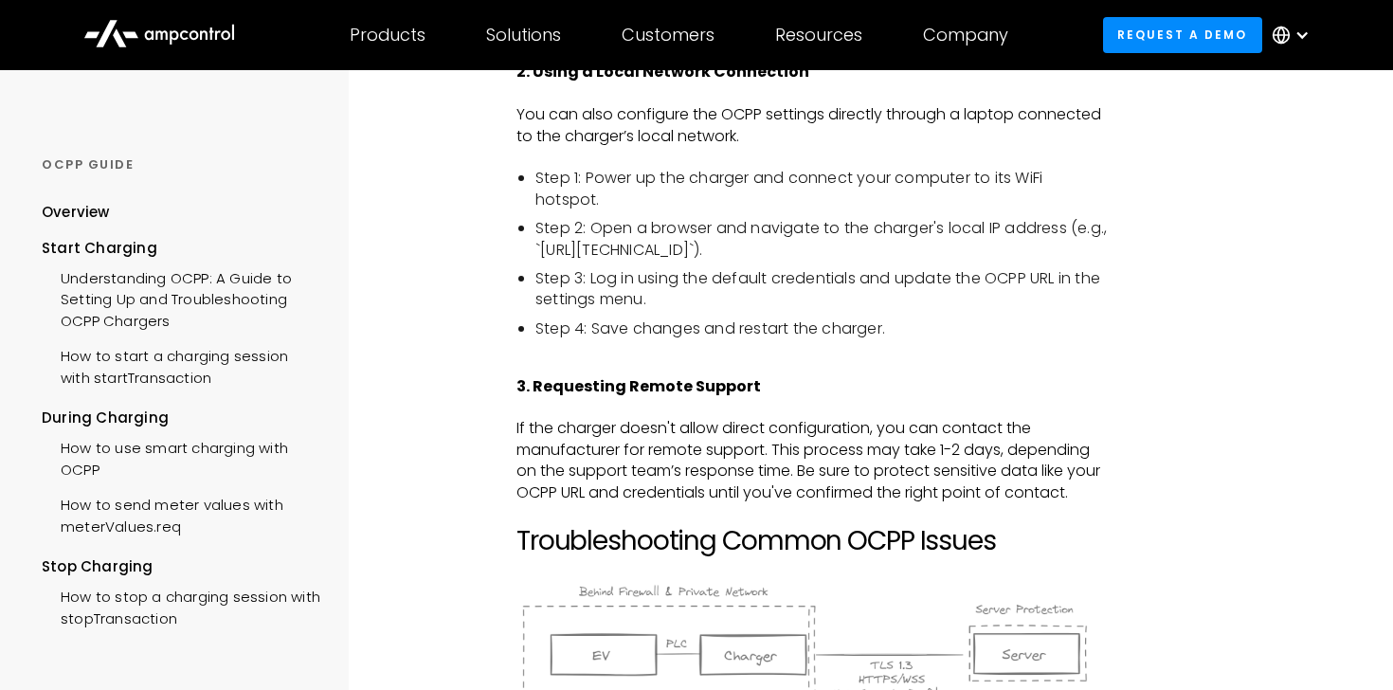
click at [661, 456] on p "If the charger doesn't allow direct configuration, you can contact the manufact…" at bounding box center [811, 460] width 591 height 85
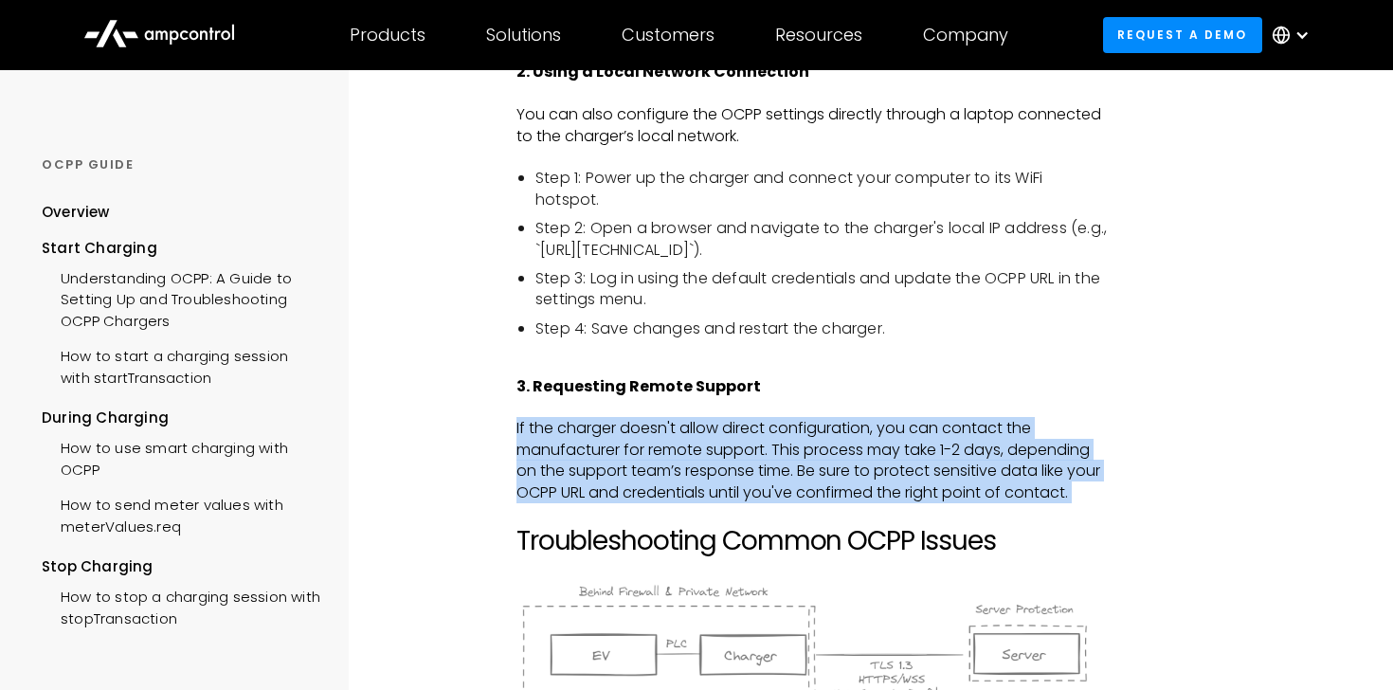
click at [661, 456] on p "If the charger doesn't allow direct configuration, you can contact the manufact…" at bounding box center [811, 460] width 591 height 85
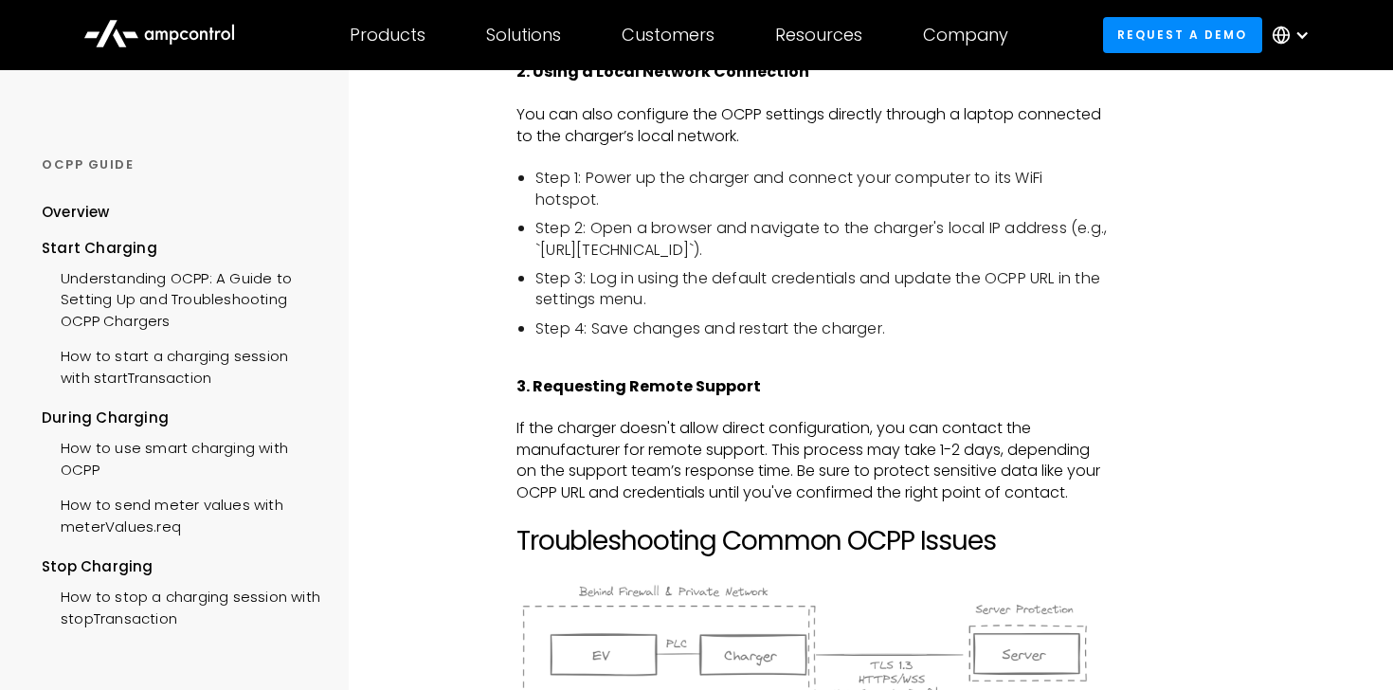
click at [661, 456] on p "If the charger doesn't allow direct configuration, you can contact the manufact…" at bounding box center [811, 460] width 591 height 85
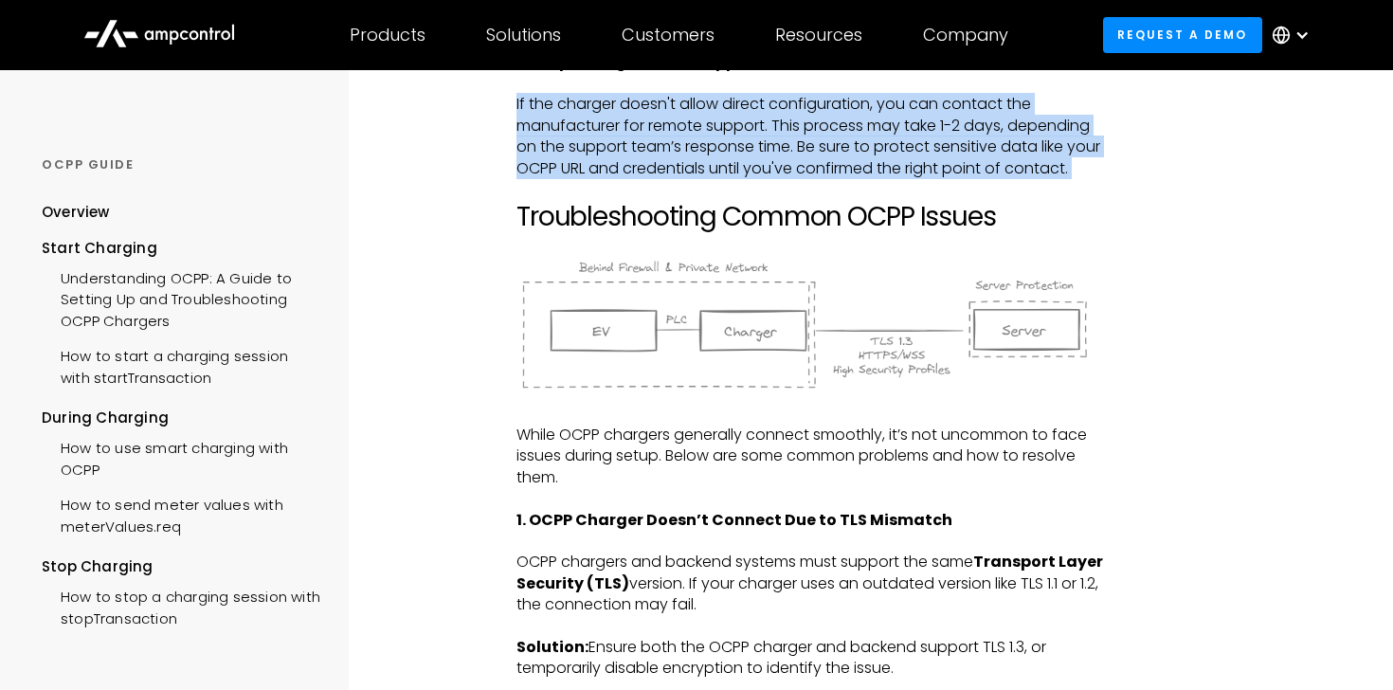
scroll to position [2273, 0]
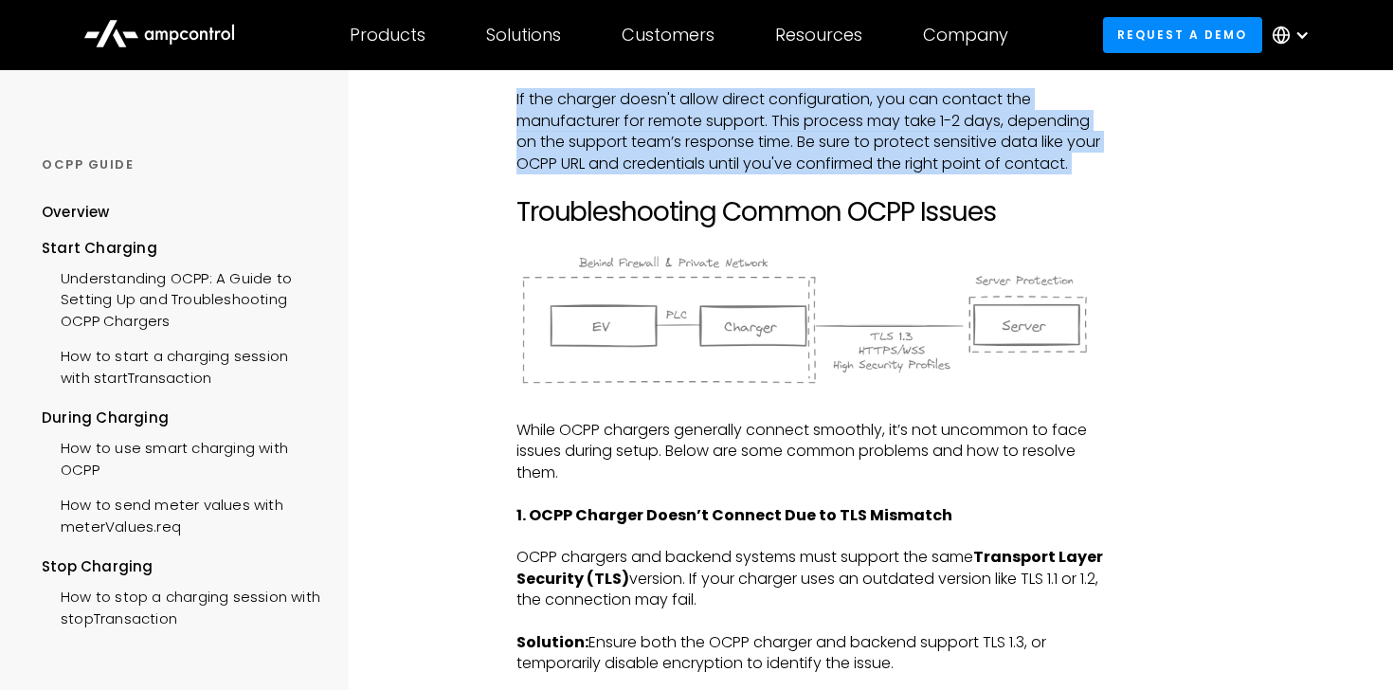
click at [663, 453] on p "While OCPP chargers generally connect smoothly, it’s not uncommon to face issue…" at bounding box center [811, 451] width 591 height 63
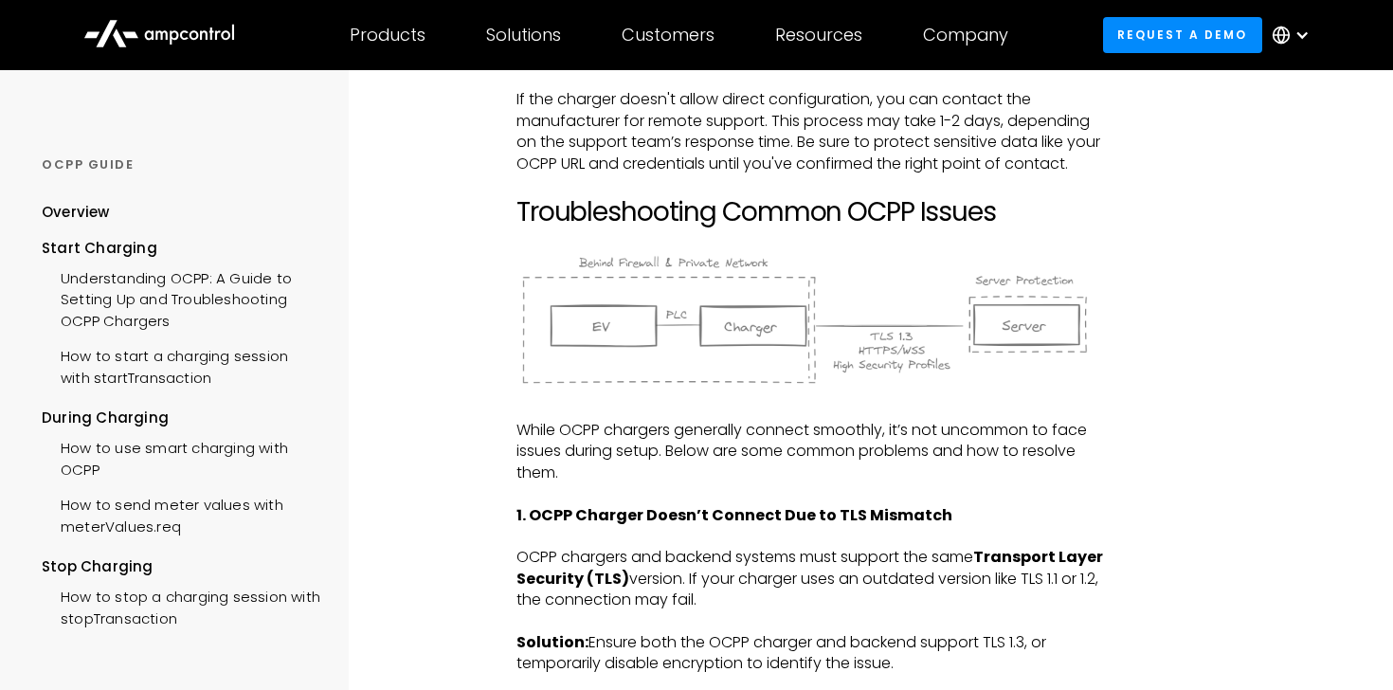
click at [663, 453] on p "While OCPP chargers generally connect smoothly, it’s not uncommon to face issue…" at bounding box center [811, 451] width 591 height 63
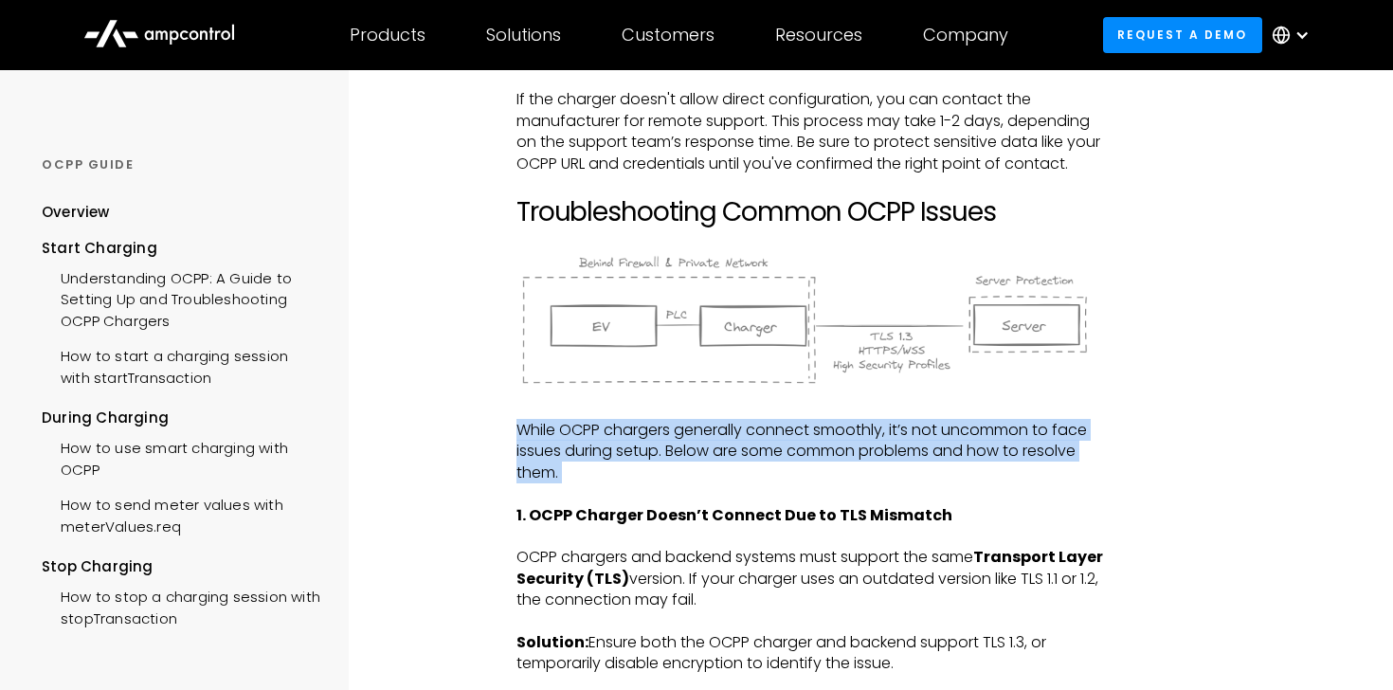
click at [663, 453] on p "While OCPP chargers generally connect smoothly, it’s not uncommon to face issue…" at bounding box center [811, 451] width 591 height 63
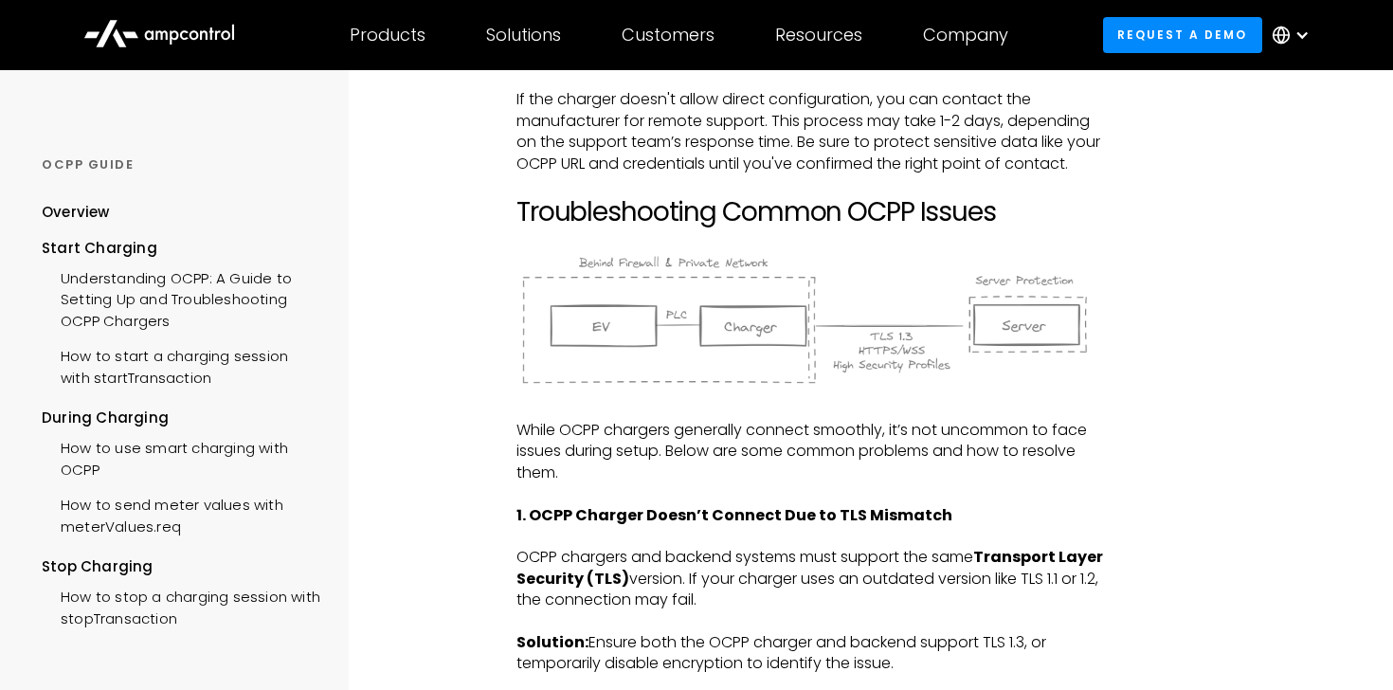
click at [663, 453] on p "While OCPP chargers generally connect smoothly, it’s not uncommon to face issue…" at bounding box center [811, 451] width 591 height 63
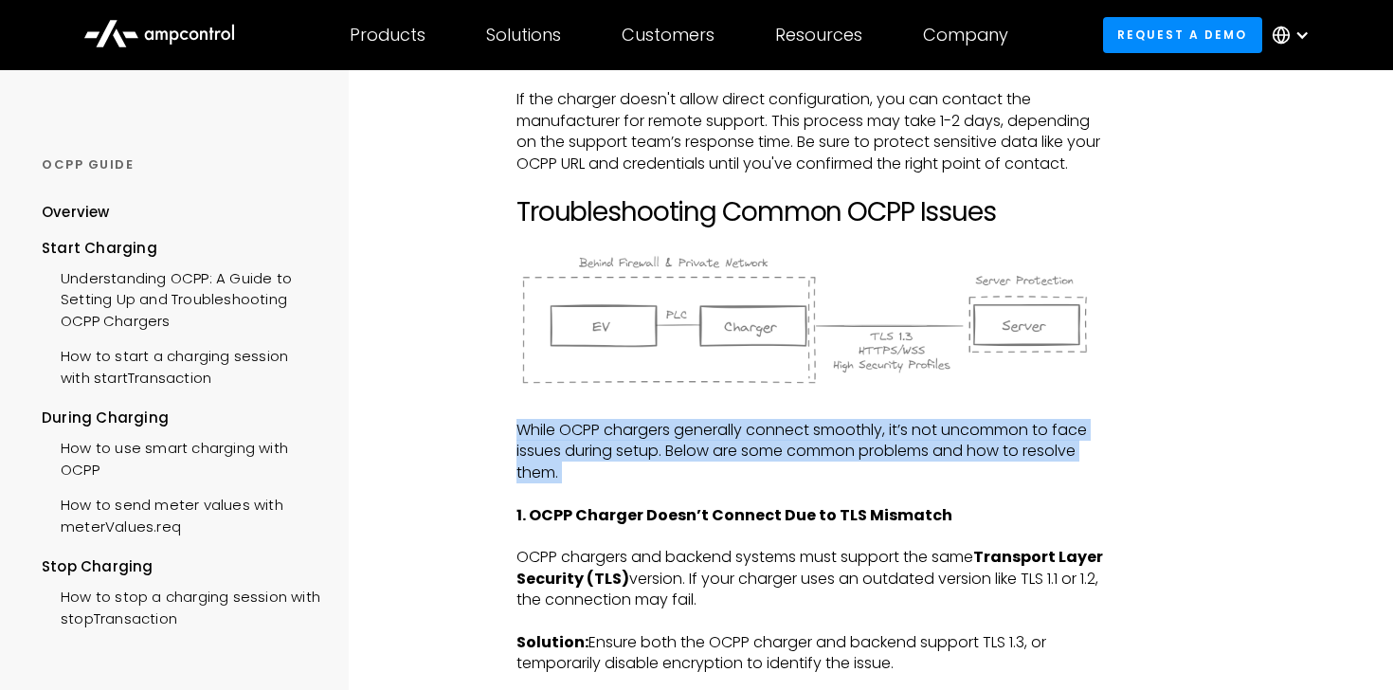
click at [704, 479] on p "While OCPP chargers generally connect smoothly, it’s not uncommon to face issue…" at bounding box center [811, 451] width 591 height 63
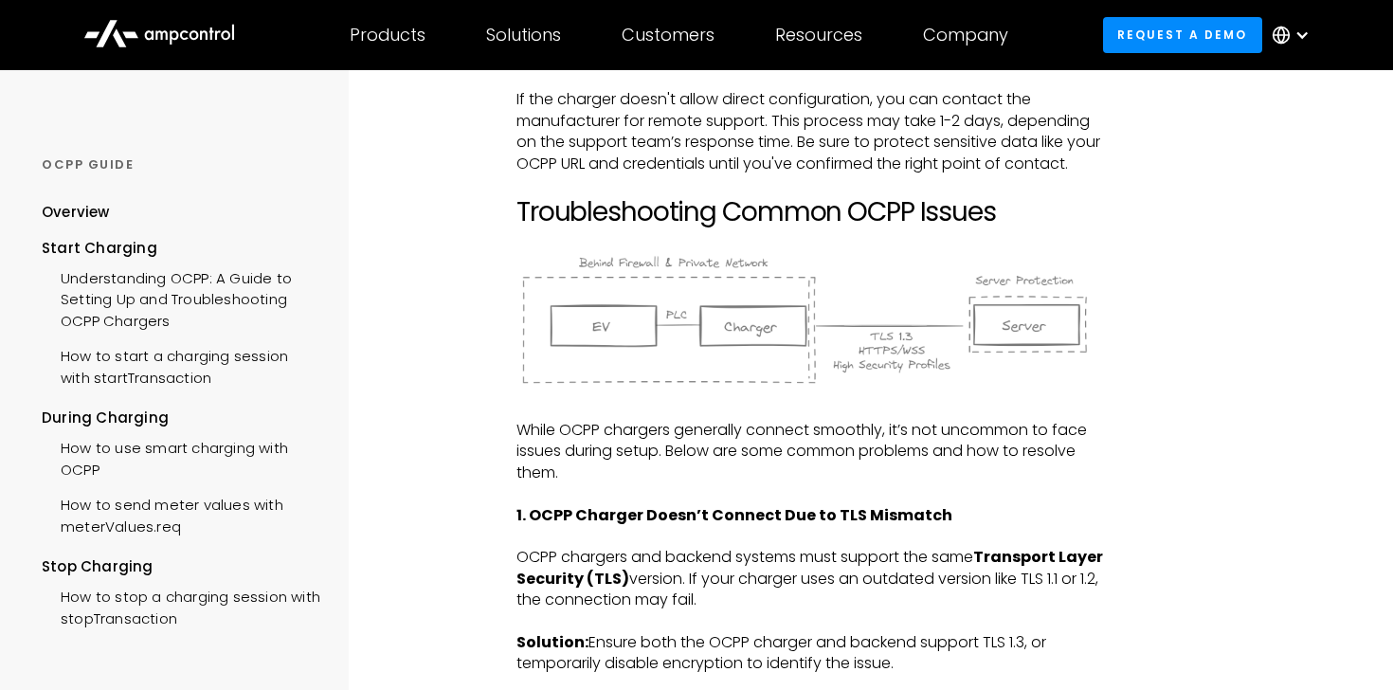
click at [704, 479] on p "While OCPP chargers generally connect smoothly, it’s not uncommon to face issue…" at bounding box center [811, 451] width 591 height 63
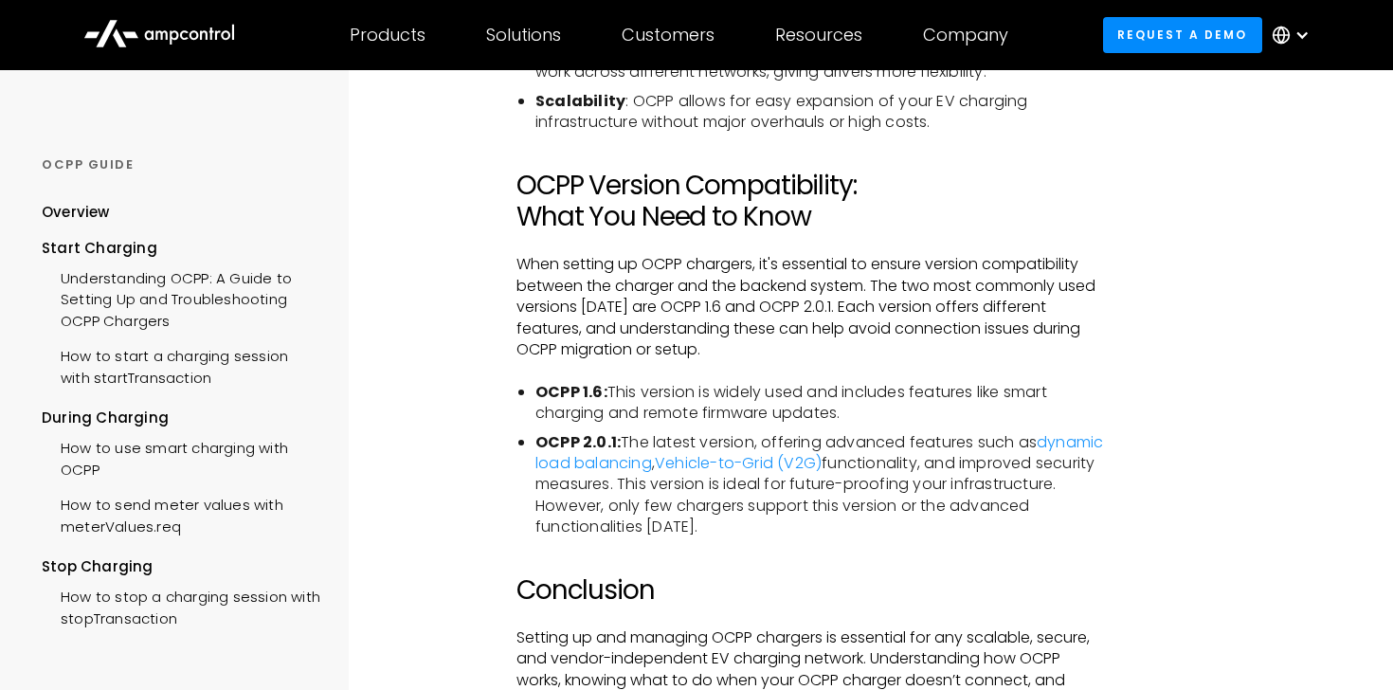
scroll to position [3889, 0]
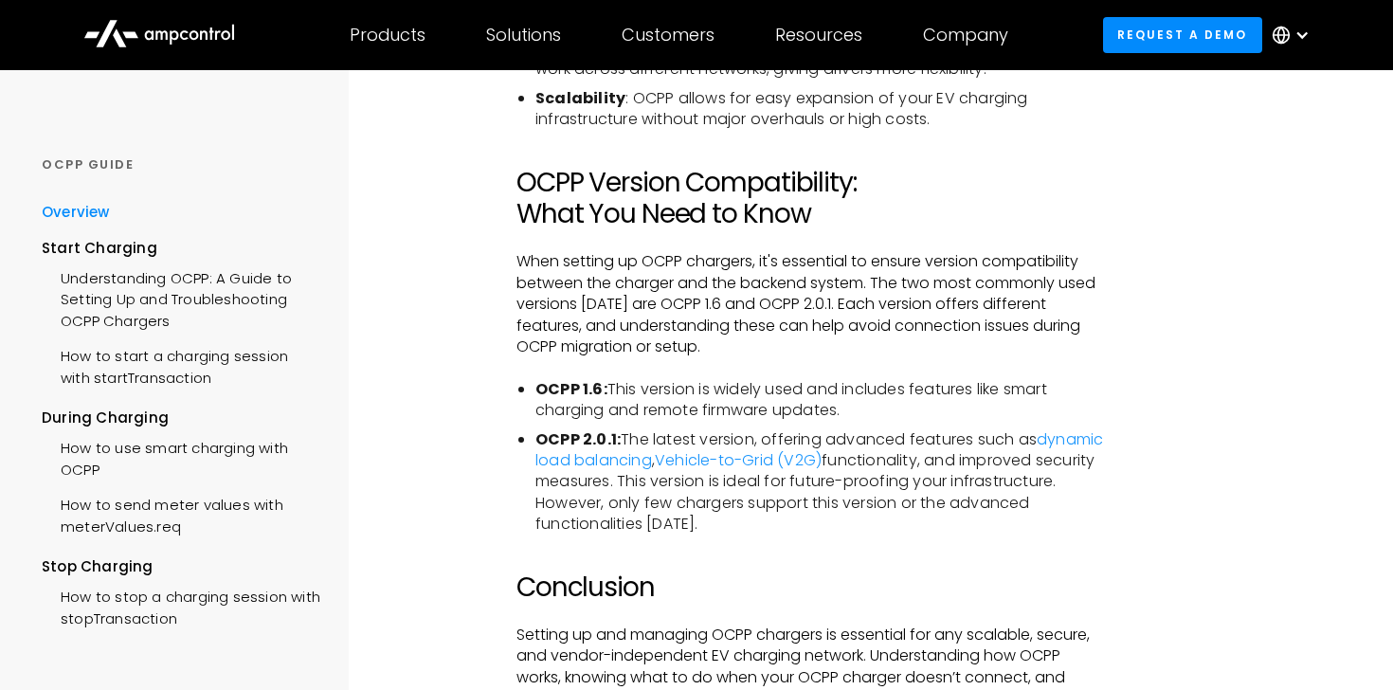
click at [91, 206] on div "Overview" at bounding box center [76, 212] width 68 height 21
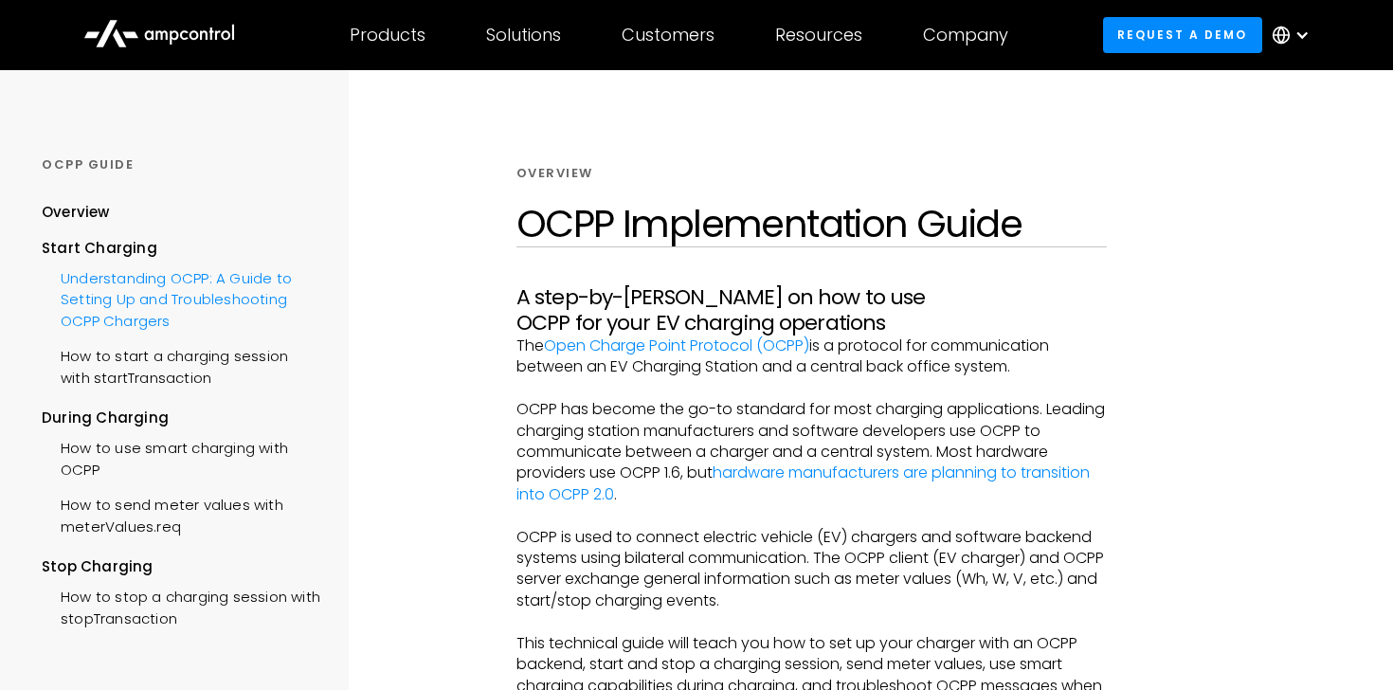
click at [128, 290] on div "Understanding OCPP: A Guide to Setting Up and Troubleshooting OCPP Chargers" at bounding box center [181, 298] width 279 height 78
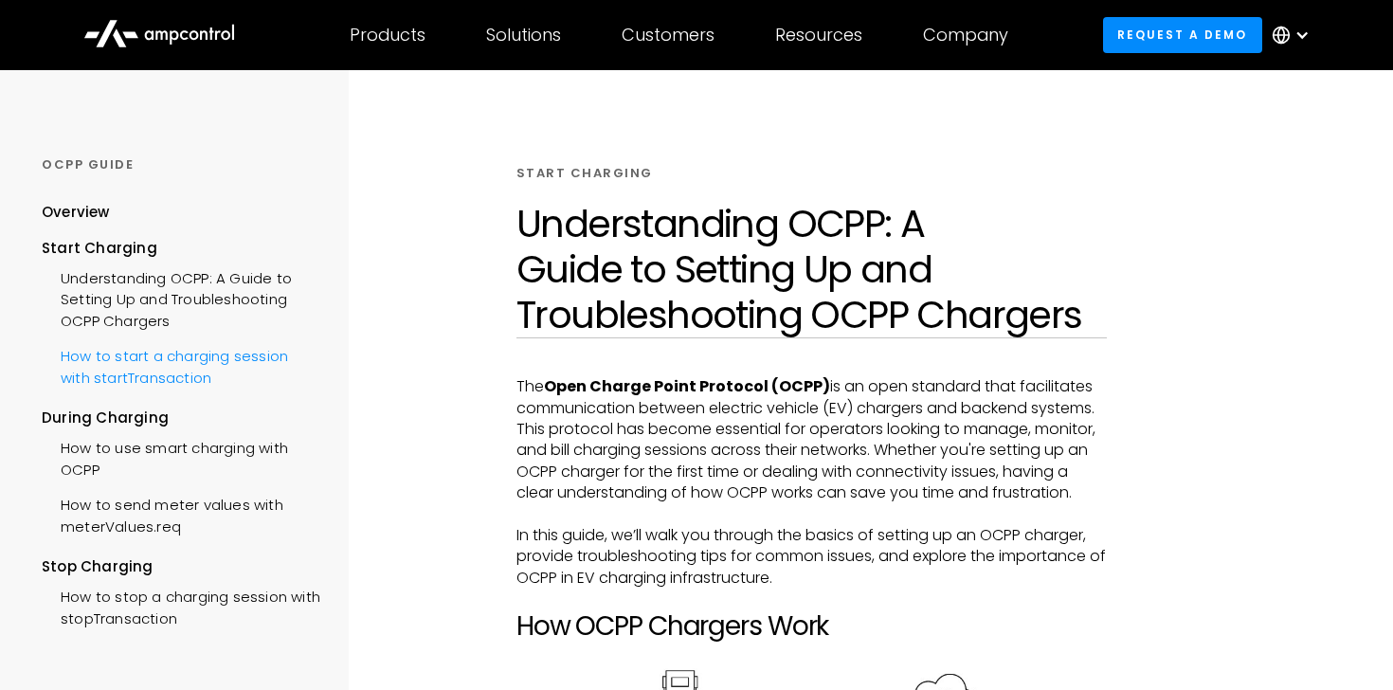
click at [137, 368] on div "How to start a charging session with startTransaction" at bounding box center [181, 364] width 279 height 57
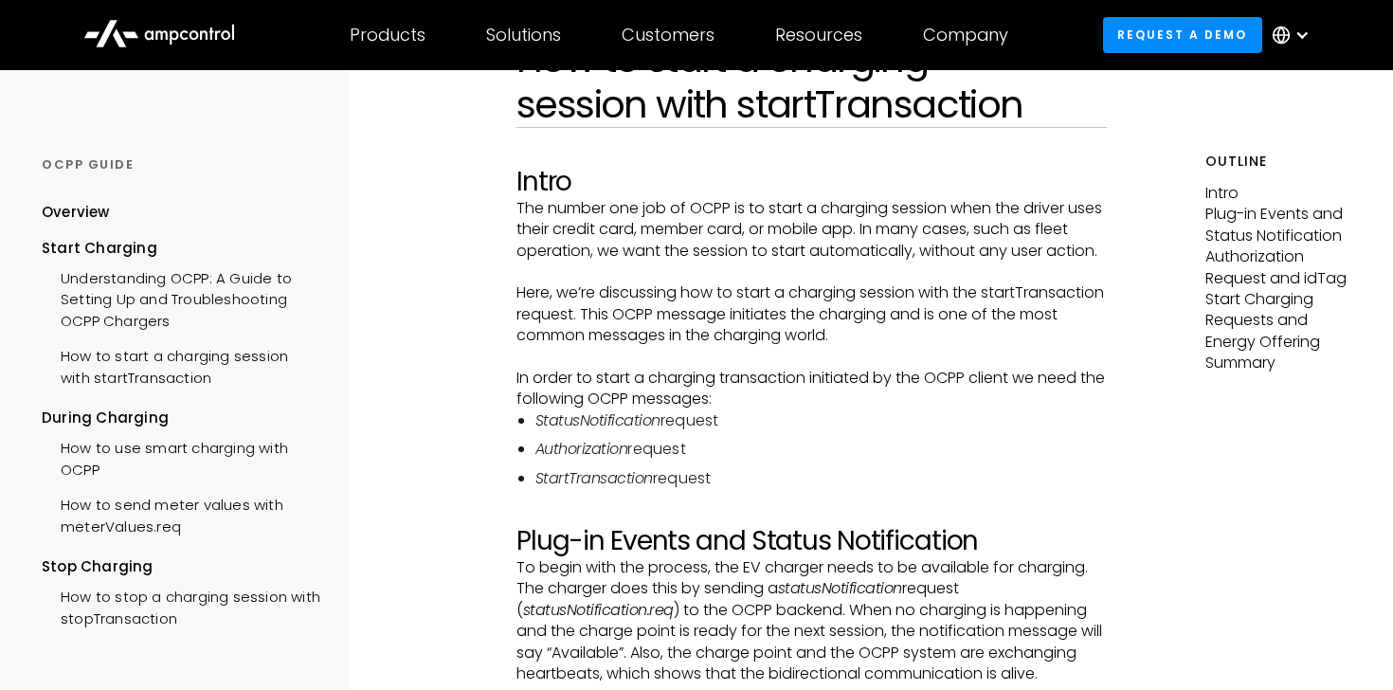
scroll to position [163, 0]
click at [587, 236] on p "The number one job of OCPP is to start a charging session when the driver uses …" at bounding box center [811, 231] width 591 height 63
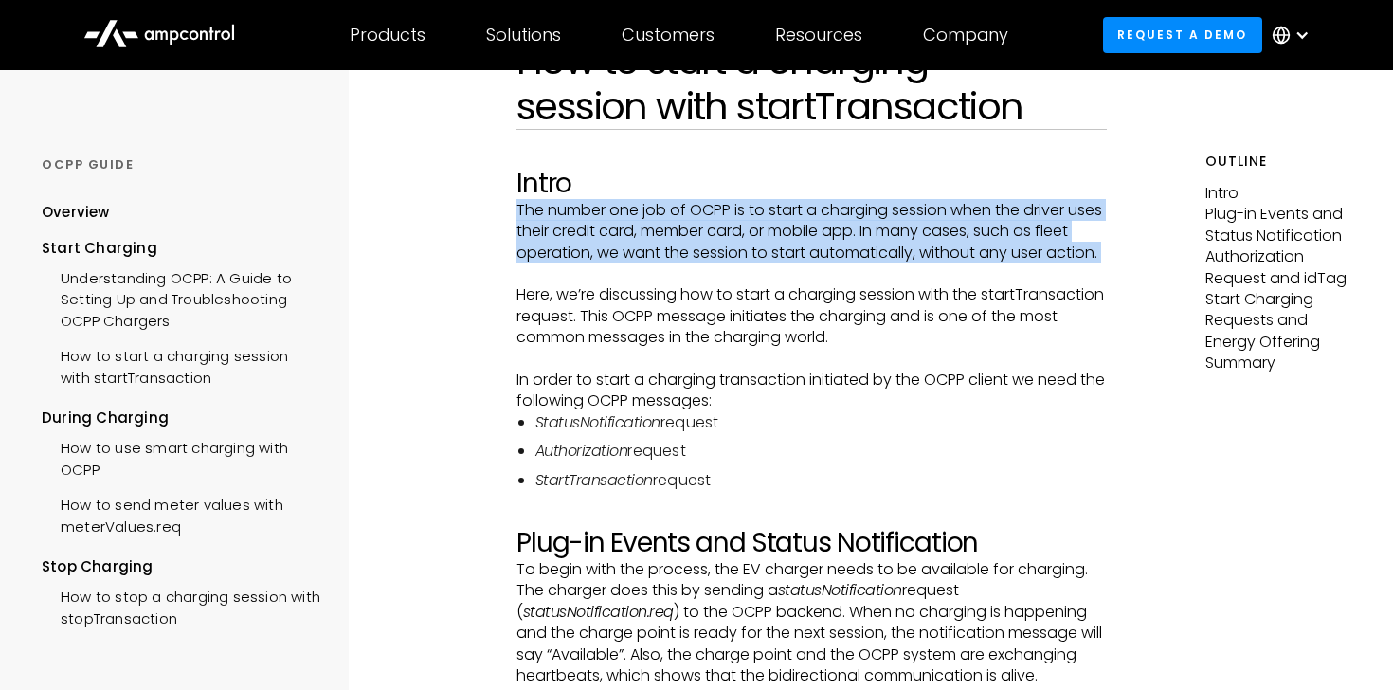
click at [591, 236] on p "The number one job of OCPP is to start a charging session when the driver uses …" at bounding box center [811, 231] width 591 height 63
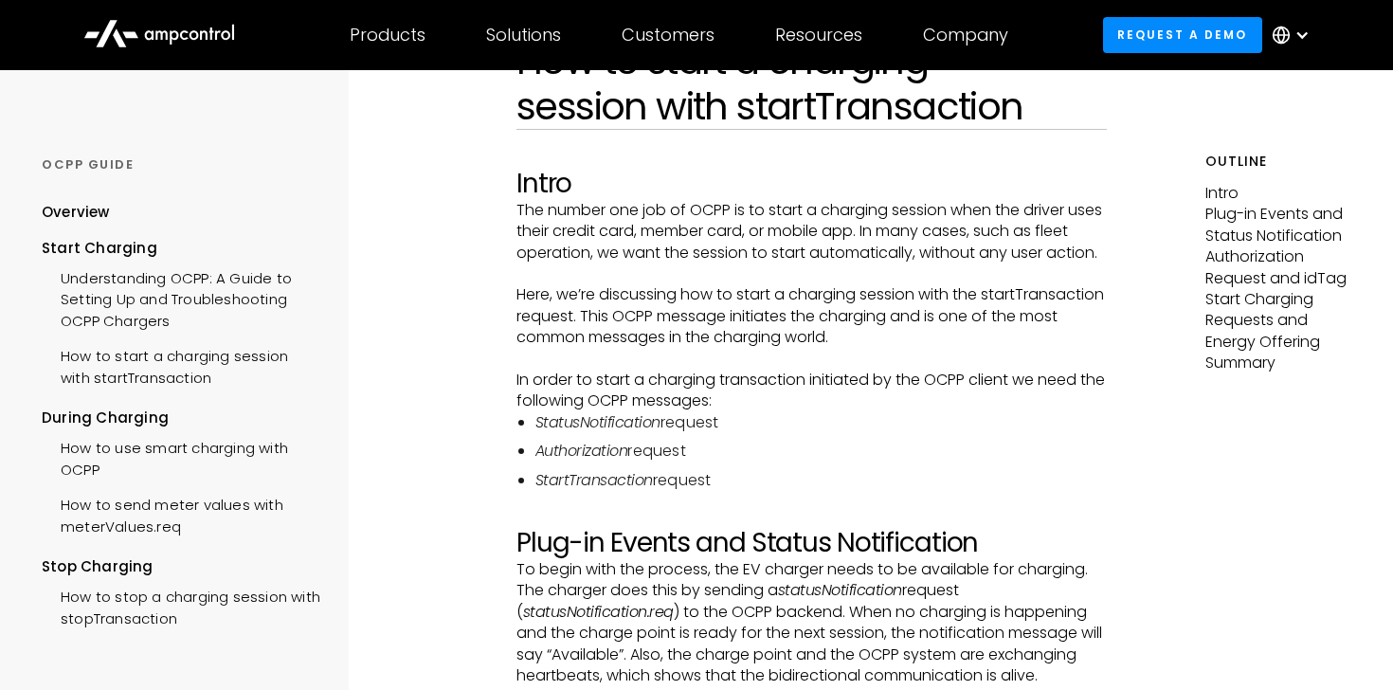
click at [591, 236] on p "The number one job of OCPP is to start a charging session when the driver uses …" at bounding box center [811, 231] width 591 height 63
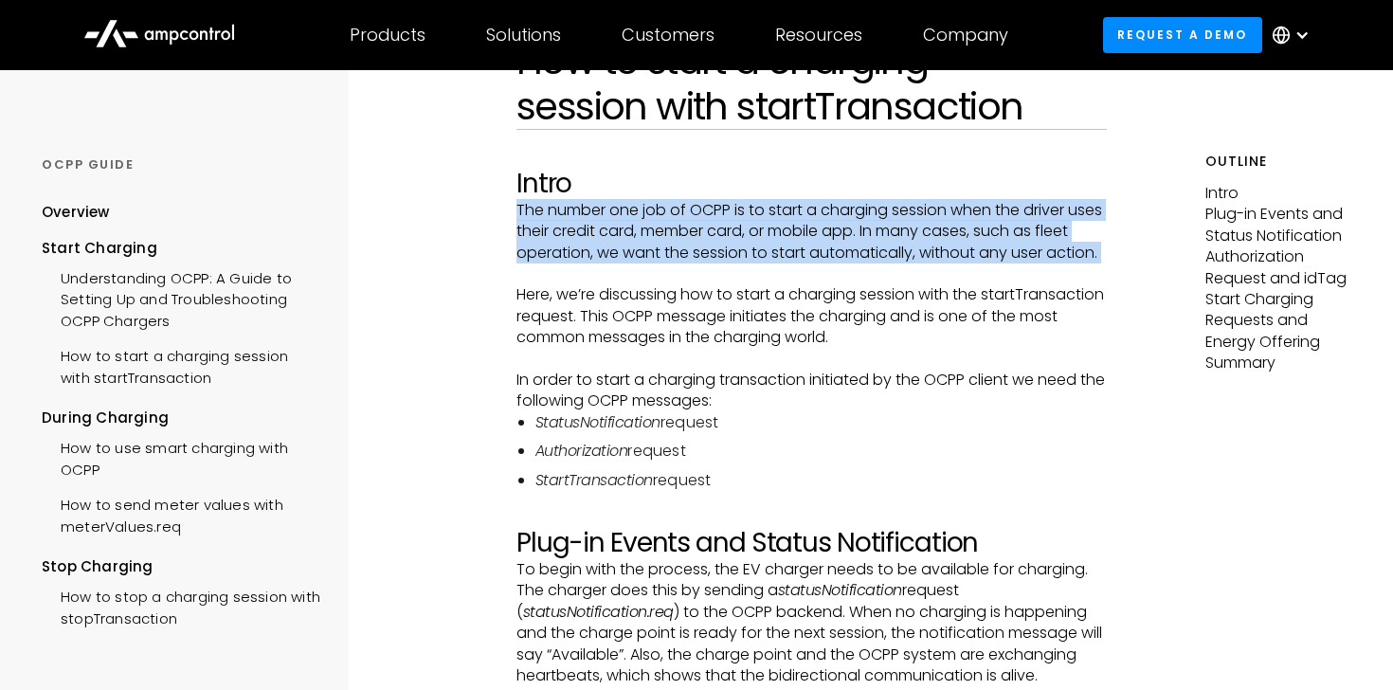
click at [623, 336] on p "Here, we’re discussing how to start a charging session with the startTransactio…" at bounding box center [811, 315] width 591 height 63
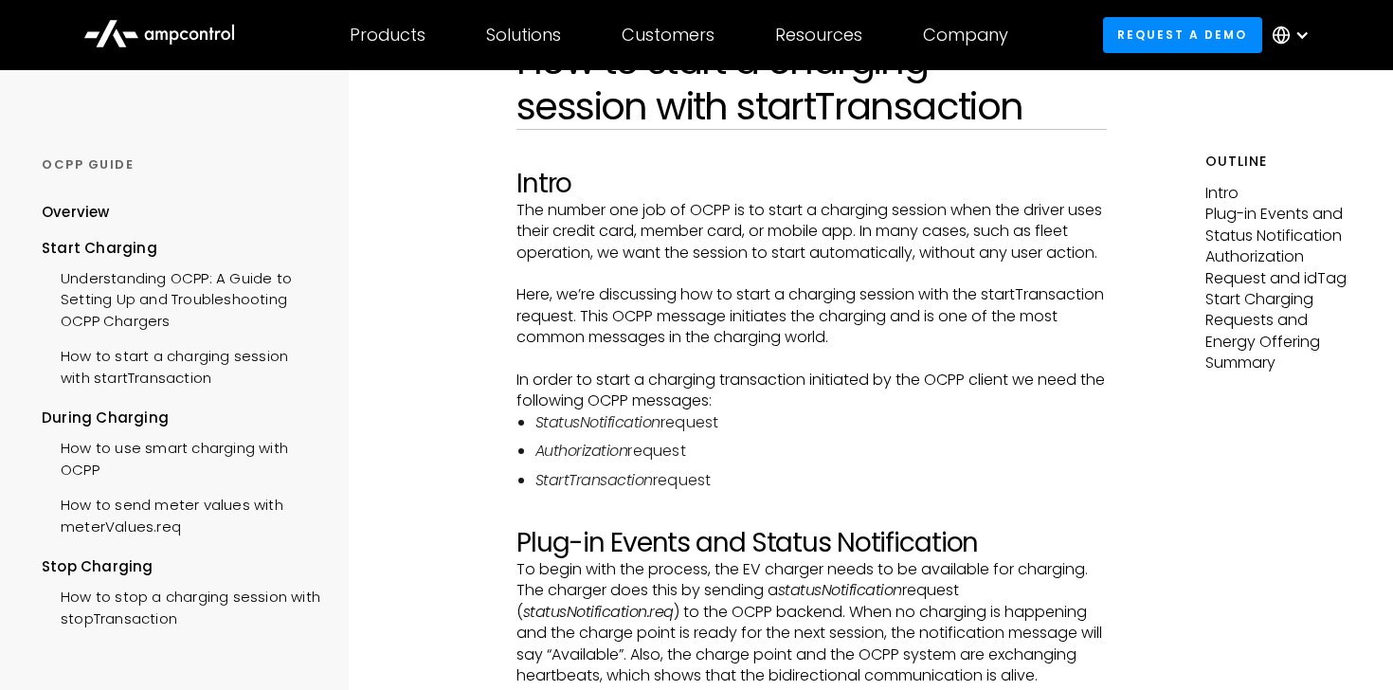
click at [623, 336] on p "Here, we’re discussing how to start a charging session with the startTransactio…" at bounding box center [811, 315] width 591 height 63
click at [635, 412] on p "In order to start a charging transaction initiated by the OCPP client we need t…" at bounding box center [811, 390] width 591 height 43
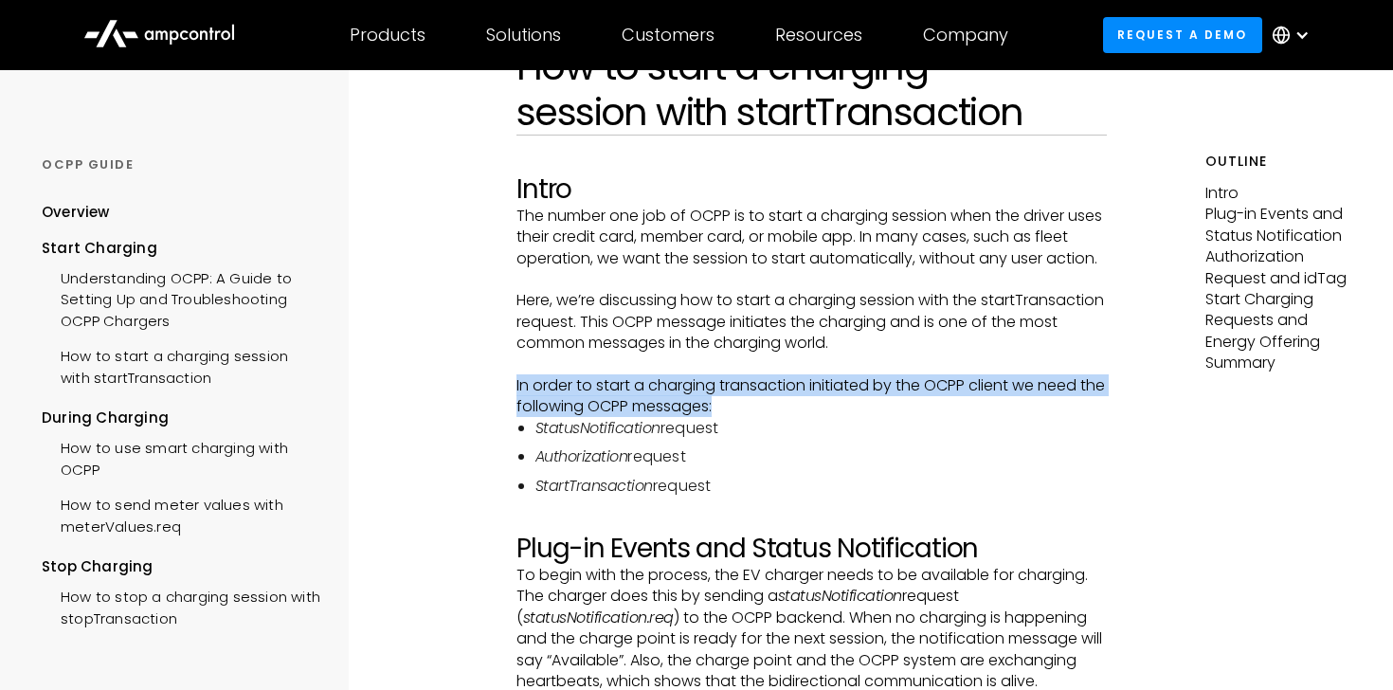
scroll to position [145, 0]
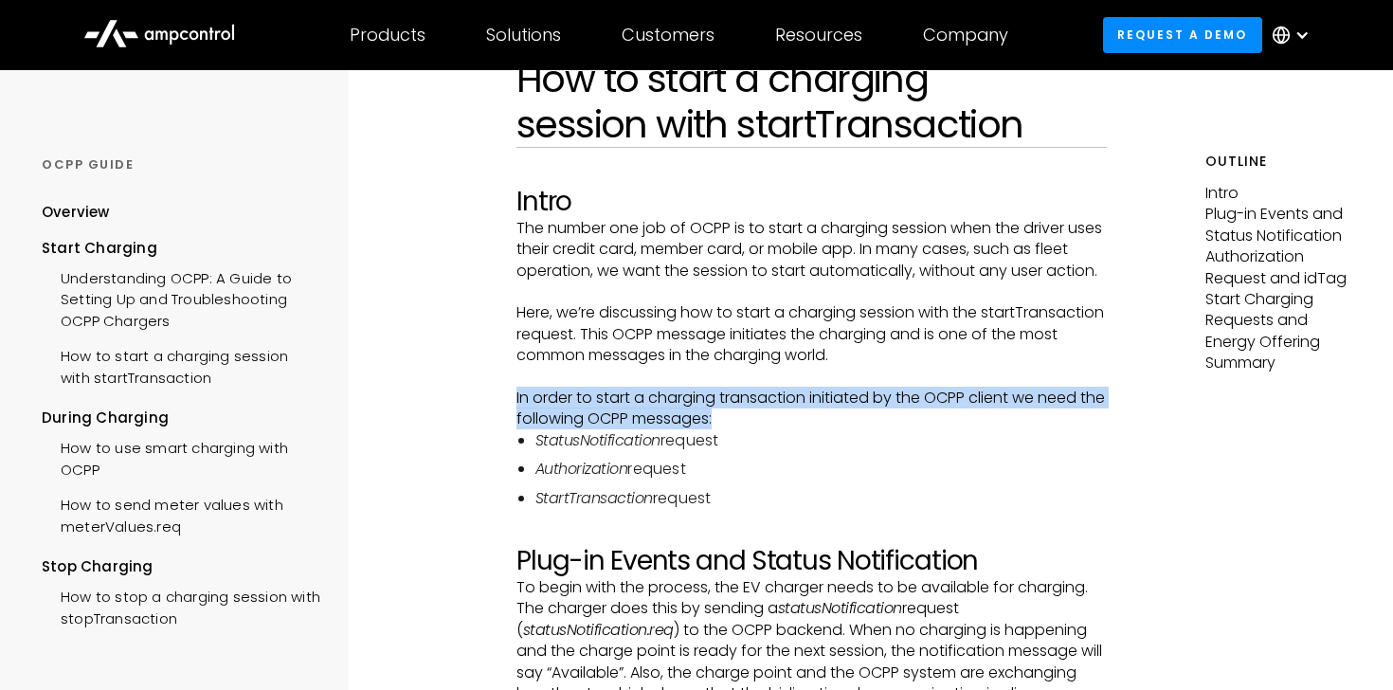
click at [656, 430] on p "In order to start a charging transaction initiated by the OCPP client we need t…" at bounding box center [811, 408] width 591 height 43
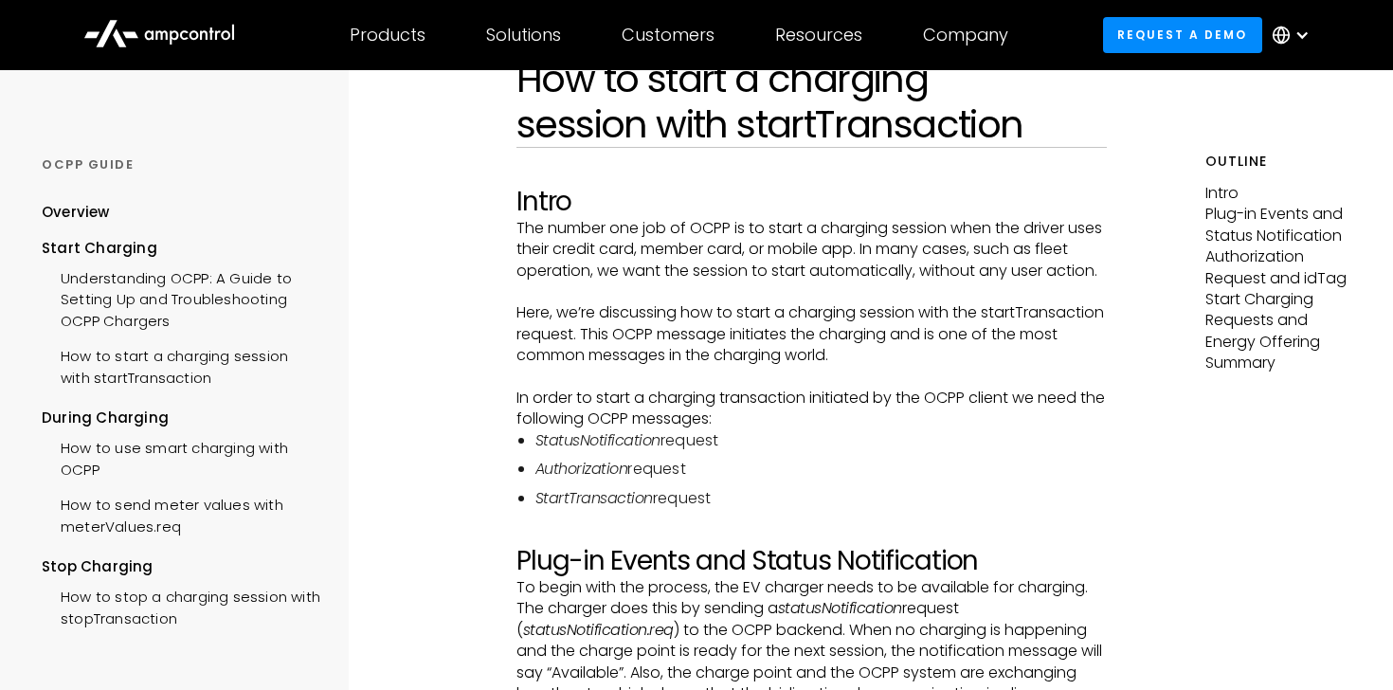
click at [656, 430] on p "In order to start a charging transaction initiated by the OCPP client we need t…" at bounding box center [811, 408] width 591 height 43
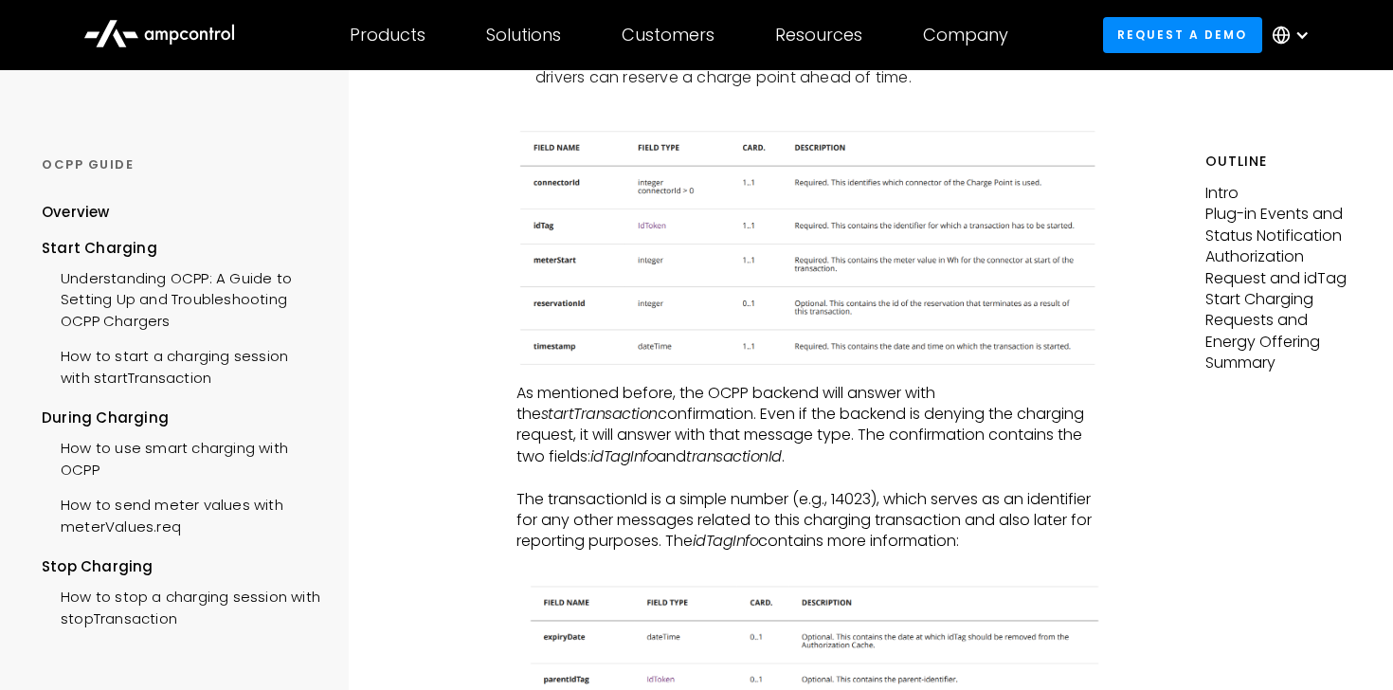
scroll to position [3932, 0]
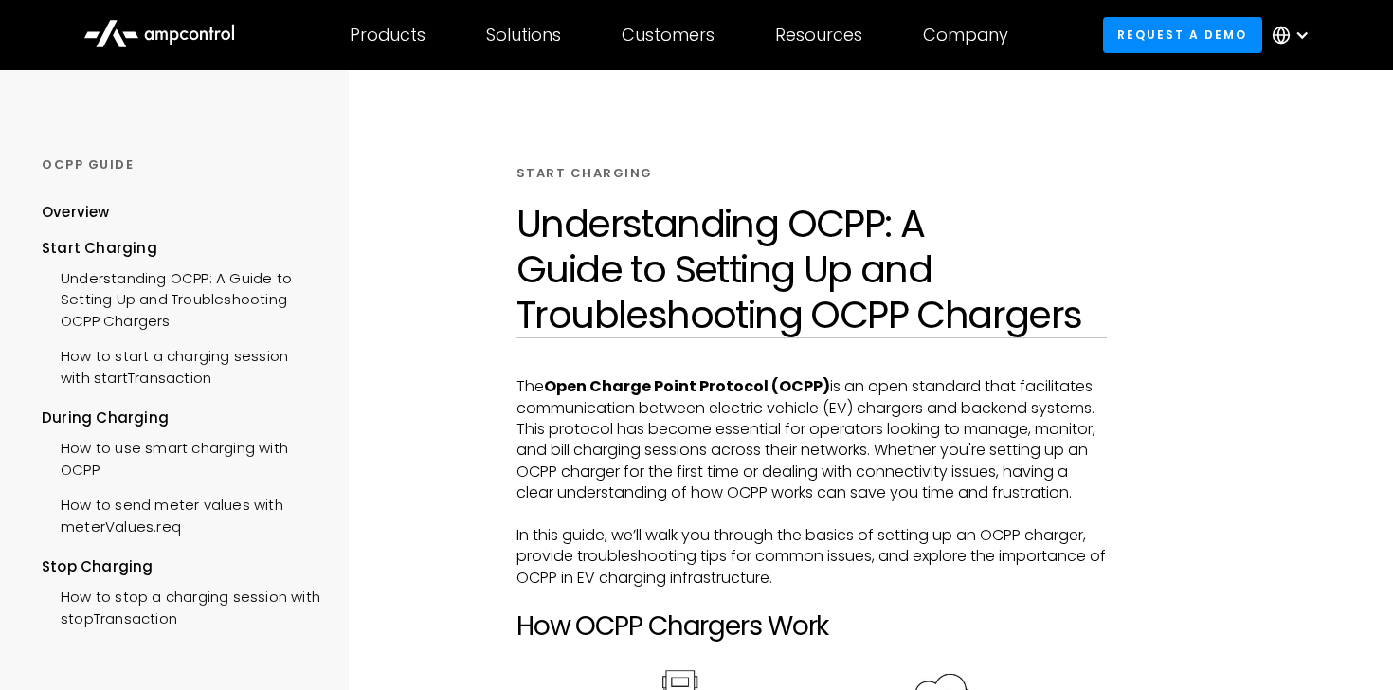
scroll to position [3889, 0]
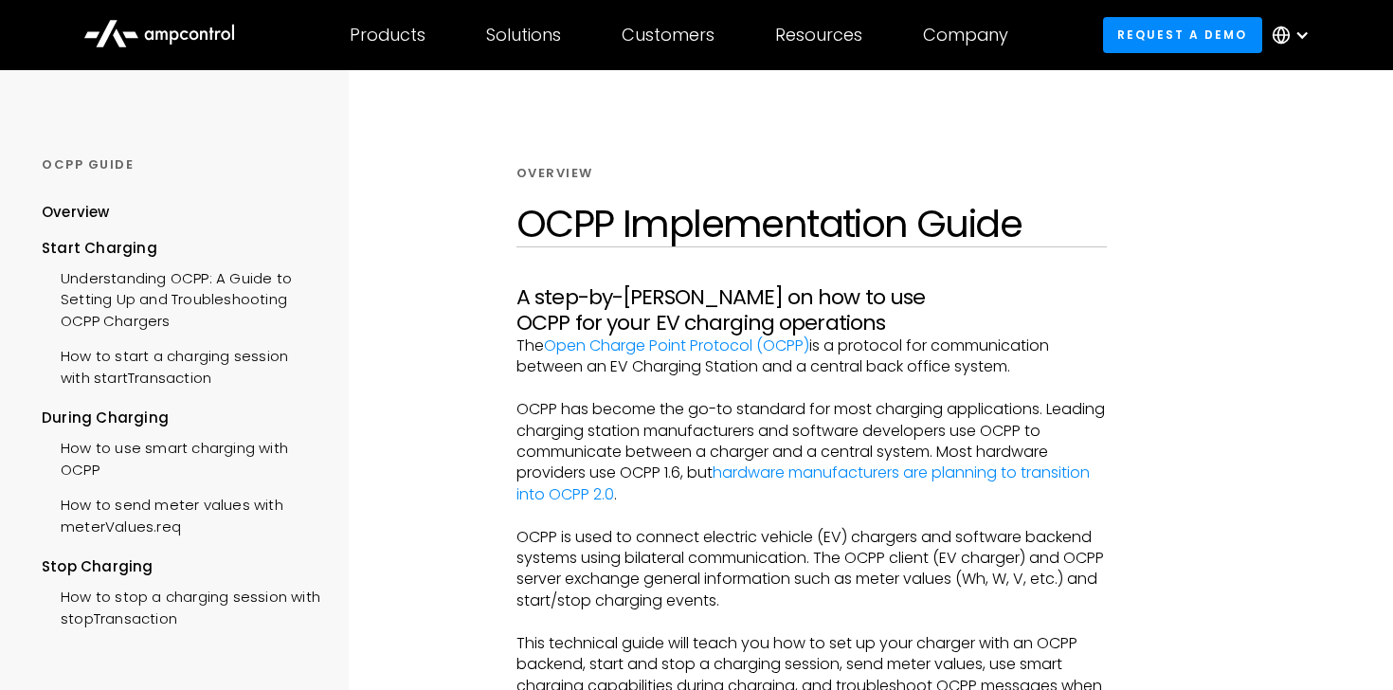
scroll to position [184, 0]
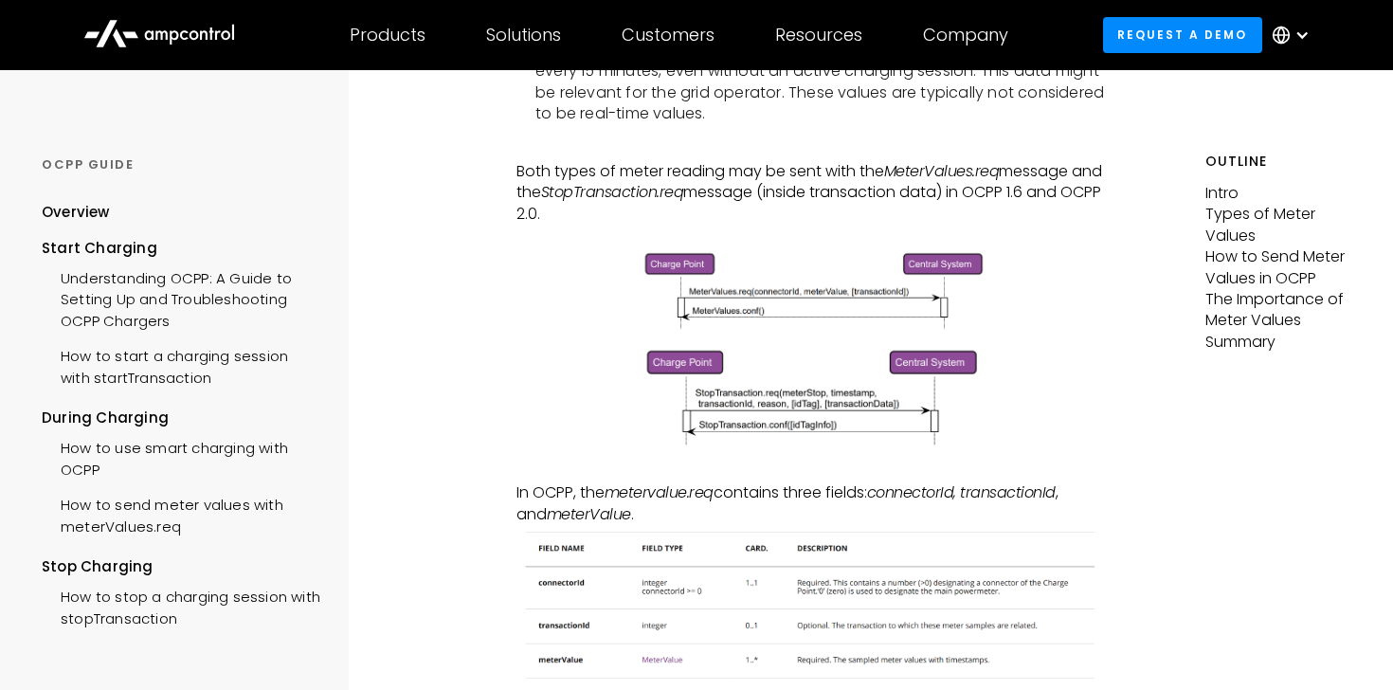
scroll to position [142, 0]
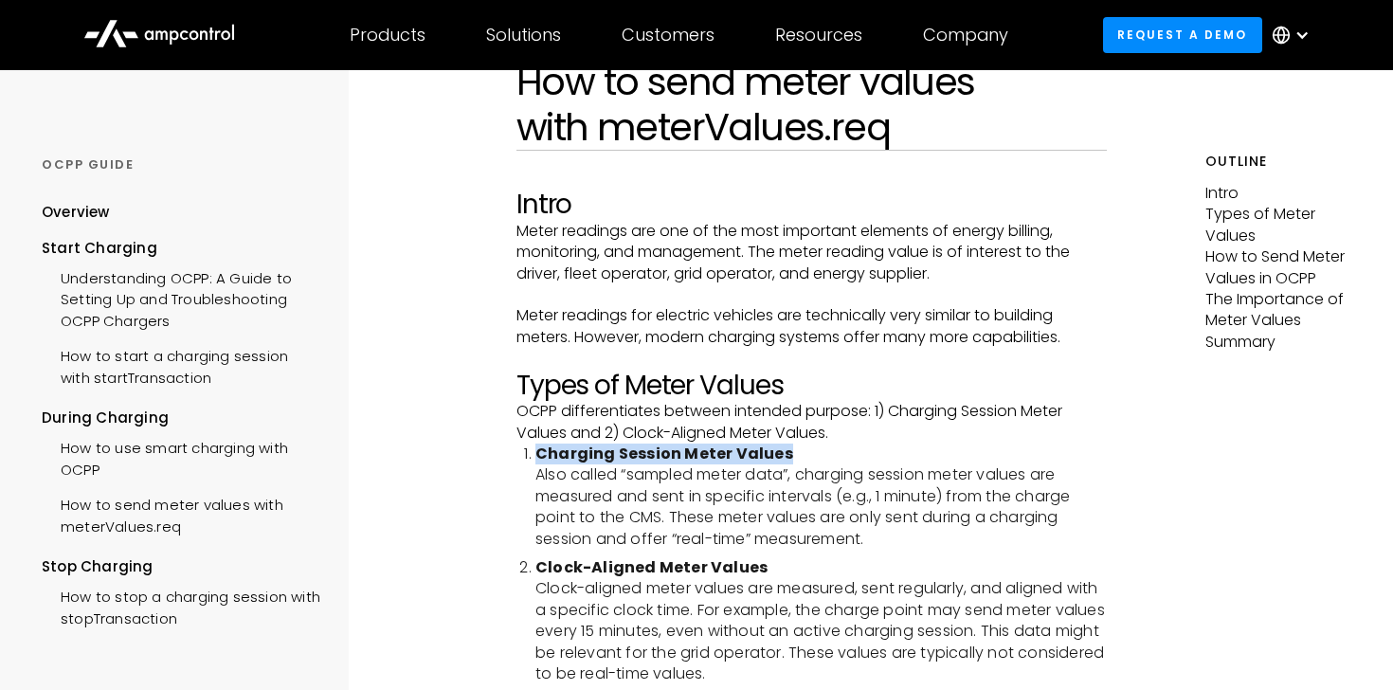
drag, startPoint x: 538, startPoint y: 453, endPoint x: 817, endPoint y: 461, distance: 278.6
click at [818, 461] on li "Charging Session Meter Values Also called “sampled meter data”, charging sessio…" at bounding box center [821, 496] width 572 height 106
copy strong "Charging Session Meter Values"
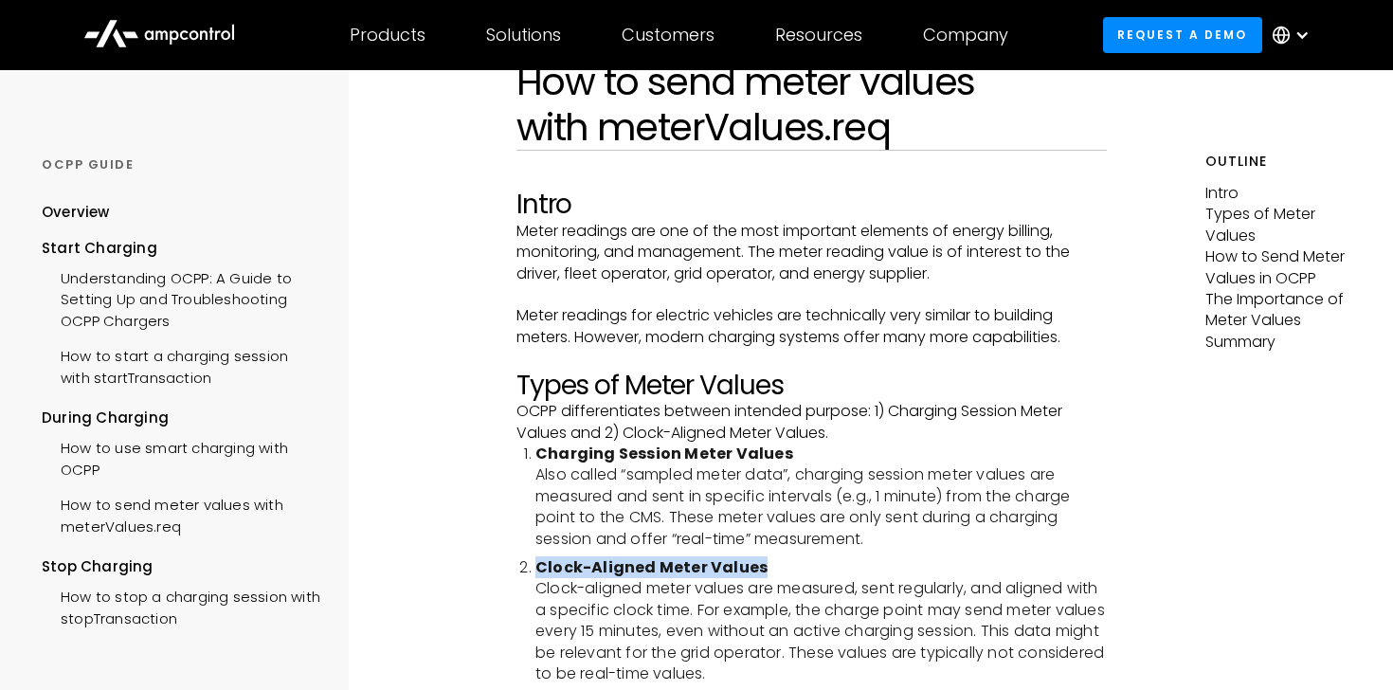
drag, startPoint x: 539, startPoint y: 564, endPoint x: 777, endPoint y: 565, distance: 237.8
click at [777, 565] on li "Clock-Aligned Meter Values Clock-aligned meter values are measured, sent regula…" at bounding box center [821, 620] width 572 height 127
copy strong "Clock-Aligned Meter Values"
